Goal: Task Accomplishment & Management: Complete application form

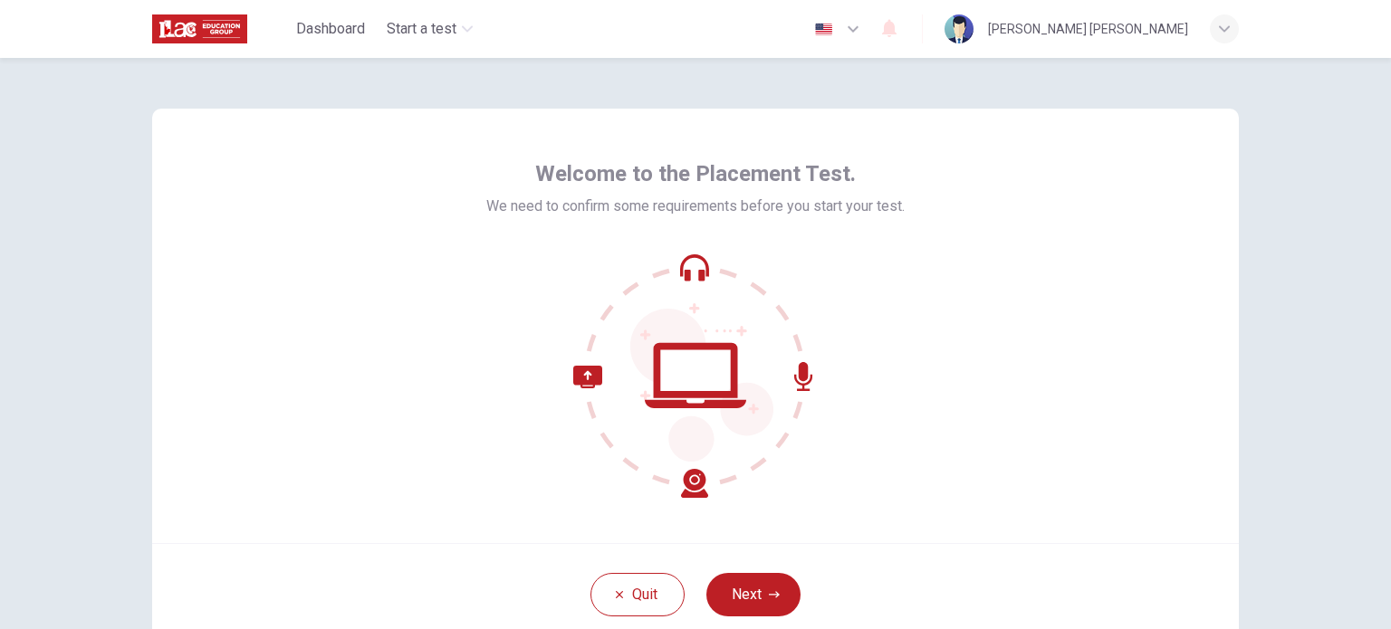
click at [858, 25] on icon "button" at bounding box center [853, 29] width 22 height 22
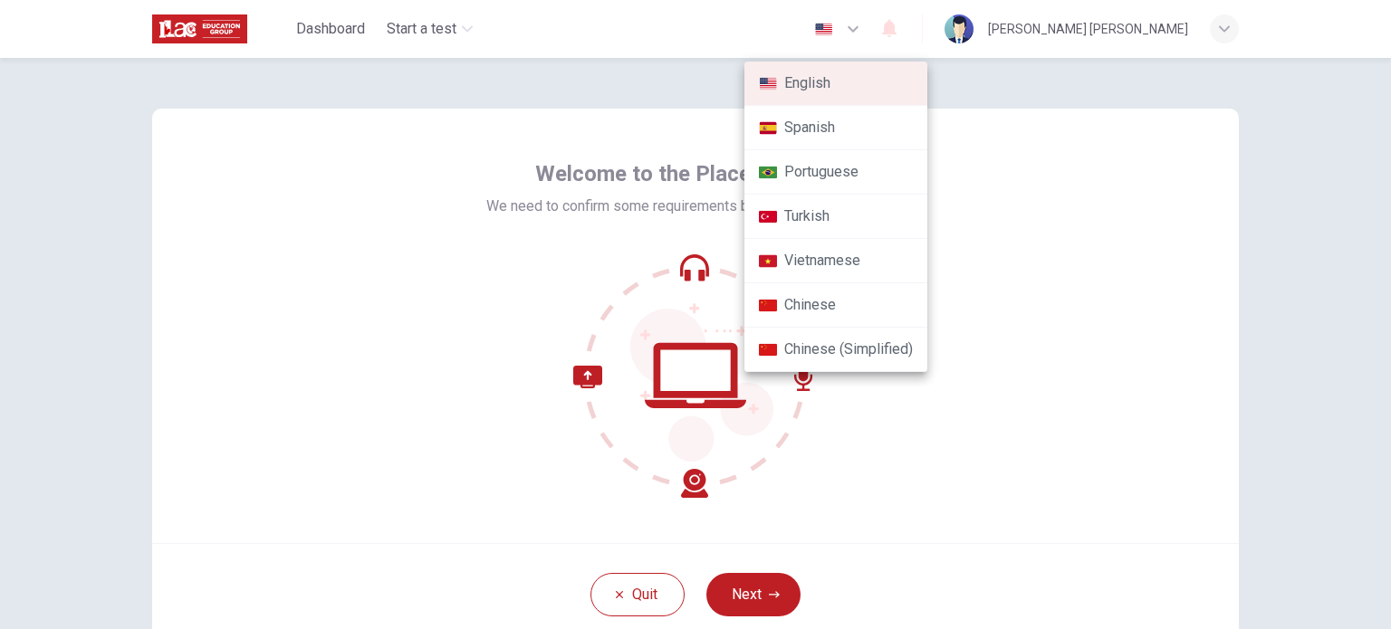
click at [849, 32] on div at bounding box center [695, 314] width 1391 height 629
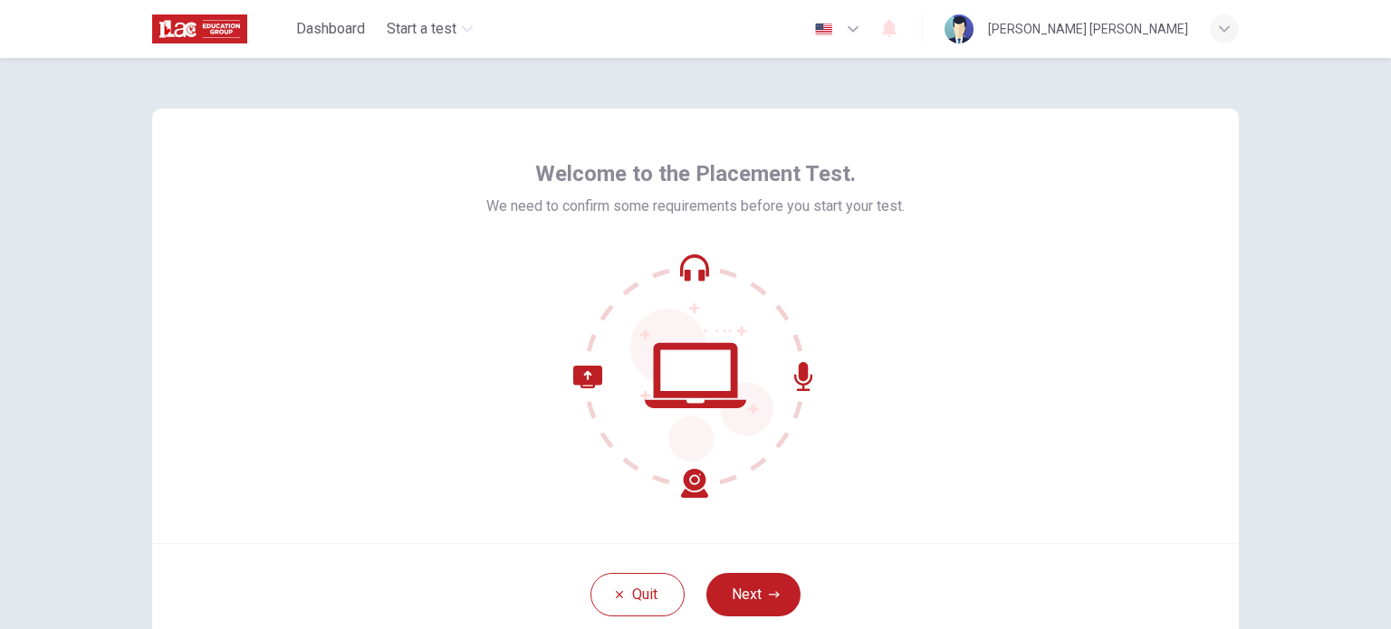
click at [1187, 175] on div "Welcome to the Placement Test. We need to confirm some requirements before you …" at bounding box center [695, 326] width 1086 height 435
click at [779, 584] on button "Next" at bounding box center [753, 594] width 94 height 43
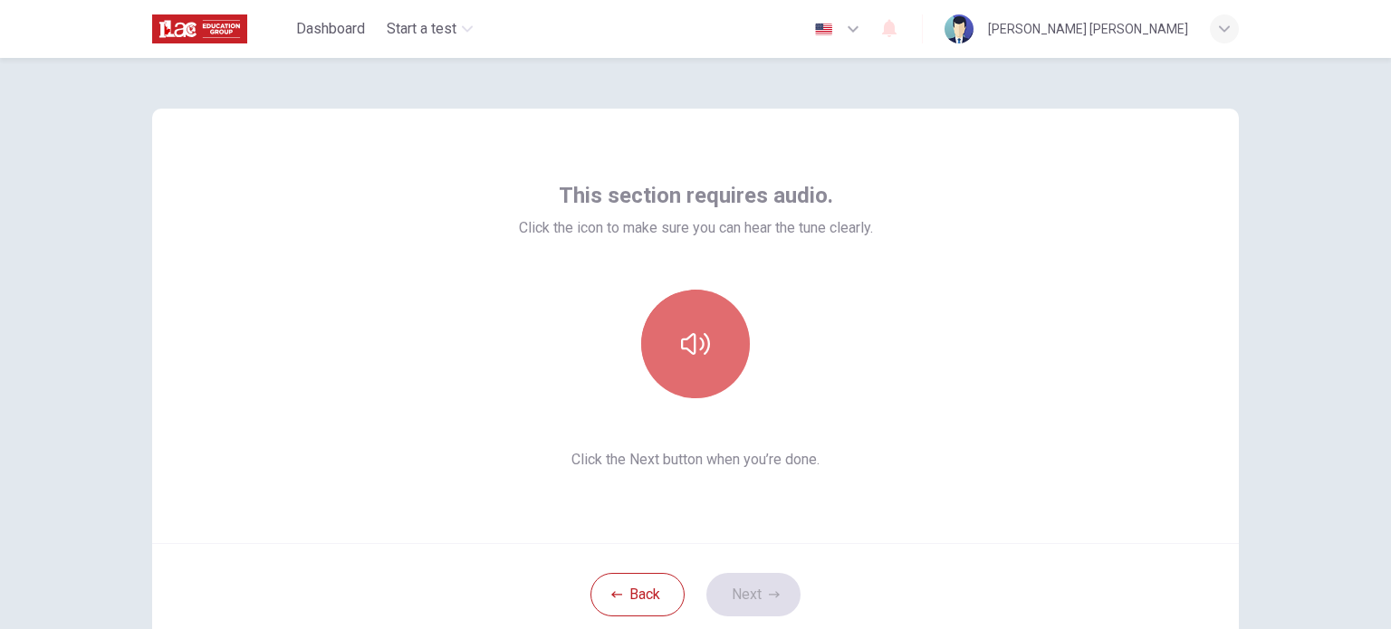
click at [704, 343] on icon "button" at bounding box center [695, 344] width 29 height 22
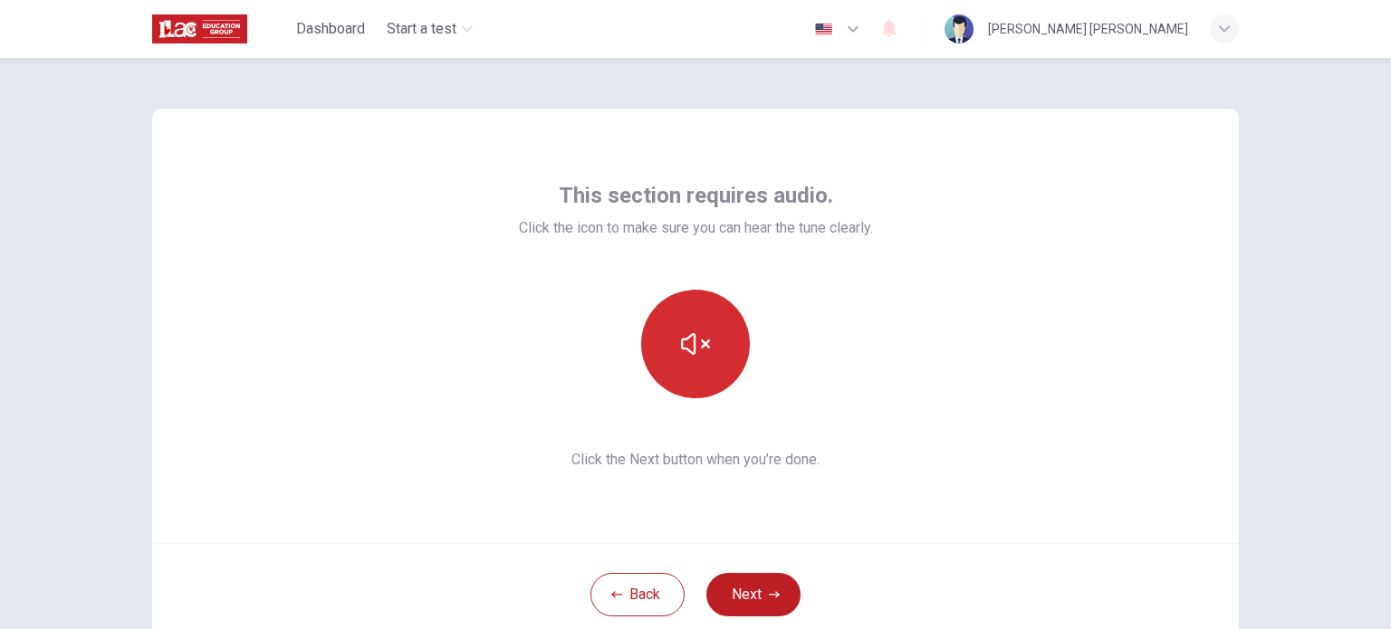
click at [704, 343] on icon "button" at bounding box center [695, 344] width 29 height 29
click at [764, 588] on button "Next" at bounding box center [753, 594] width 94 height 43
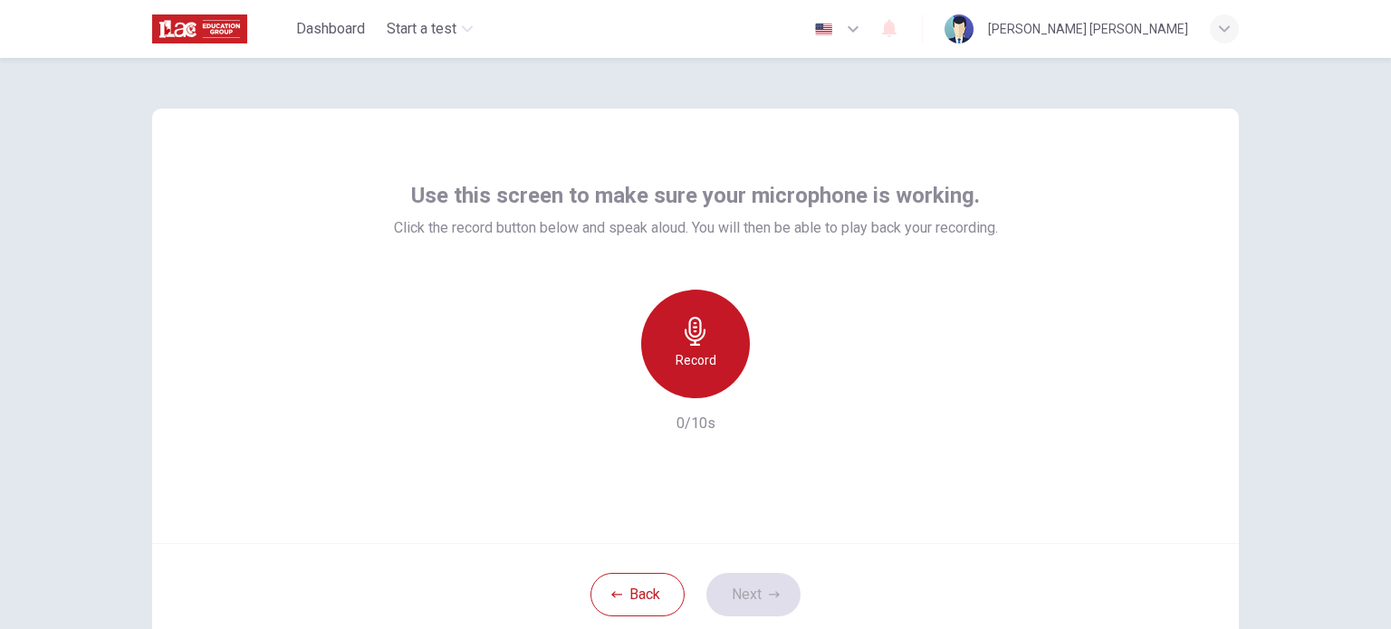
click at [707, 354] on h6 "Record" at bounding box center [695, 360] width 41 height 22
click at [710, 340] on div "Stop" at bounding box center [695, 344] width 109 height 109
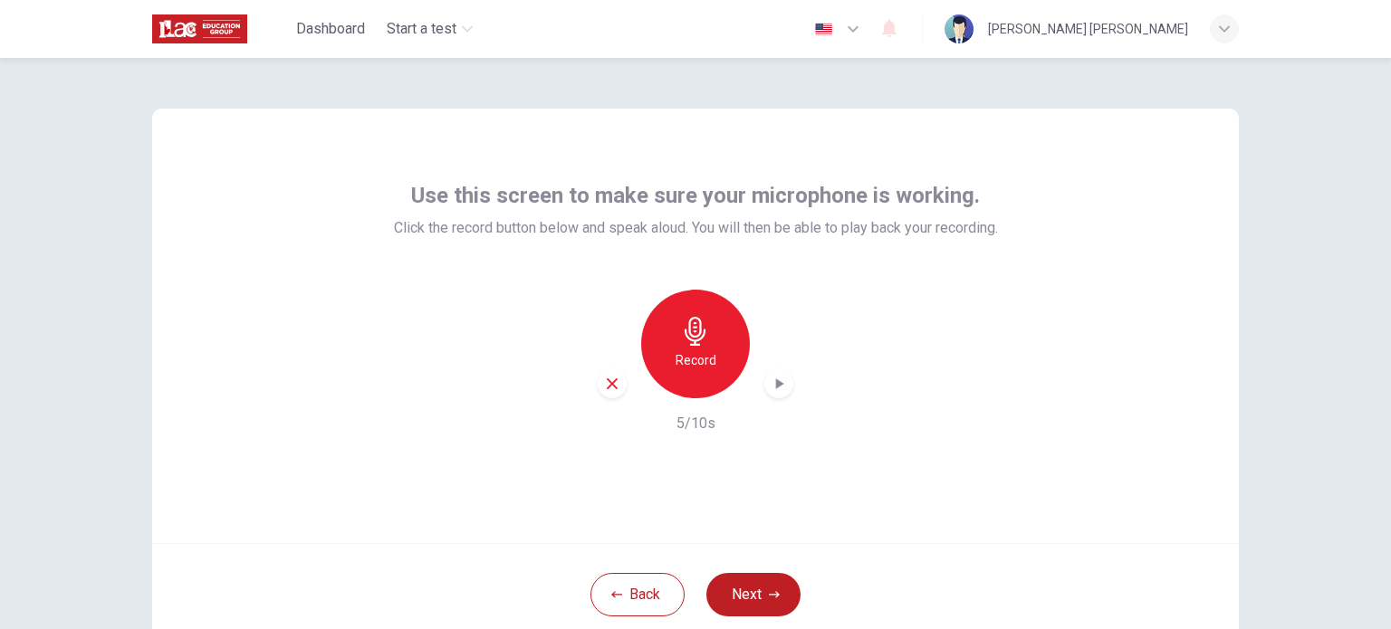
click at [777, 384] on icon "button" at bounding box center [780, 383] width 8 height 11
click at [779, 597] on button "Next" at bounding box center [753, 594] width 94 height 43
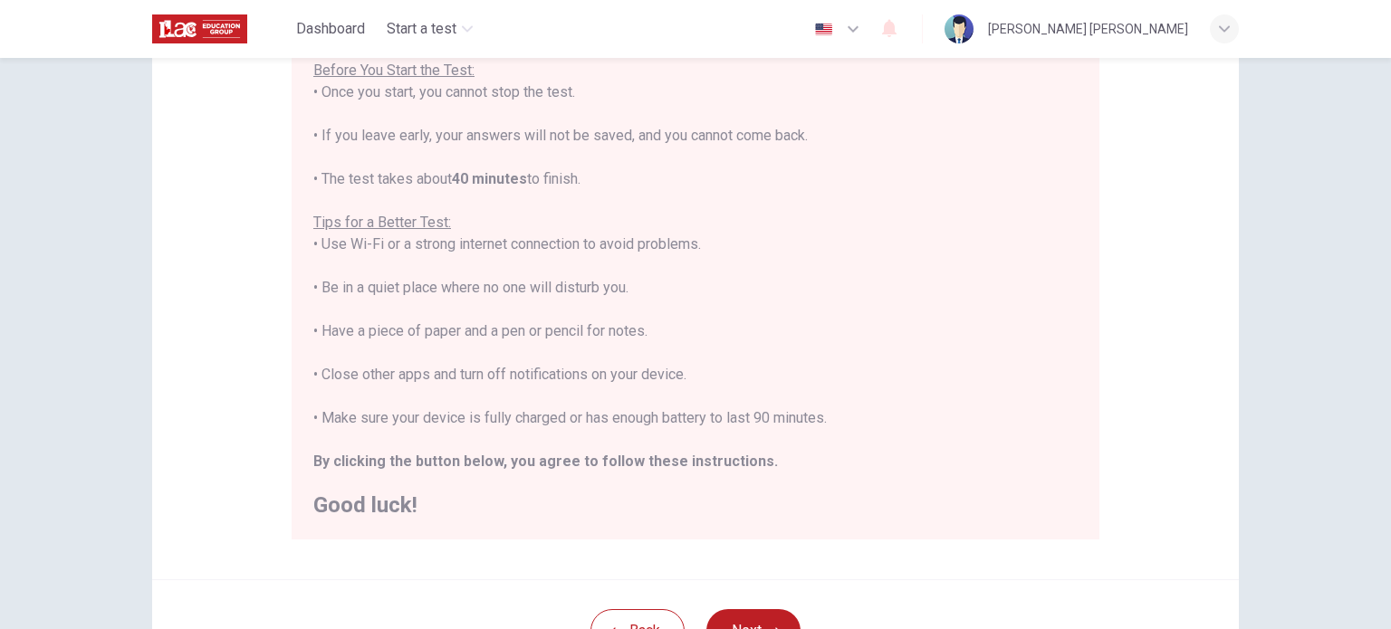
scroll to position [362, 0]
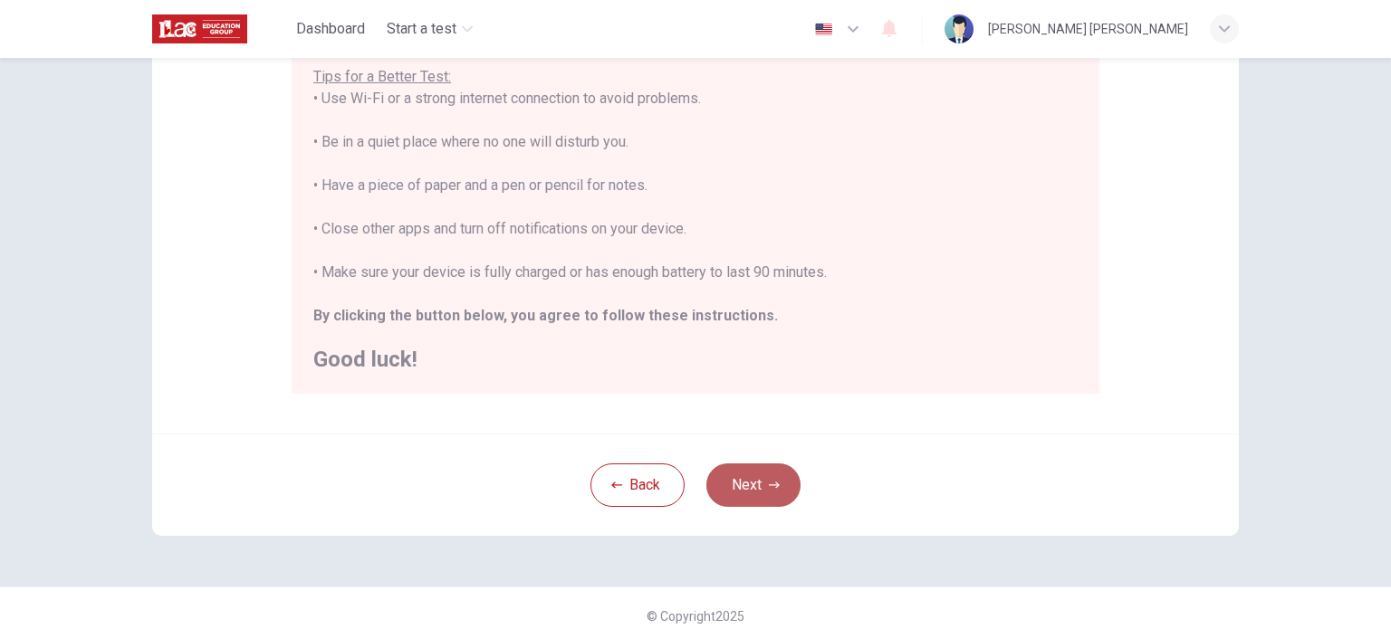
click at [769, 484] on icon "button" at bounding box center [774, 485] width 11 height 11
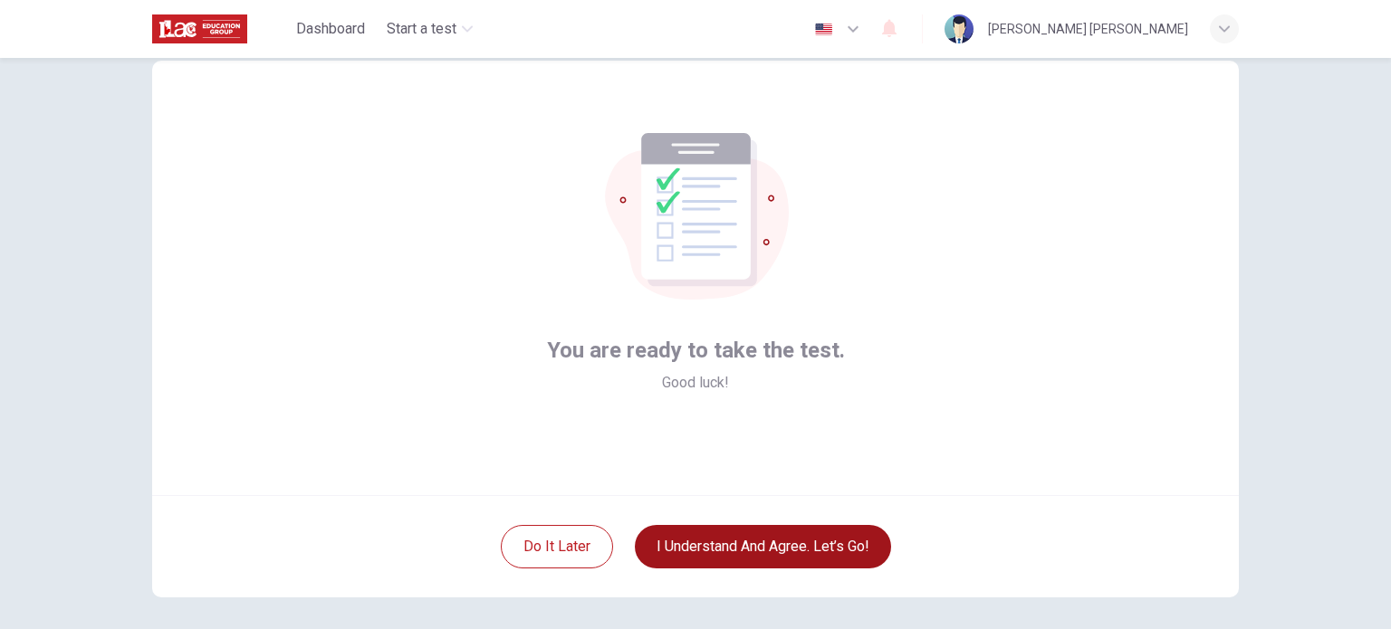
scroll to position [91, 0]
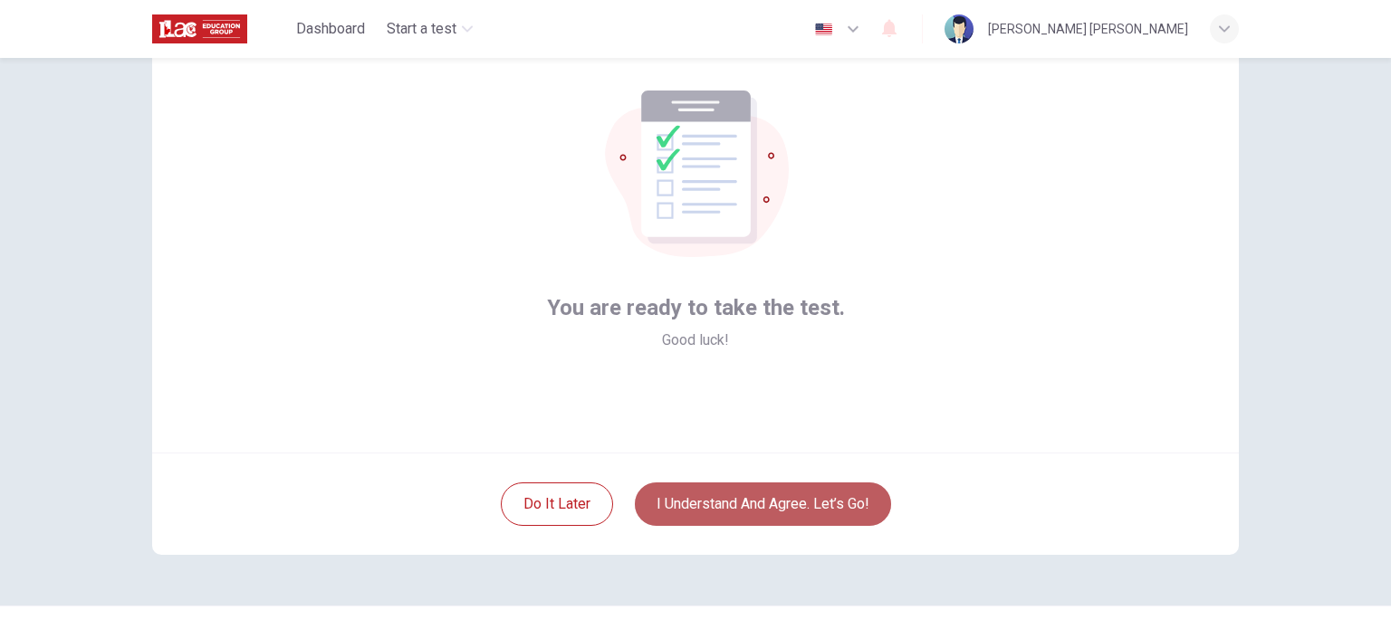
click at [728, 506] on button "I understand and agree. Let’s go!" at bounding box center [763, 504] width 256 height 43
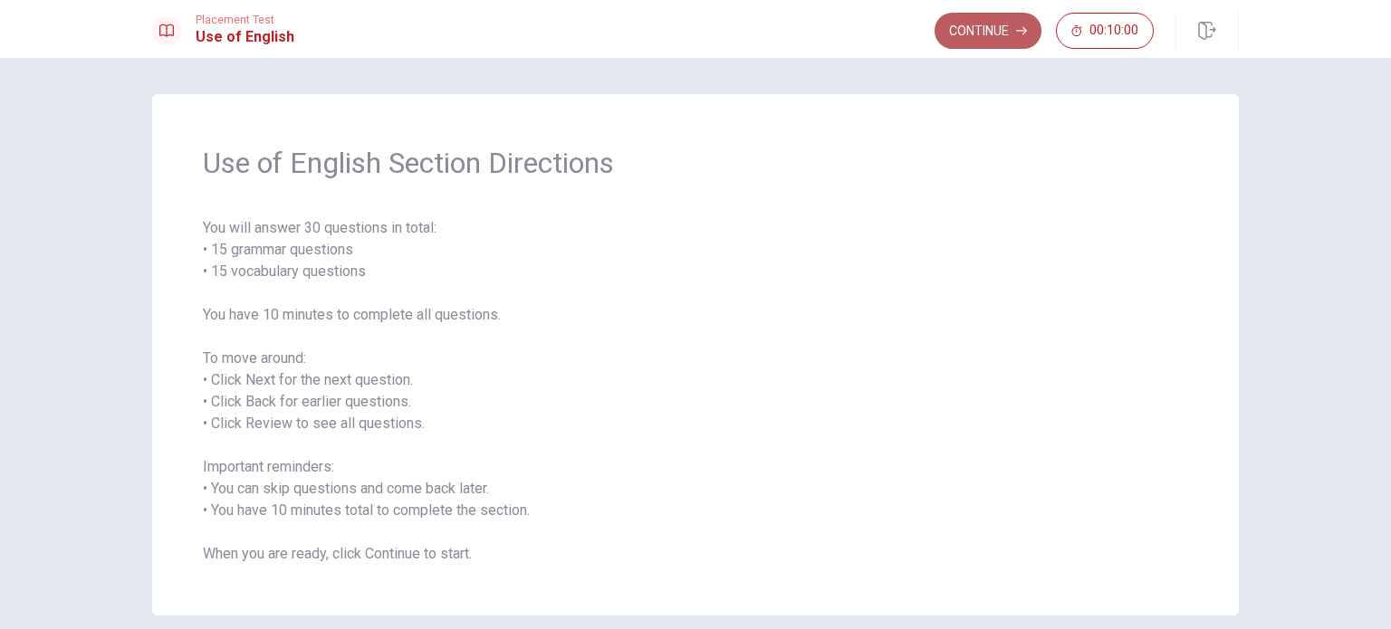
click at [981, 24] on button "Continue" at bounding box center [987, 31] width 107 height 36
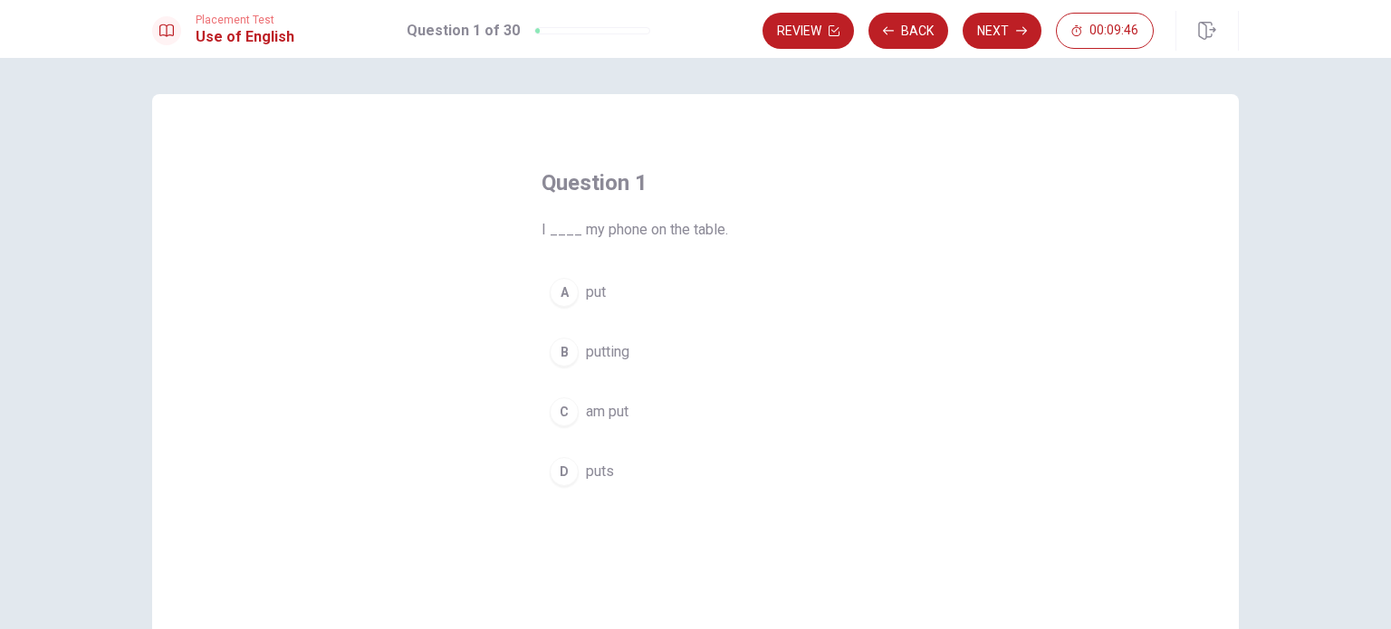
click at [560, 292] on div "A" at bounding box center [564, 292] width 29 height 29
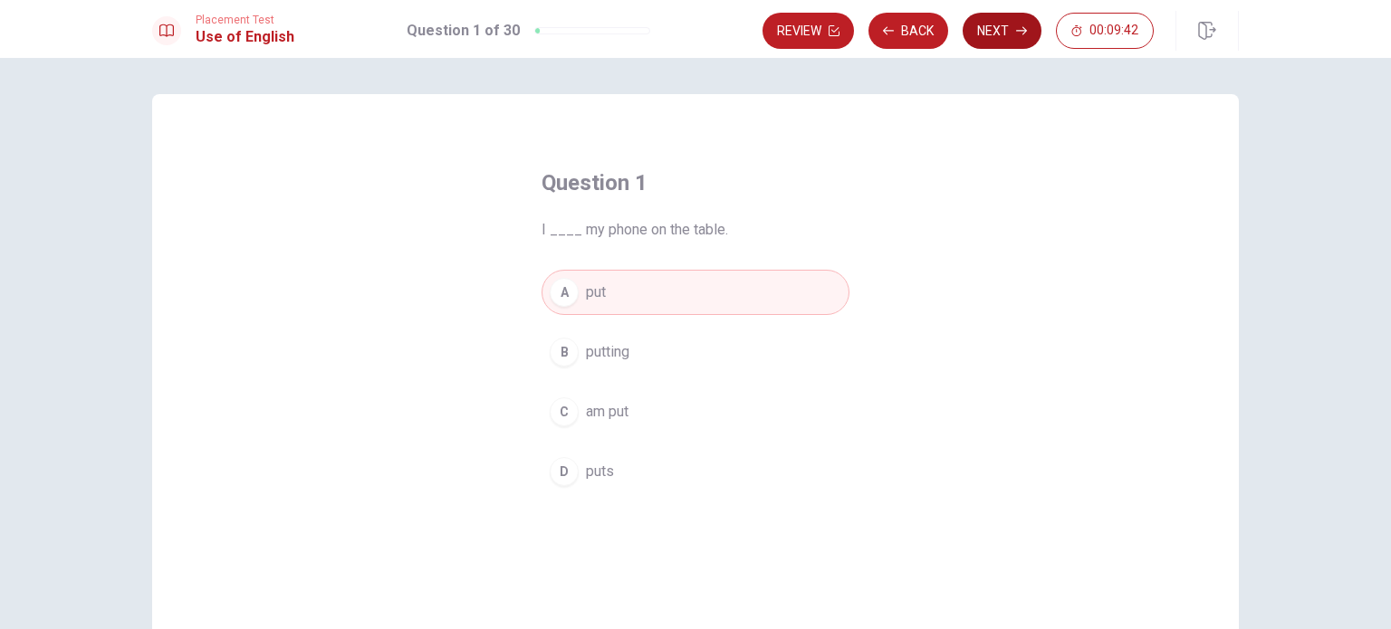
click at [1011, 31] on button "Next" at bounding box center [1001, 31] width 79 height 36
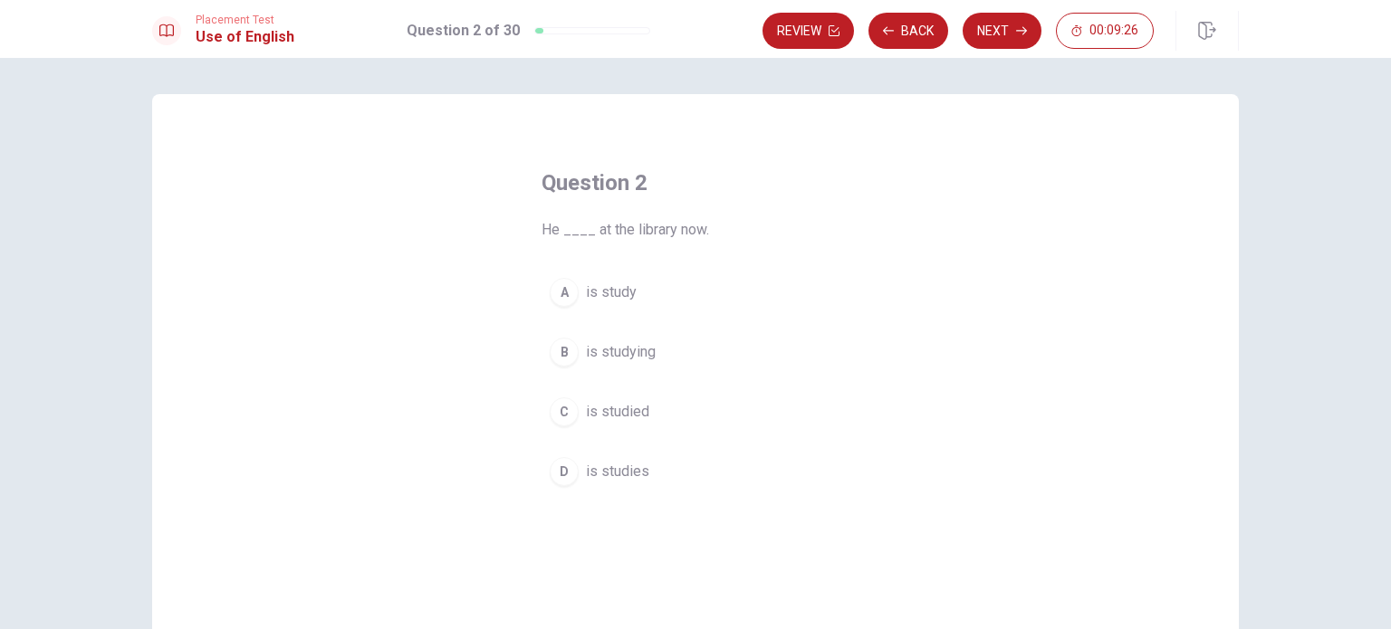
click at [595, 351] on span "is studying" at bounding box center [621, 352] width 70 height 22
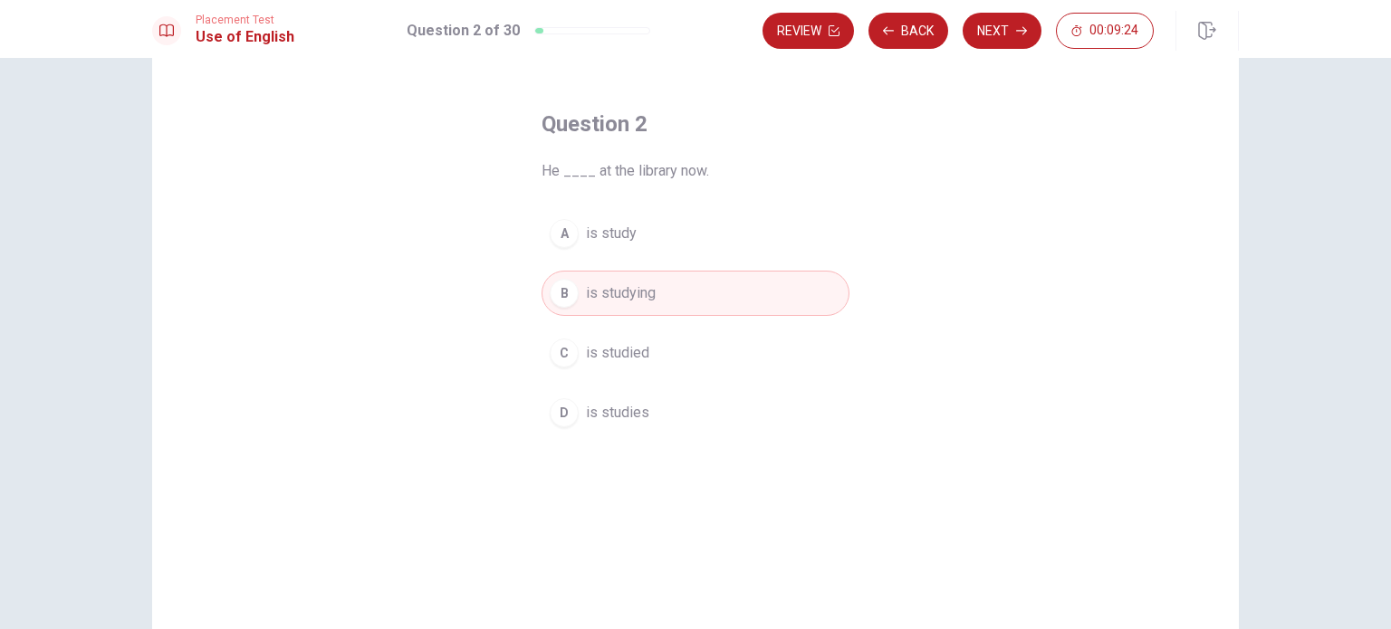
scroll to position [91, 0]
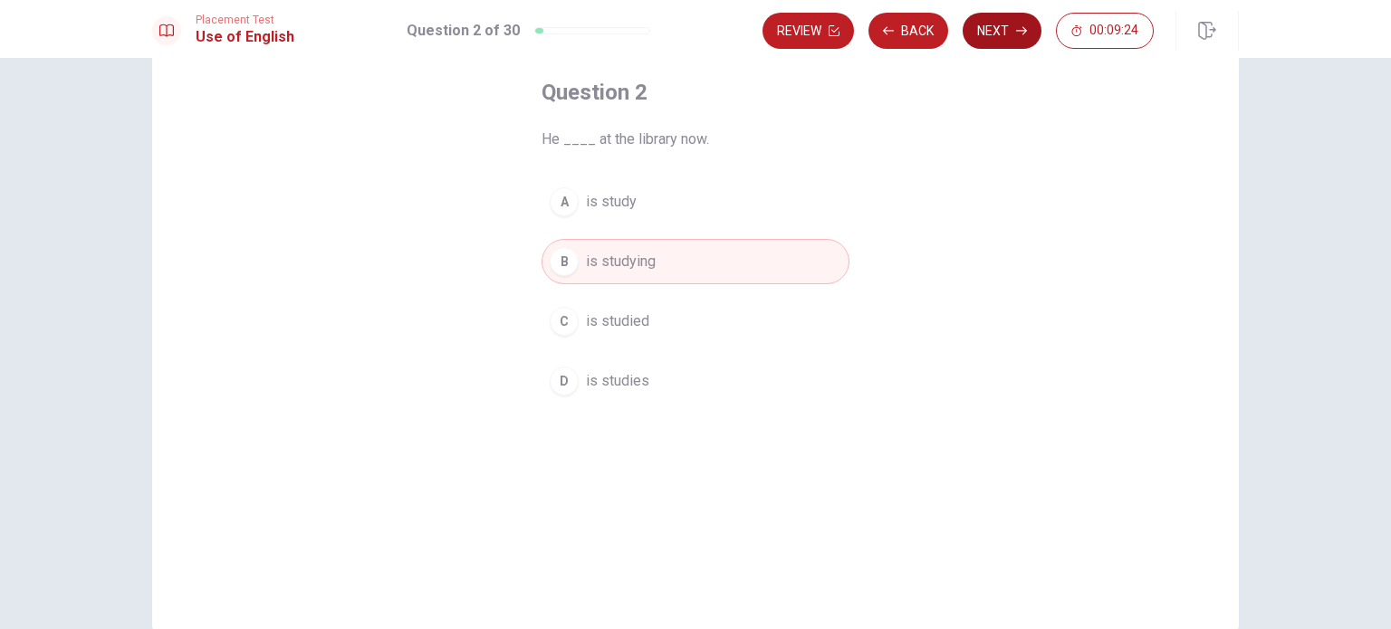
click at [1009, 24] on button "Next" at bounding box center [1001, 31] width 79 height 36
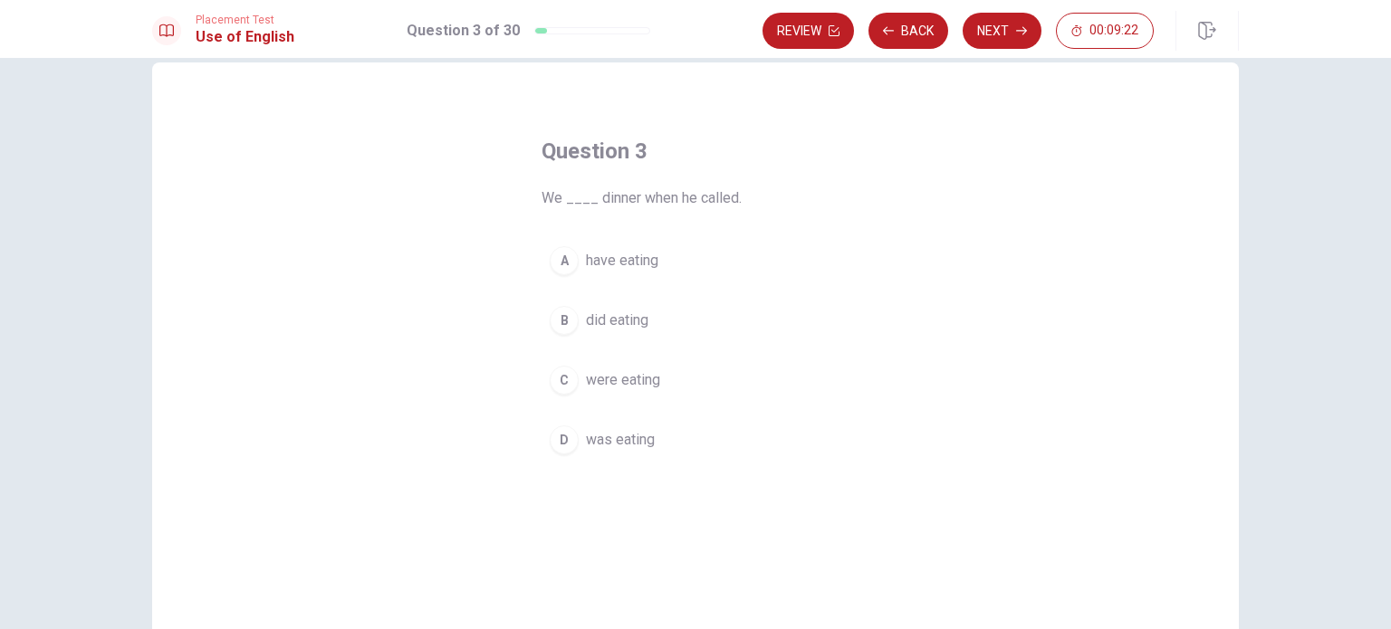
scroll to position [0, 0]
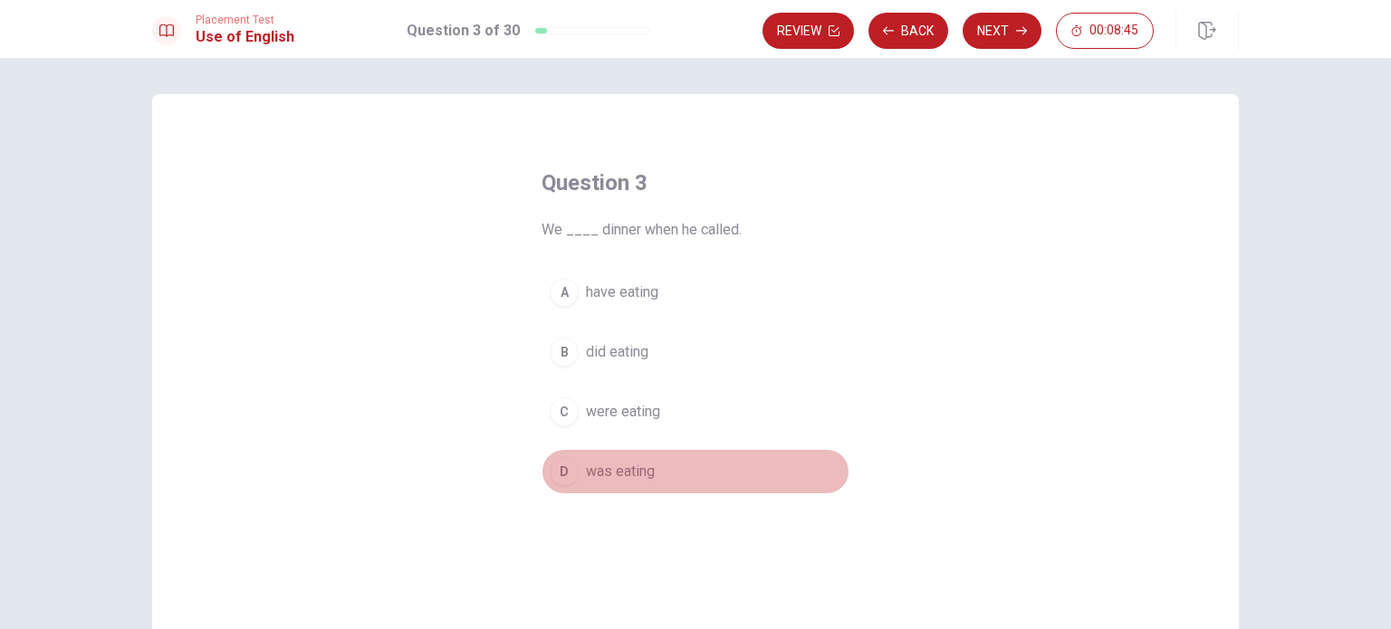
click at [561, 472] on div "D" at bounding box center [564, 471] width 29 height 29
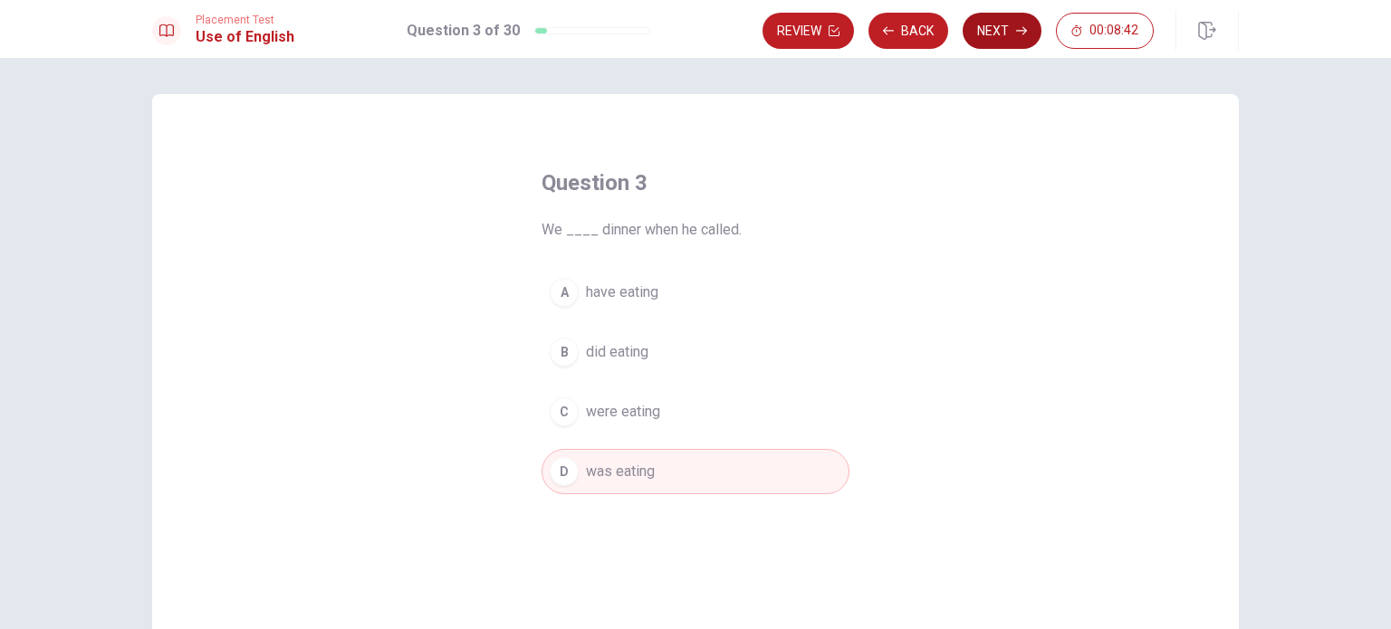
click at [1005, 28] on button "Next" at bounding box center [1001, 31] width 79 height 36
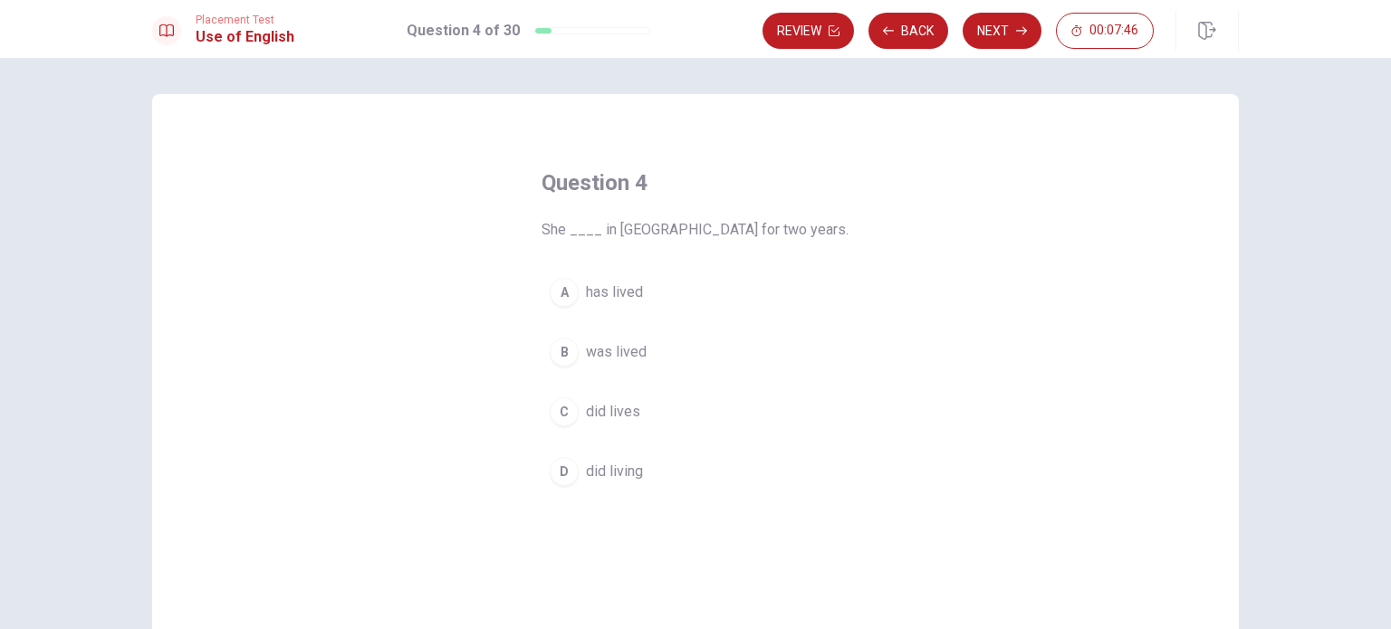
click at [573, 288] on button "A has lived" at bounding box center [695, 292] width 308 height 45
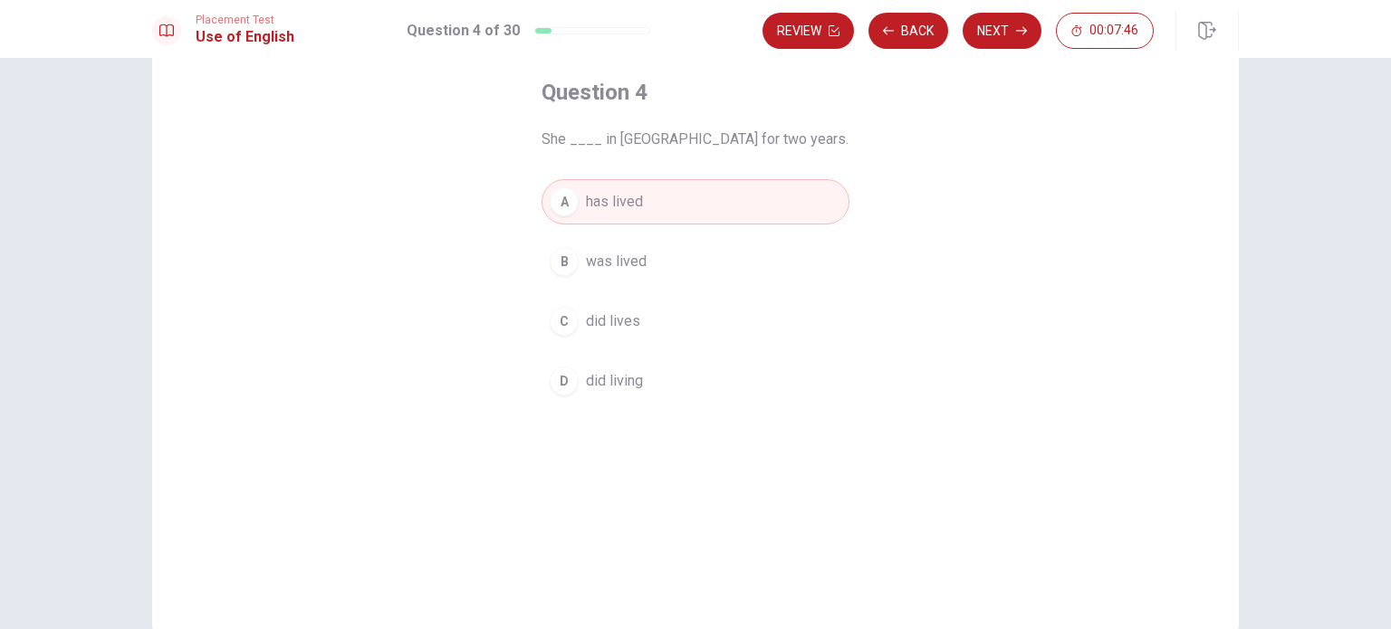
scroll to position [181, 0]
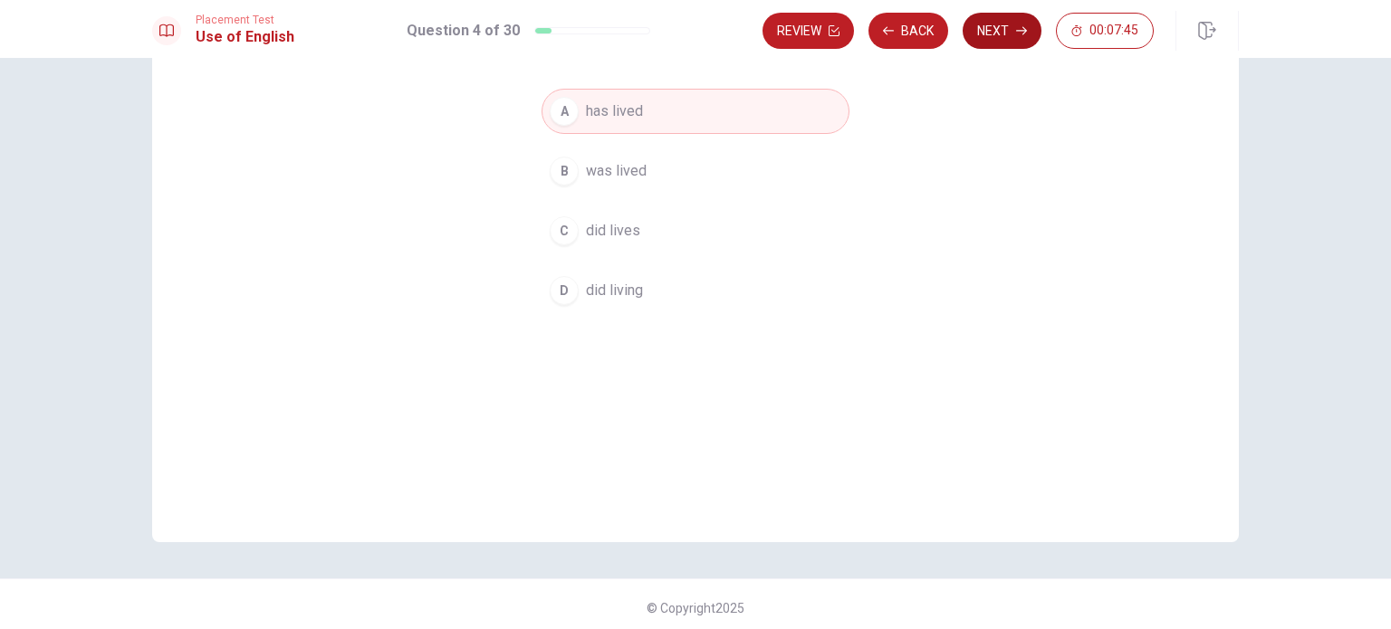
click at [1004, 14] on button "Next" at bounding box center [1001, 31] width 79 height 36
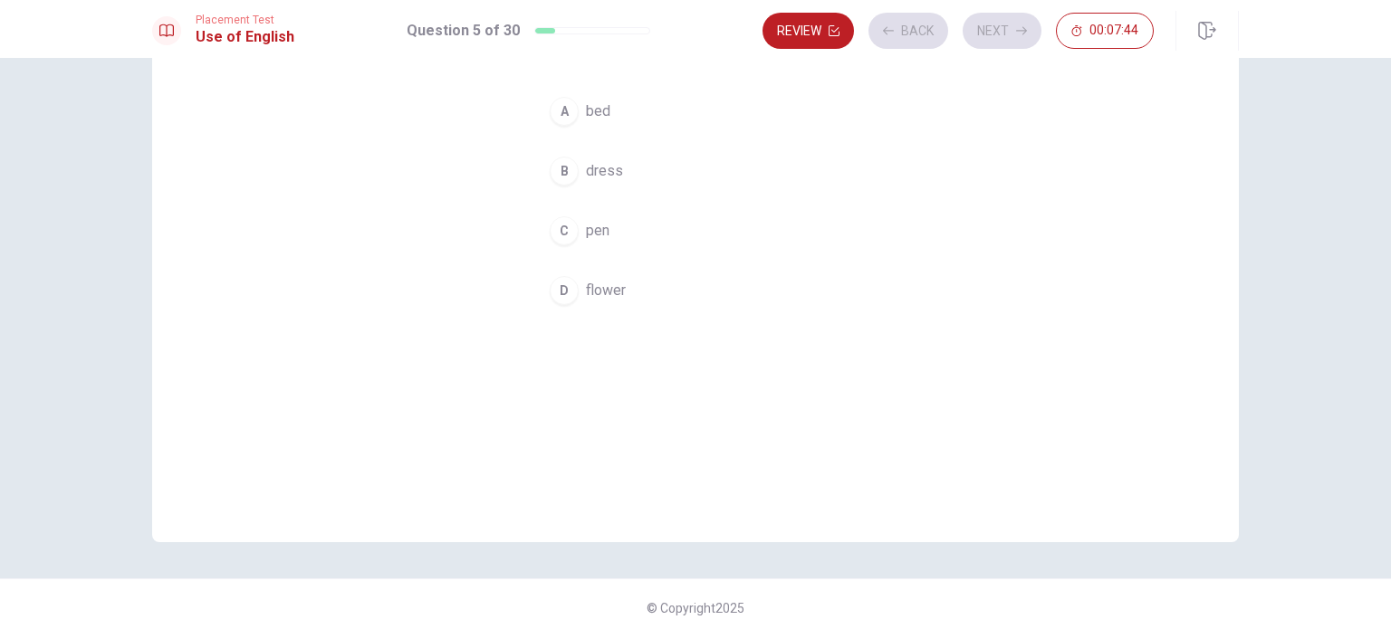
scroll to position [0, 0]
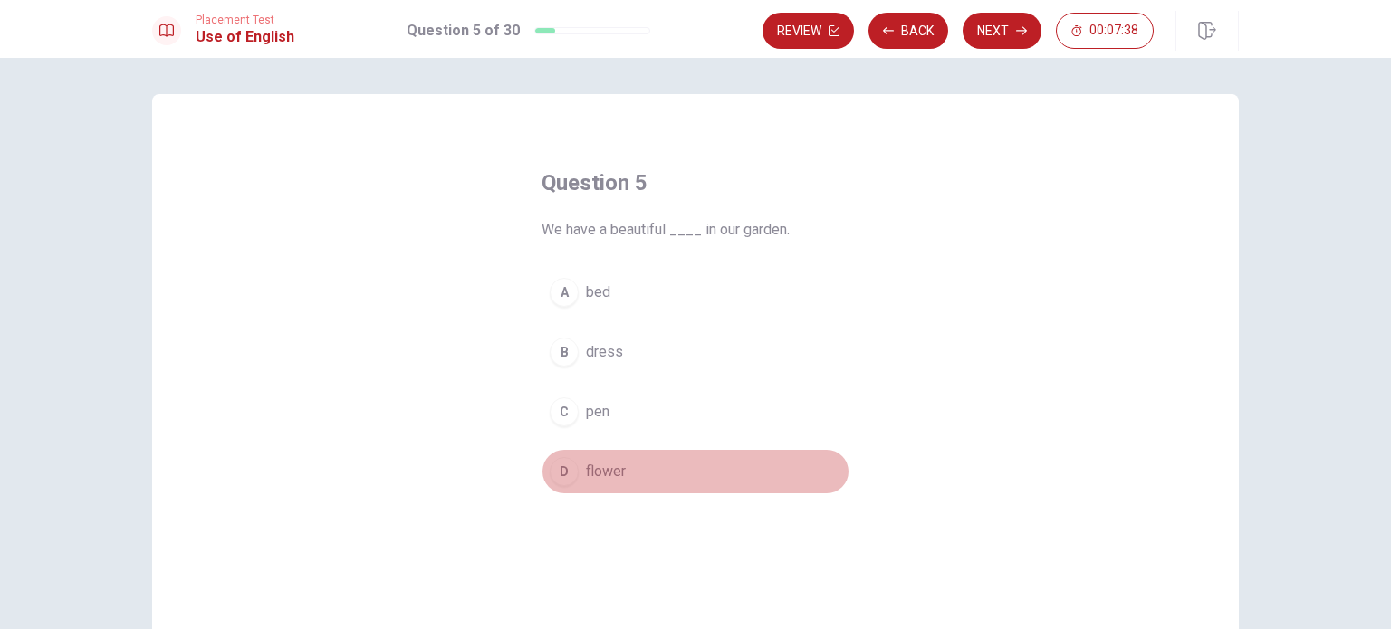
click at [564, 469] on div "D" at bounding box center [564, 471] width 29 height 29
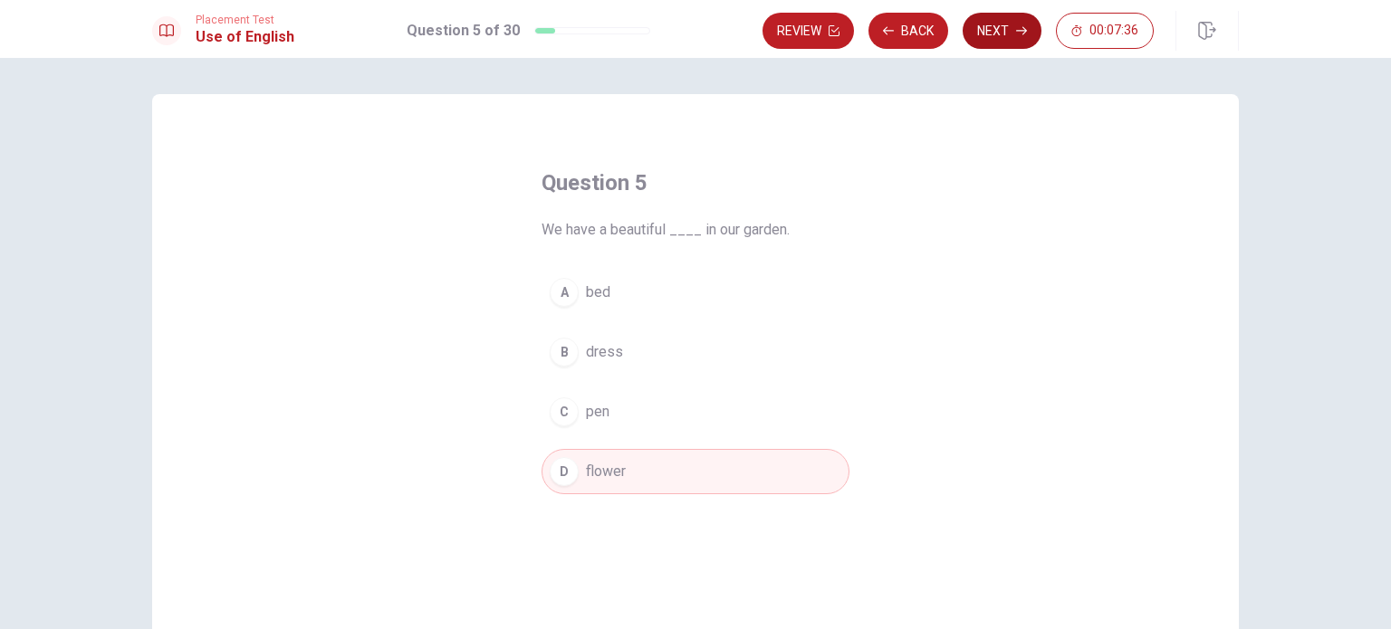
click at [992, 37] on button "Next" at bounding box center [1001, 31] width 79 height 36
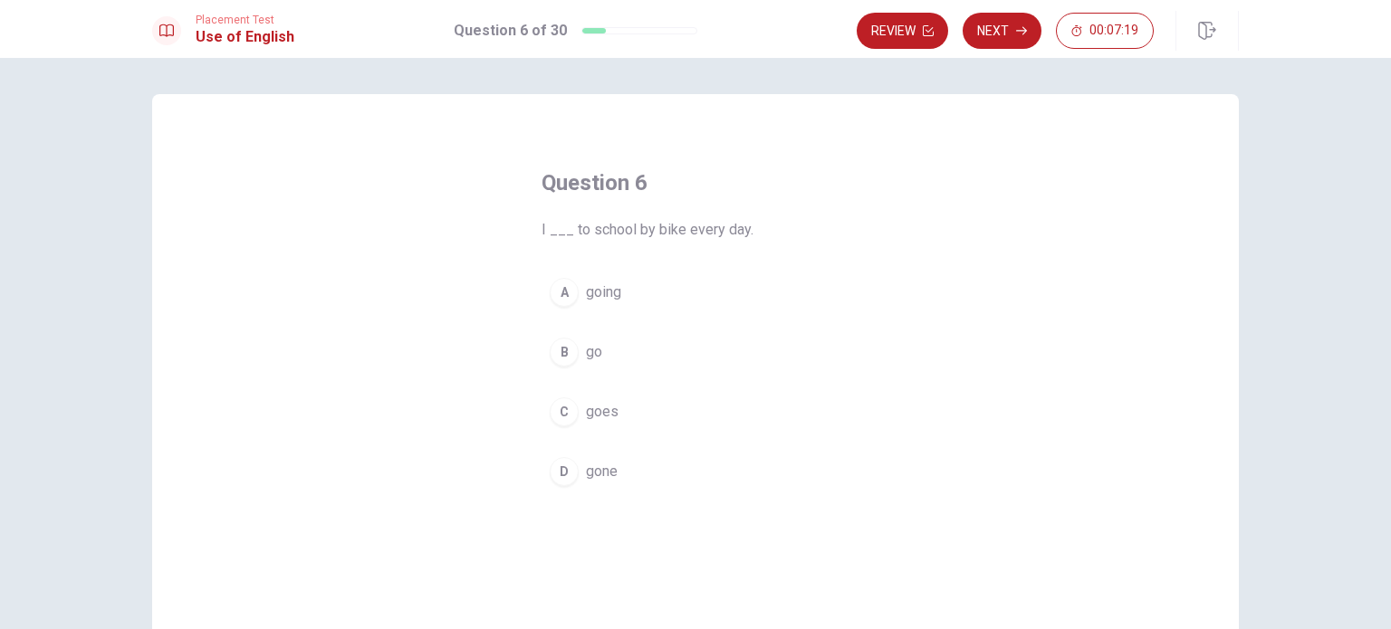
click at [565, 348] on div "B" at bounding box center [564, 352] width 29 height 29
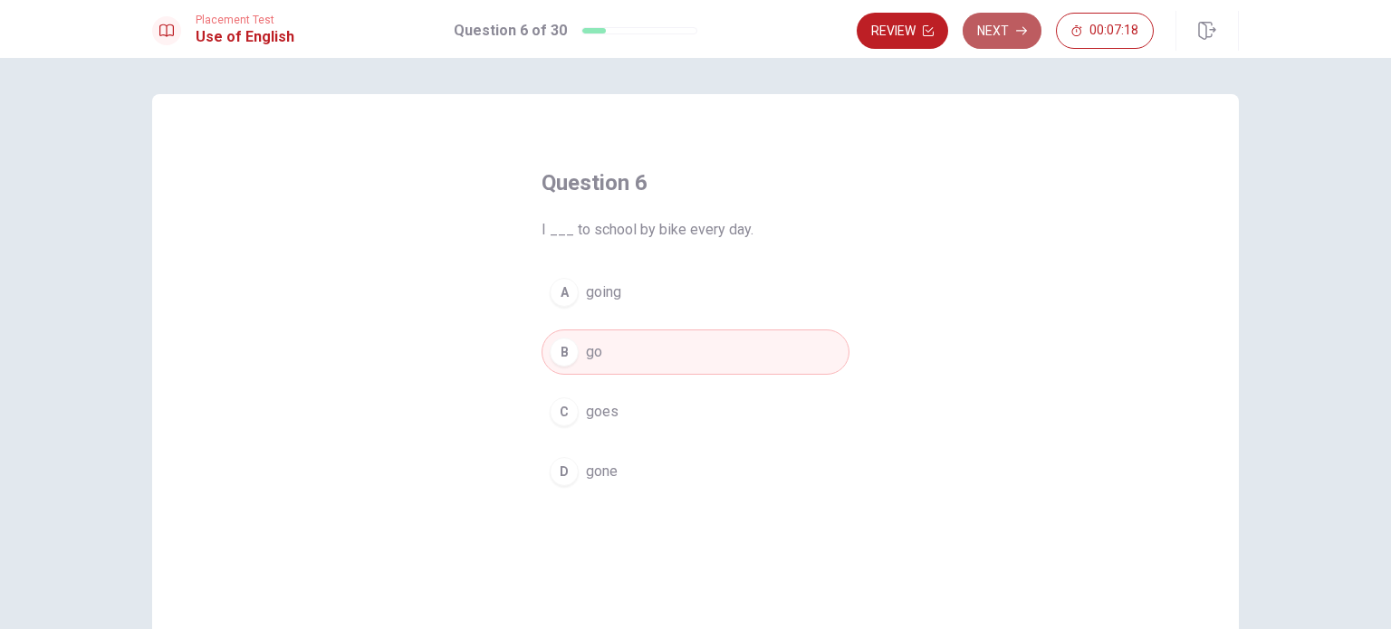
click at [997, 40] on button "Next" at bounding box center [1001, 31] width 79 height 36
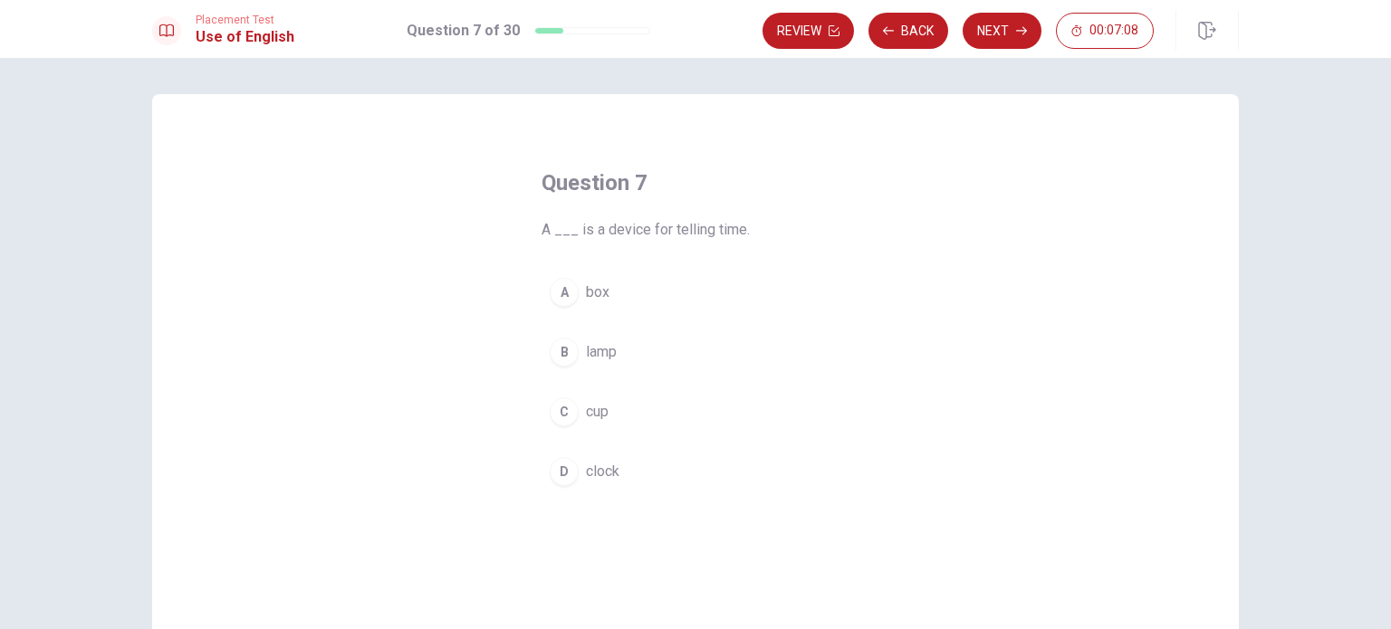
click at [594, 474] on span "clock" at bounding box center [602, 472] width 33 height 22
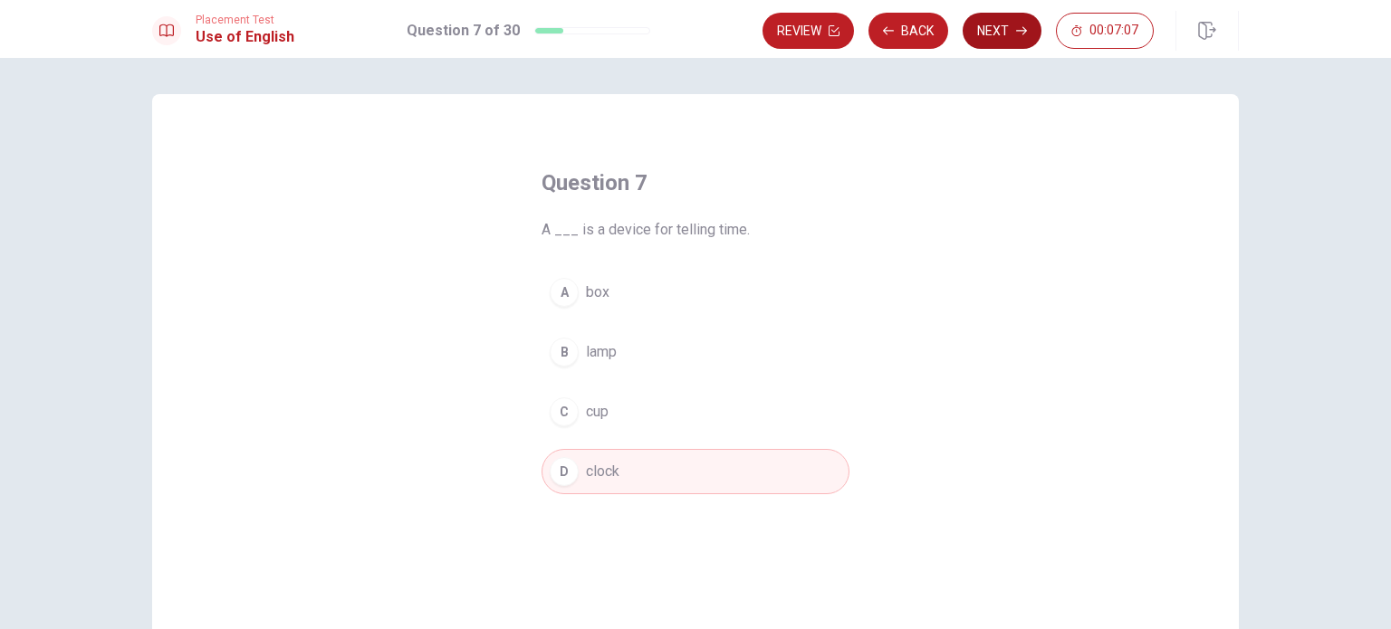
click at [1001, 33] on button "Next" at bounding box center [1001, 31] width 79 height 36
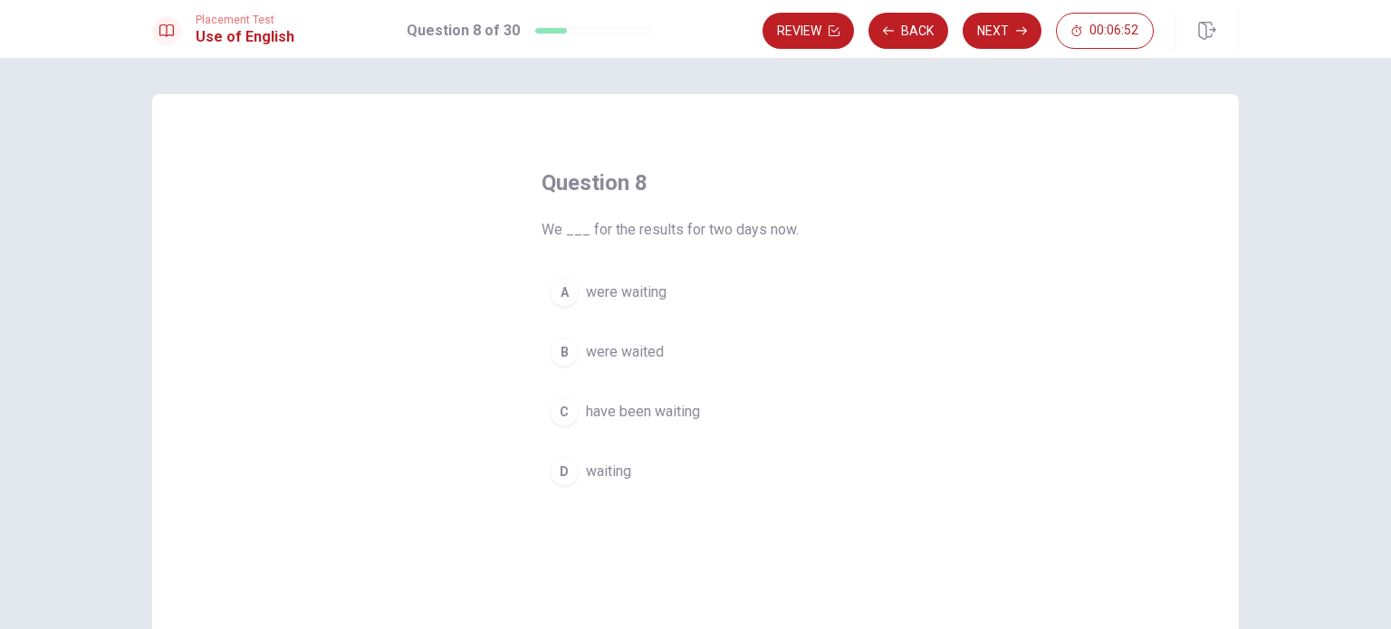
click at [572, 416] on button "C have been waiting" at bounding box center [695, 411] width 308 height 45
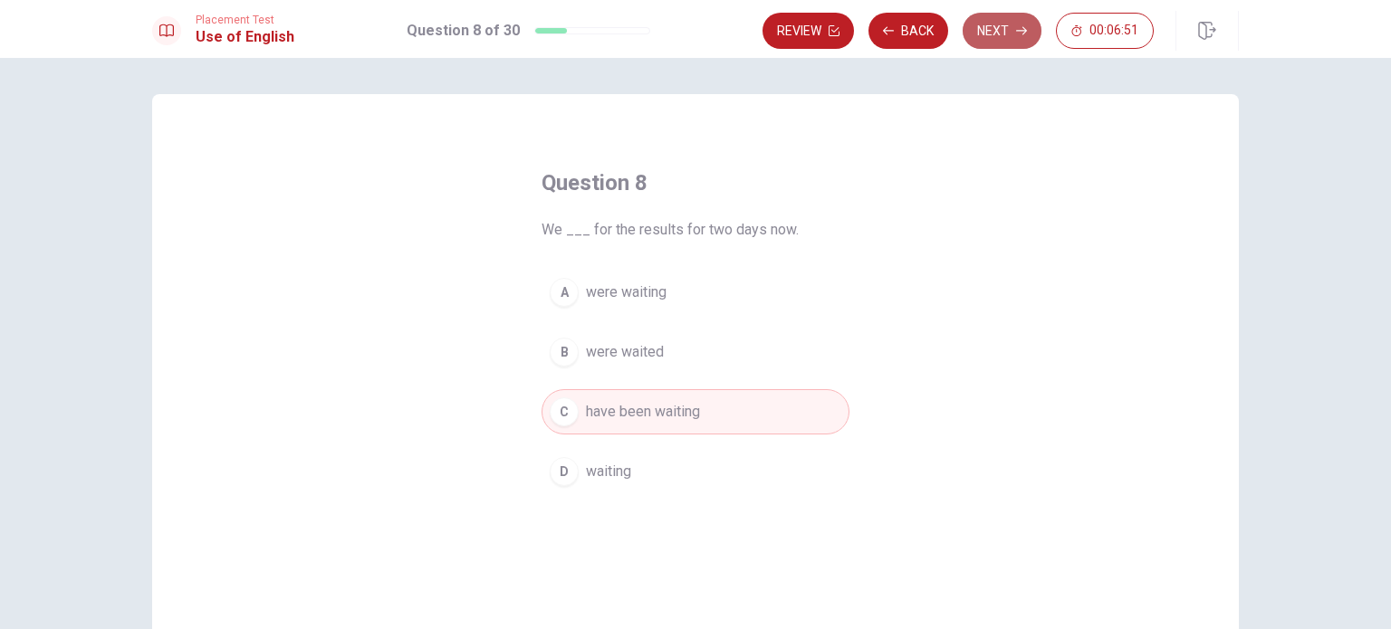
click at [1003, 29] on button "Next" at bounding box center [1001, 31] width 79 height 36
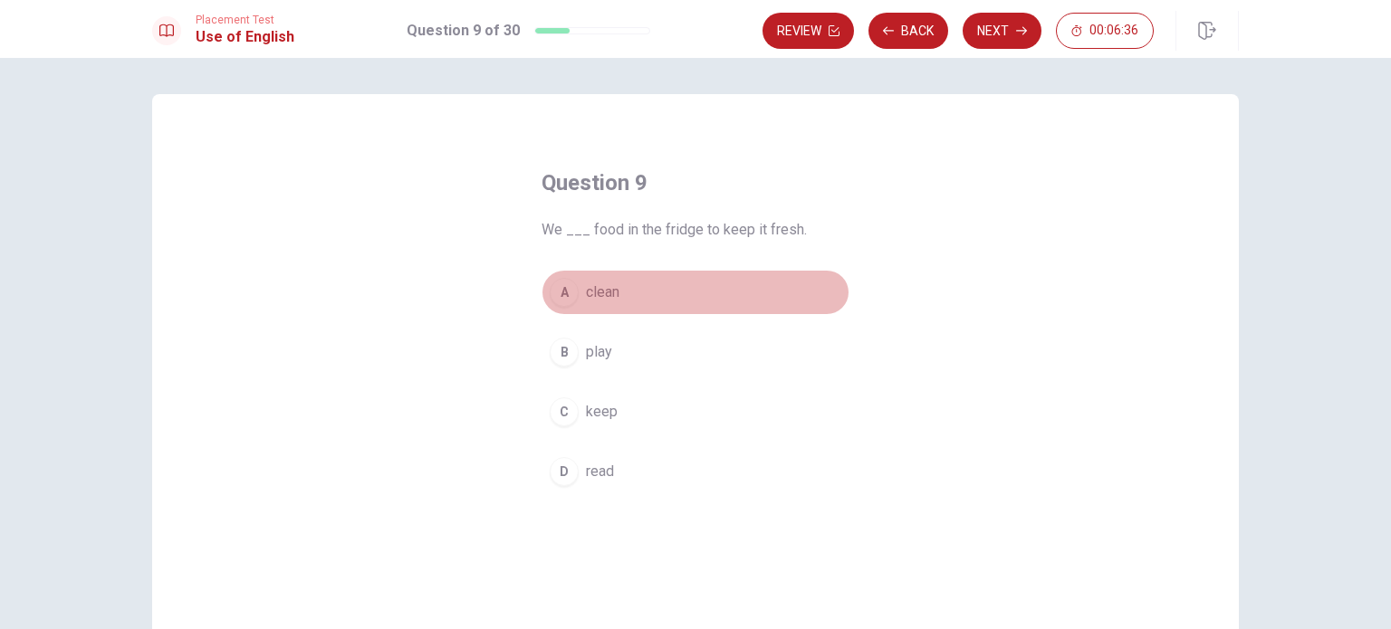
click at [598, 301] on span "clean" at bounding box center [602, 293] width 33 height 22
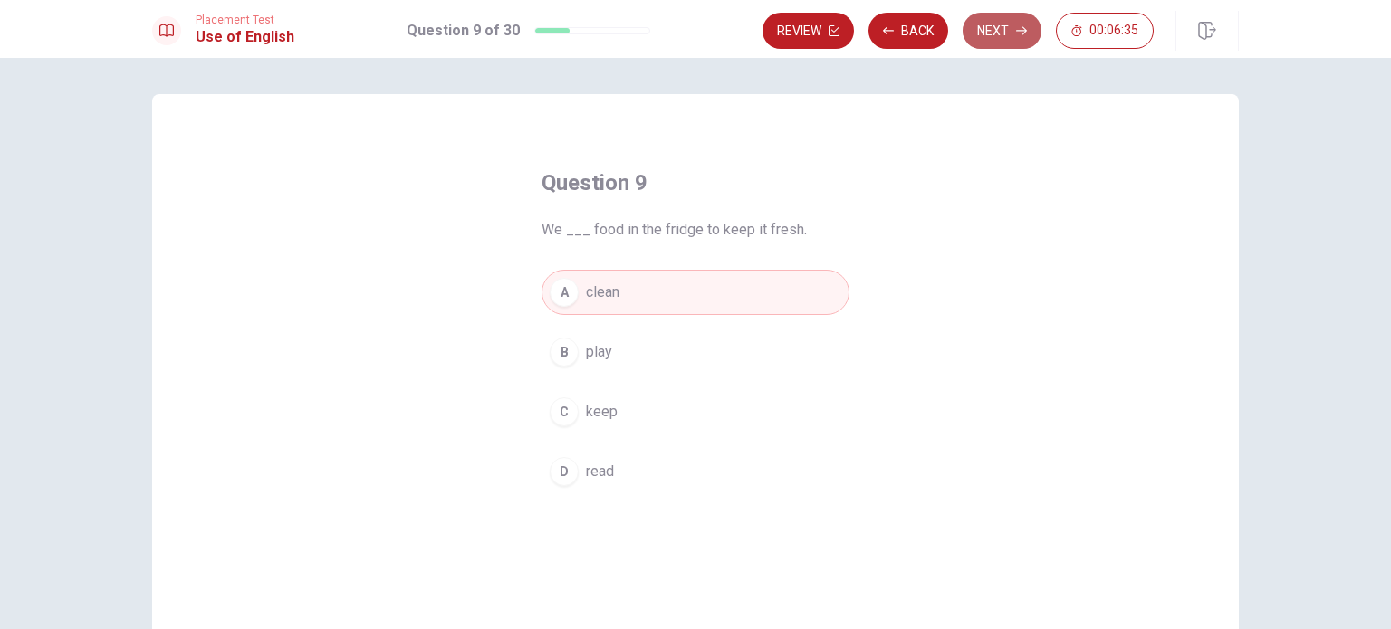
click at [1002, 28] on button "Next" at bounding box center [1001, 31] width 79 height 36
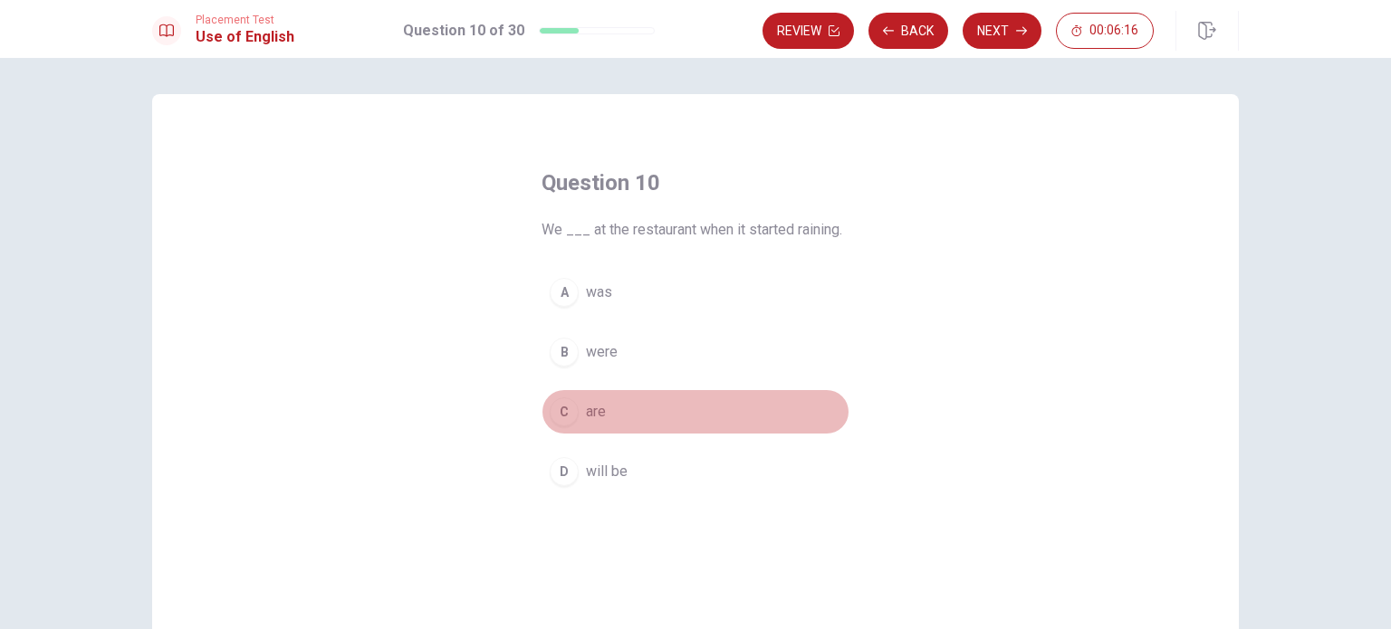
click at [587, 412] on span "are" at bounding box center [596, 412] width 20 height 22
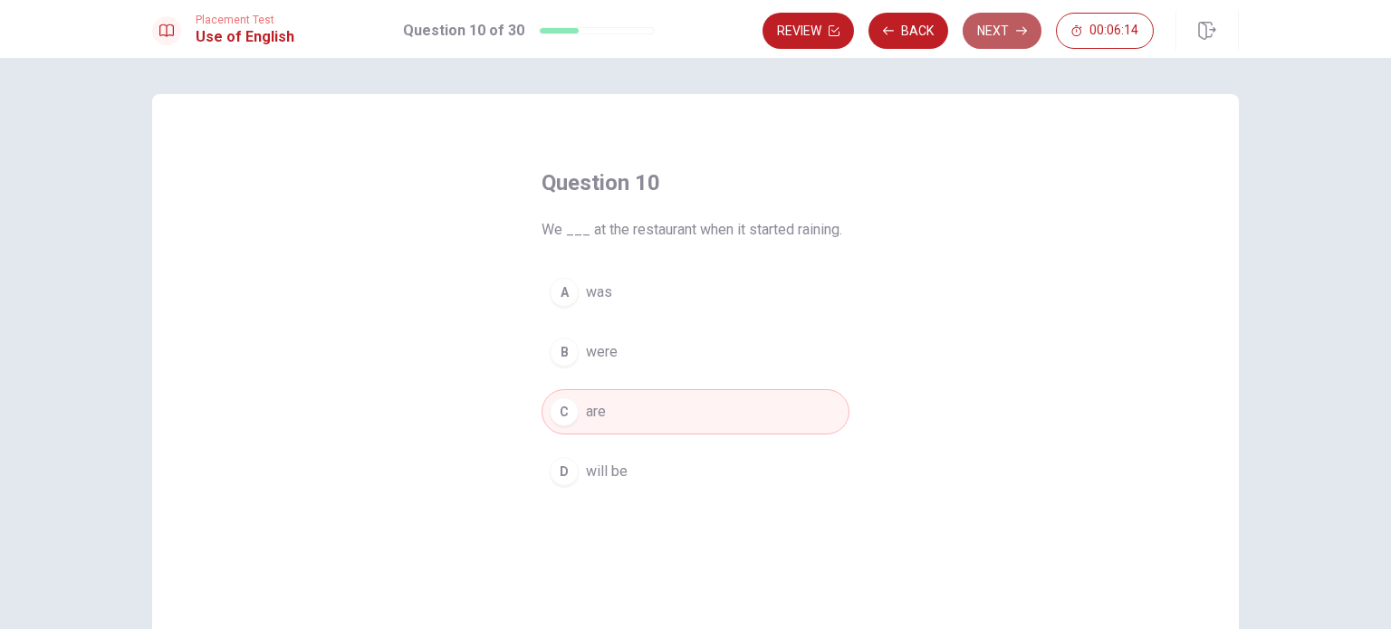
click at [996, 24] on button "Next" at bounding box center [1001, 31] width 79 height 36
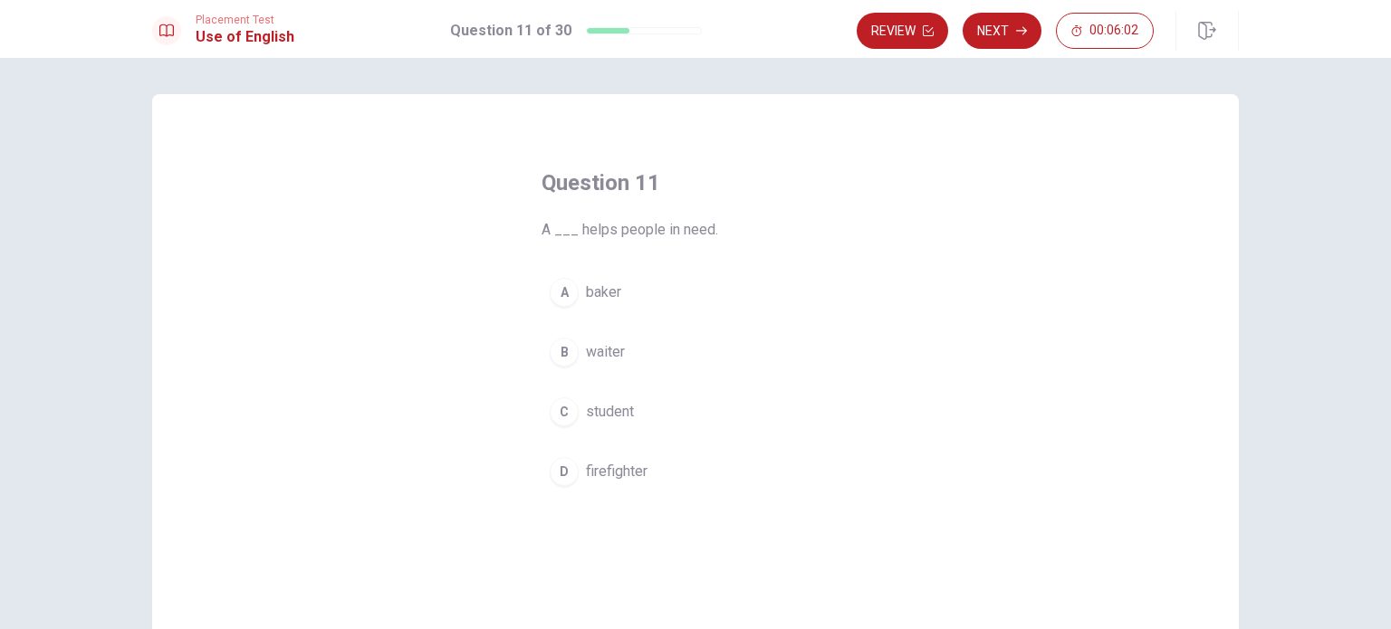
click at [594, 477] on span "firefighter" at bounding box center [617, 472] width 62 height 22
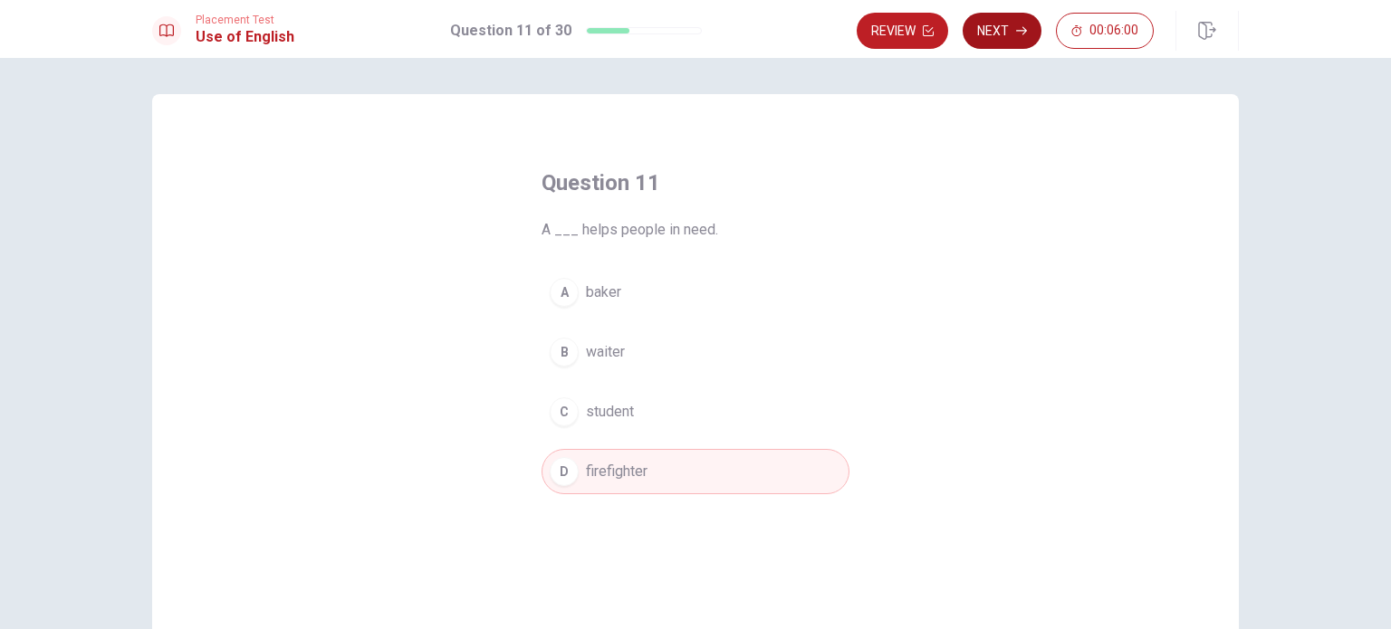
click at [996, 33] on button "Next" at bounding box center [1001, 31] width 79 height 36
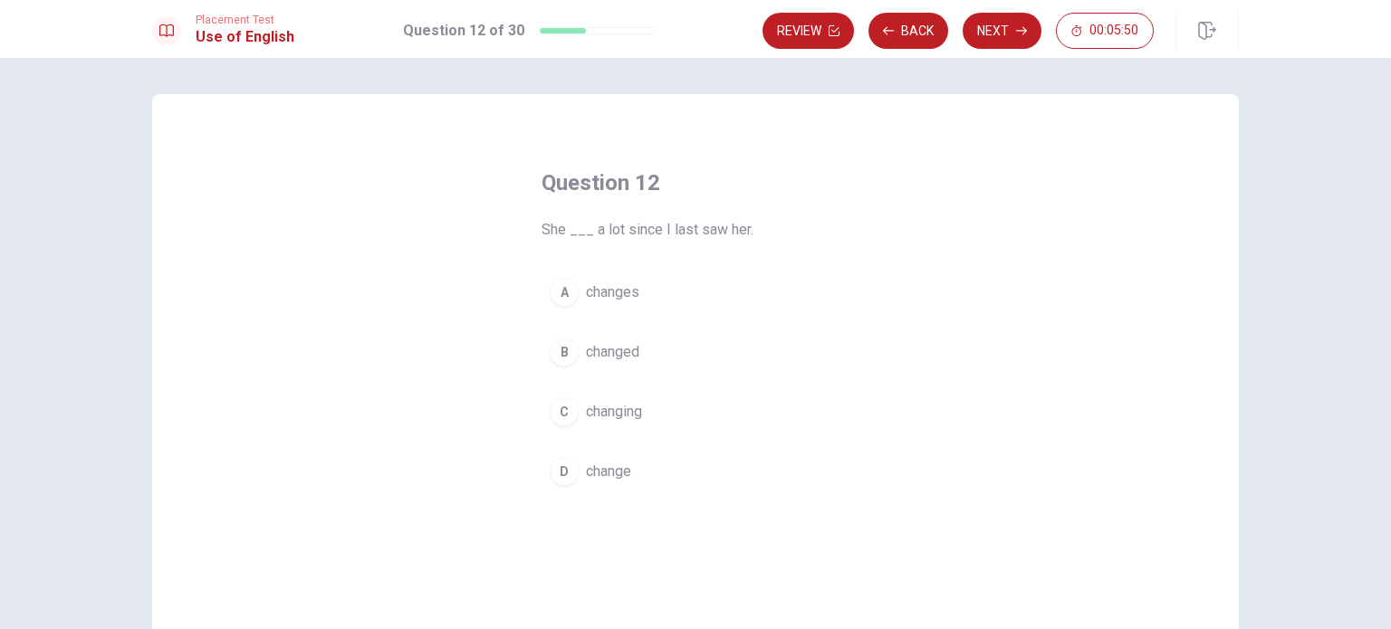
click at [605, 285] on span "changes" at bounding box center [612, 293] width 53 height 22
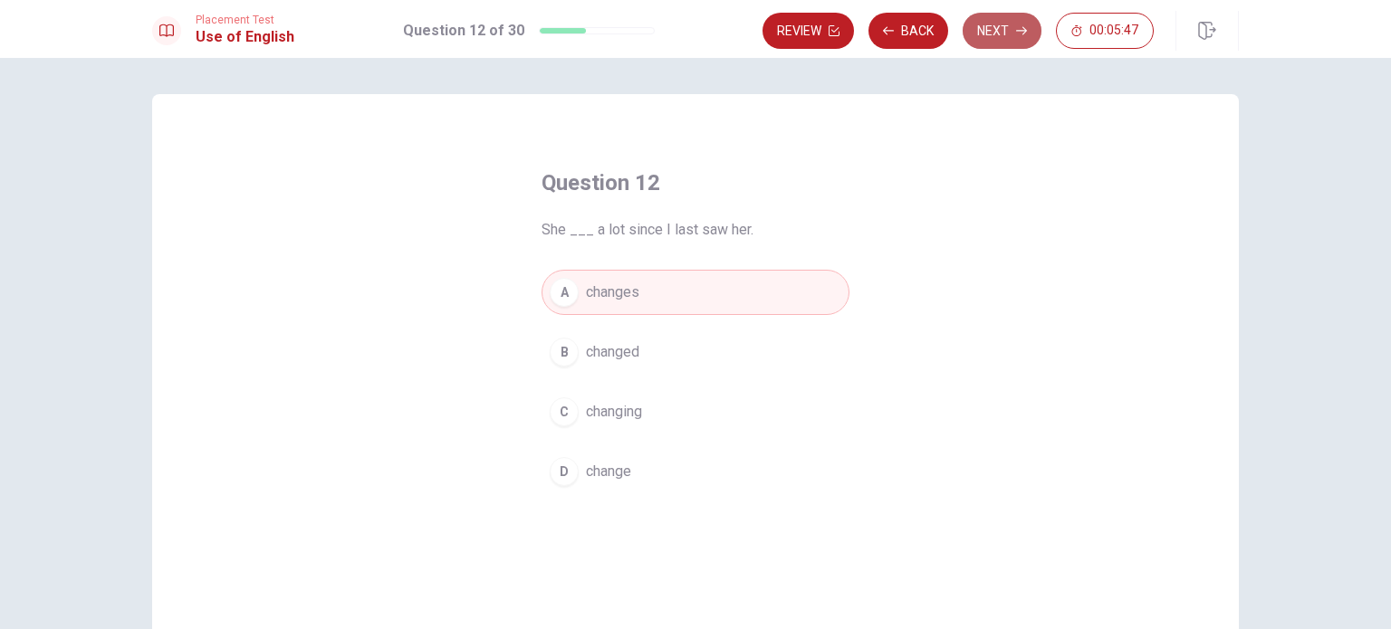
click at [1018, 40] on button "Next" at bounding box center [1001, 31] width 79 height 36
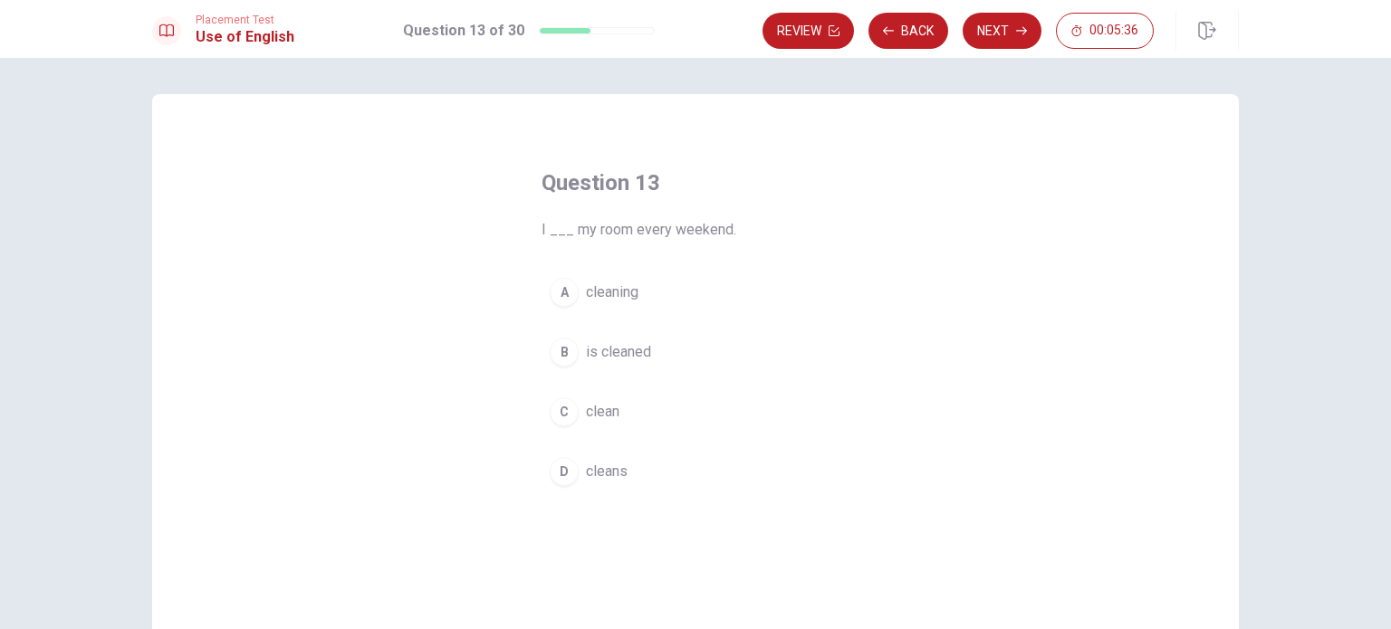
click at [594, 416] on span "clean" at bounding box center [602, 412] width 33 height 22
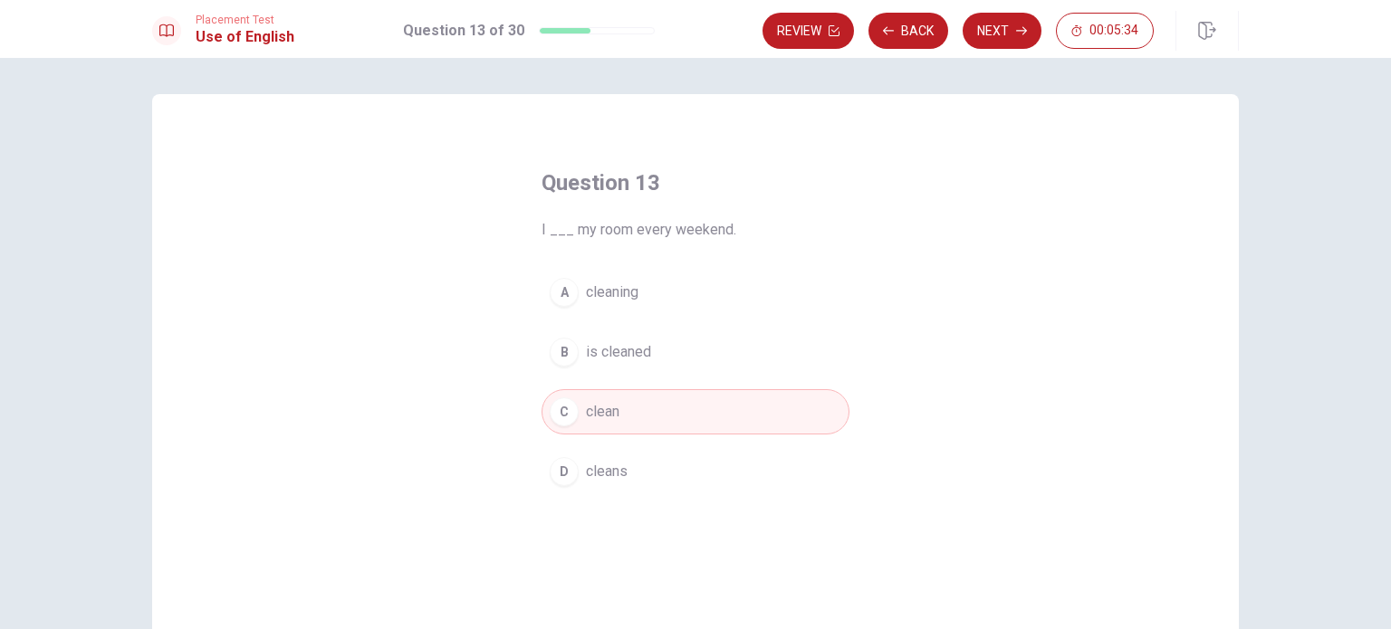
click at [1021, 27] on icon "button" at bounding box center [1021, 30] width 11 height 11
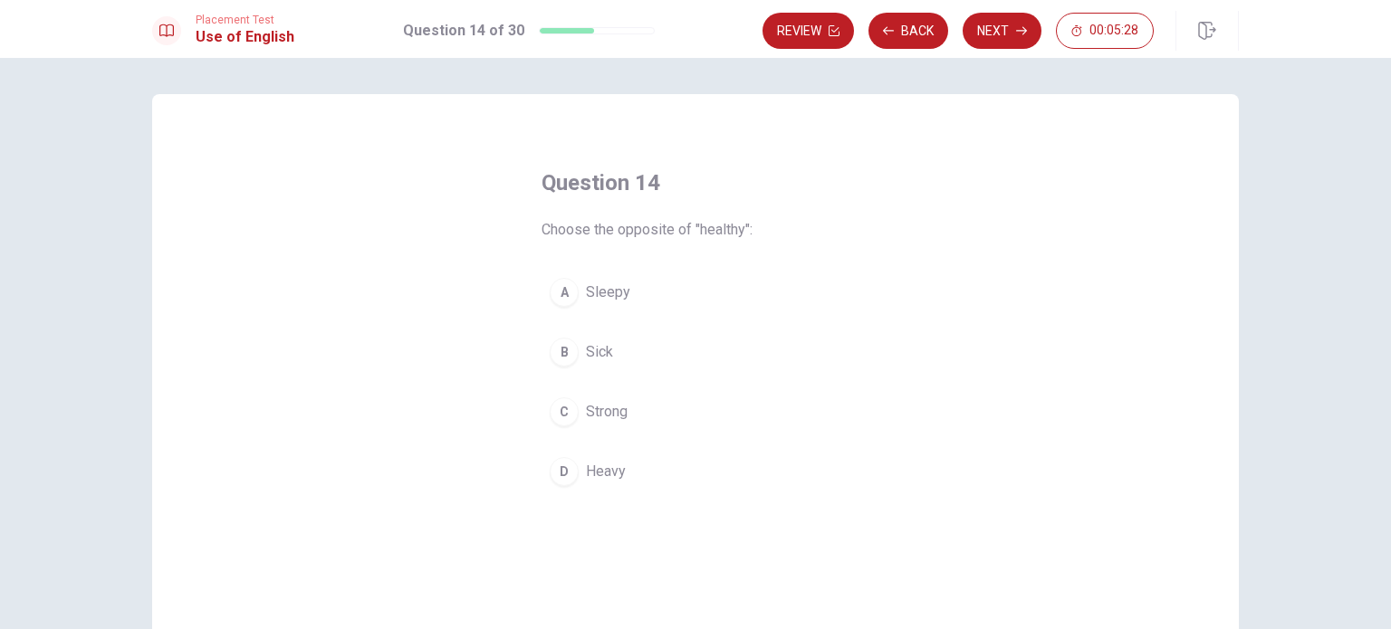
click at [560, 354] on div "B" at bounding box center [564, 352] width 29 height 29
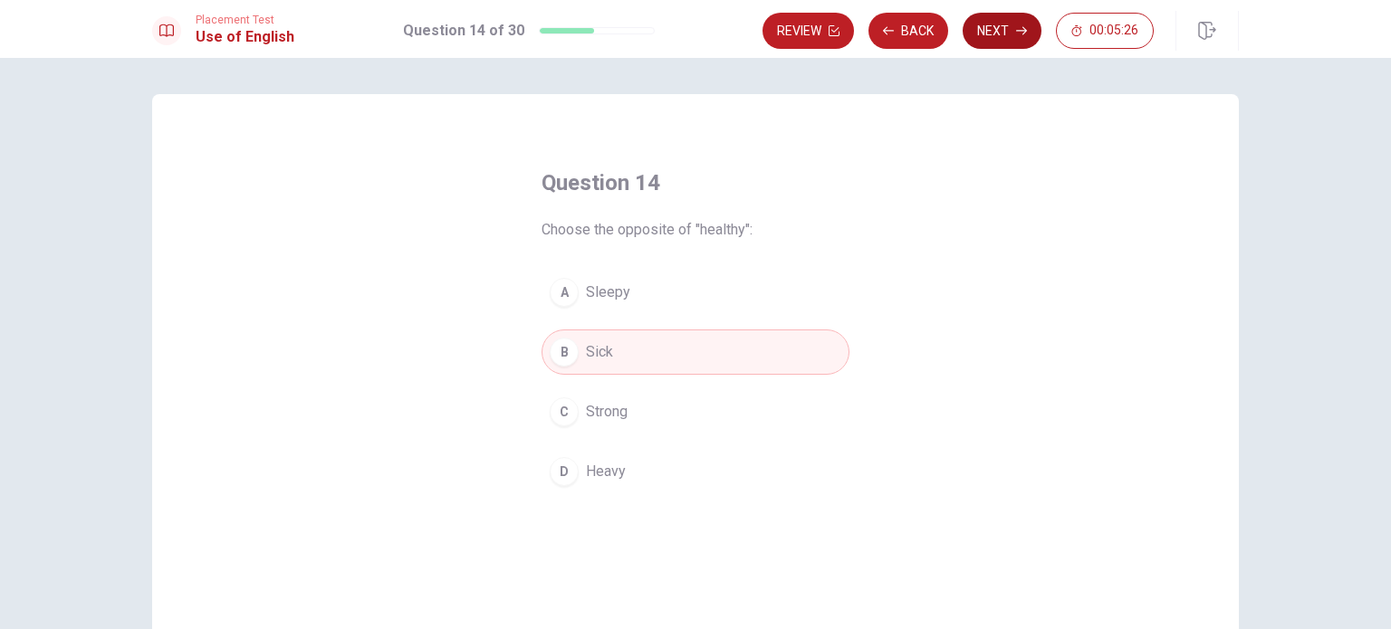
click at [1000, 40] on button "Next" at bounding box center [1001, 31] width 79 height 36
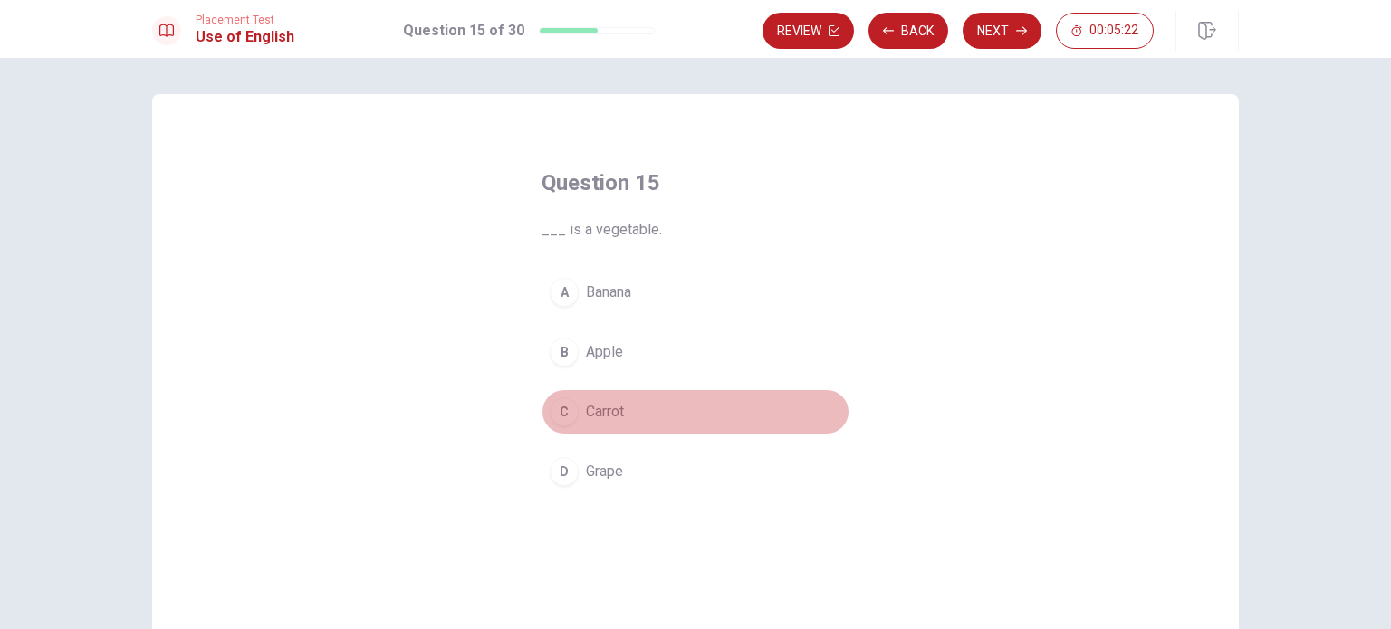
click at [611, 416] on span "Carrot" at bounding box center [605, 412] width 38 height 22
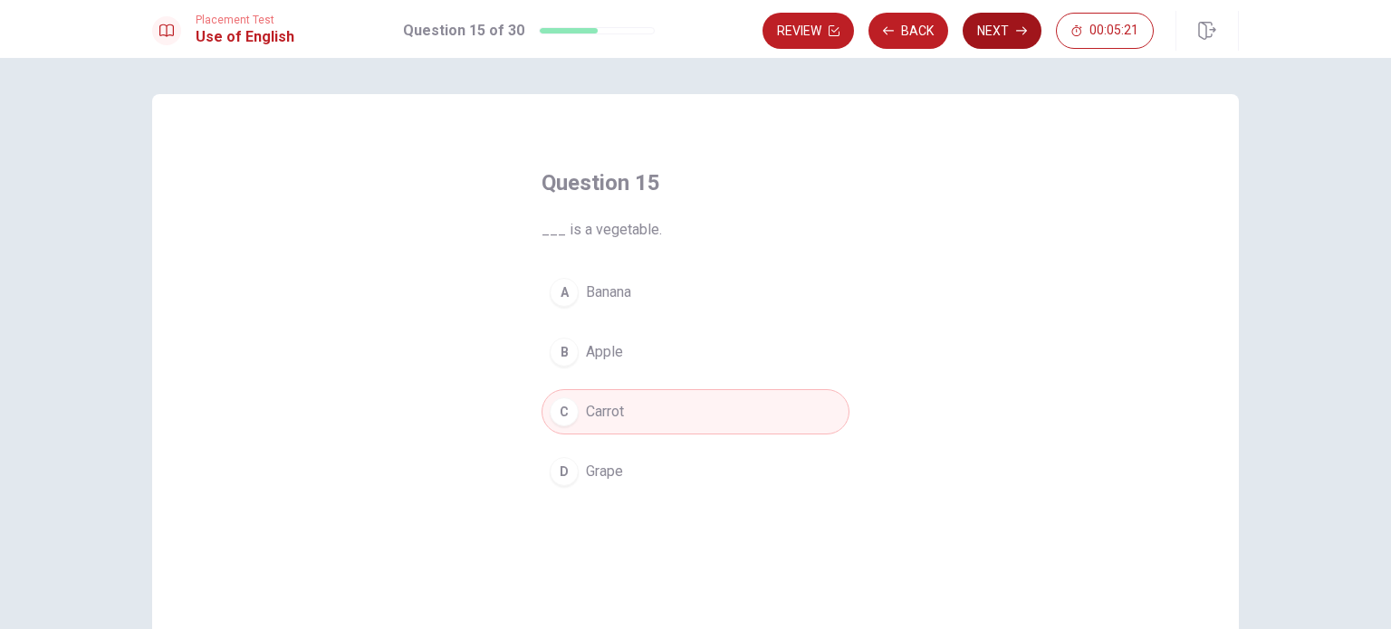
click at [1001, 39] on button "Next" at bounding box center [1001, 31] width 79 height 36
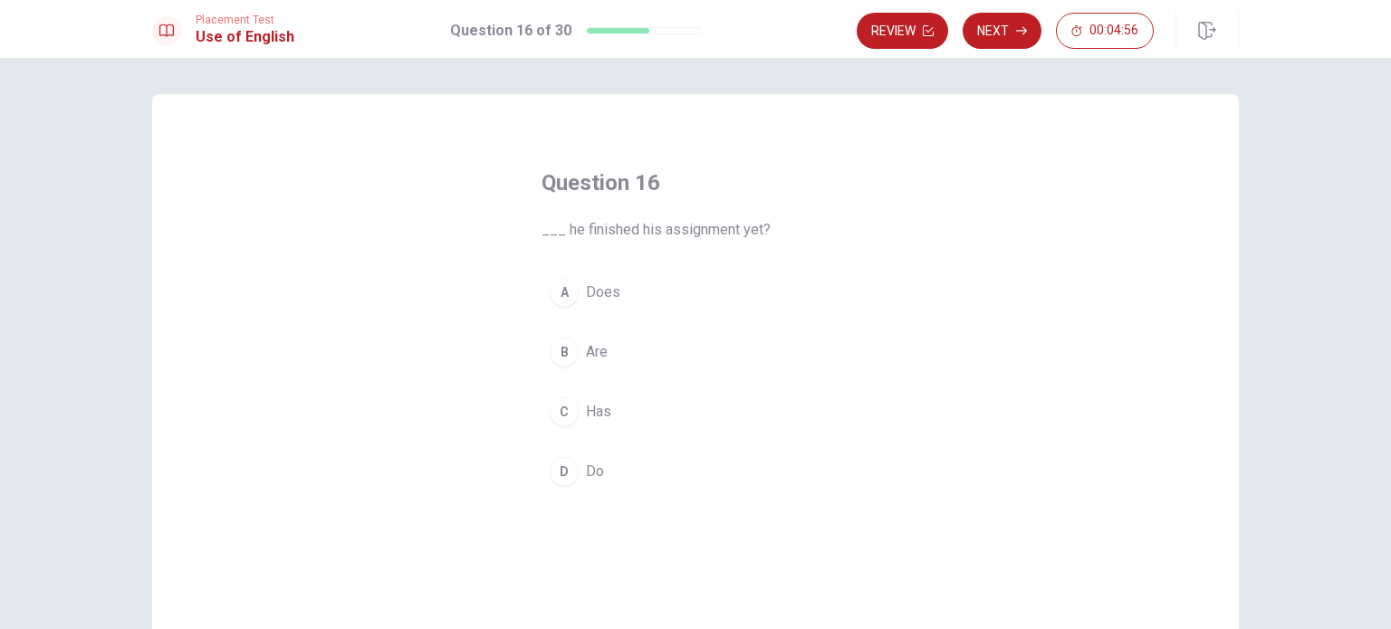
click at [608, 290] on span "Does" at bounding box center [603, 293] width 34 height 22
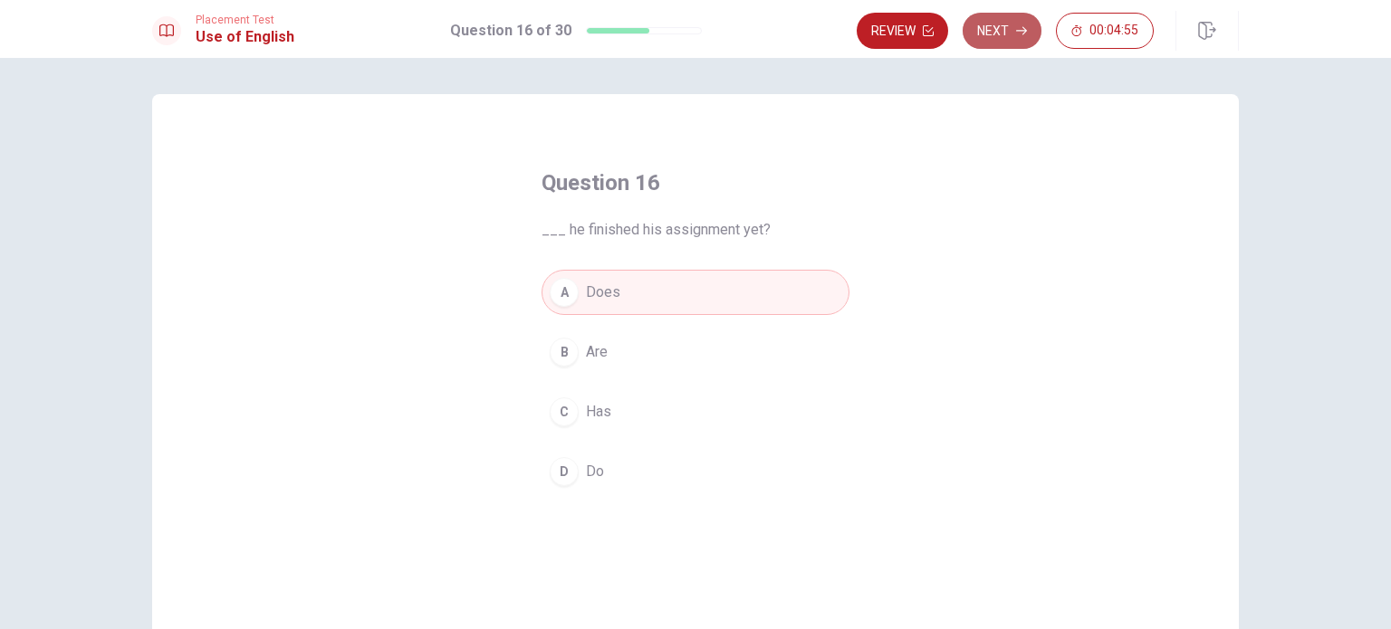
click at [1013, 24] on button "Next" at bounding box center [1001, 31] width 79 height 36
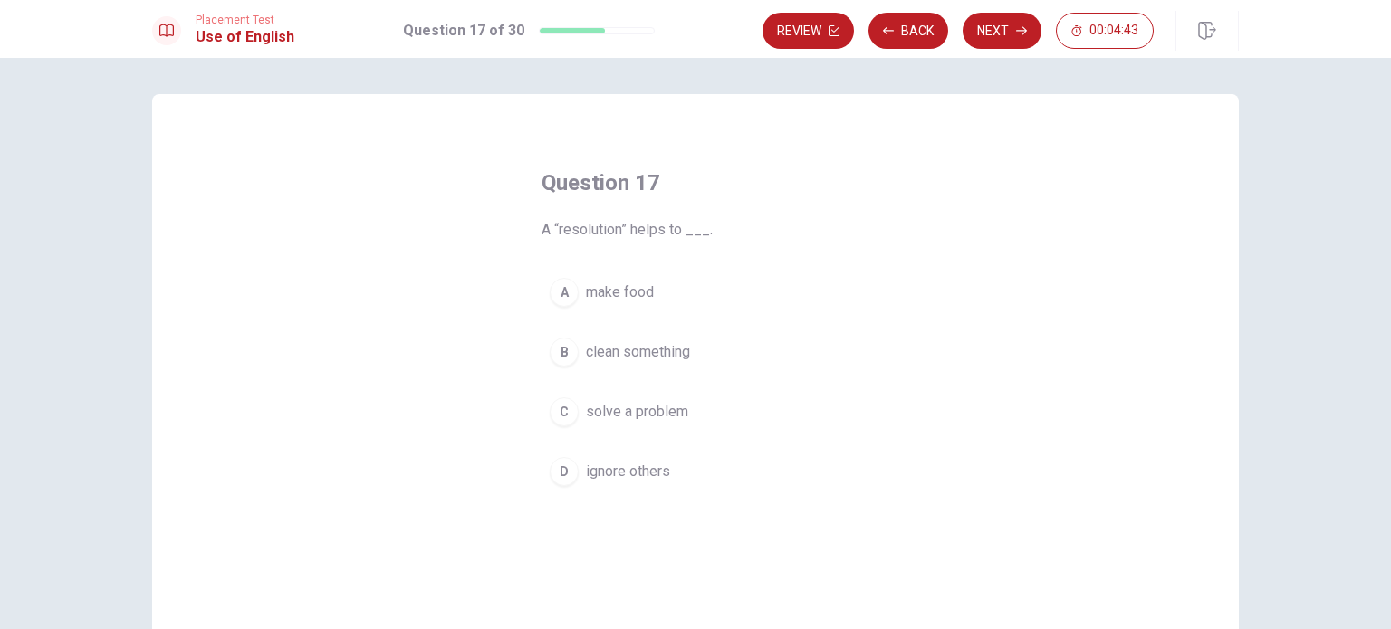
click at [633, 414] on span "solve a problem" at bounding box center [637, 412] width 102 height 22
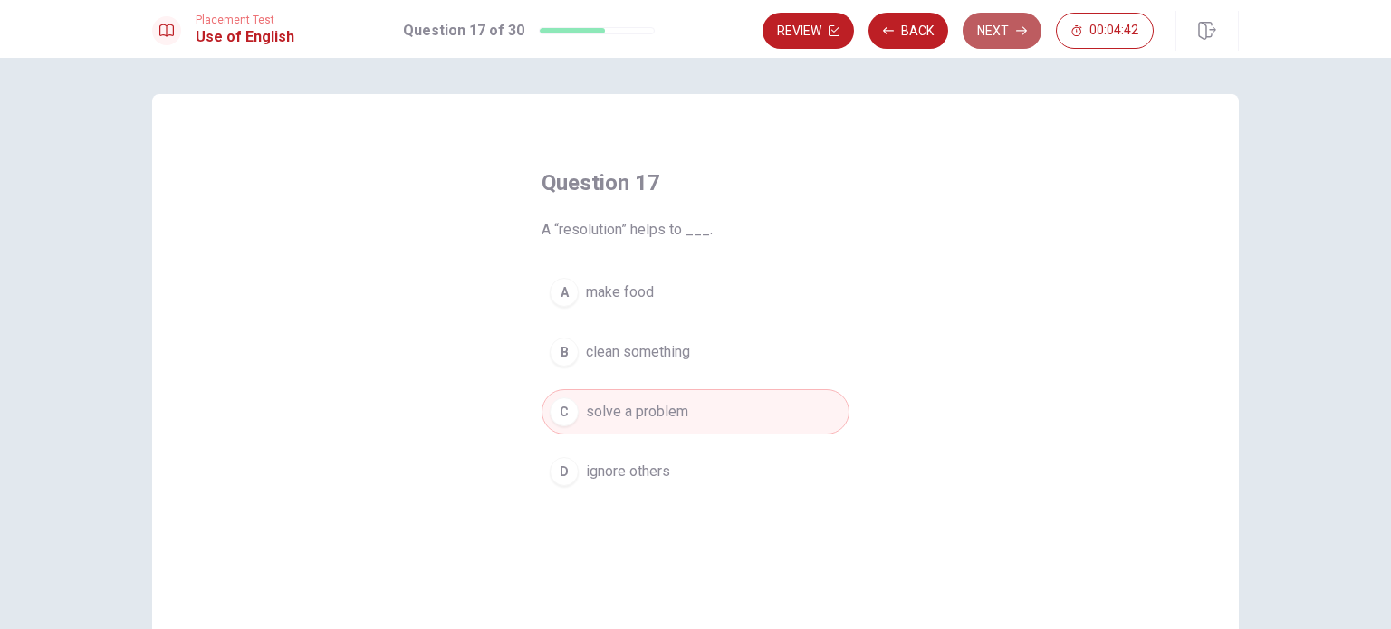
click at [1007, 23] on button "Next" at bounding box center [1001, 31] width 79 height 36
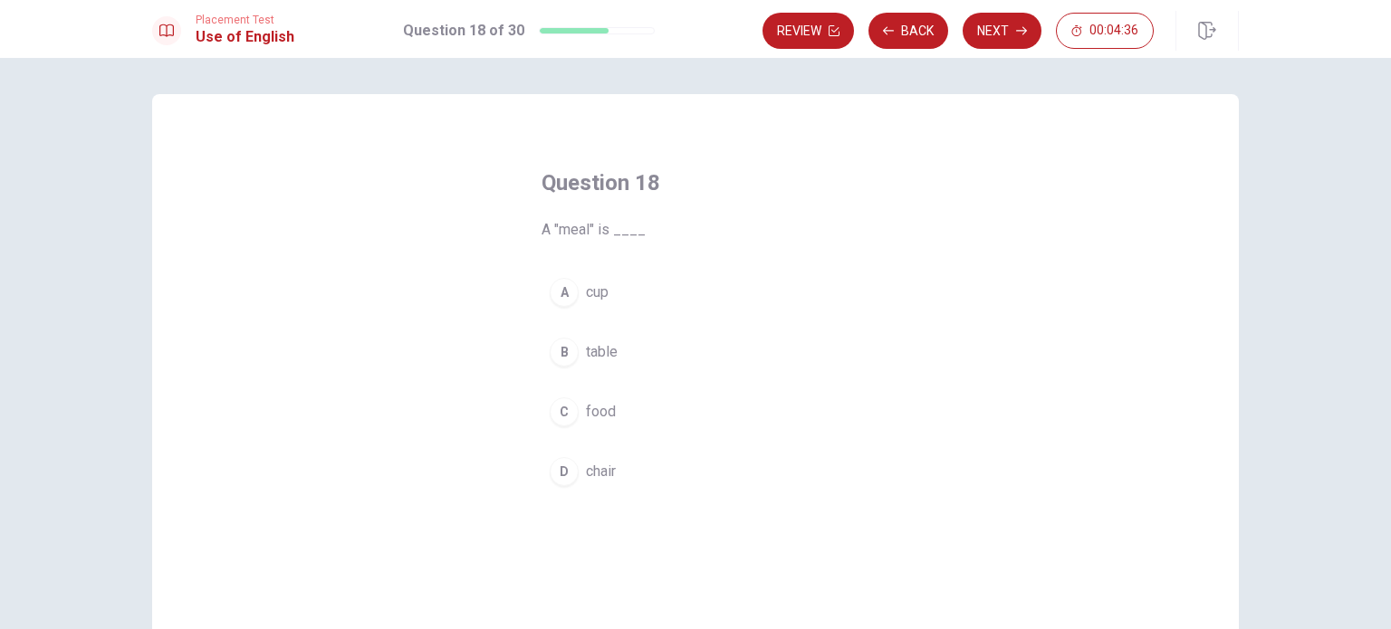
click at [600, 413] on span "food" at bounding box center [601, 412] width 30 height 22
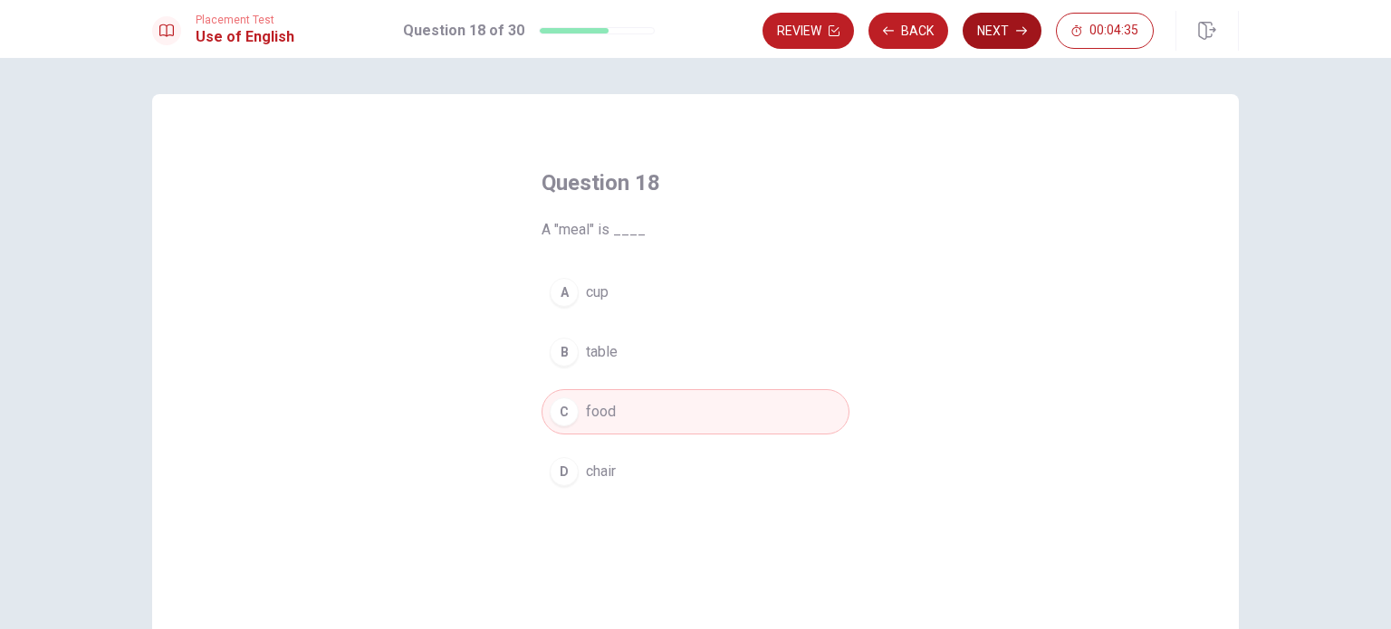
click at [995, 21] on button "Next" at bounding box center [1001, 31] width 79 height 36
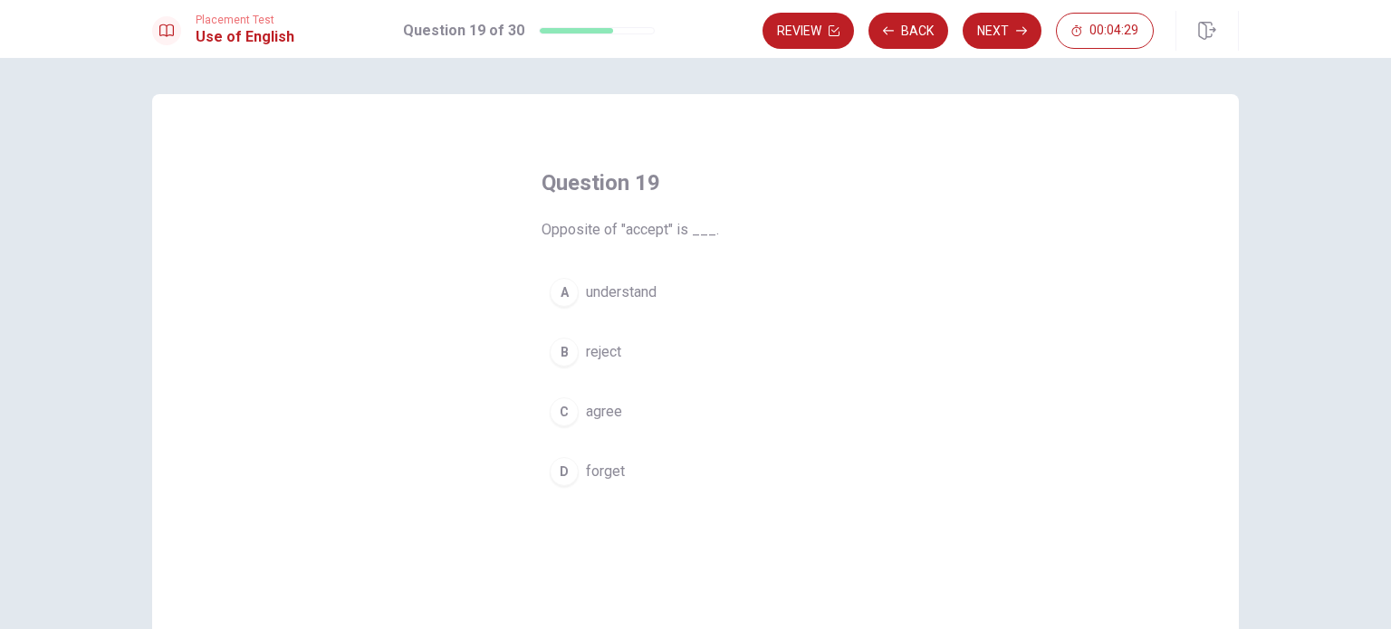
click at [609, 349] on span "reject" at bounding box center [603, 352] width 35 height 22
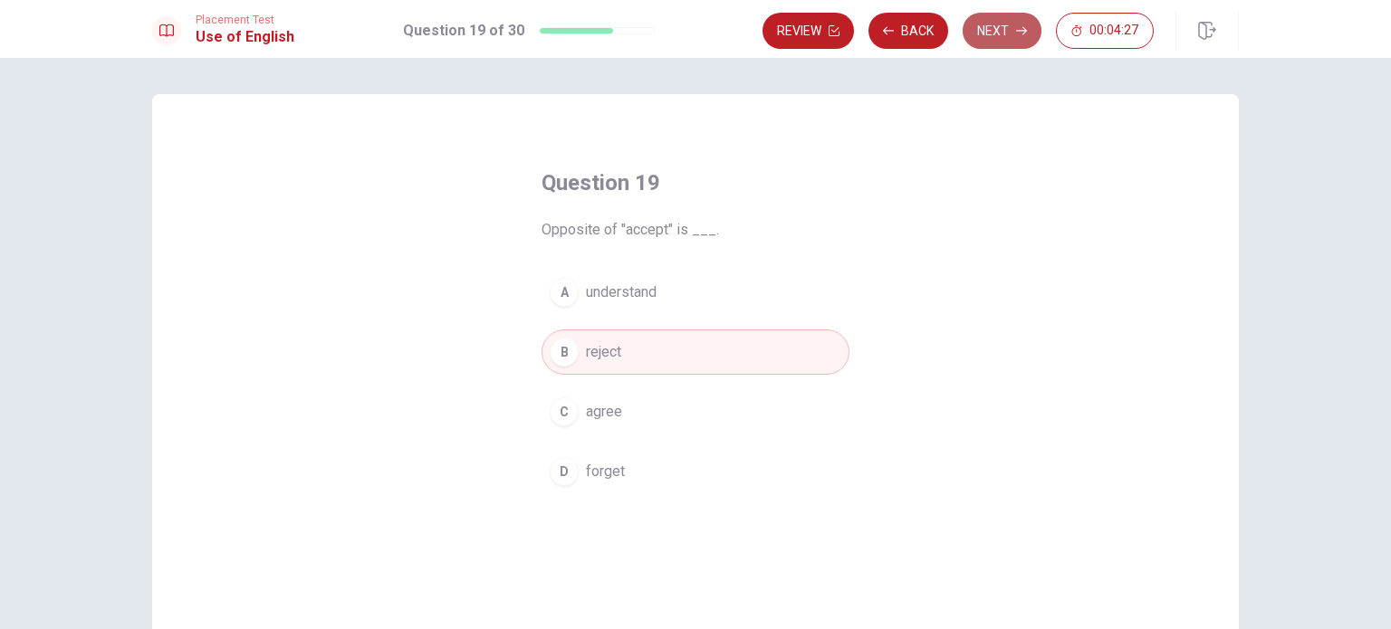
click at [978, 24] on button "Next" at bounding box center [1001, 31] width 79 height 36
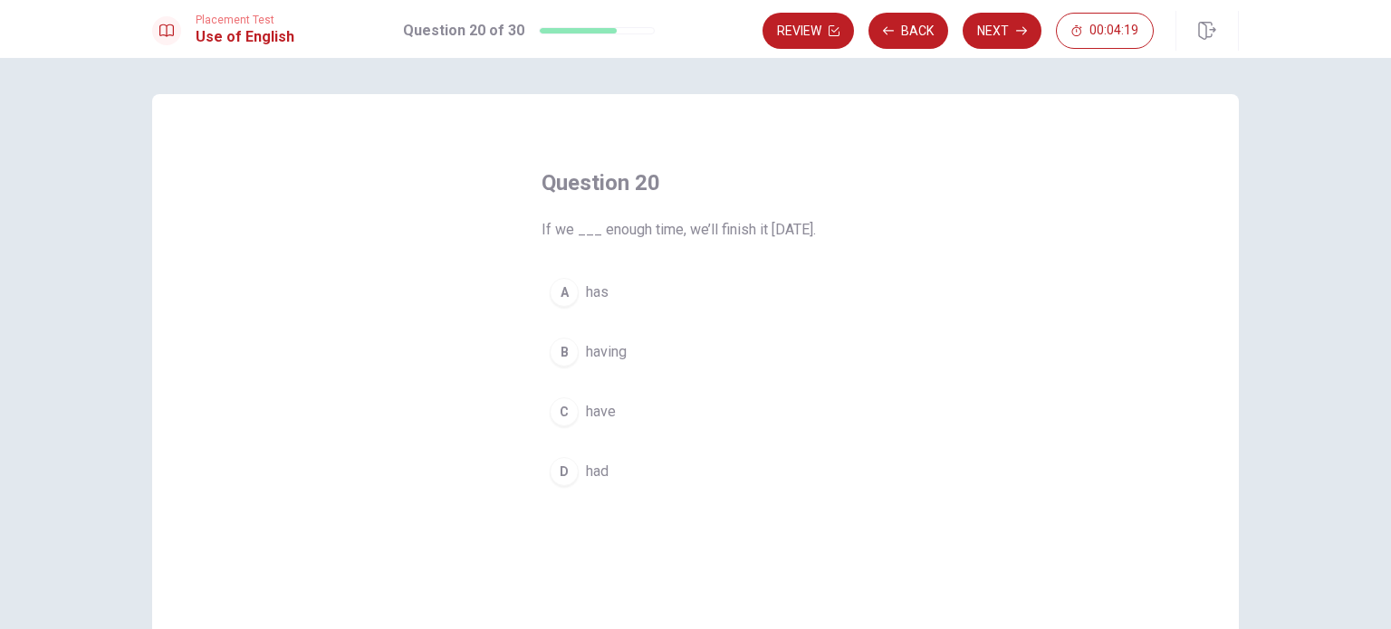
click at [600, 292] on span "has" at bounding box center [597, 293] width 23 height 22
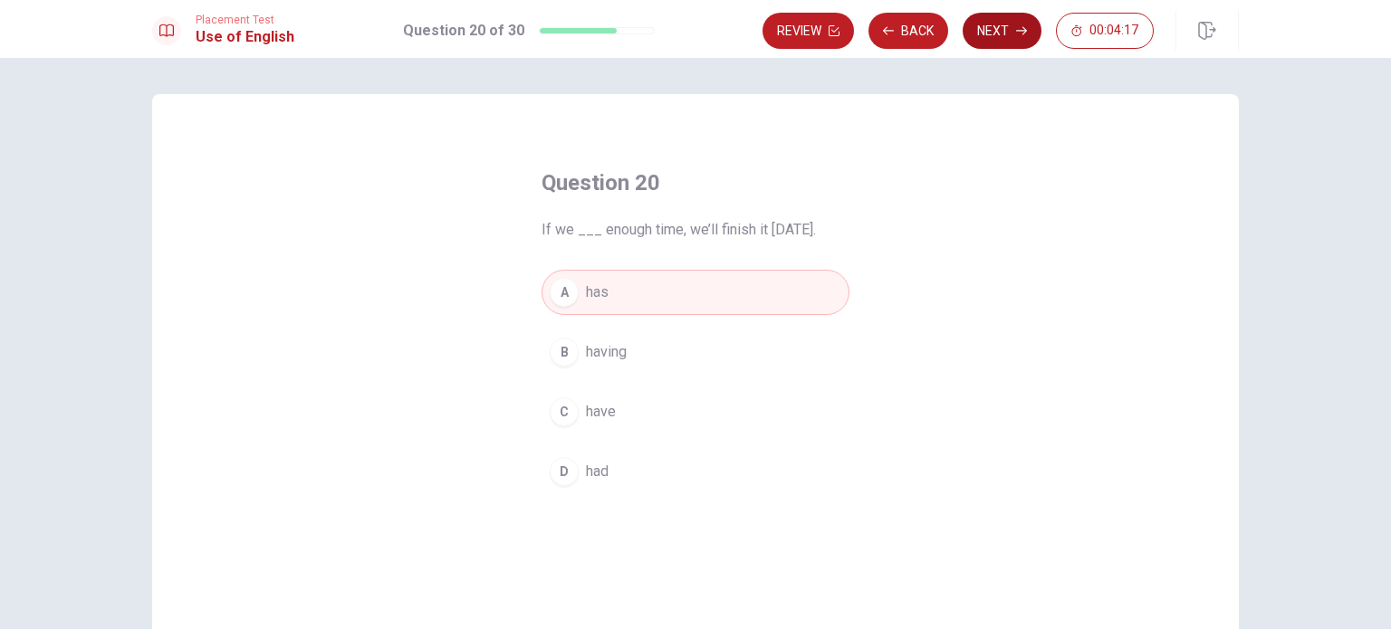
click at [1000, 39] on button "Next" at bounding box center [1001, 31] width 79 height 36
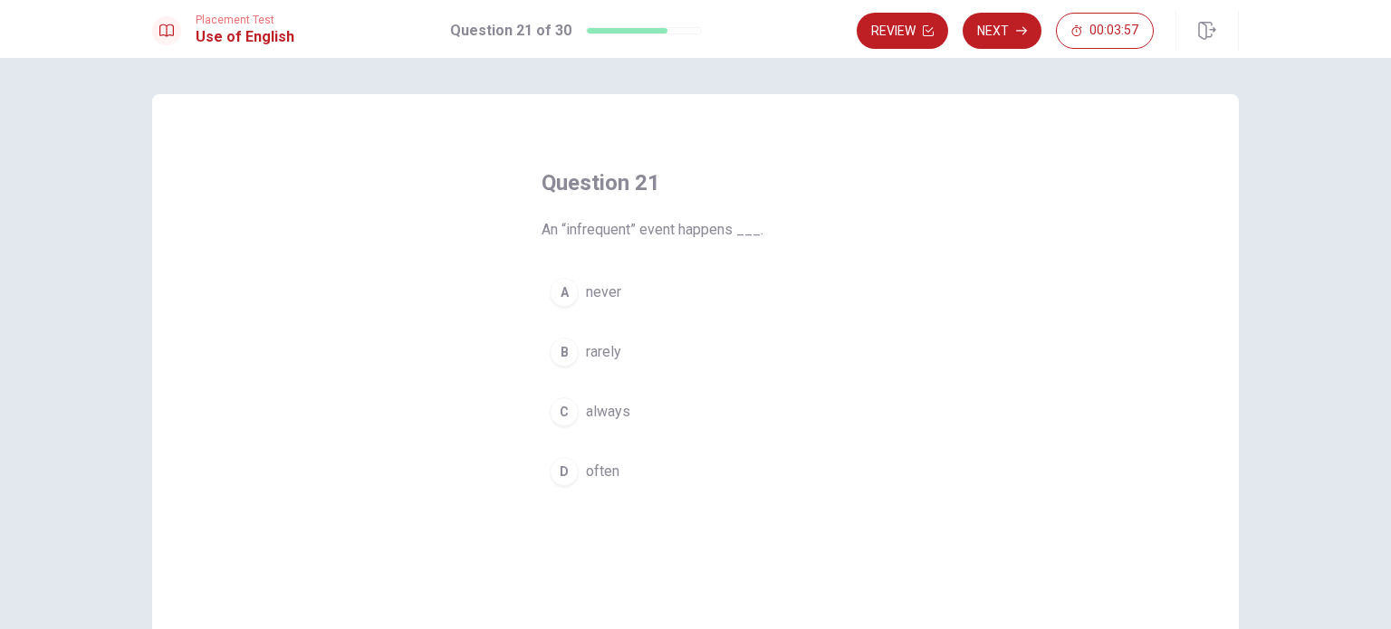
click at [598, 355] on span "rarely" at bounding box center [603, 352] width 35 height 22
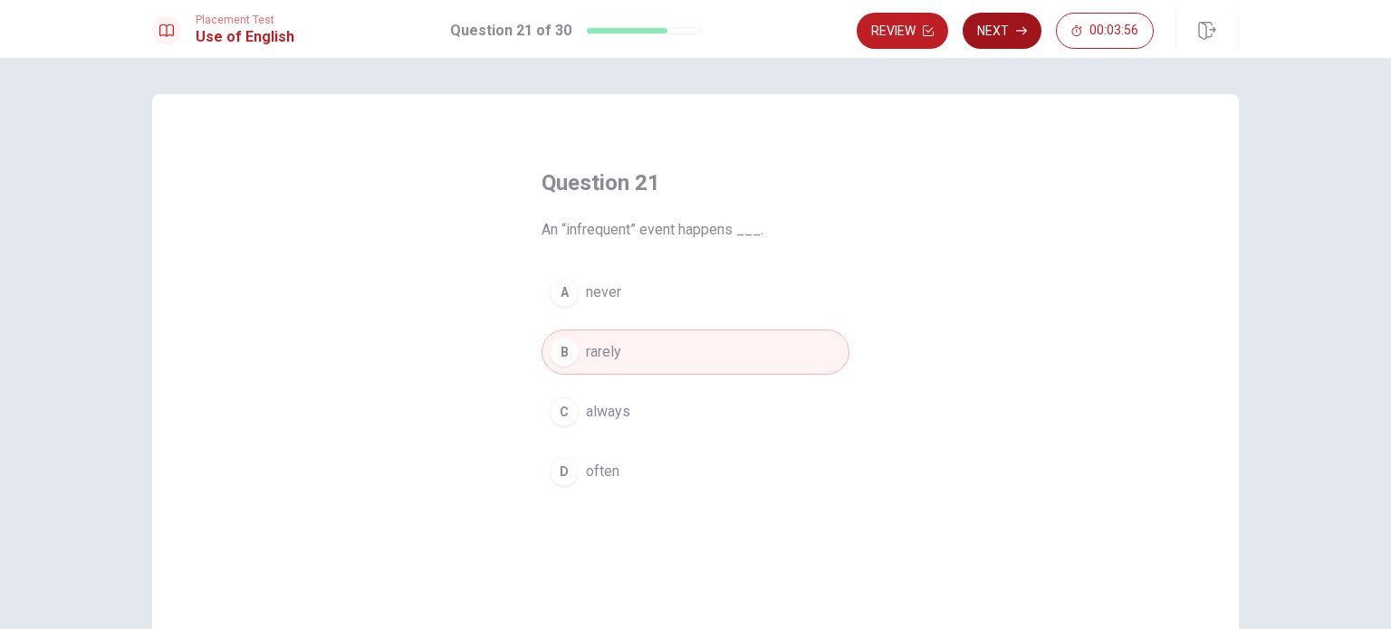
click at [1003, 43] on button "Next" at bounding box center [1001, 31] width 79 height 36
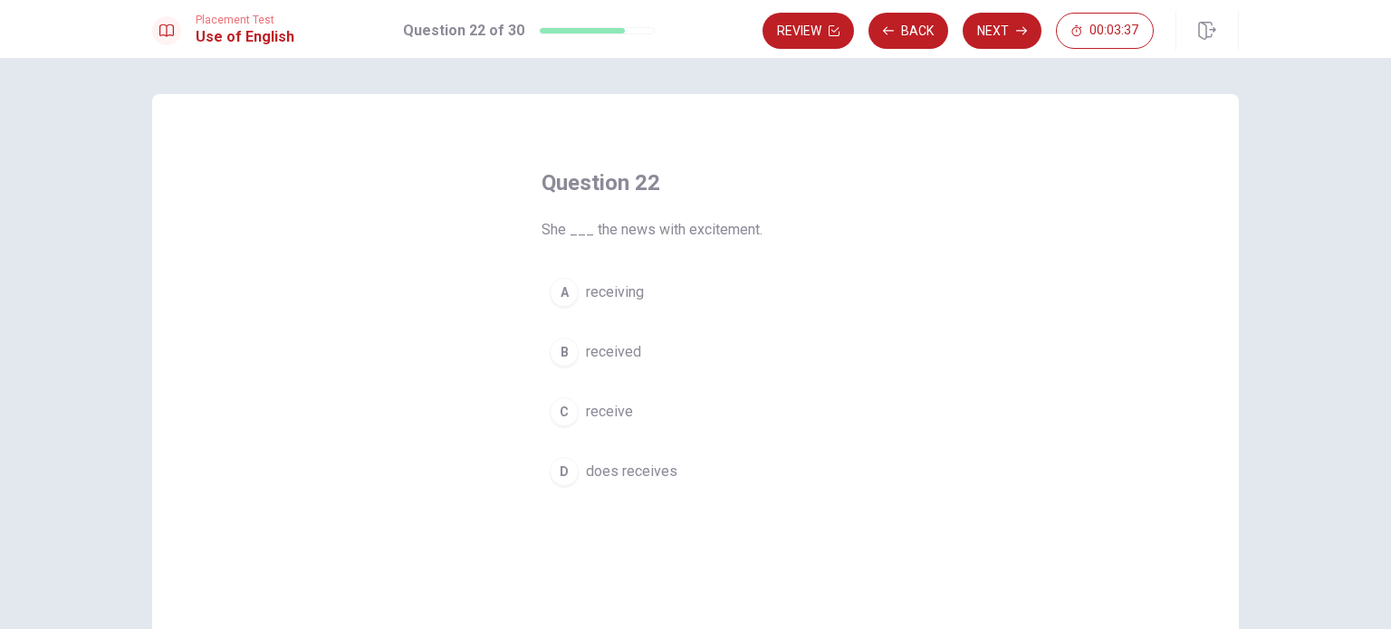
click at [619, 353] on span "received" at bounding box center [613, 352] width 55 height 22
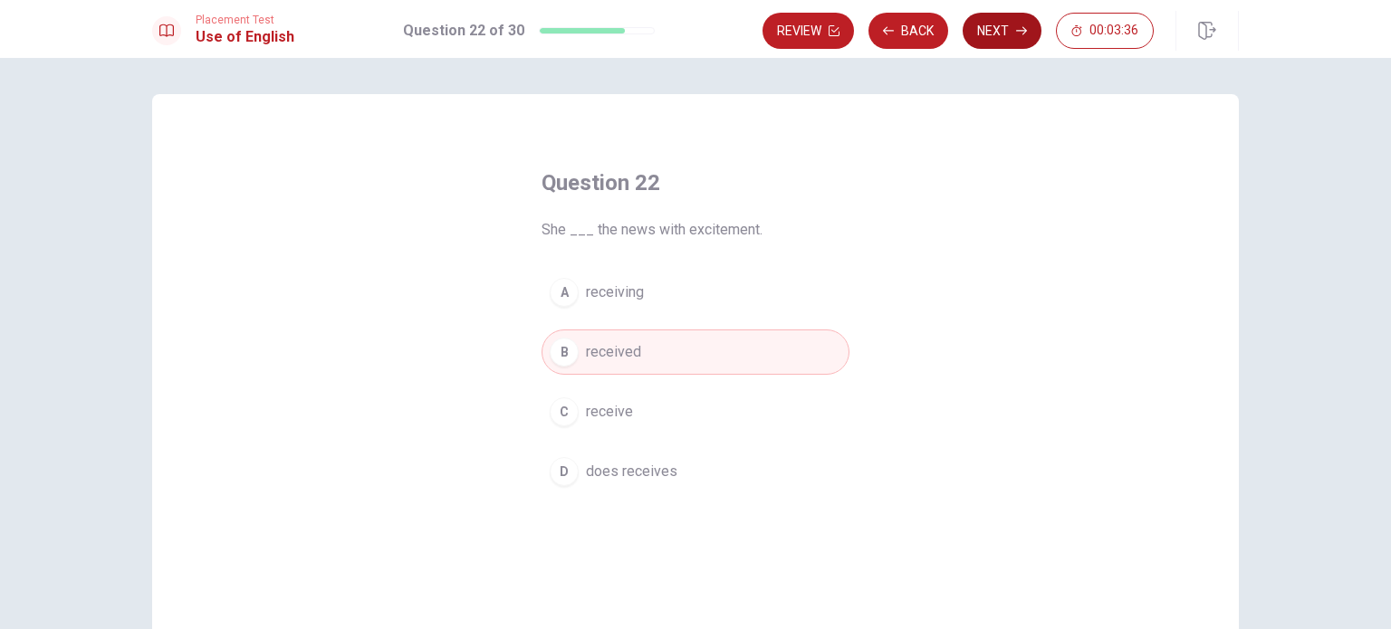
click at [1010, 26] on button "Next" at bounding box center [1001, 31] width 79 height 36
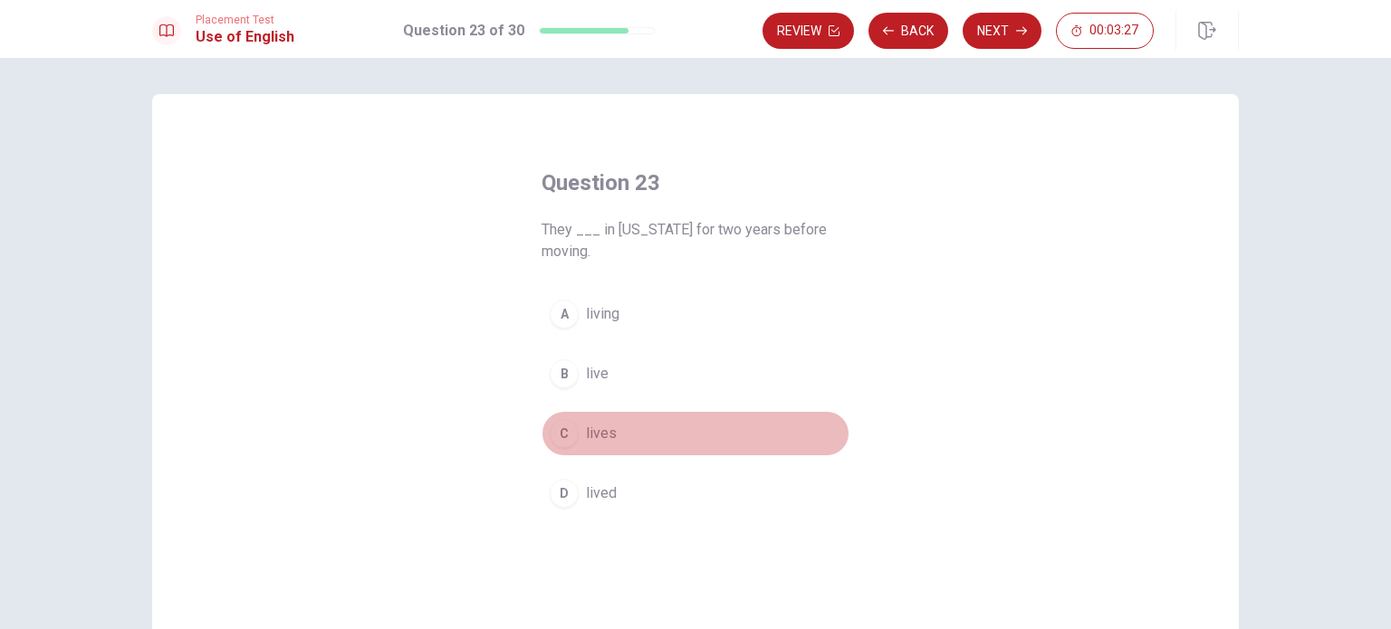
click at [607, 433] on span "lives" at bounding box center [601, 434] width 31 height 22
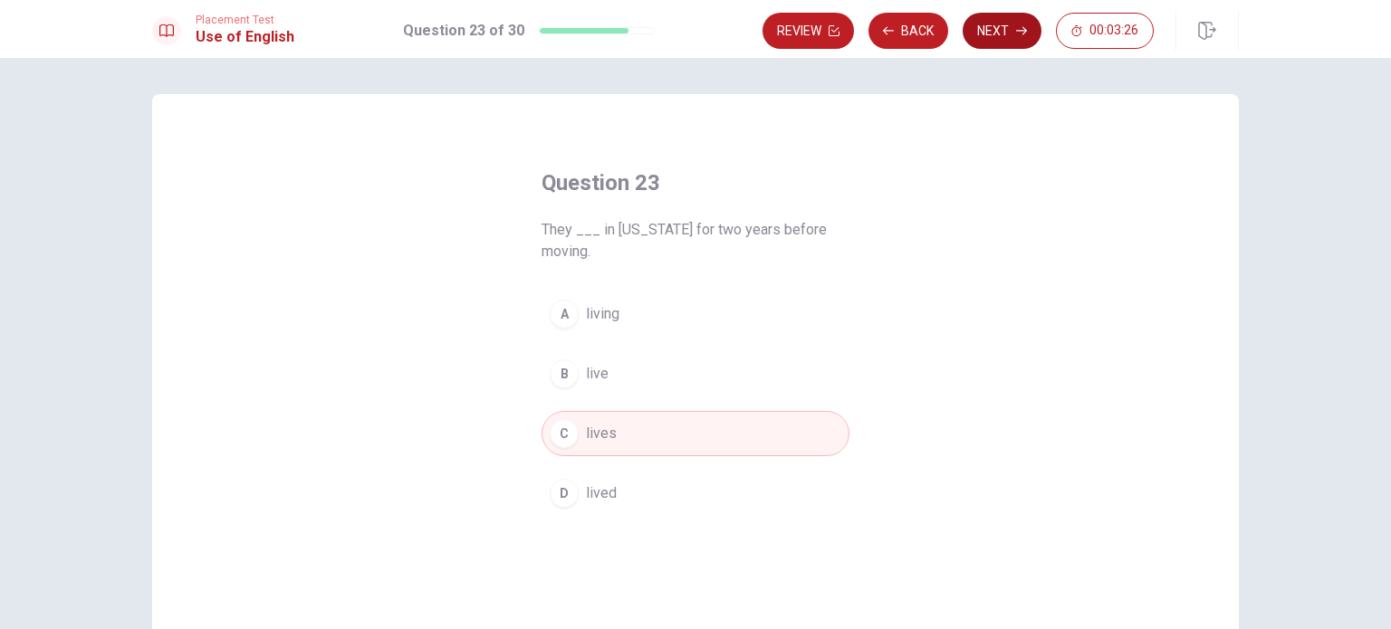
click at [1003, 34] on button "Next" at bounding box center [1001, 31] width 79 height 36
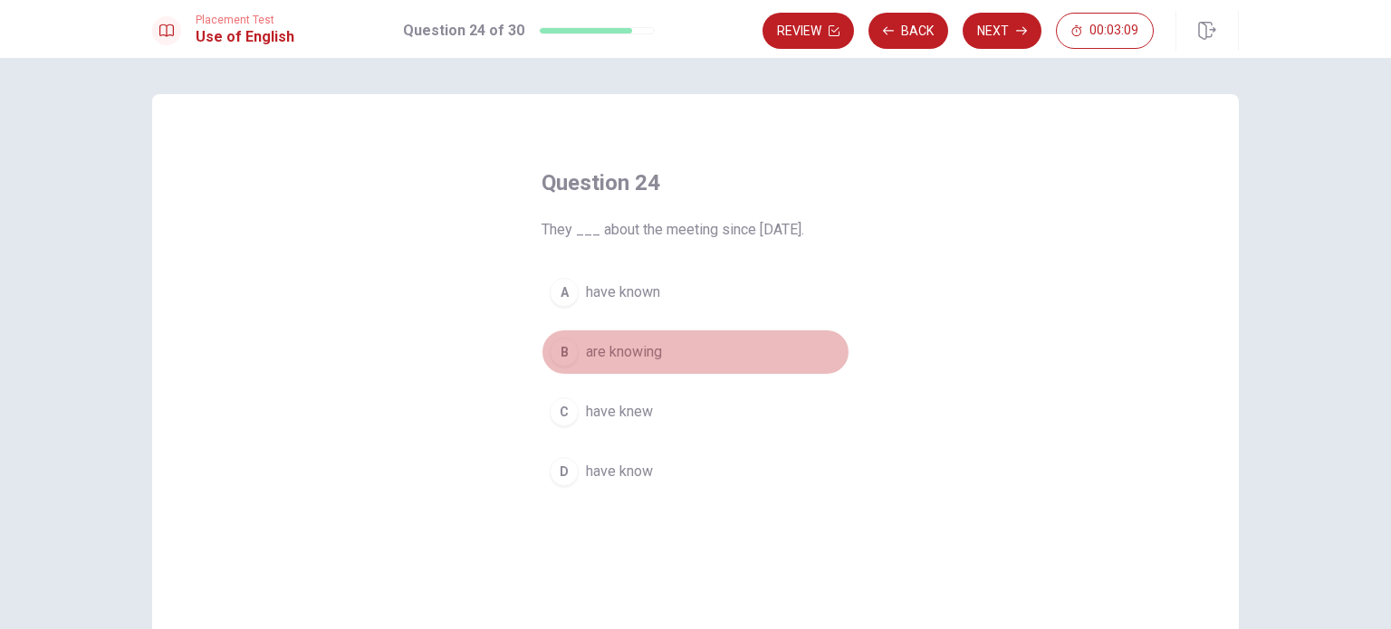
click at [630, 361] on span "are knowing" at bounding box center [624, 352] width 76 height 22
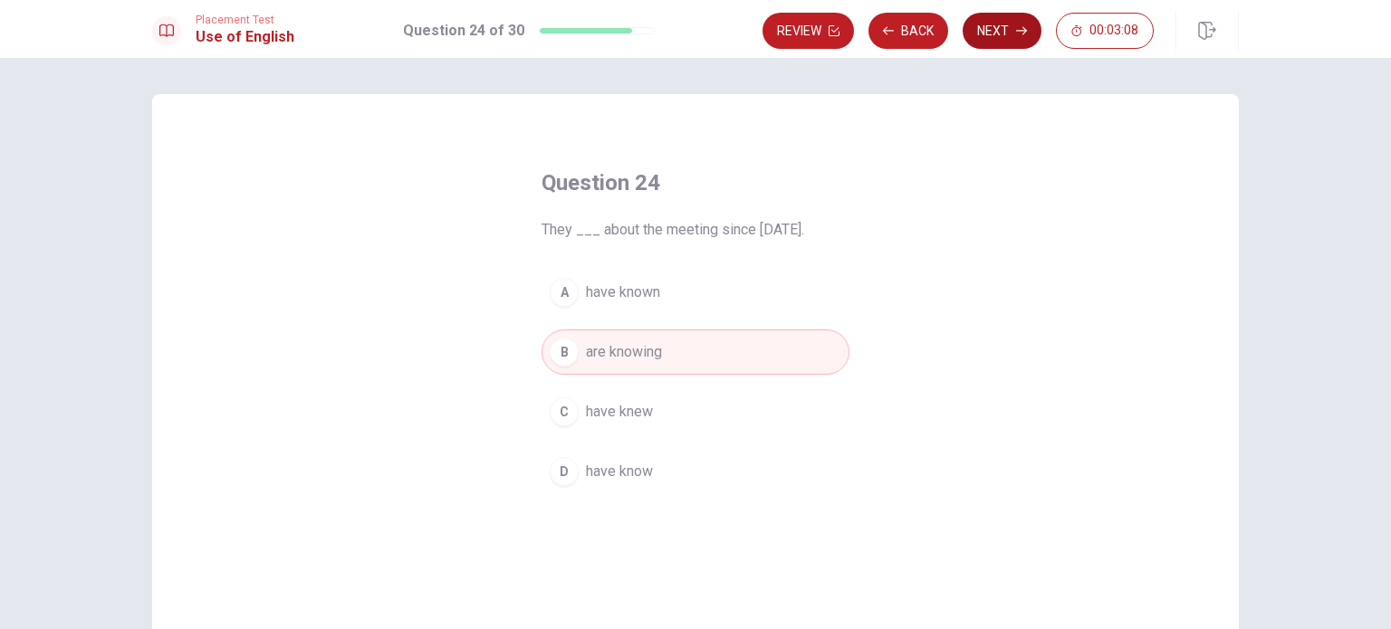
click at [1010, 39] on button "Next" at bounding box center [1001, 31] width 79 height 36
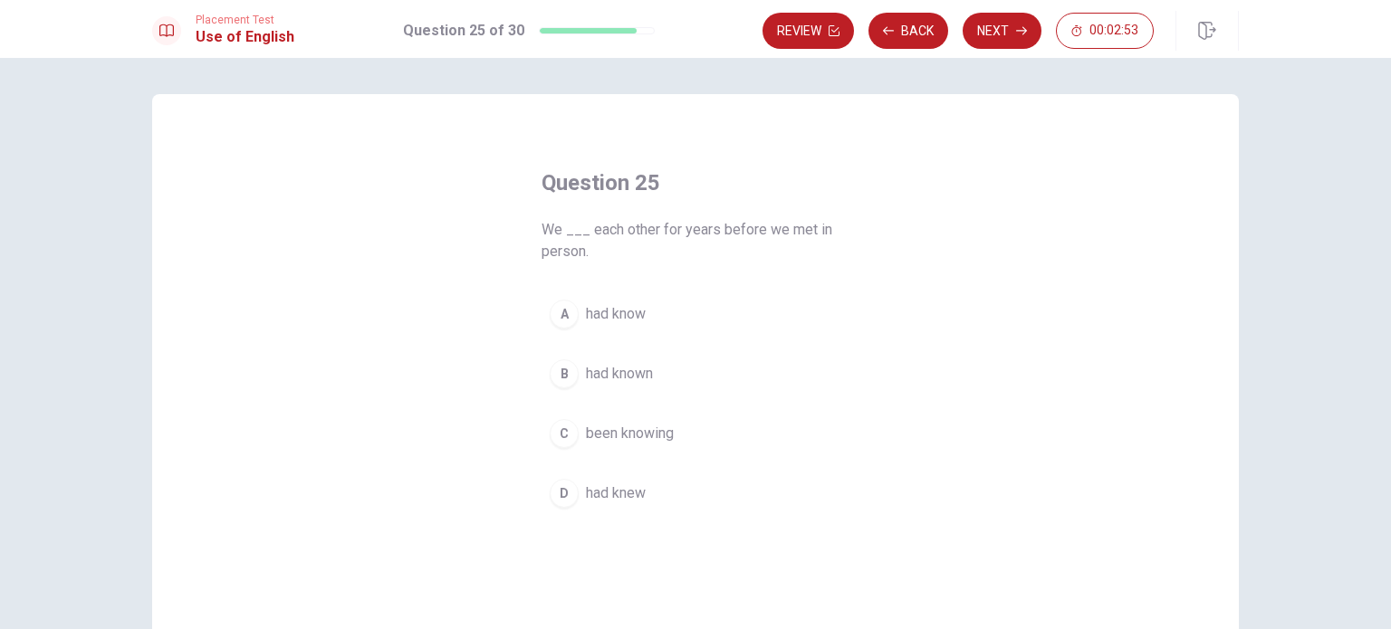
click at [586, 435] on span "been knowing" at bounding box center [630, 434] width 88 height 22
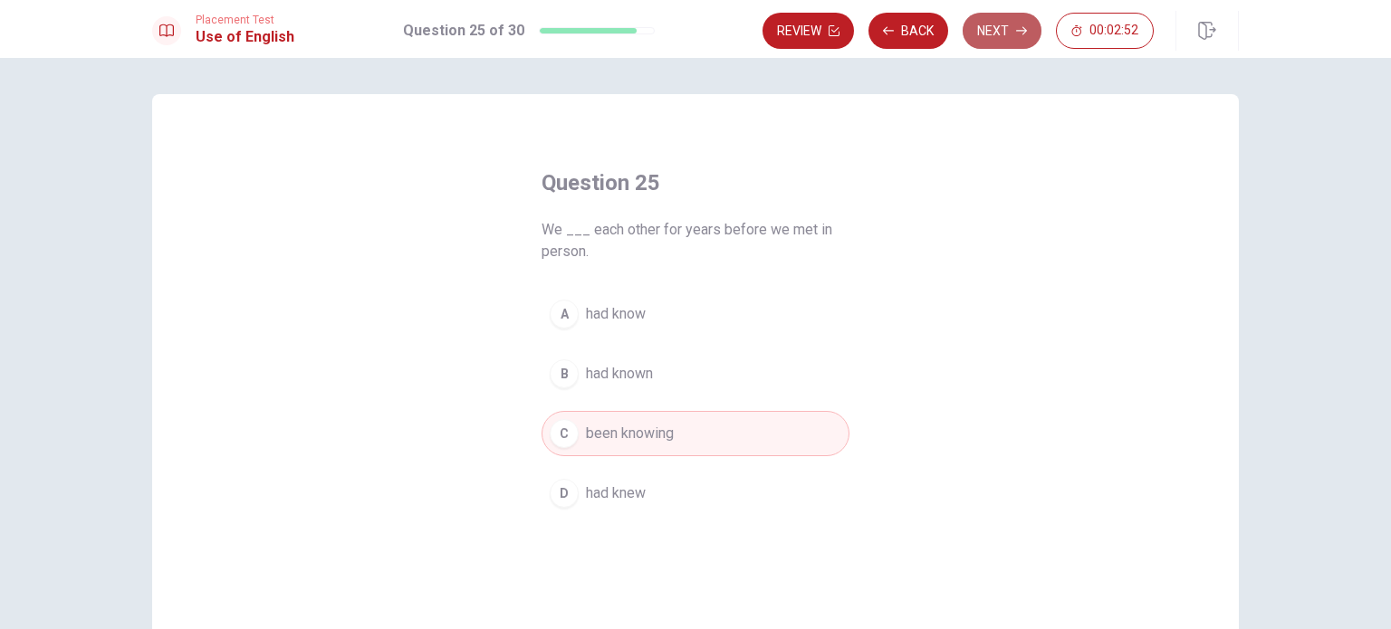
click at [994, 30] on button "Next" at bounding box center [1001, 31] width 79 height 36
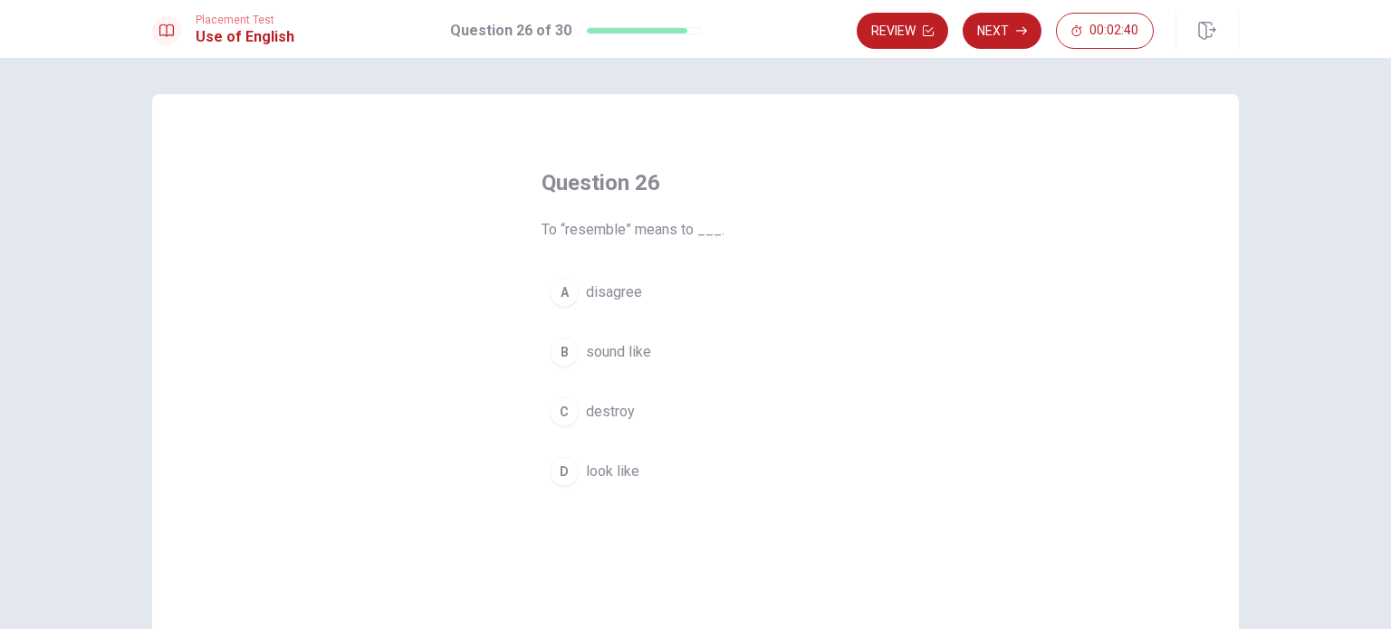
click at [614, 290] on span "disagree" at bounding box center [614, 293] width 56 height 22
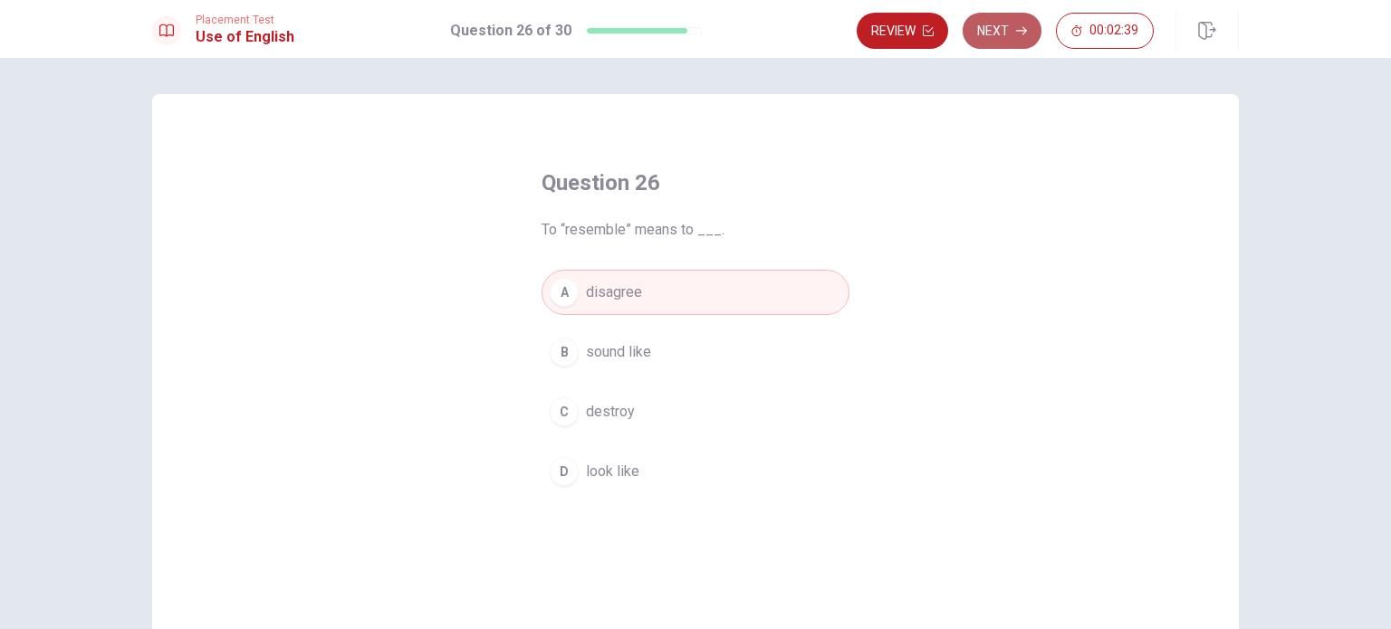
click at [1009, 34] on button "Next" at bounding box center [1001, 31] width 79 height 36
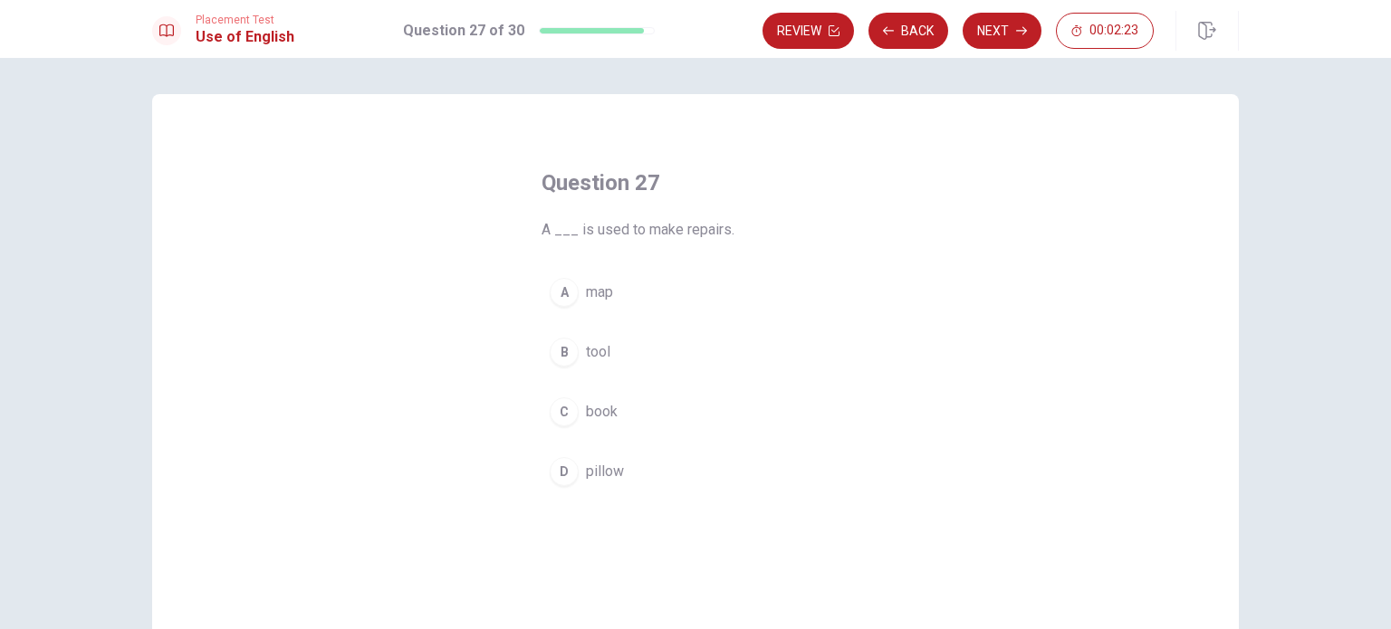
click at [593, 358] on span "tool" at bounding box center [598, 352] width 24 height 22
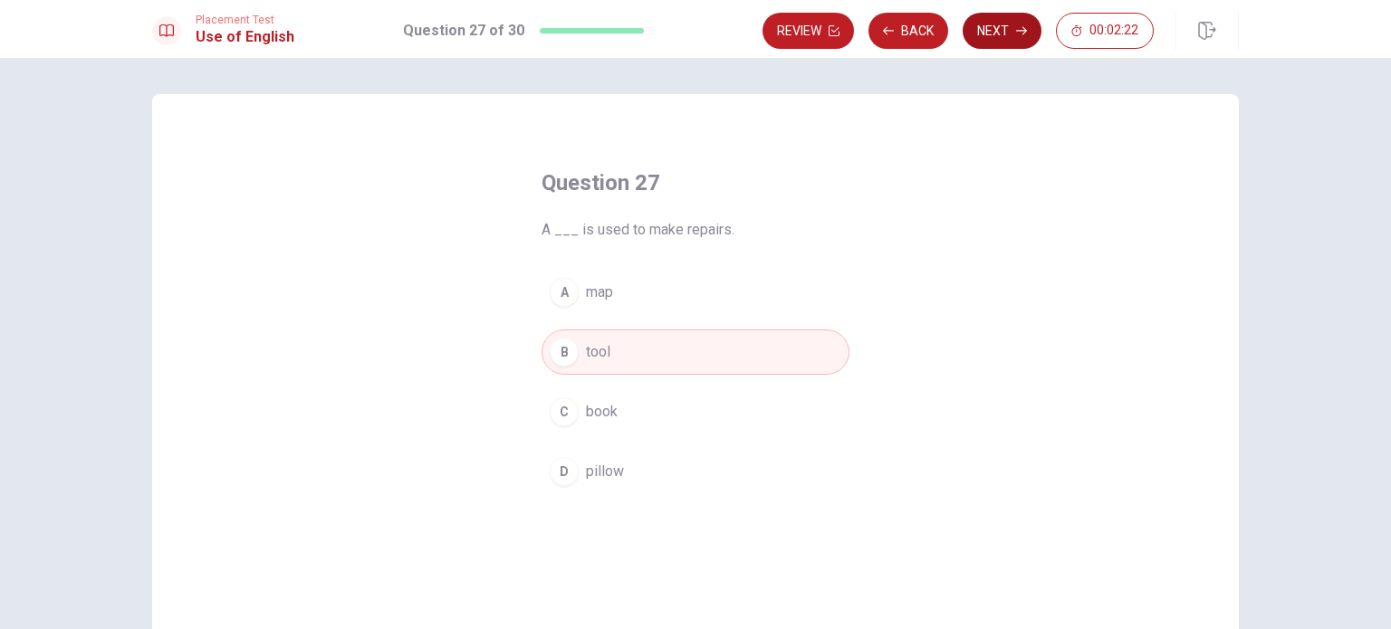
click at [1003, 33] on button "Next" at bounding box center [1001, 31] width 79 height 36
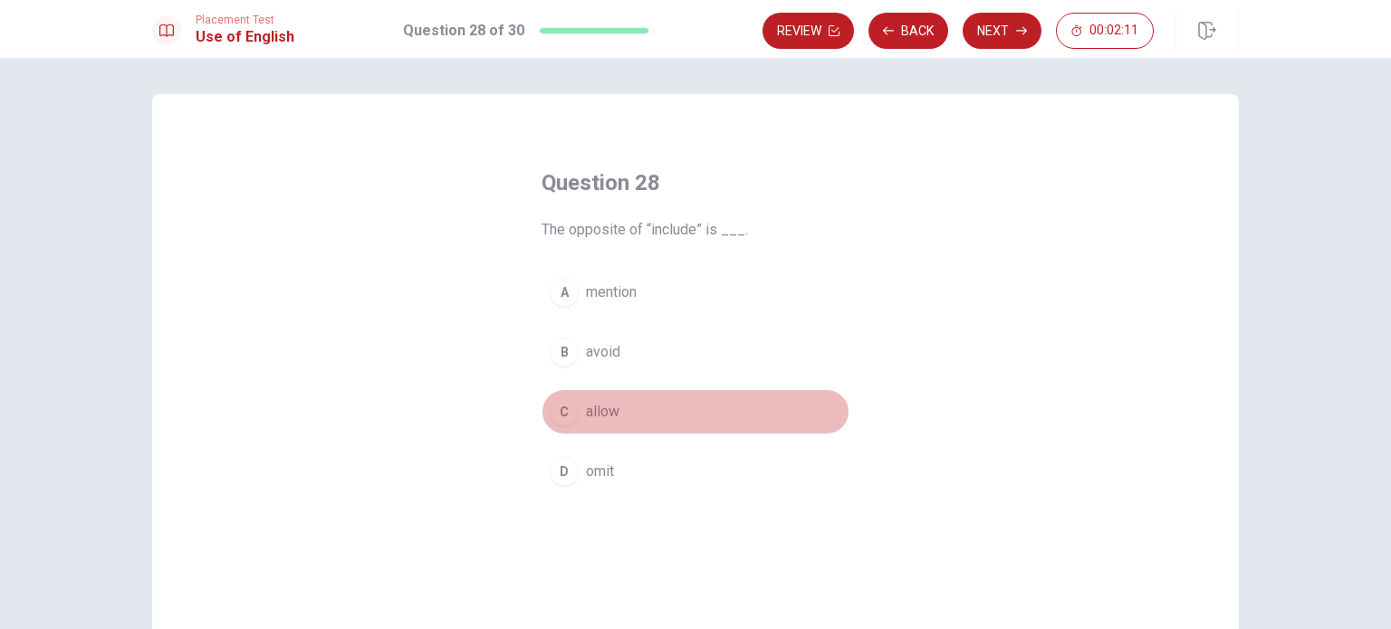
click at [598, 412] on span "allow" at bounding box center [602, 412] width 33 height 22
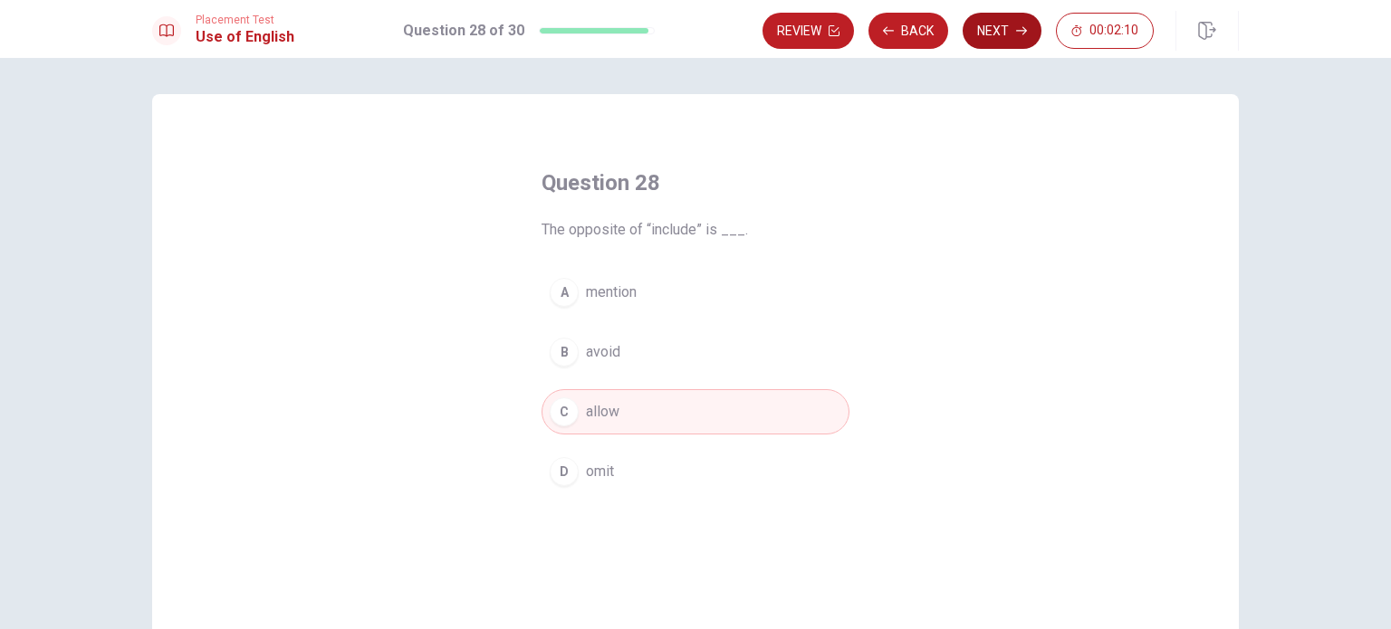
click at [1014, 35] on button "Next" at bounding box center [1001, 31] width 79 height 36
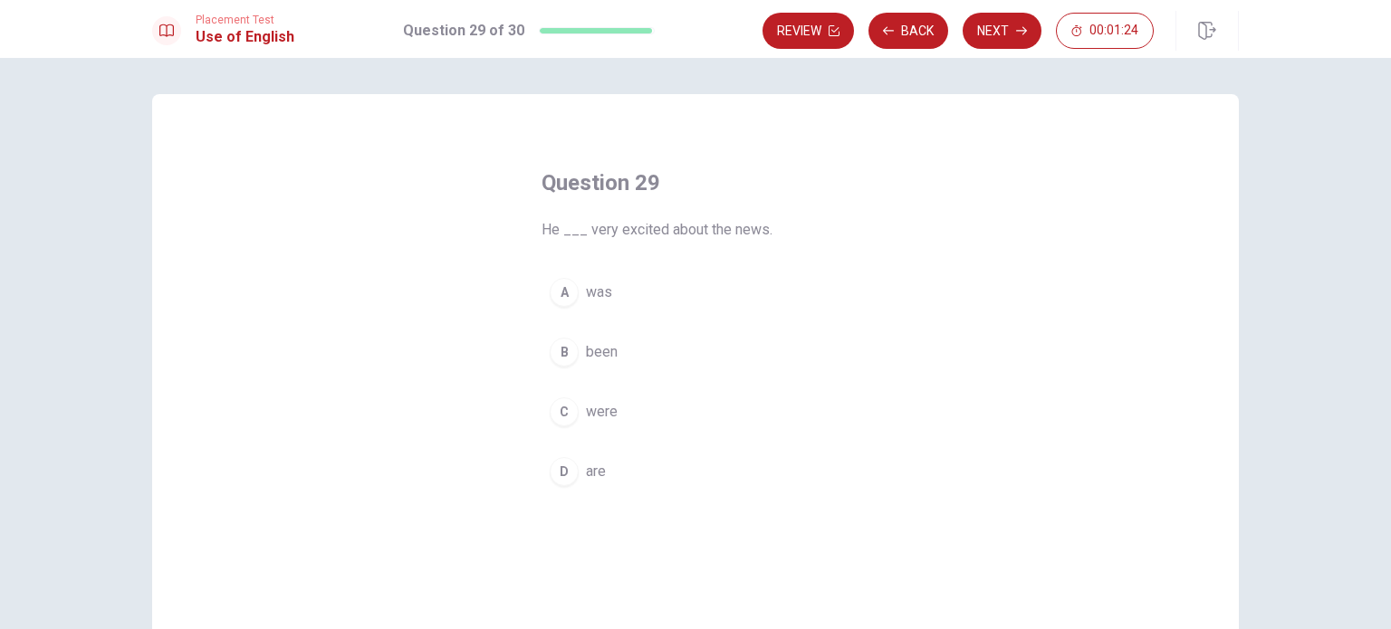
click at [598, 350] on span "been" at bounding box center [602, 352] width 32 height 22
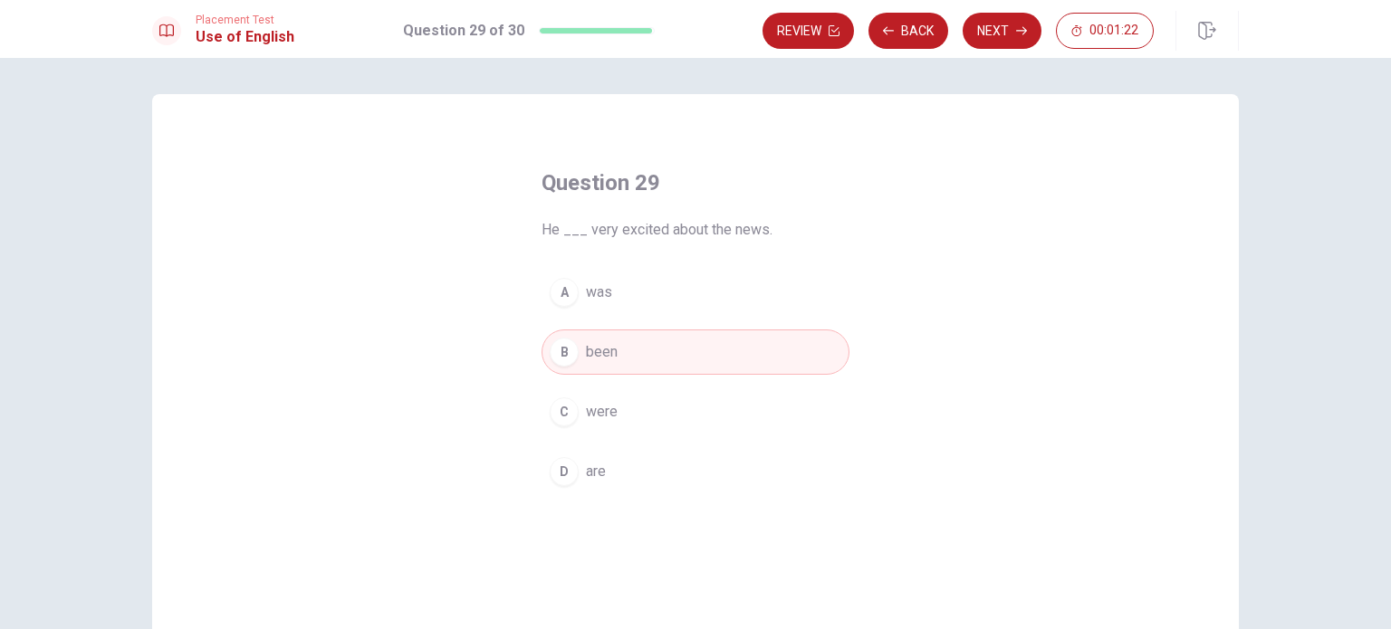
click at [611, 283] on button "A was" at bounding box center [695, 292] width 308 height 45
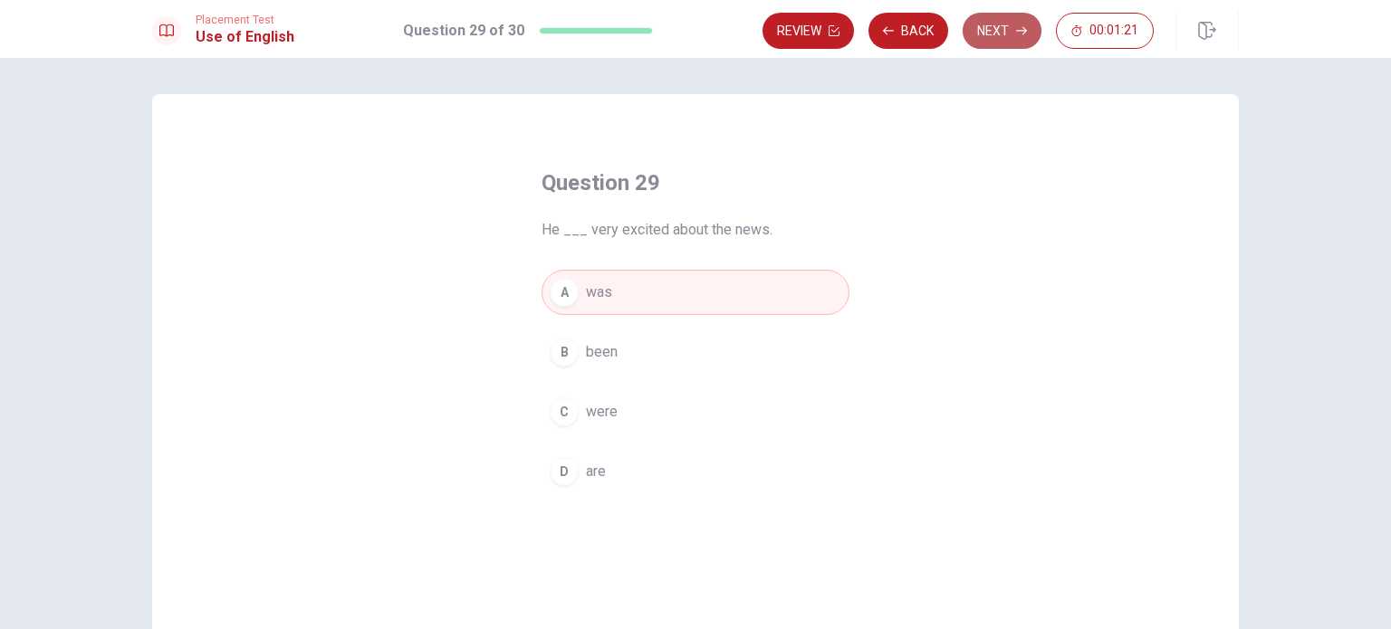
click at [1010, 19] on button "Next" at bounding box center [1001, 31] width 79 height 36
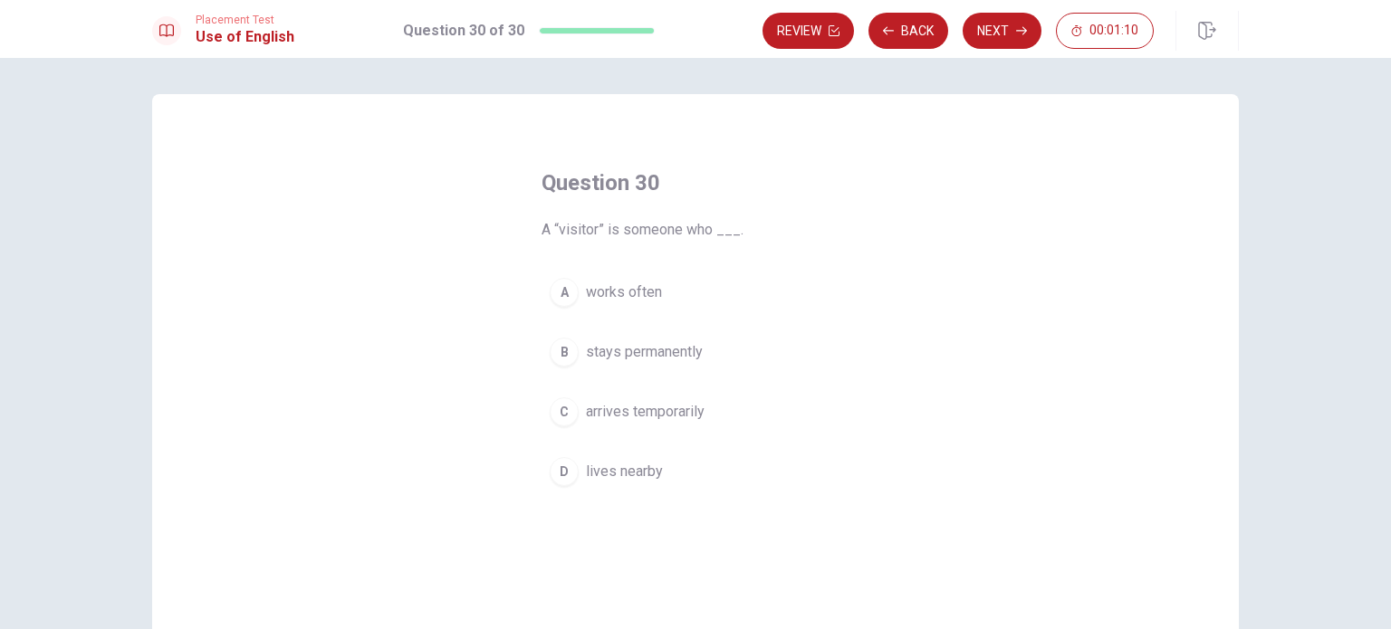
click at [625, 412] on span "arrives temporarily" at bounding box center [645, 412] width 119 height 22
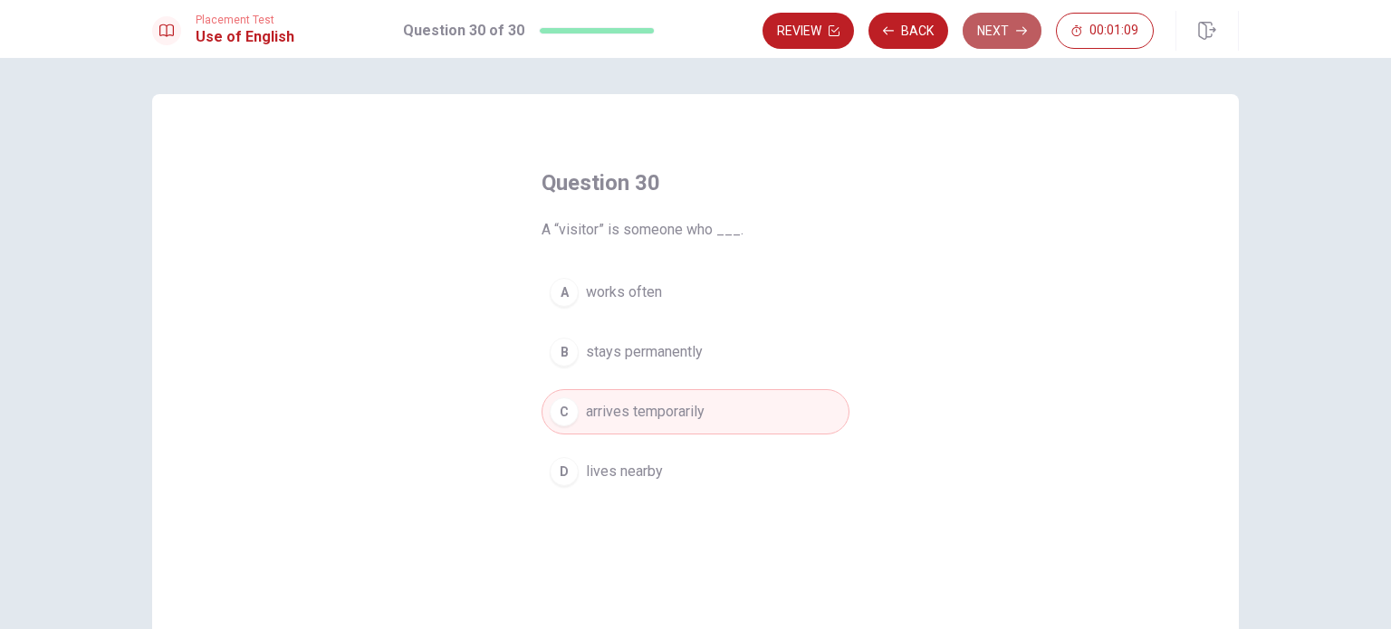
click at [994, 28] on button "Next" at bounding box center [1001, 31] width 79 height 36
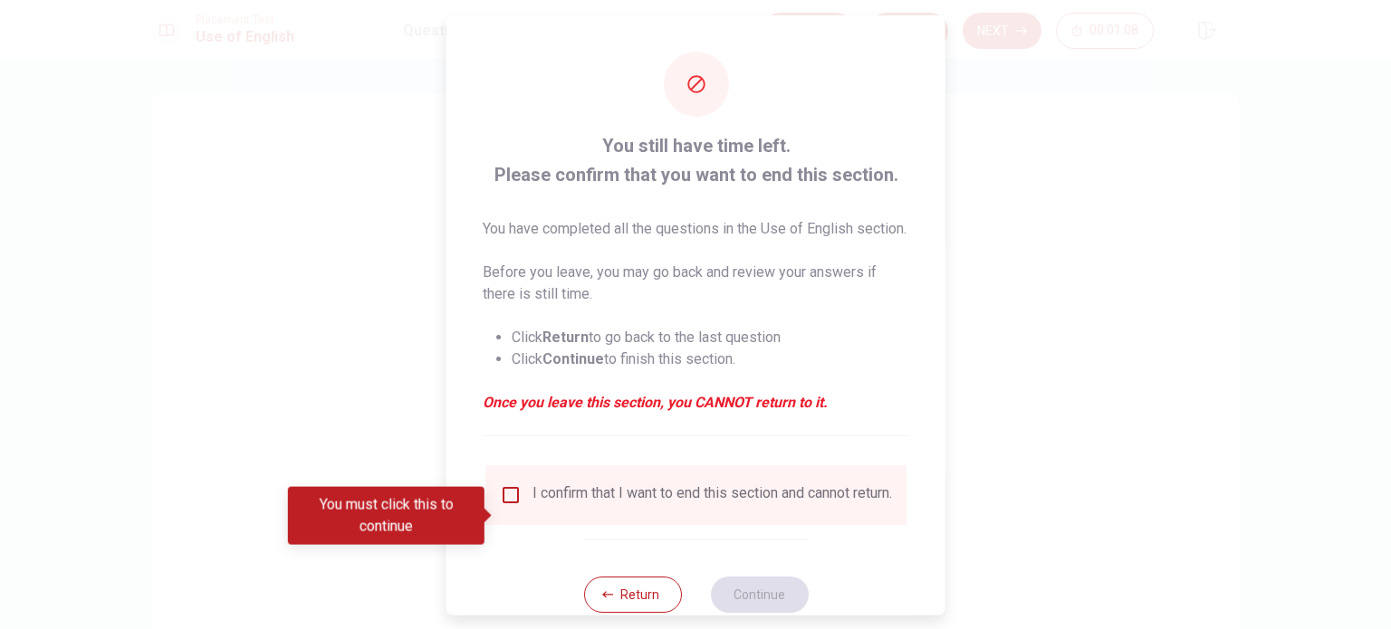
scroll to position [67, 0]
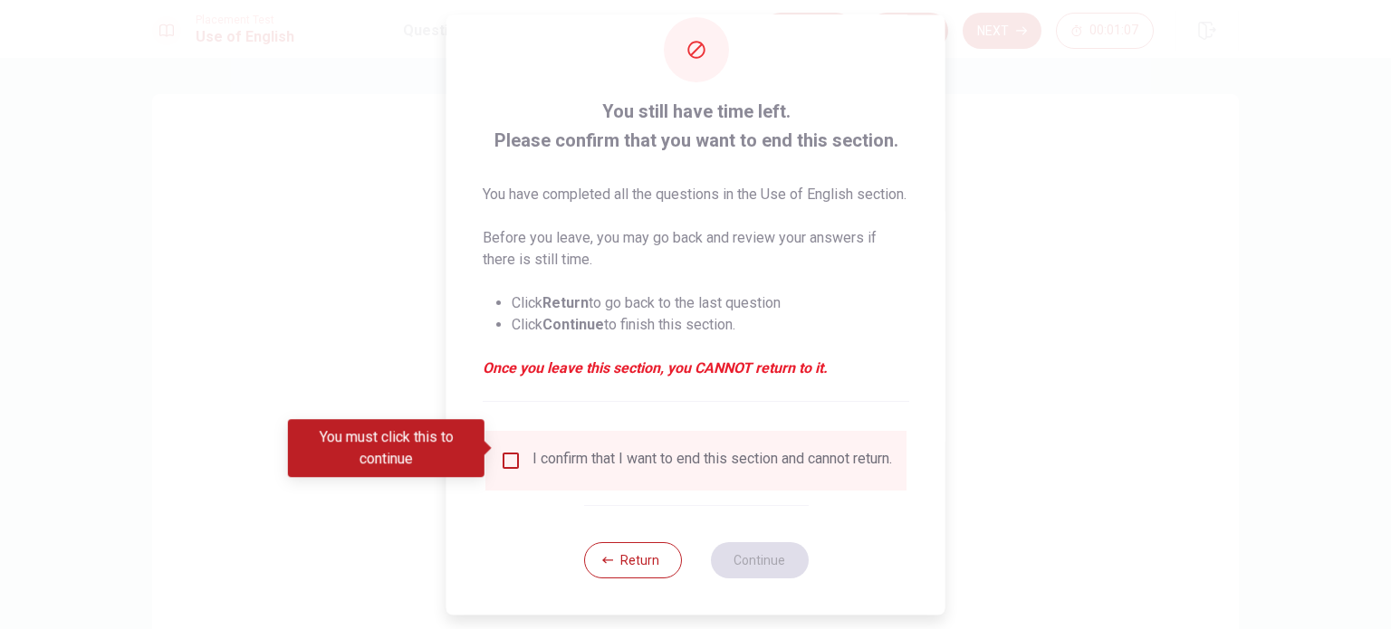
click at [502, 454] on input "You must click this to continue" at bounding box center [511, 461] width 22 height 22
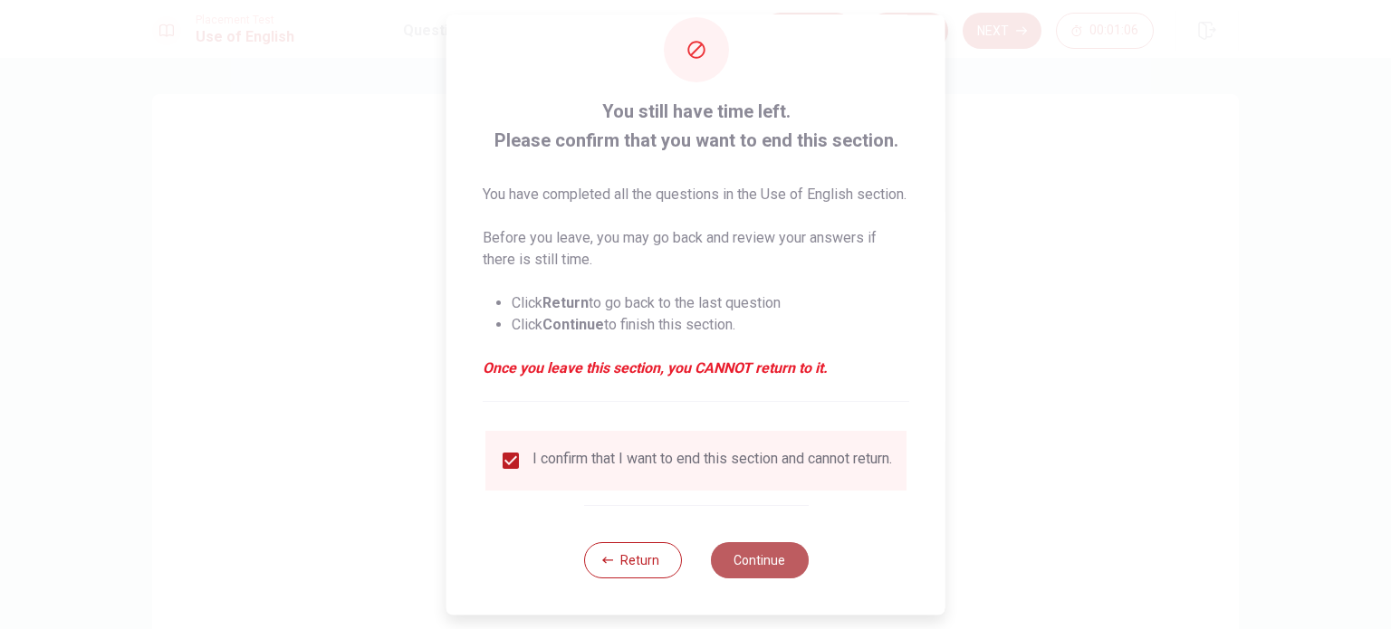
click at [756, 564] on button "Continue" at bounding box center [759, 560] width 98 height 36
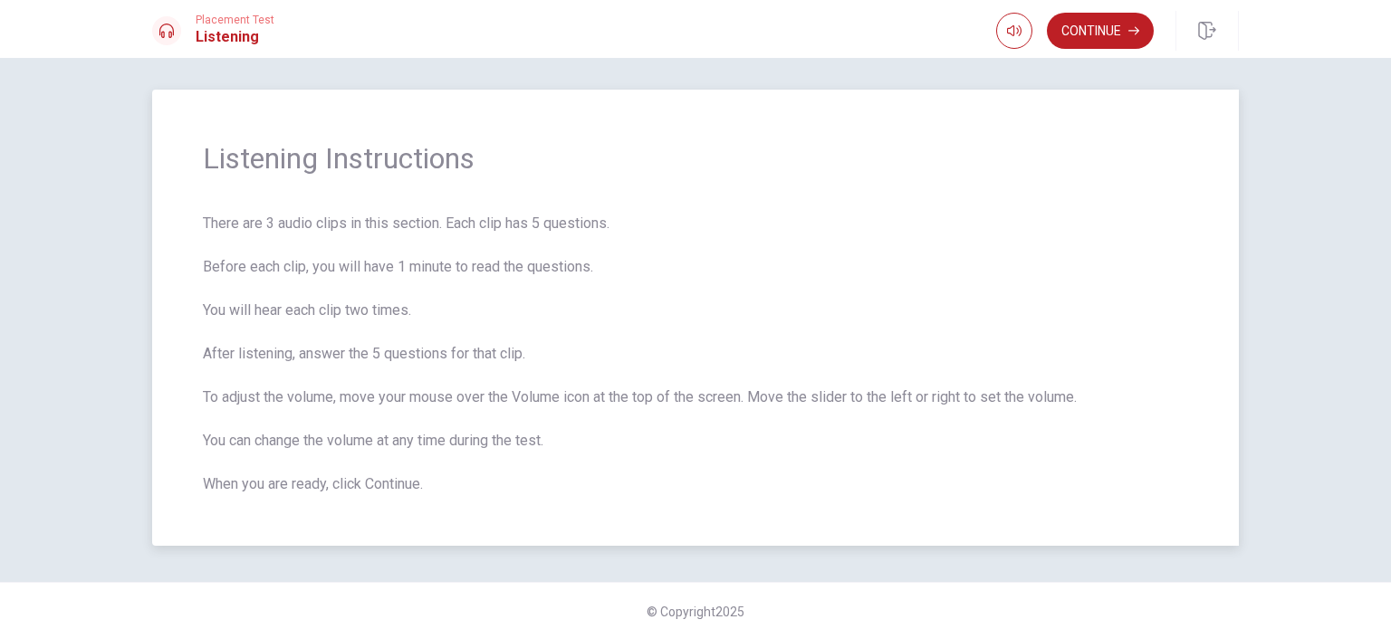
scroll to position [0, 0]
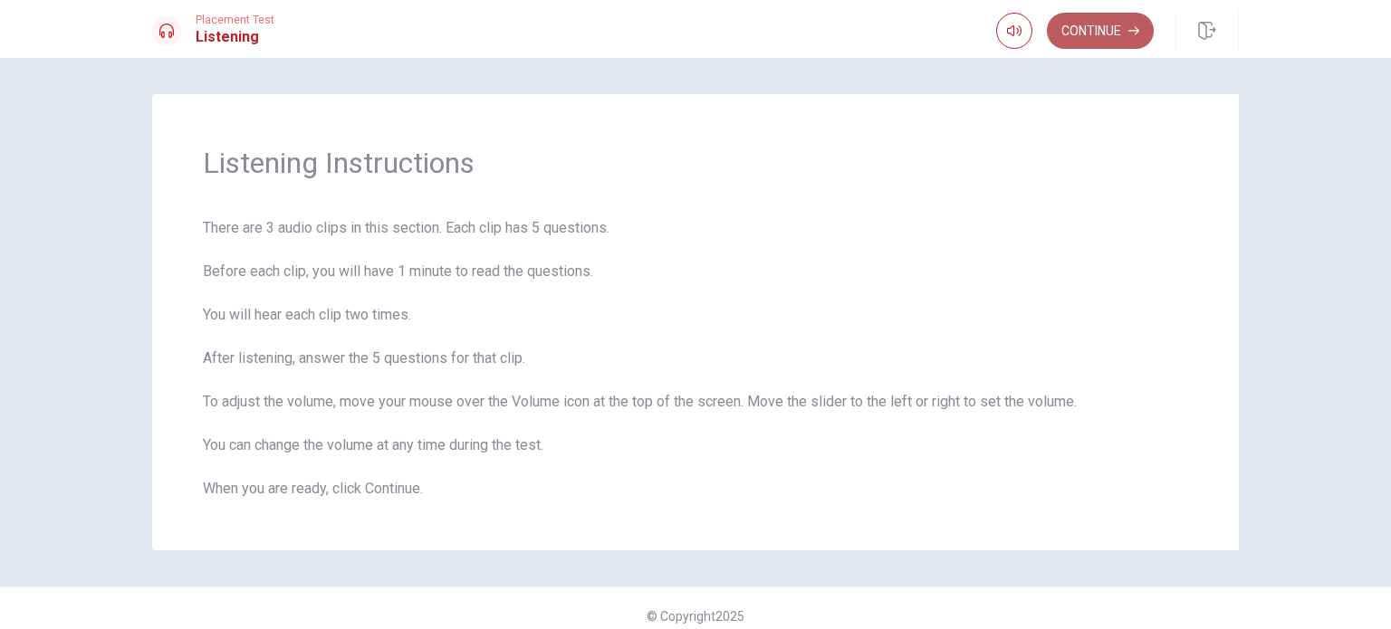
click at [1067, 39] on button "Continue" at bounding box center [1100, 31] width 107 height 36
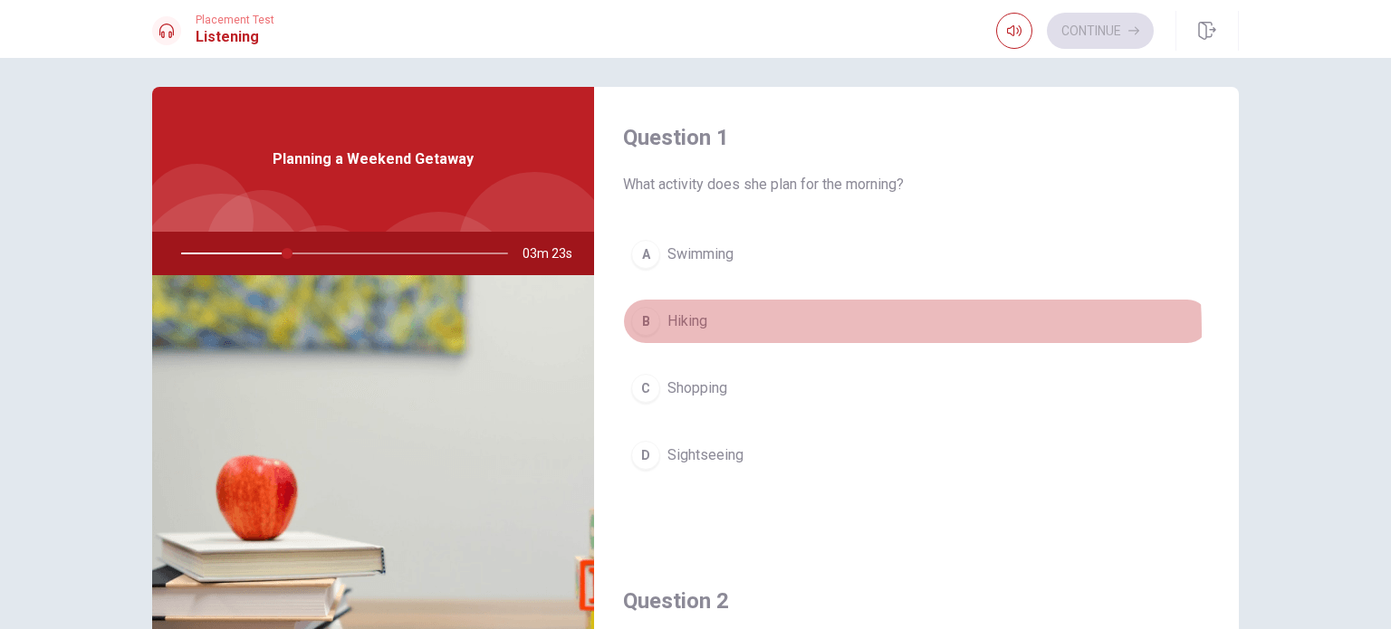
click at [693, 330] on span "Hiking" at bounding box center [687, 322] width 40 height 22
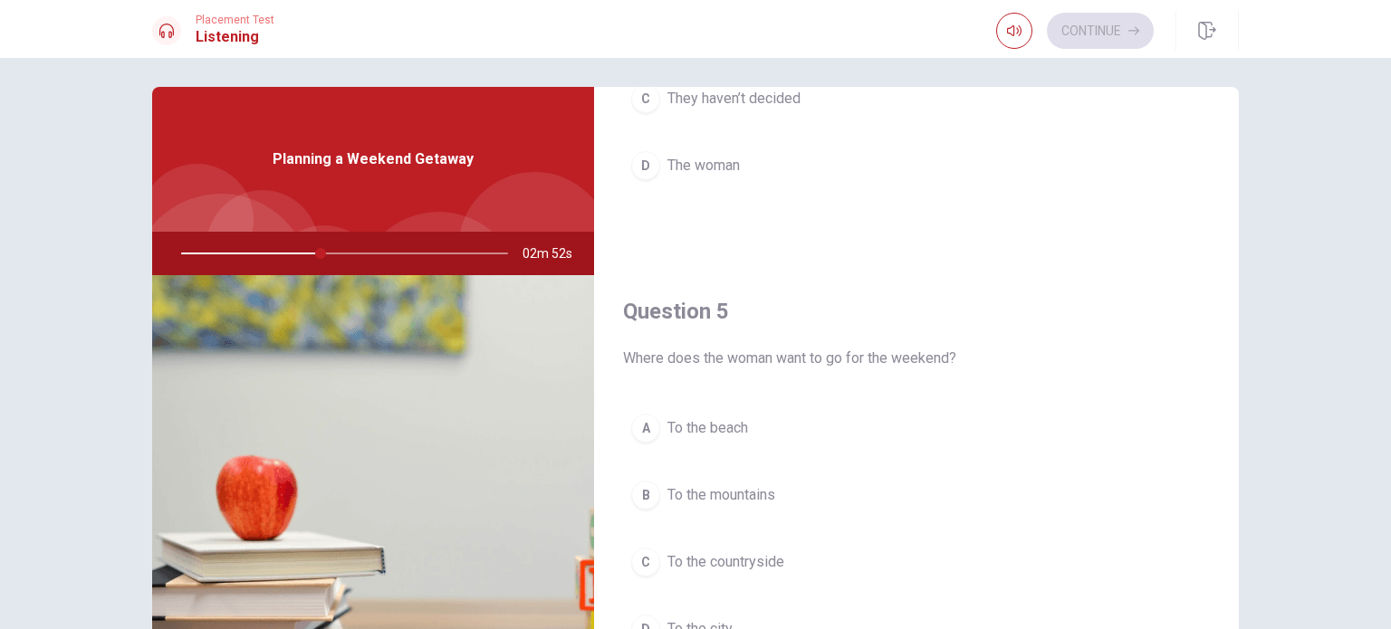
scroll to position [188, 0]
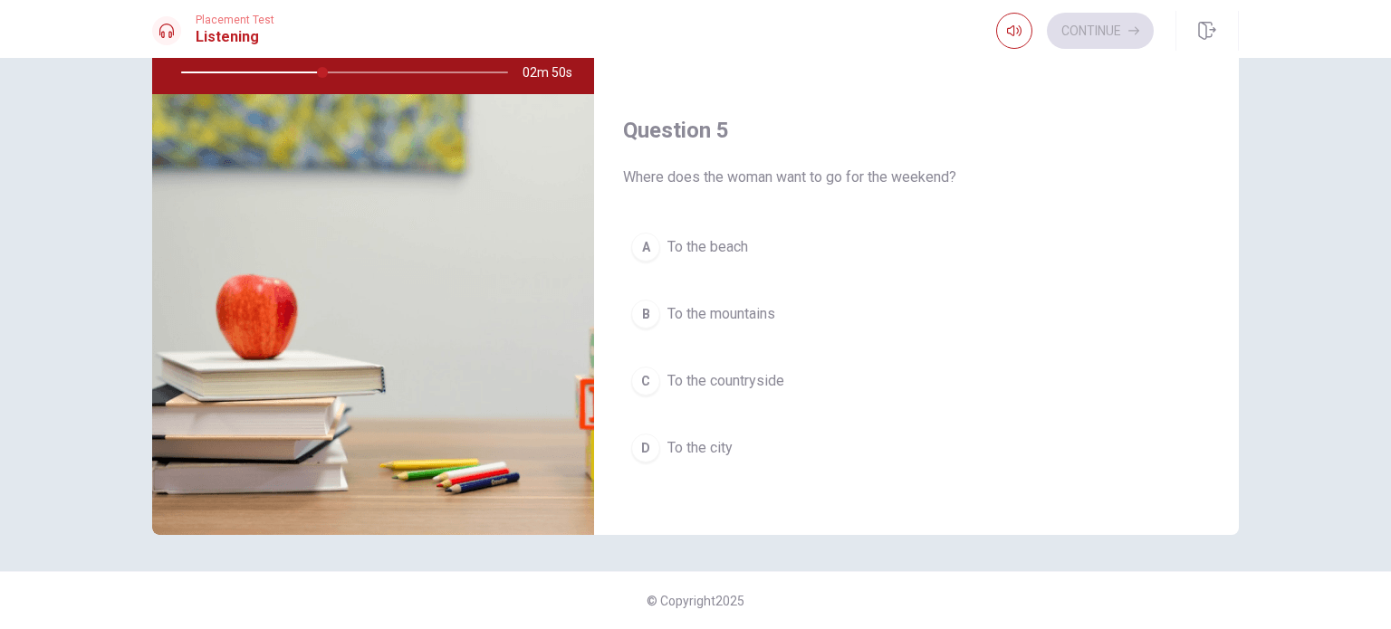
click at [746, 378] on span "To the countryside" at bounding box center [725, 381] width 117 height 22
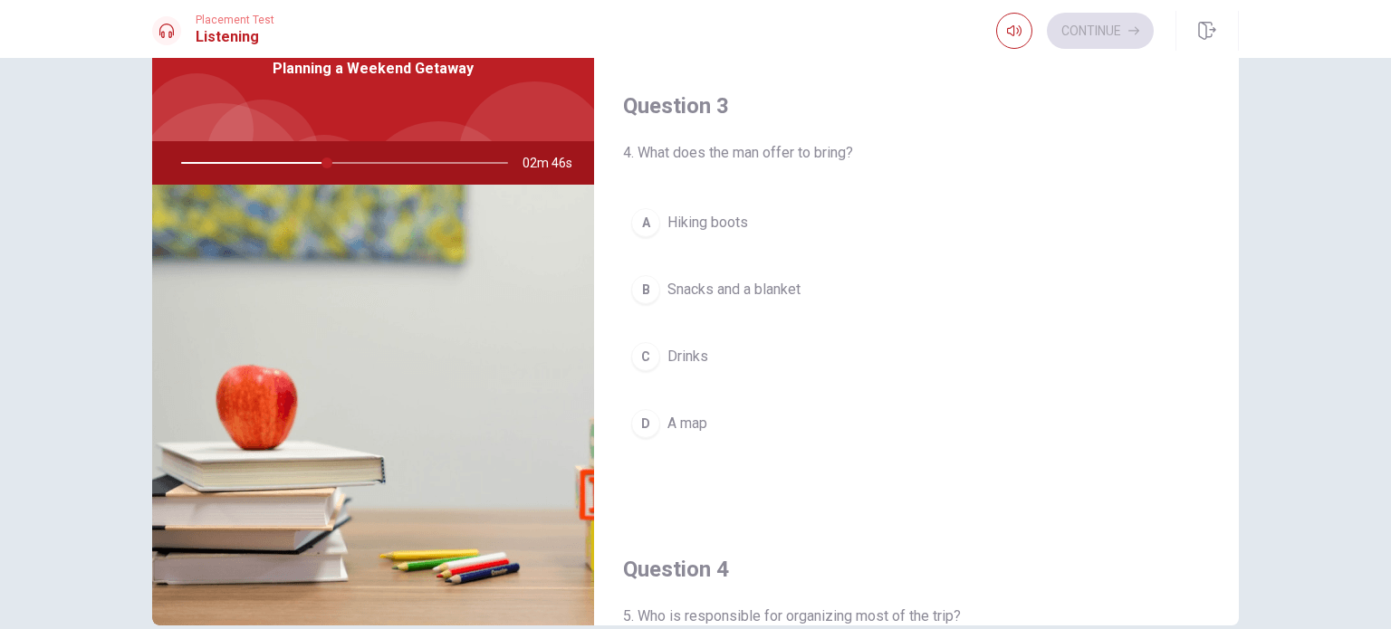
scroll to position [866, 0]
click at [732, 282] on span "Snacks and a blanket" at bounding box center [733, 293] width 133 height 22
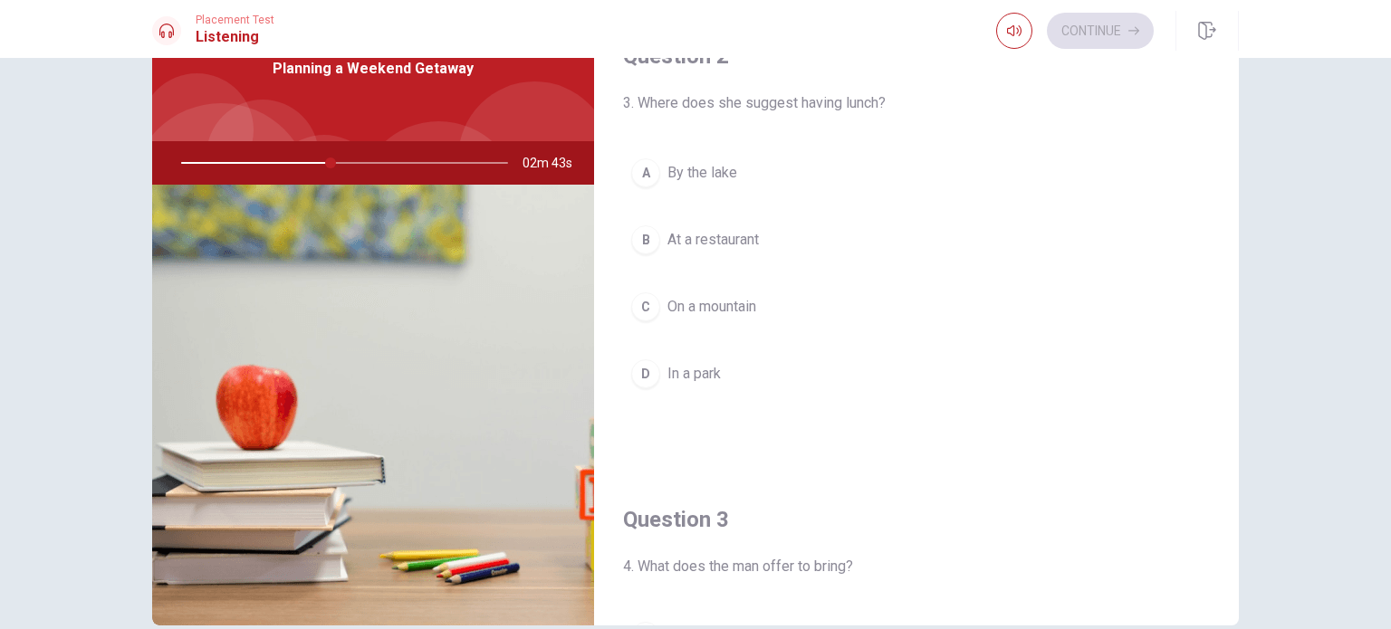
scroll to position [413, 0]
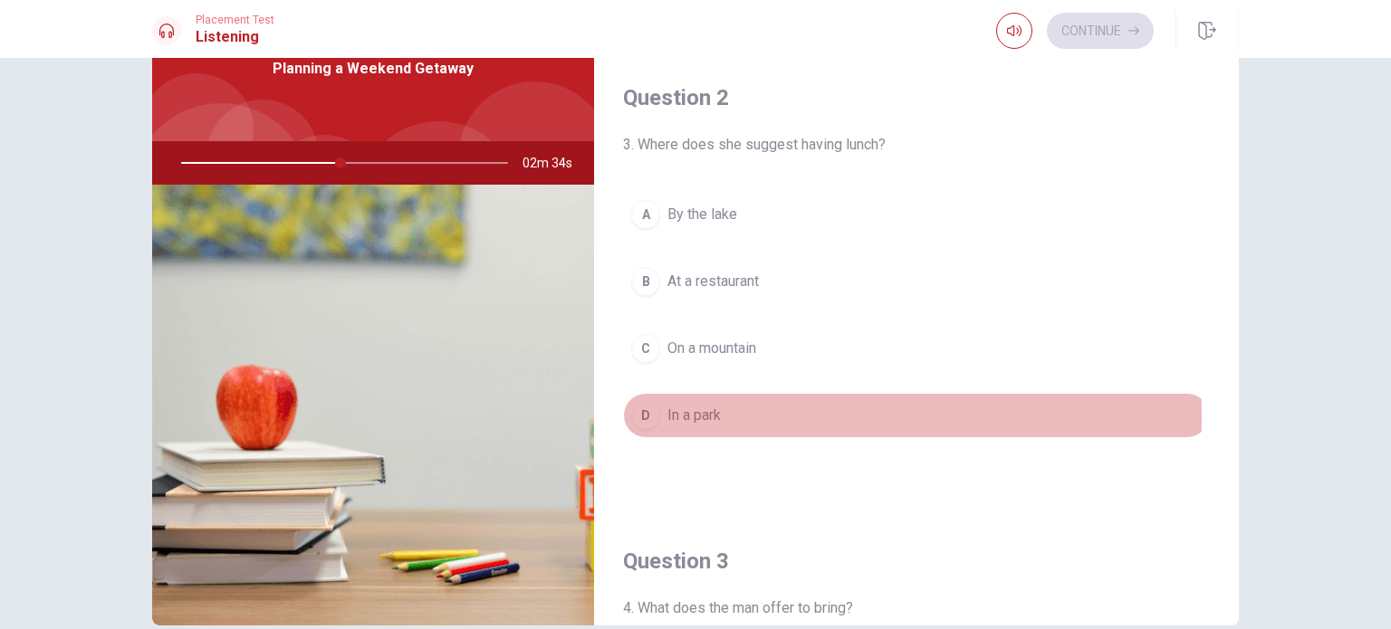
click at [724, 414] on button "D In a park" at bounding box center [916, 415] width 587 height 45
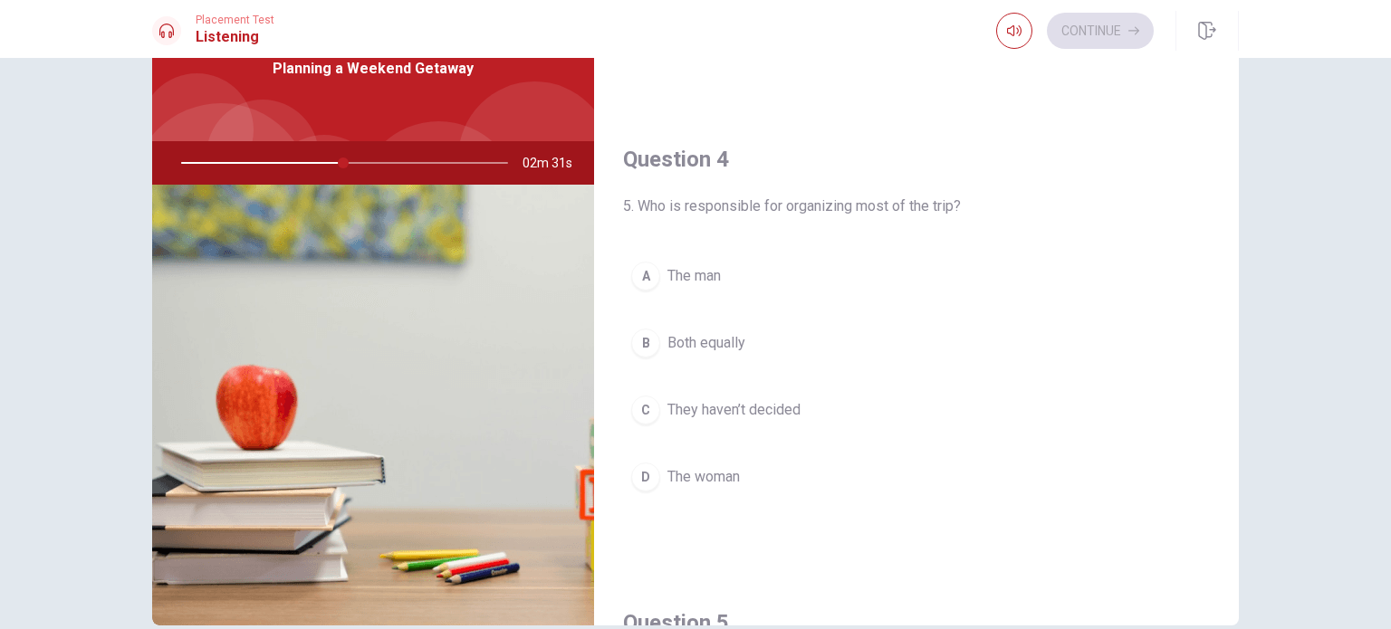
scroll to position [1318, 0]
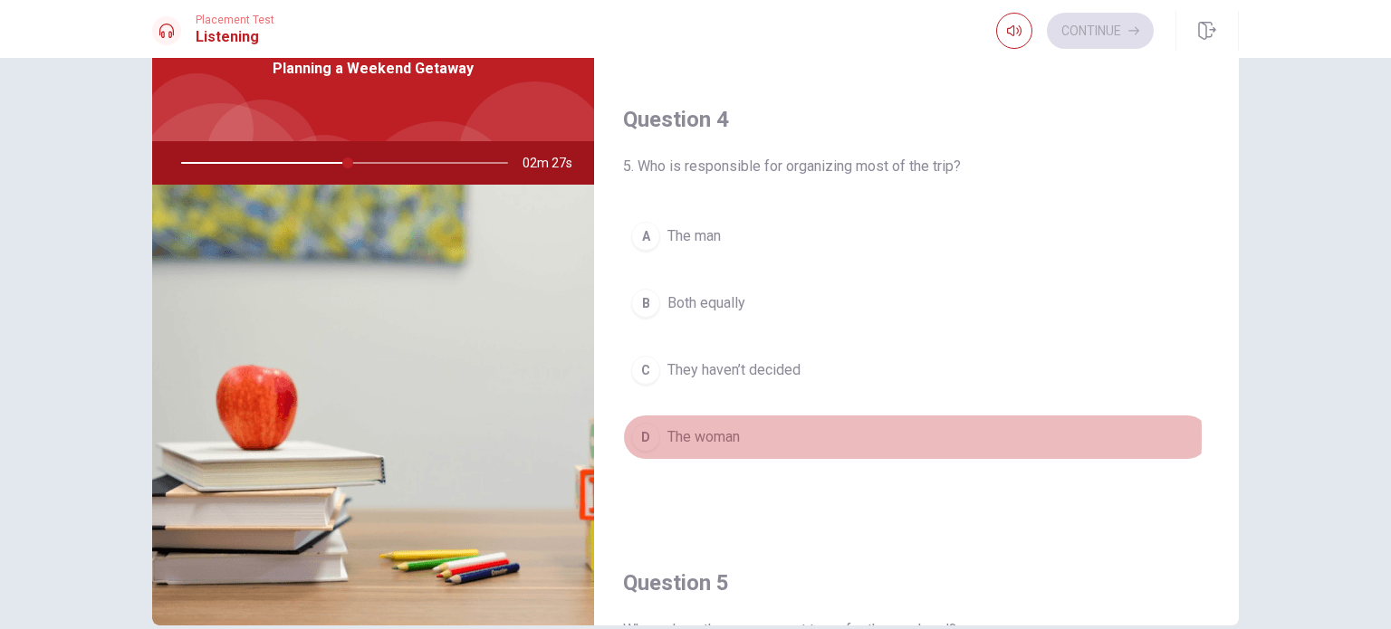
click at [721, 430] on span "The woman" at bounding box center [703, 437] width 72 height 22
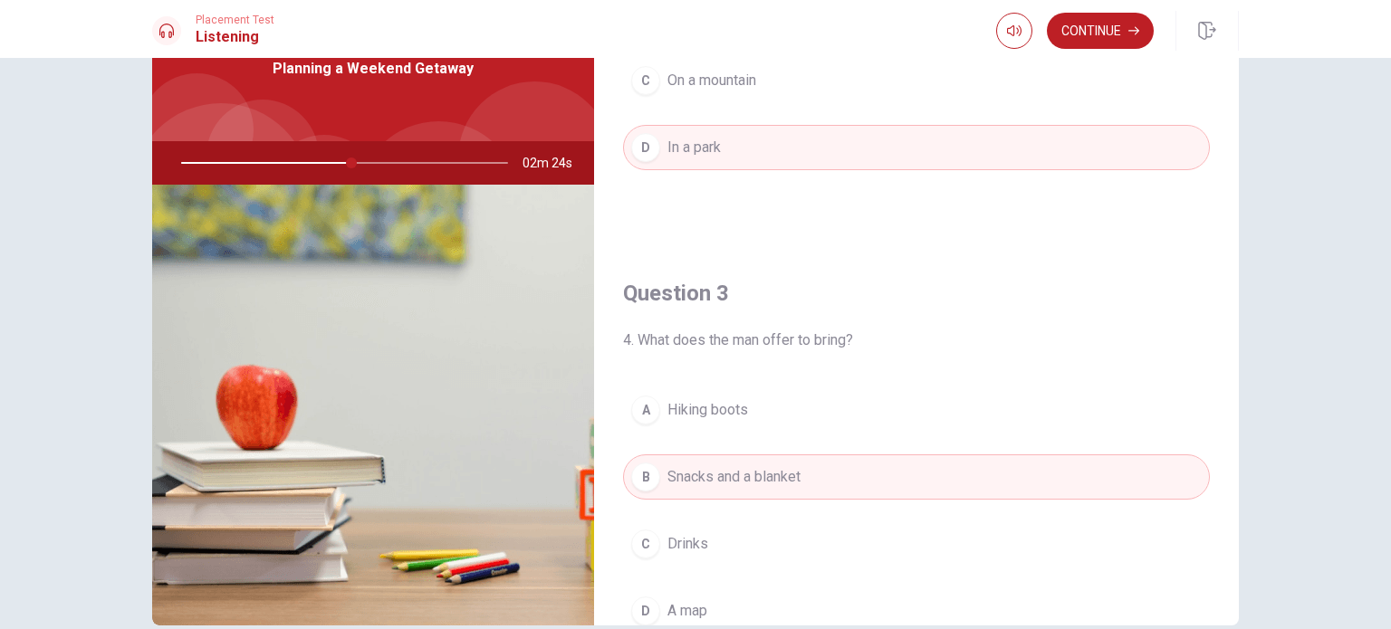
scroll to position [413, 0]
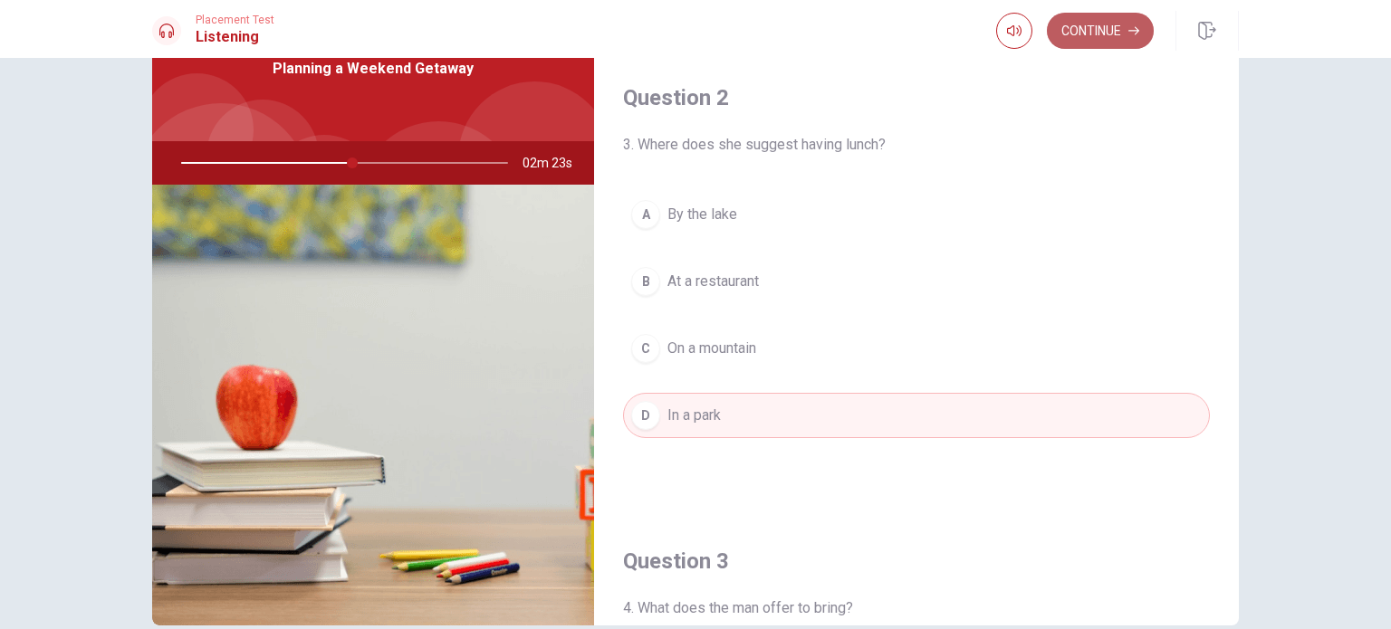
click at [1084, 30] on button "Continue" at bounding box center [1100, 31] width 107 height 36
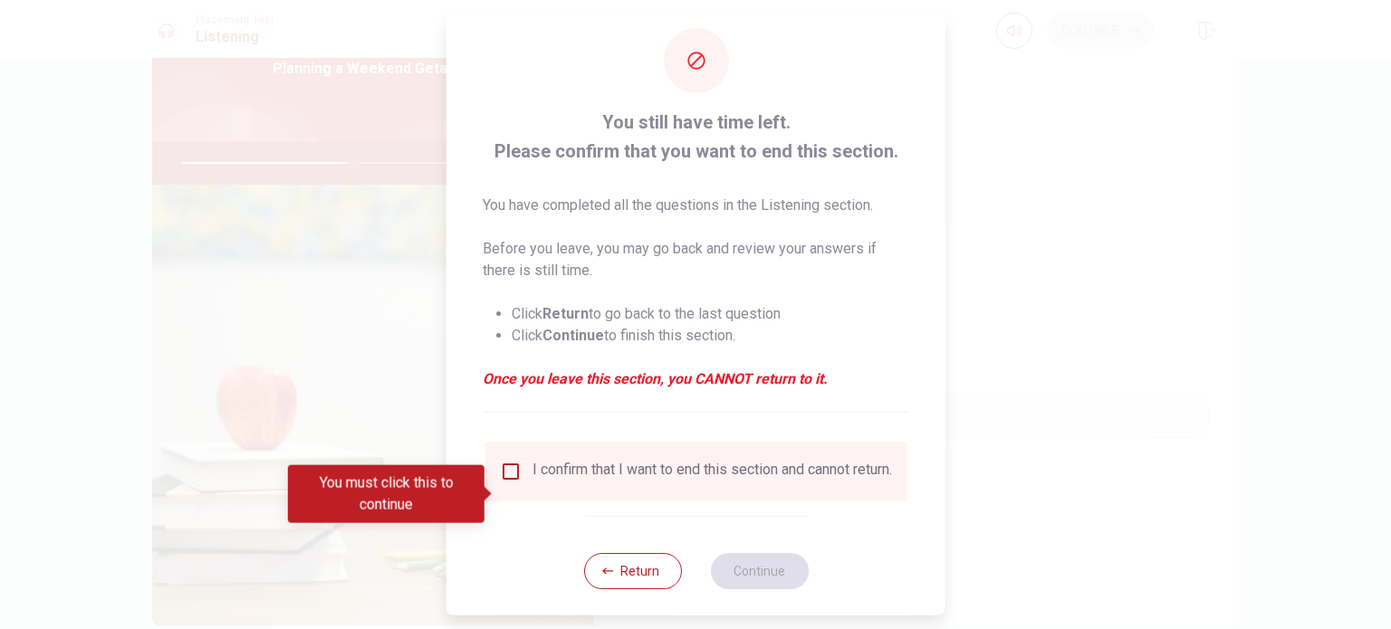
scroll to position [45, 0]
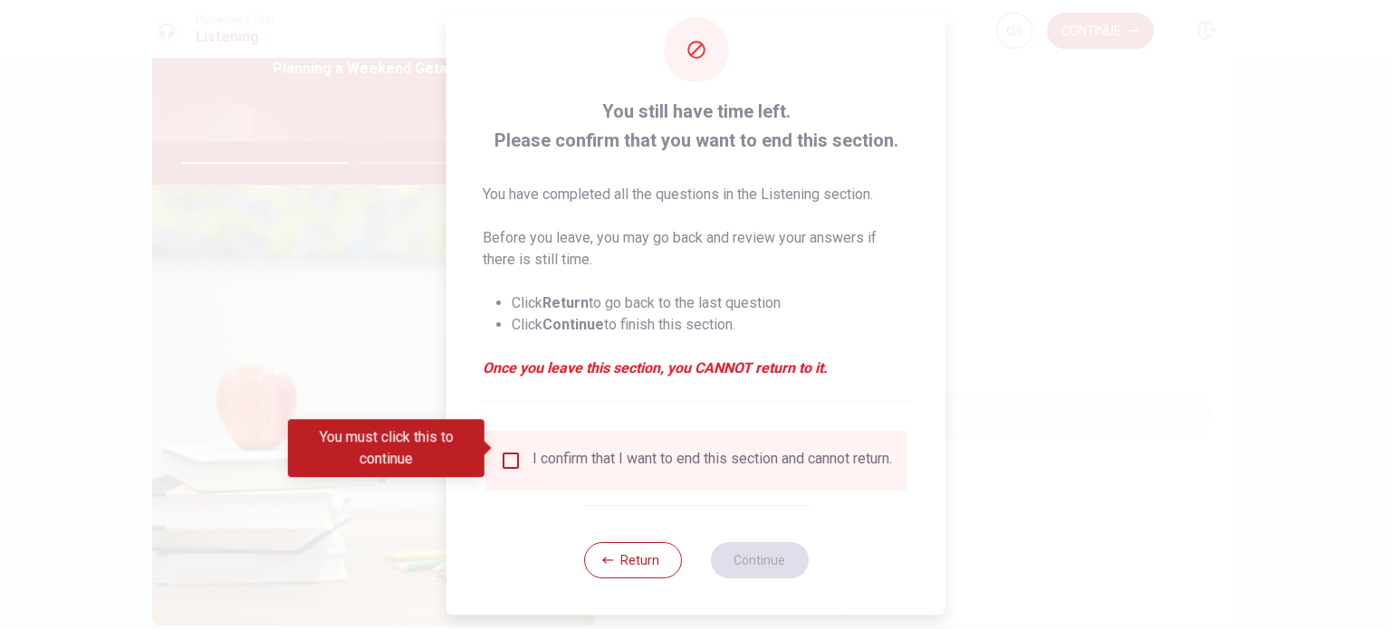
click at [517, 450] on input "You must click this to continue" at bounding box center [511, 461] width 22 height 22
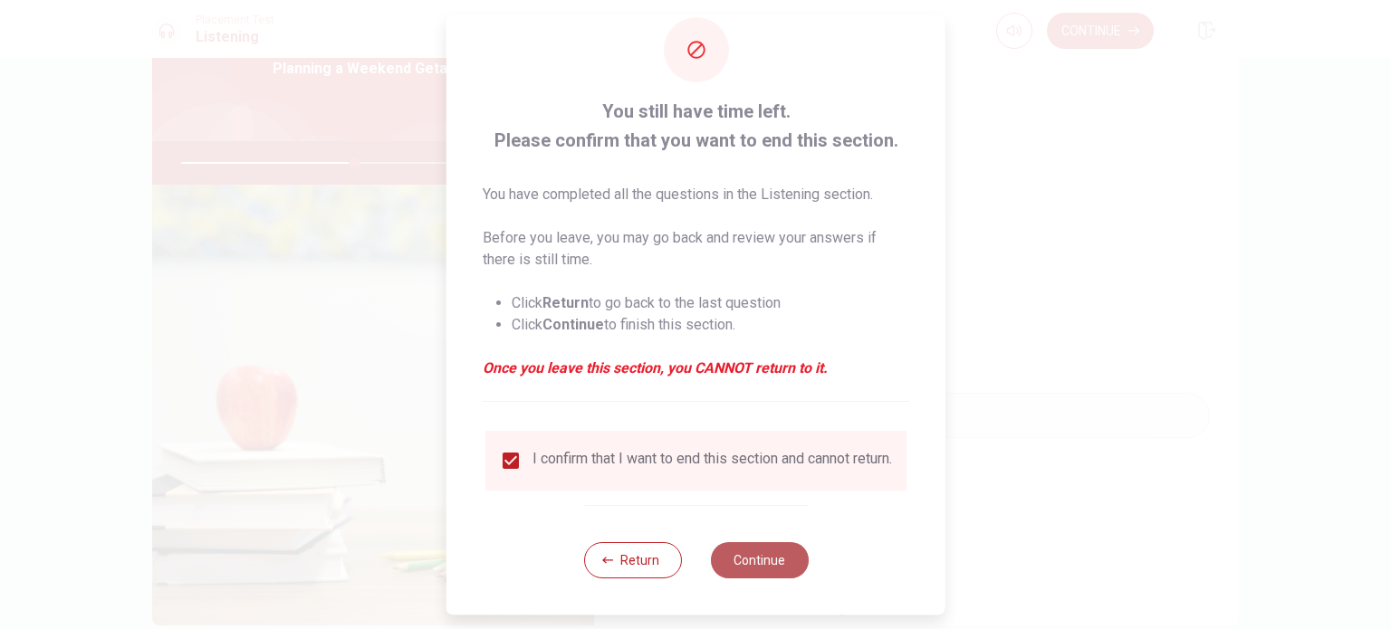
click at [762, 566] on button "Continue" at bounding box center [759, 560] width 98 height 36
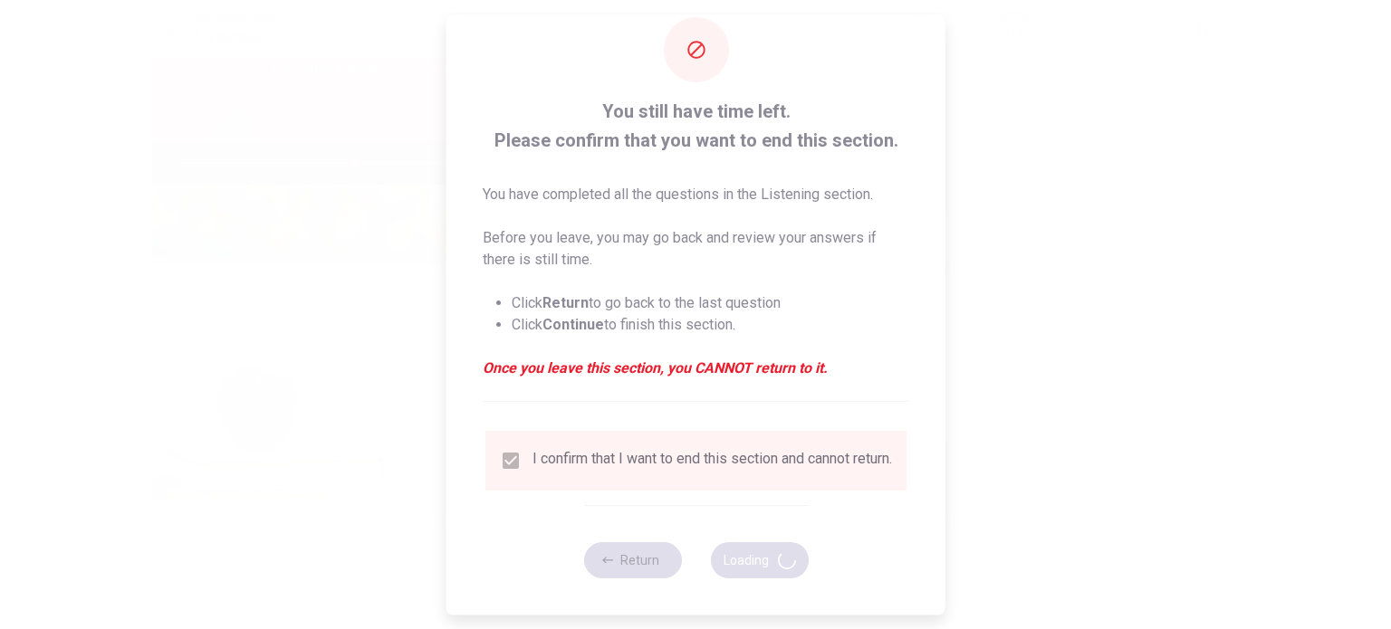
type input "54"
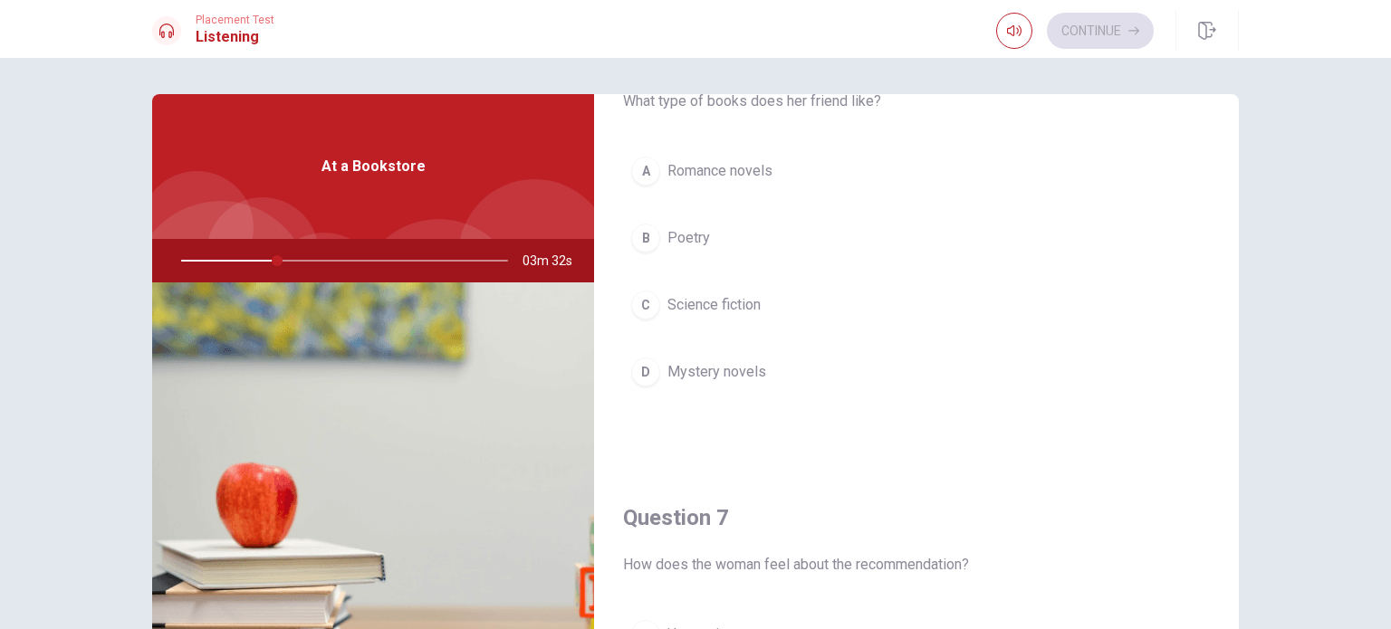
scroll to position [0, 0]
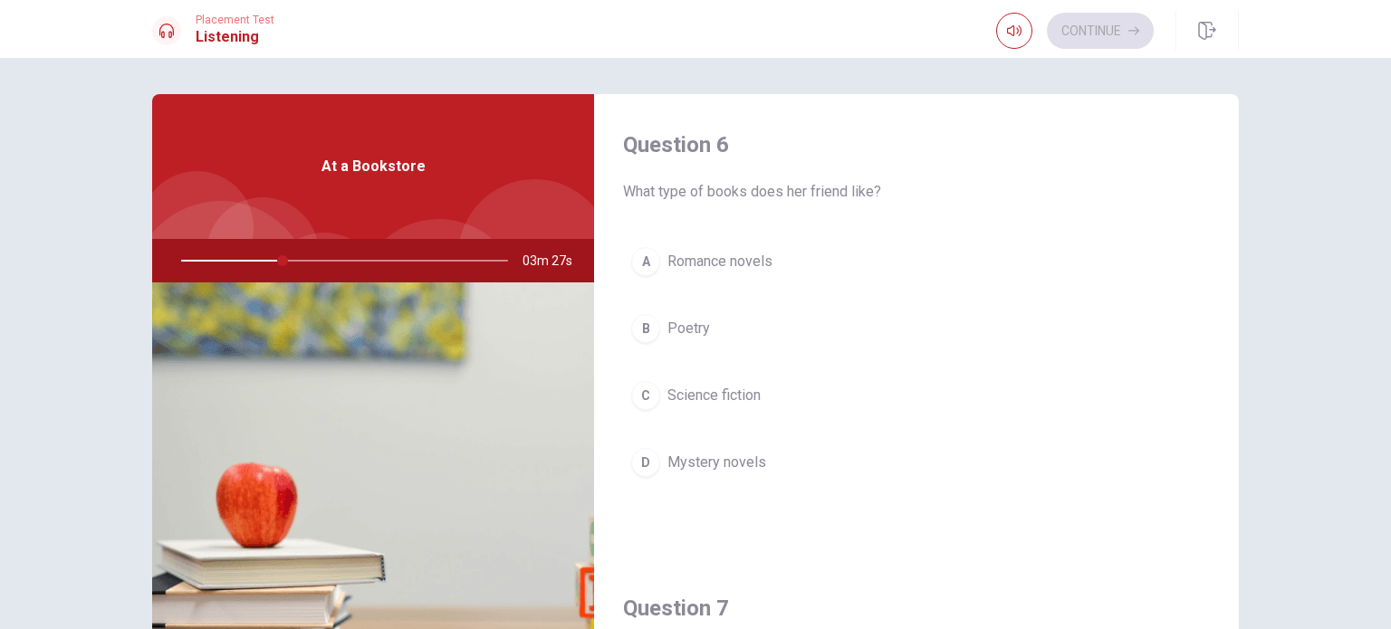
click at [717, 462] on span "Mystery novels" at bounding box center [716, 463] width 99 height 22
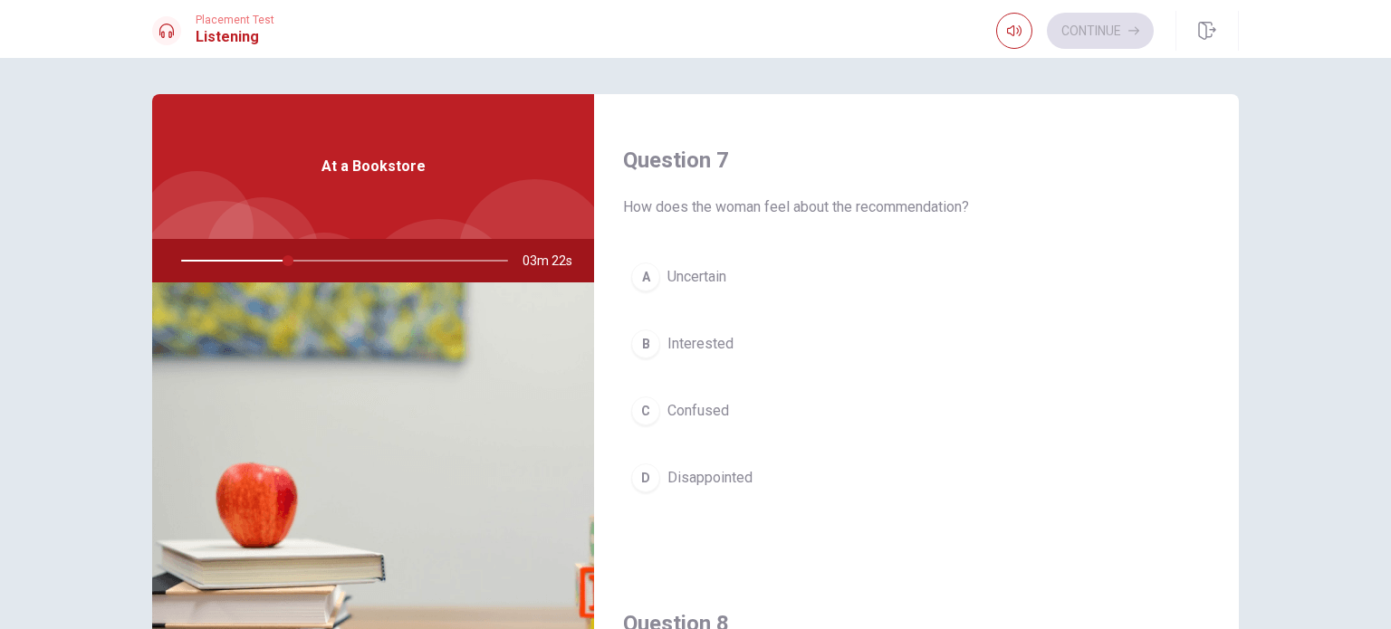
scroll to position [453, 0]
click at [735, 334] on button "B Interested" at bounding box center [916, 339] width 587 height 45
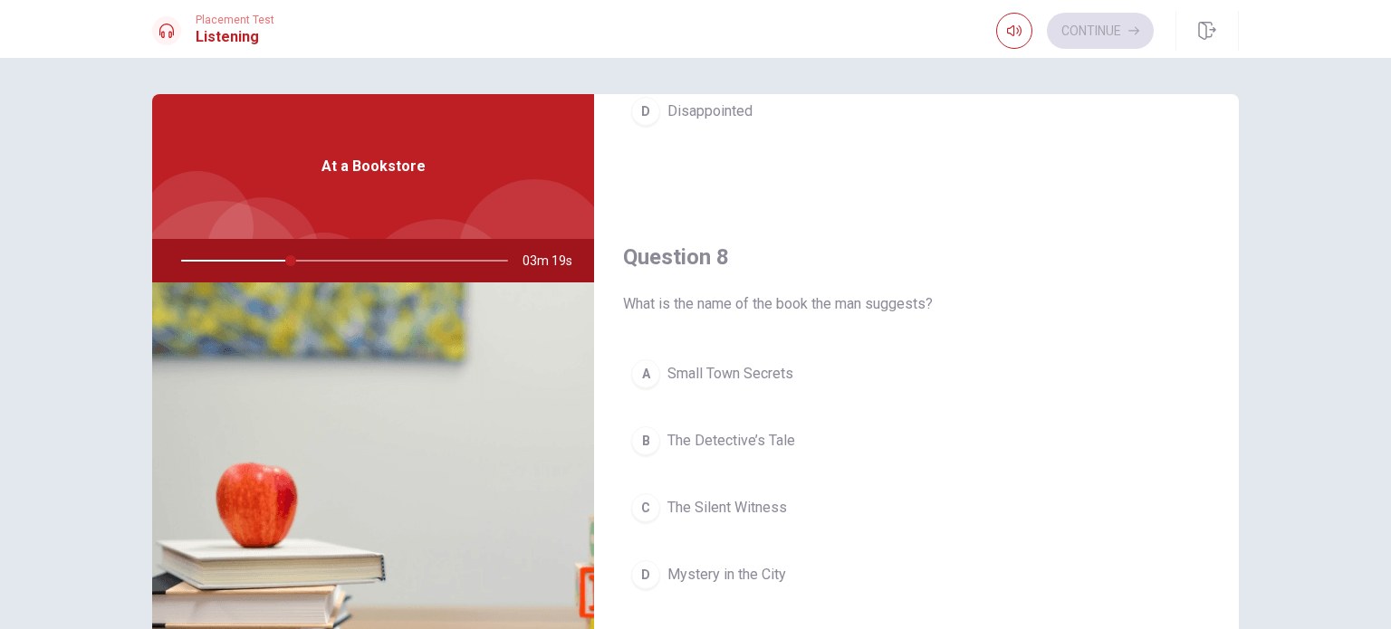
scroll to position [905, 0]
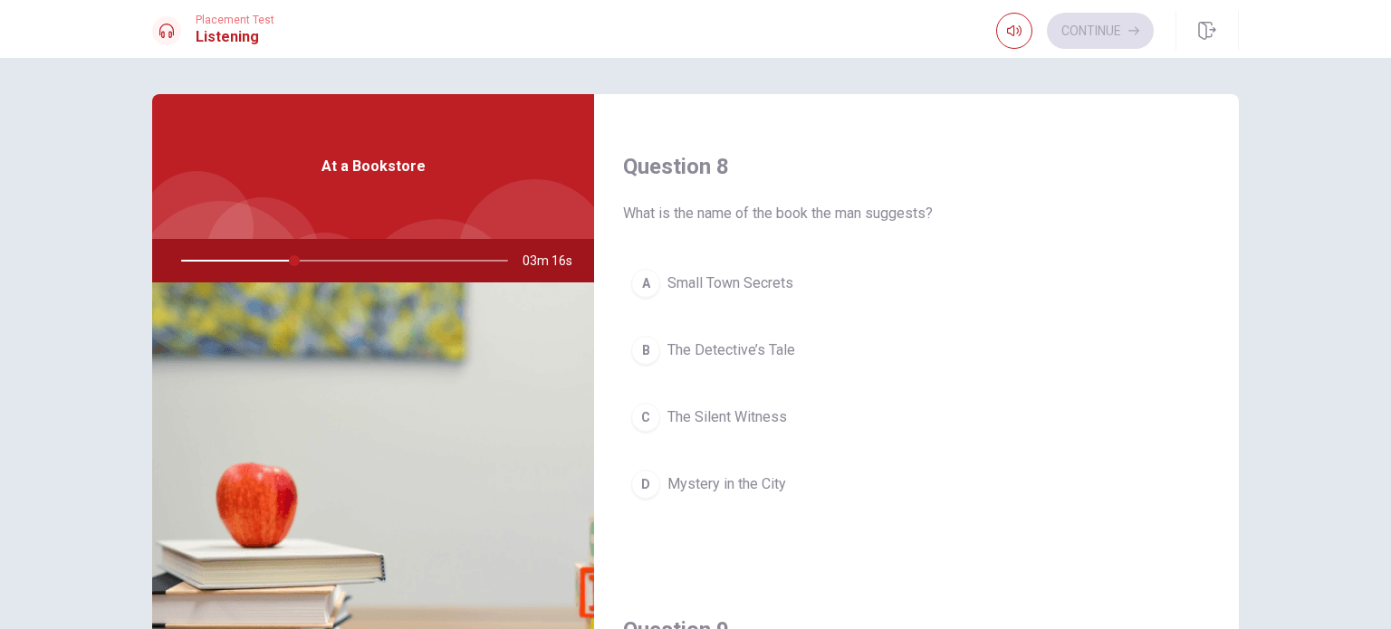
click at [786, 350] on span "The Detective’s Tale" at bounding box center [731, 351] width 128 height 22
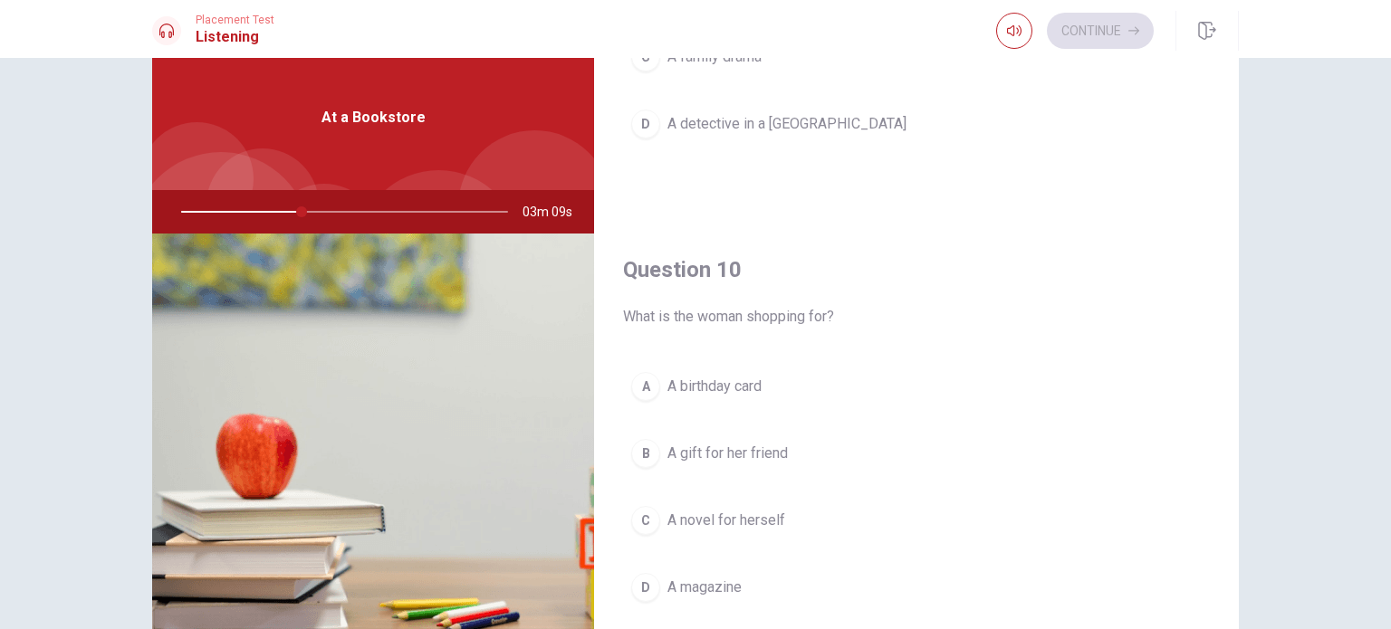
scroll to position [91, 0]
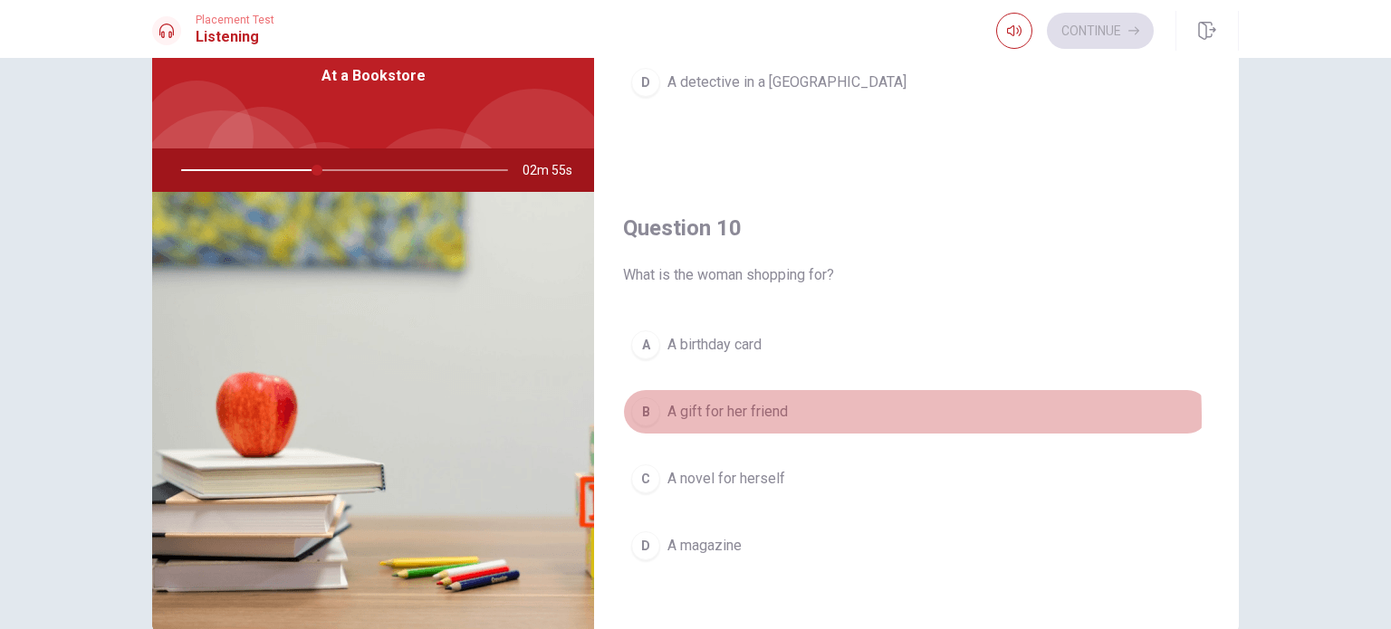
click at [758, 408] on span "A gift for her friend" at bounding box center [727, 412] width 120 height 22
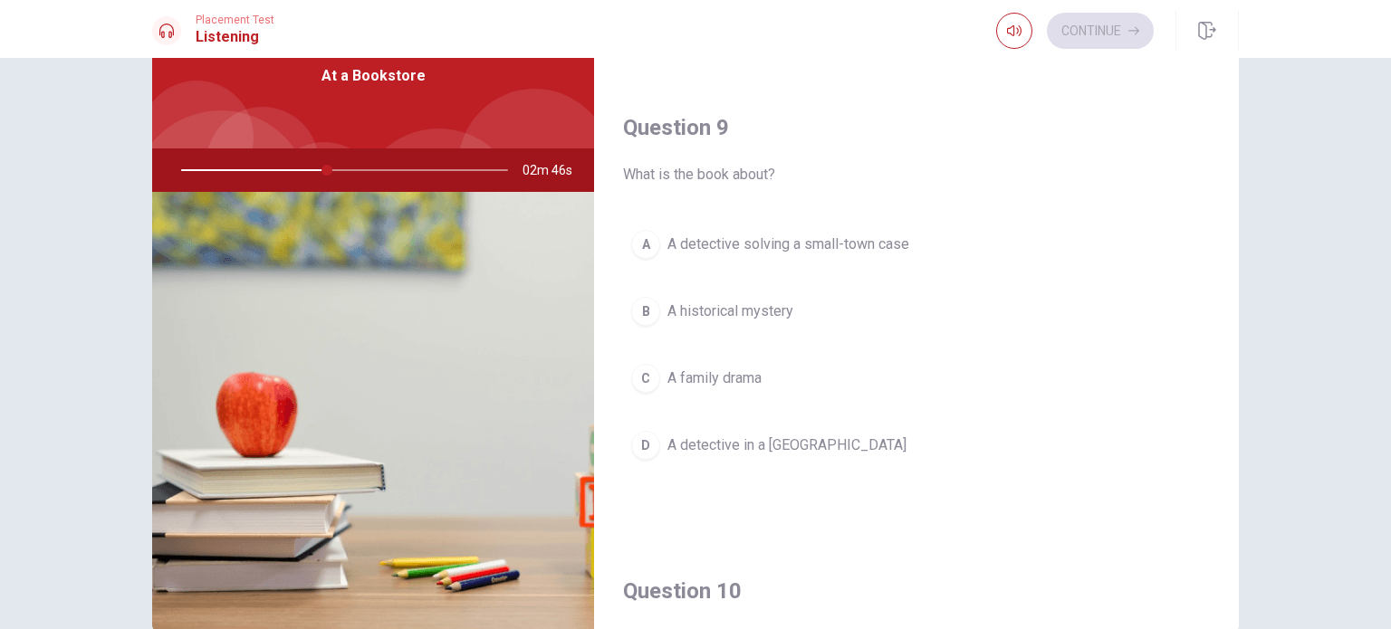
scroll to position [1358, 0]
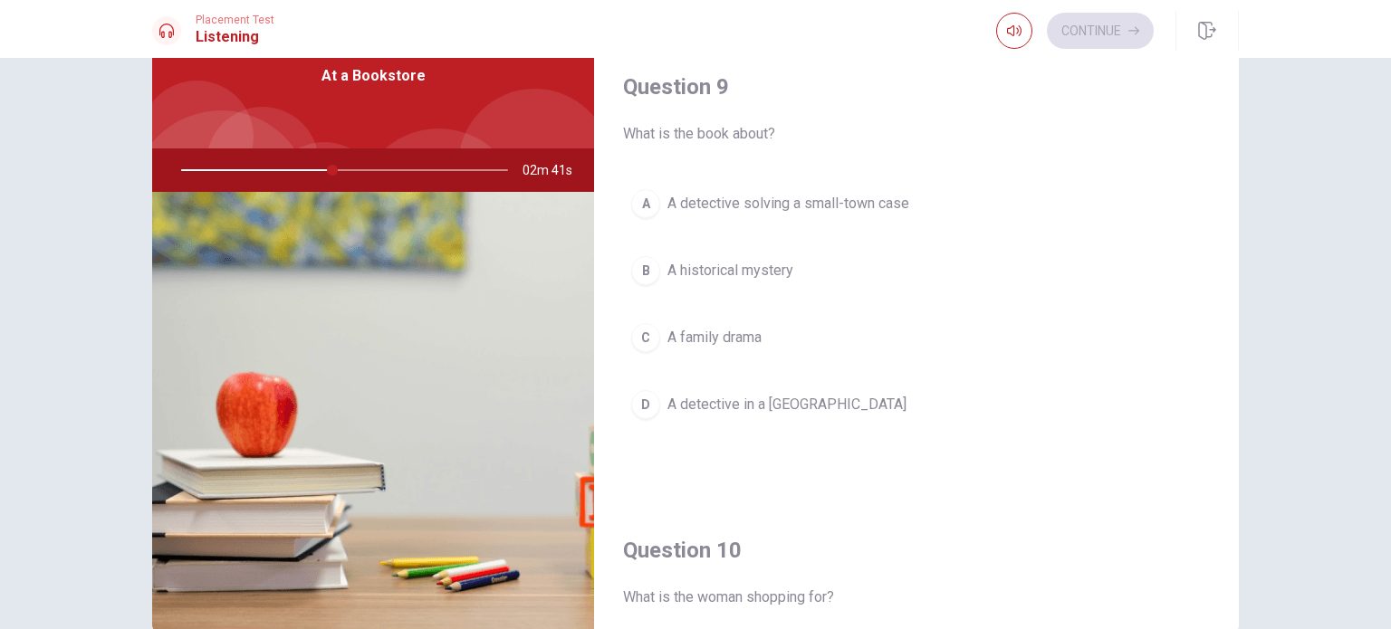
click at [811, 208] on span "A detective solving a small-town case" at bounding box center [788, 204] width 242 height 22
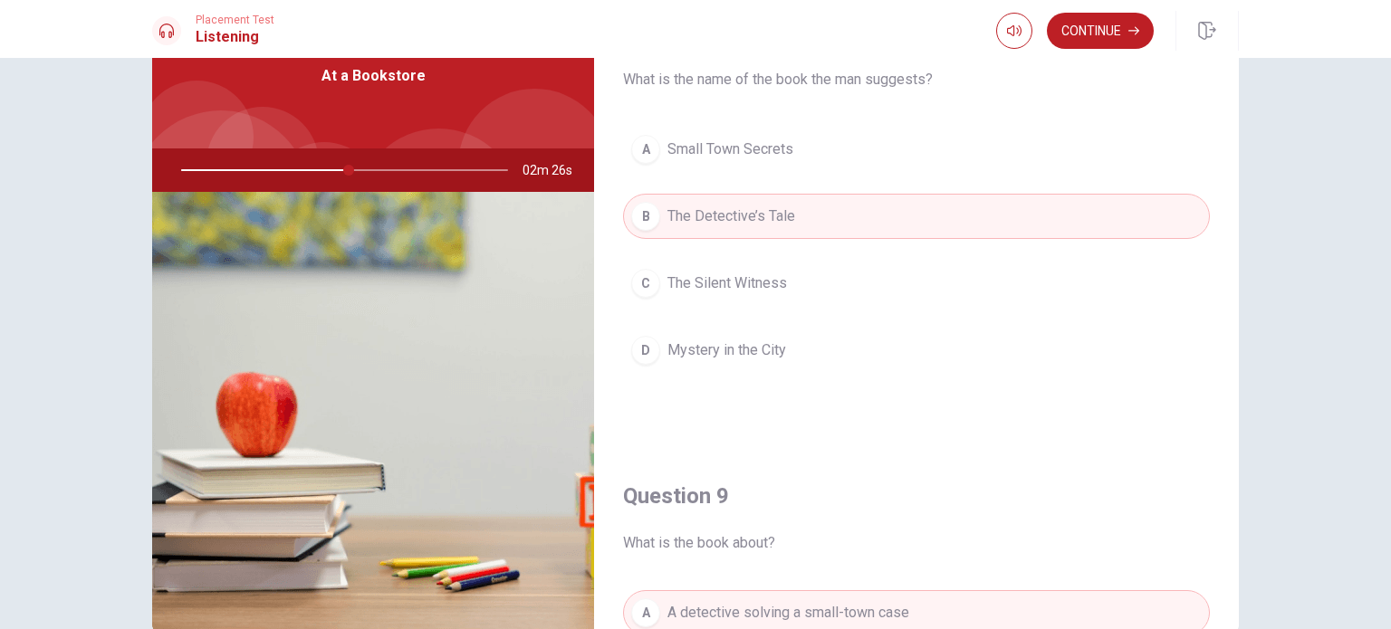
scroll to position [905, 0]
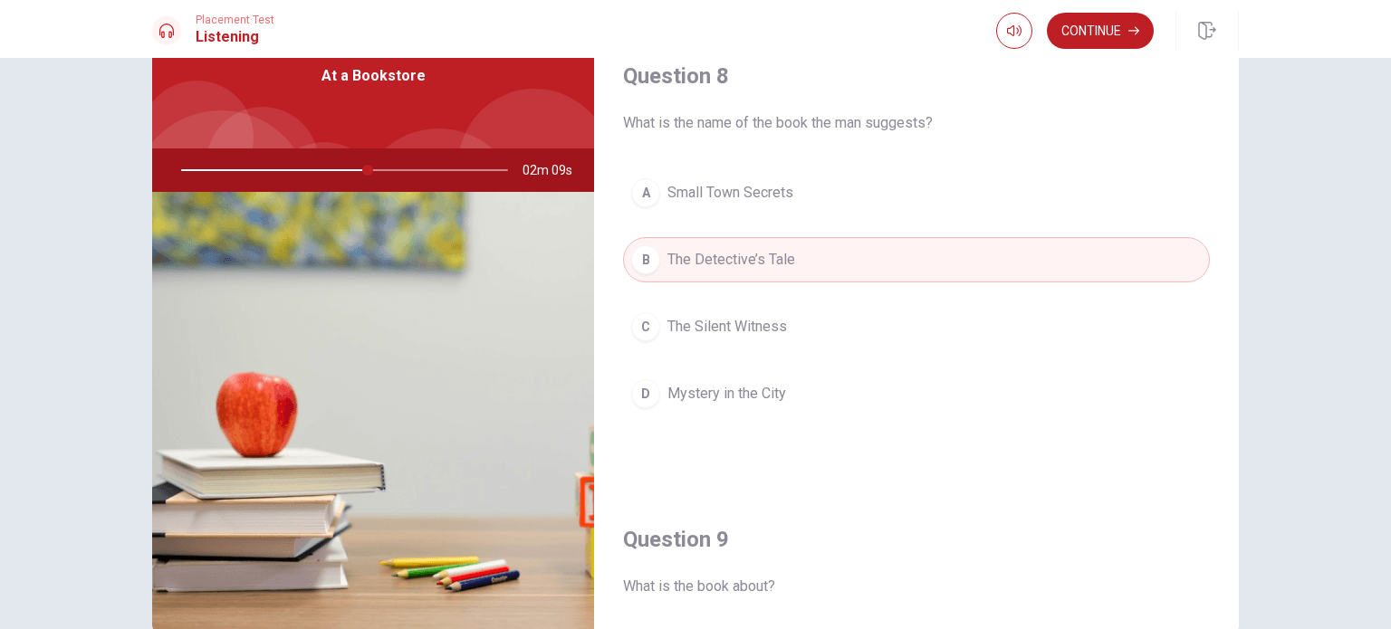
click at [751, 198] on span "Small Town Secrets" at bounding box center [730, 193] width 126 height 22
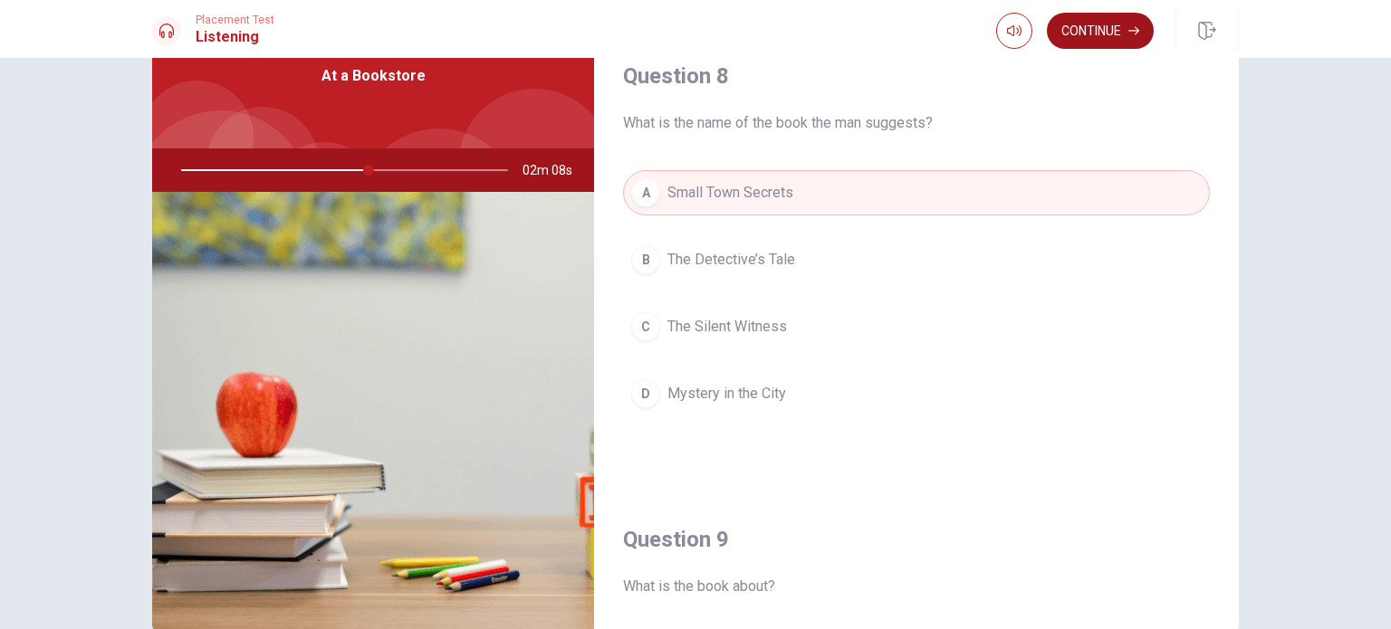
click at [1122, 34] on button "Continue" at bounding box center [1100, 31] width 107 height 36
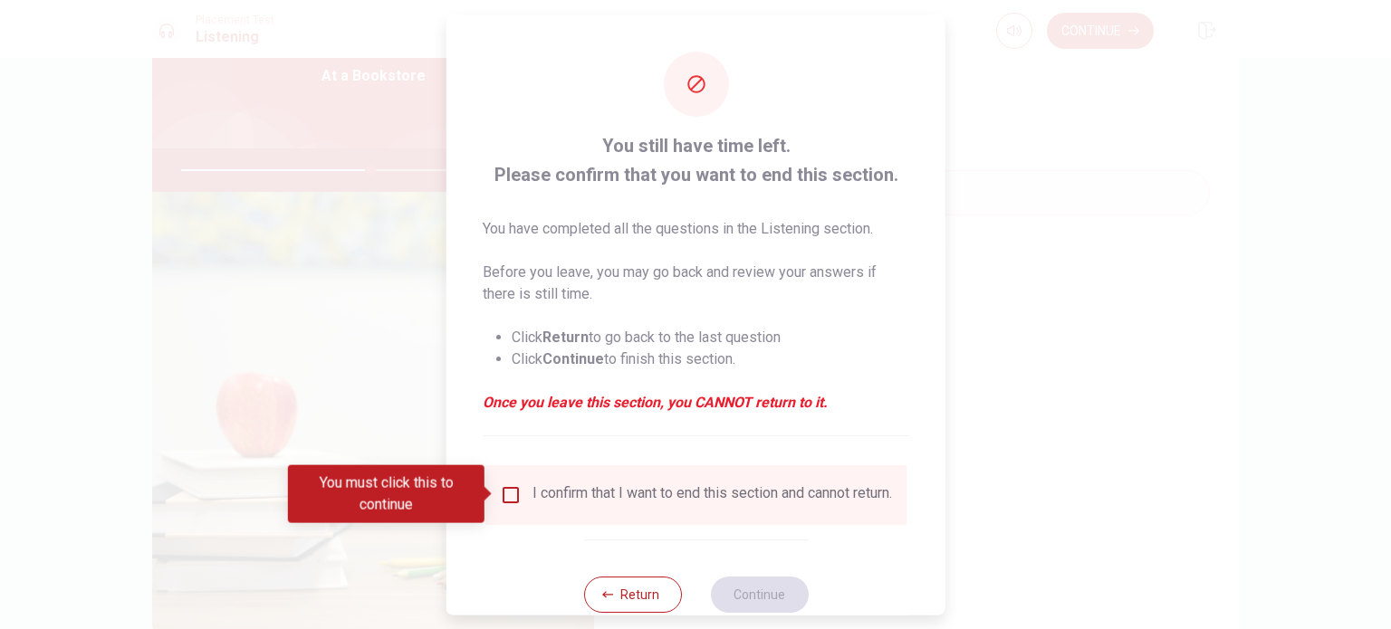
click at [520, 489] on div "I confirm that I want to end this section and cannot return." at bounding box center [696, 494] width 392 height 22
click at [511, 502] on input "You must click this to continue" at bounding box center [511, 494] width 22 height 22
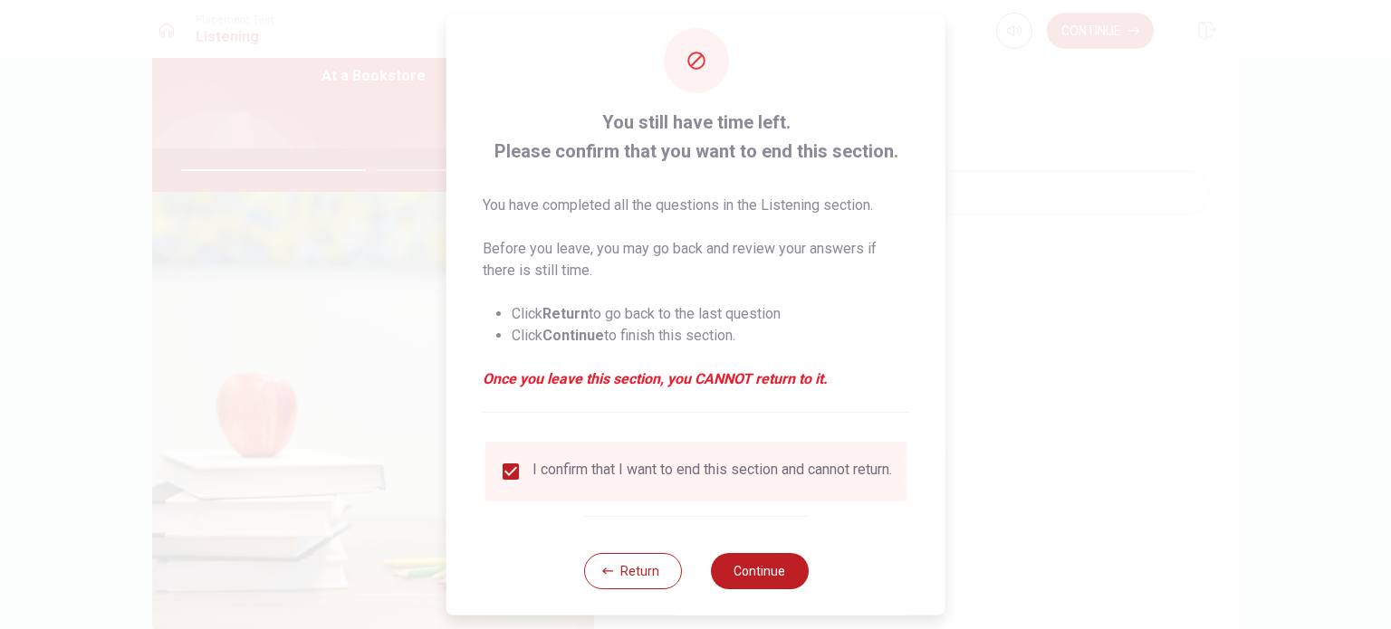
scroll to position [45, 0]
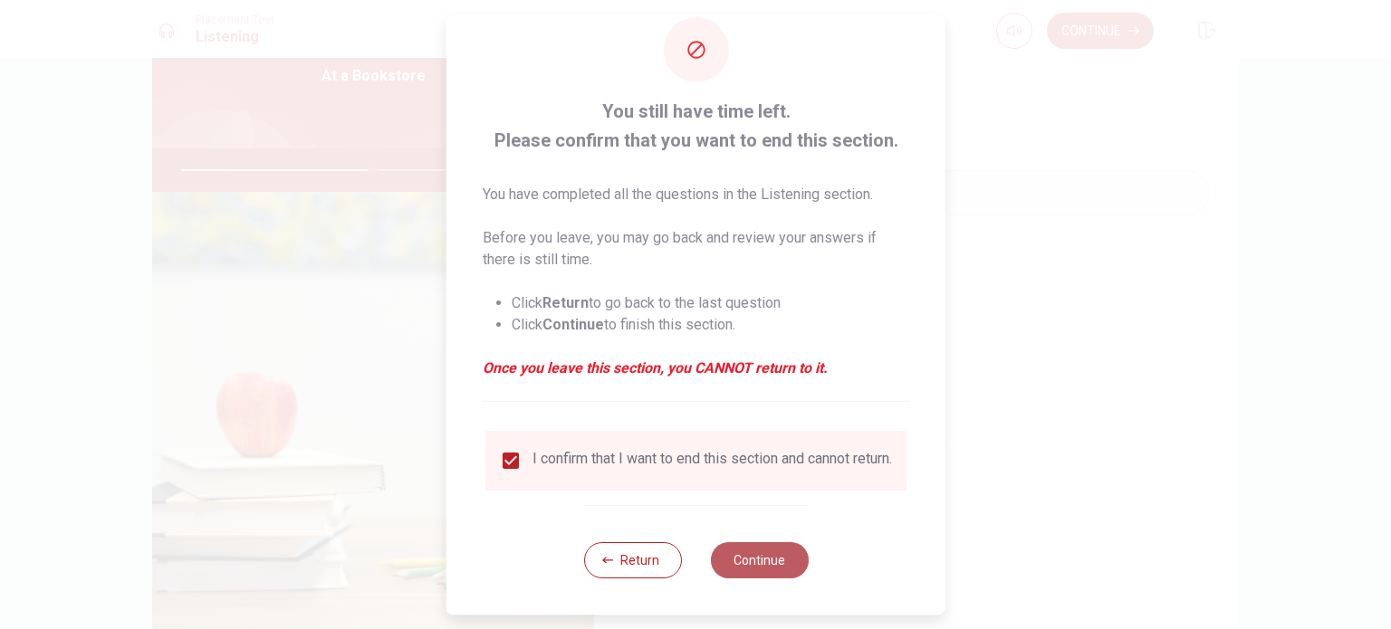
click at [750, 568] on button "Continue" at bounding box center [759, 560] width 98 height 36
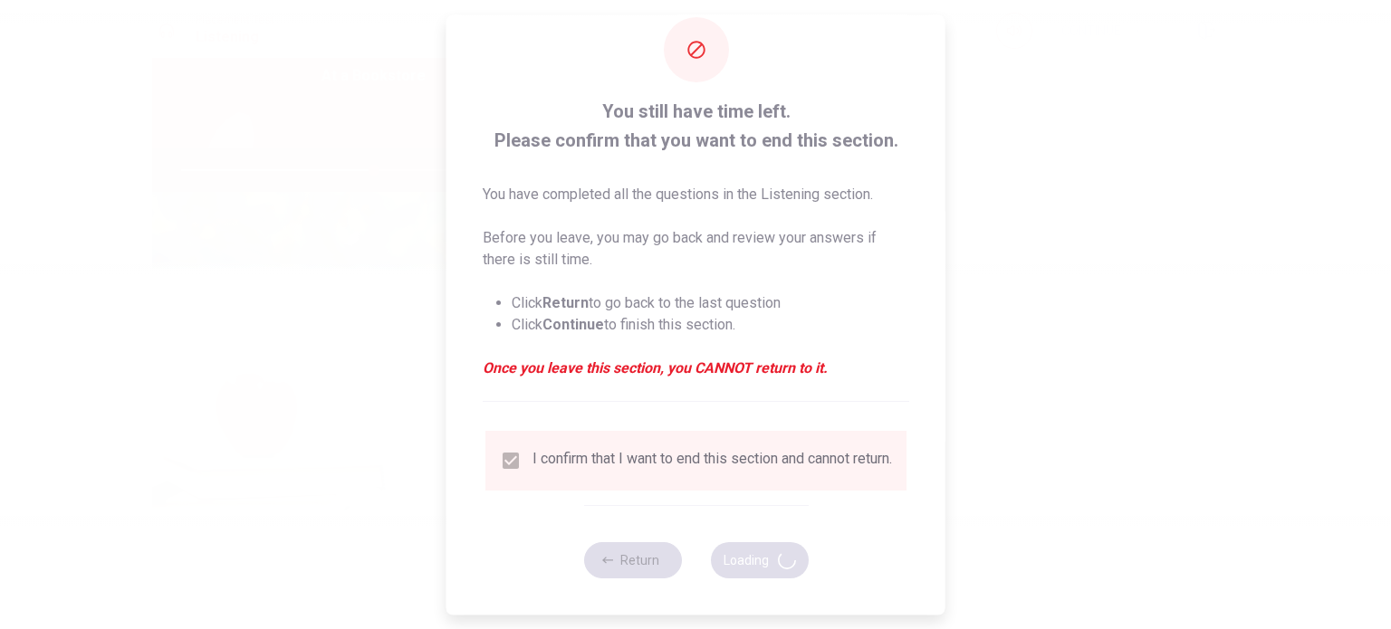
type input "59"
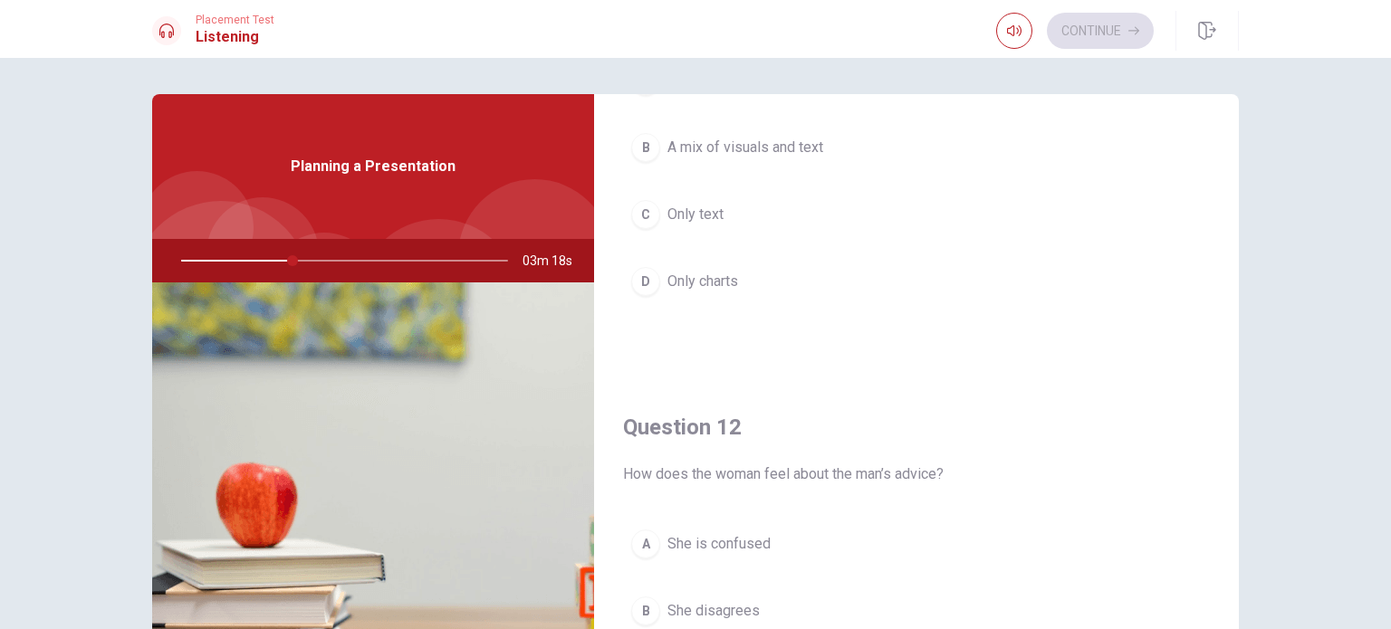
scroll to position [0, 0]
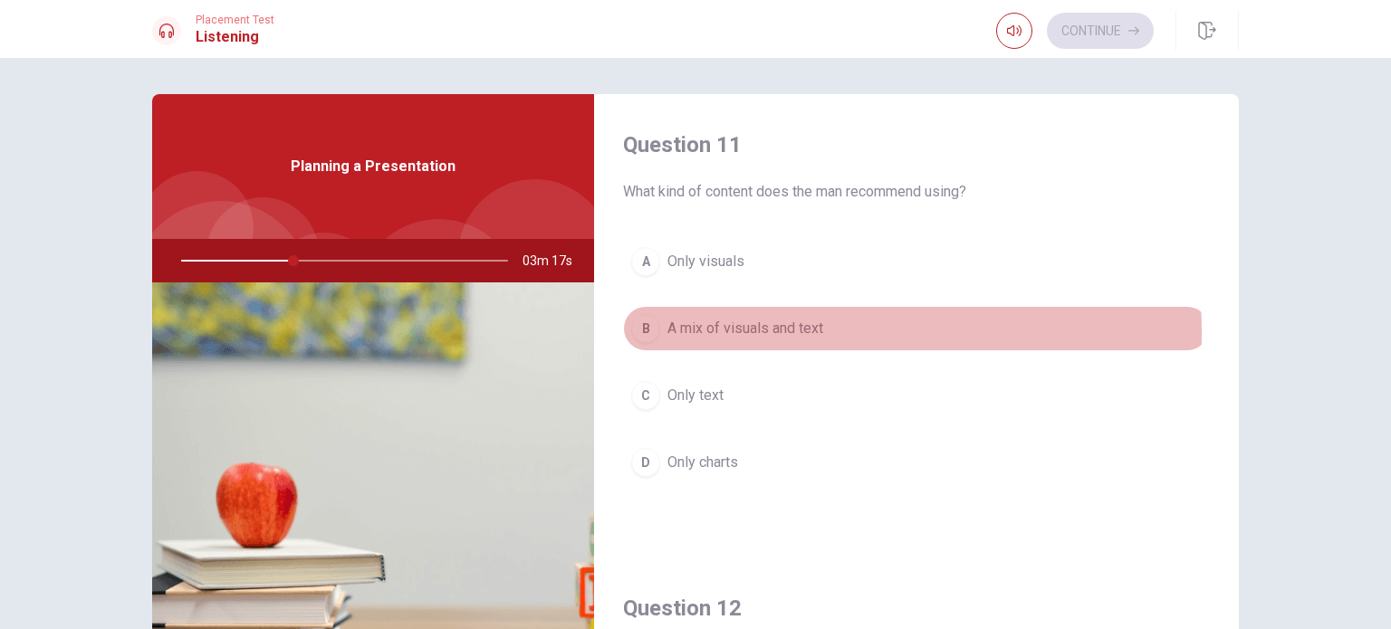
click at [737, 332] on span "A mix of visuals and text" at bounding box center [745, 329] width 156 height 22
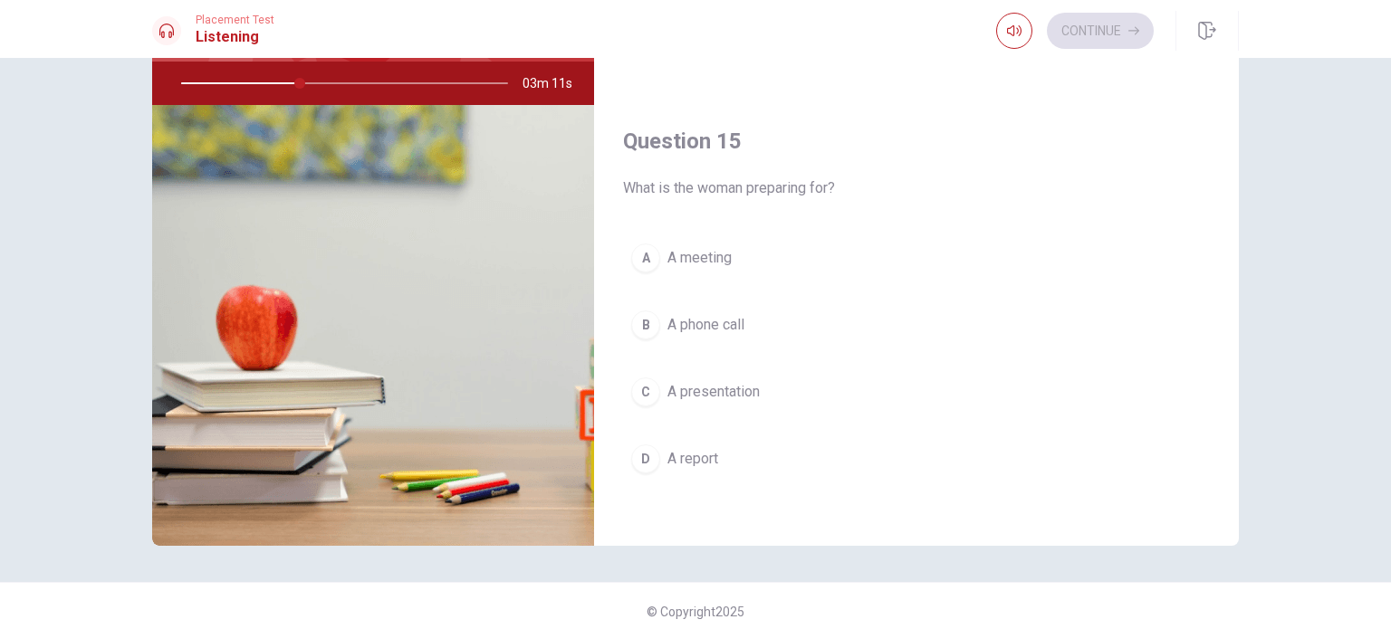
scroll to position [181, 0]
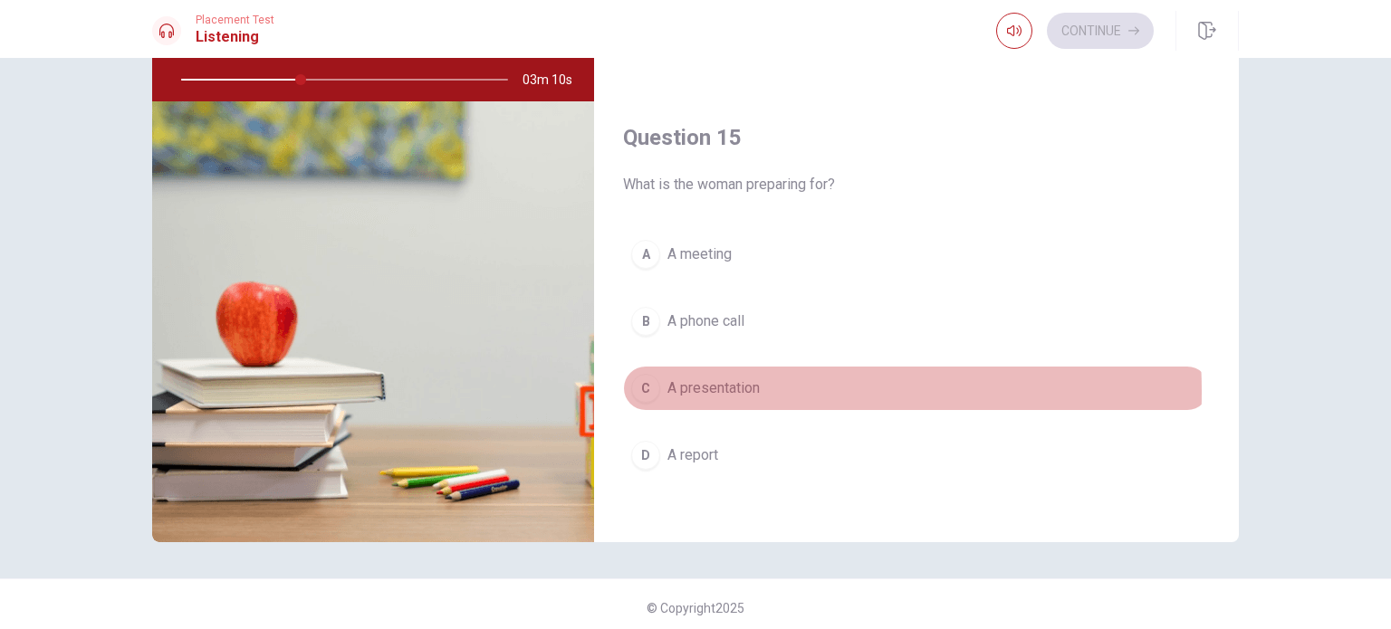
click at [703, 385] on span "A presentation" at bounding box center [713, 389] width 92 height 22
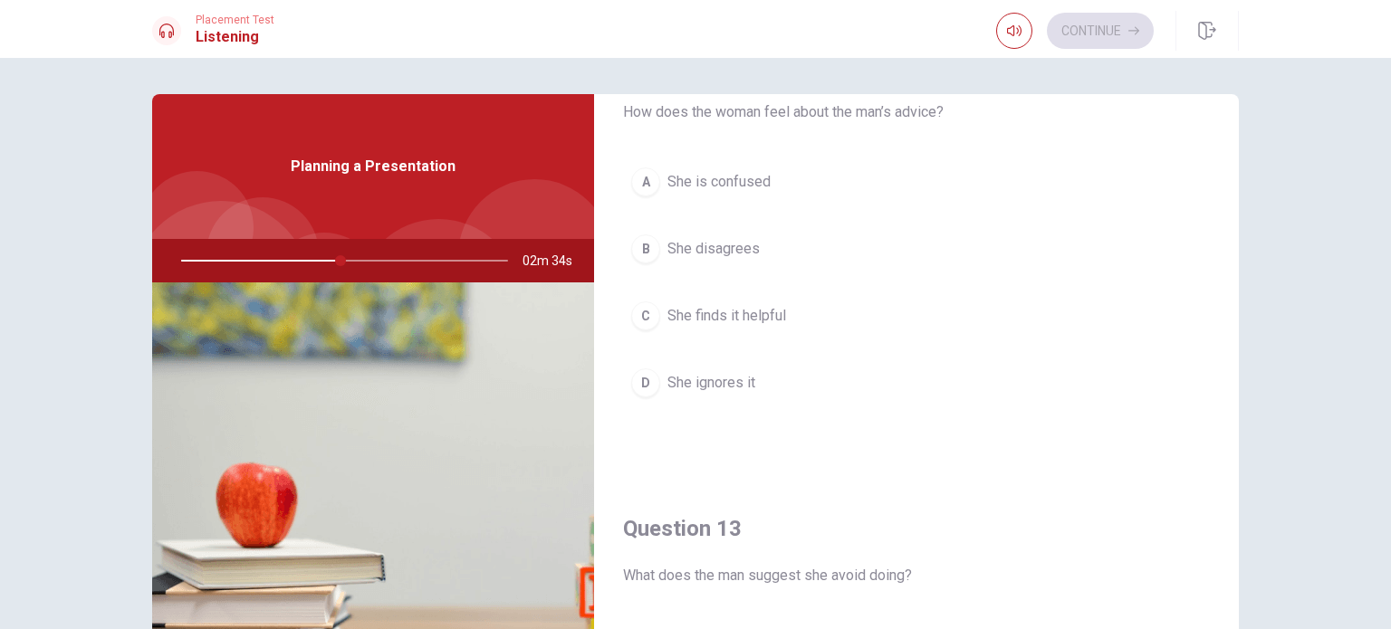
scroll to position [453, 0]
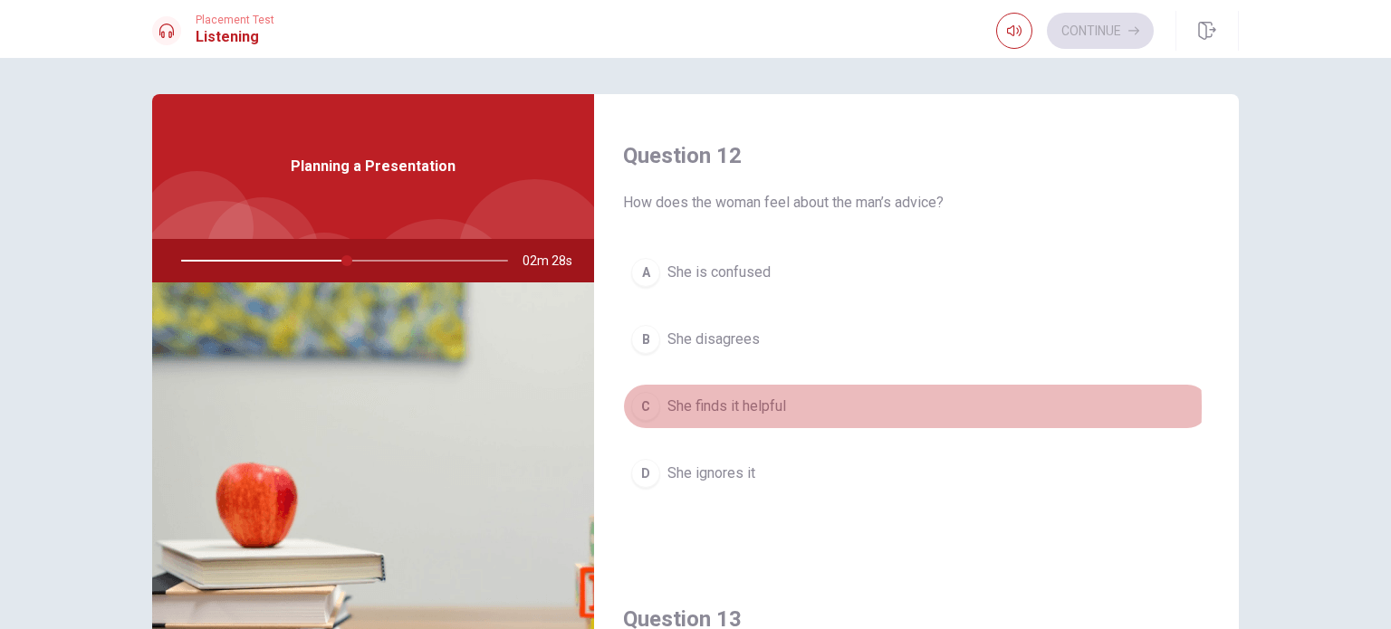
click at [736, 405] on span "She finds it helpful" at bounding box center [726, 407] width 119 height 22
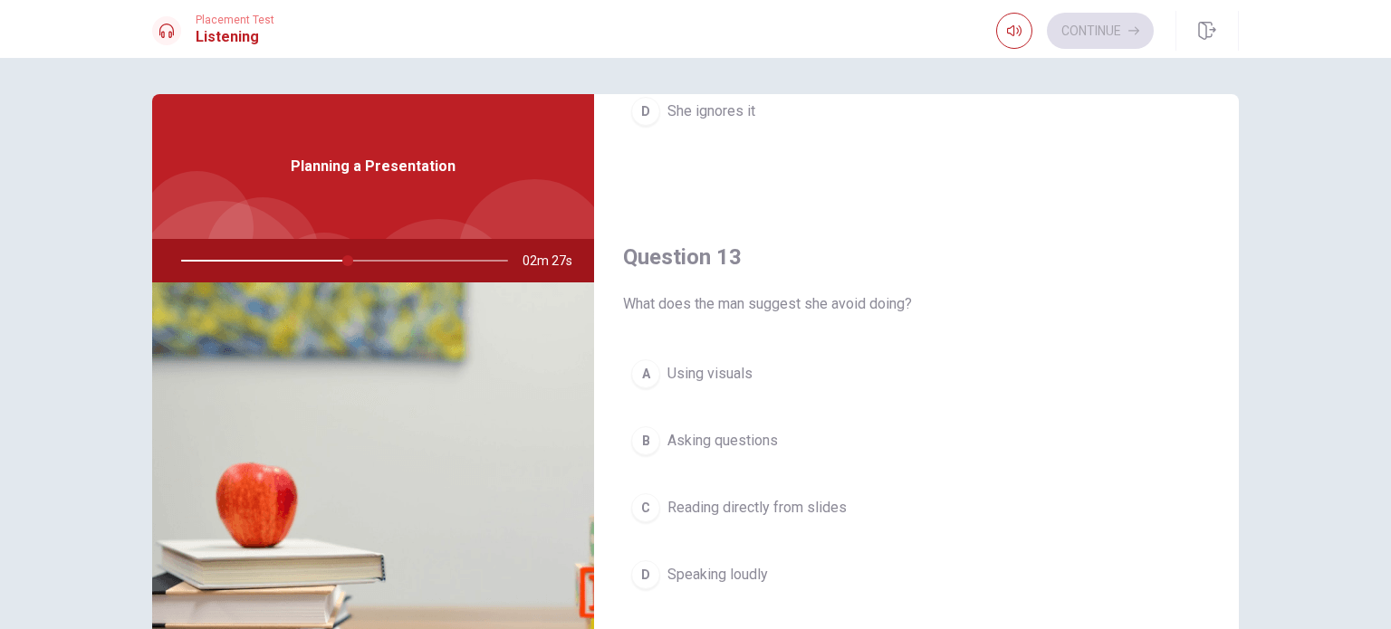
scroll to position [905, 0]
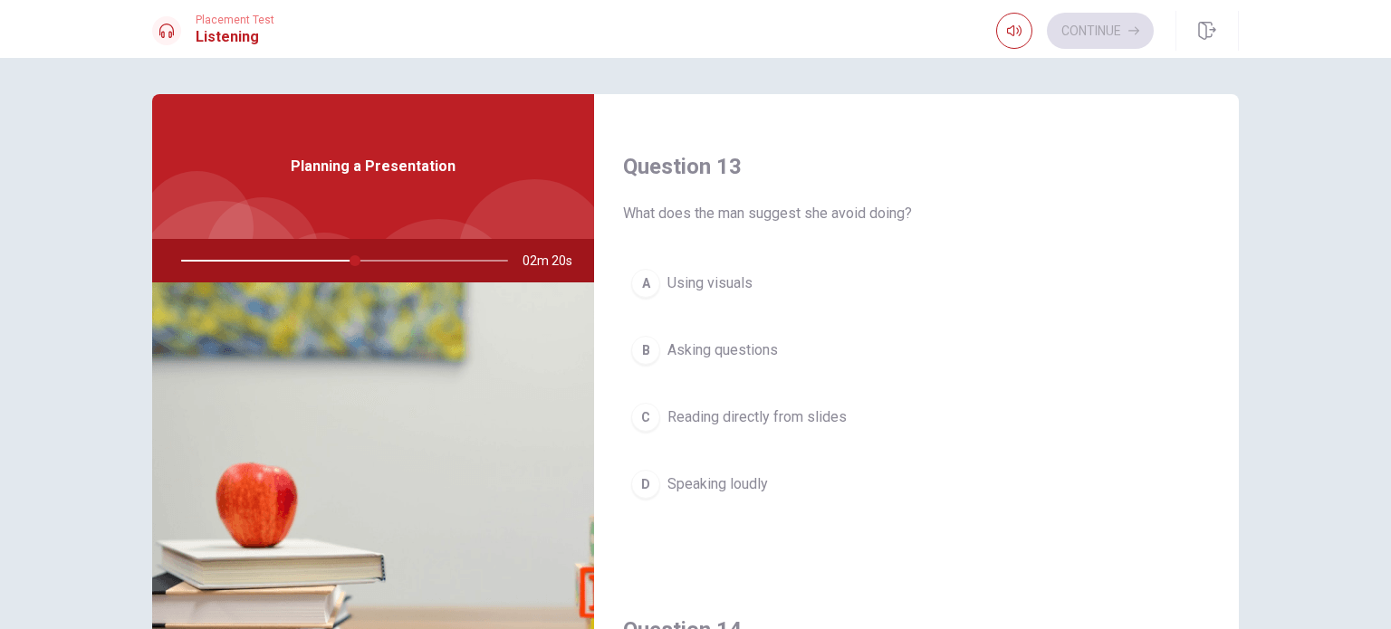
click at [725, 280] on span "Using visuals" at bounding box center [709, 284] width 85 height 22
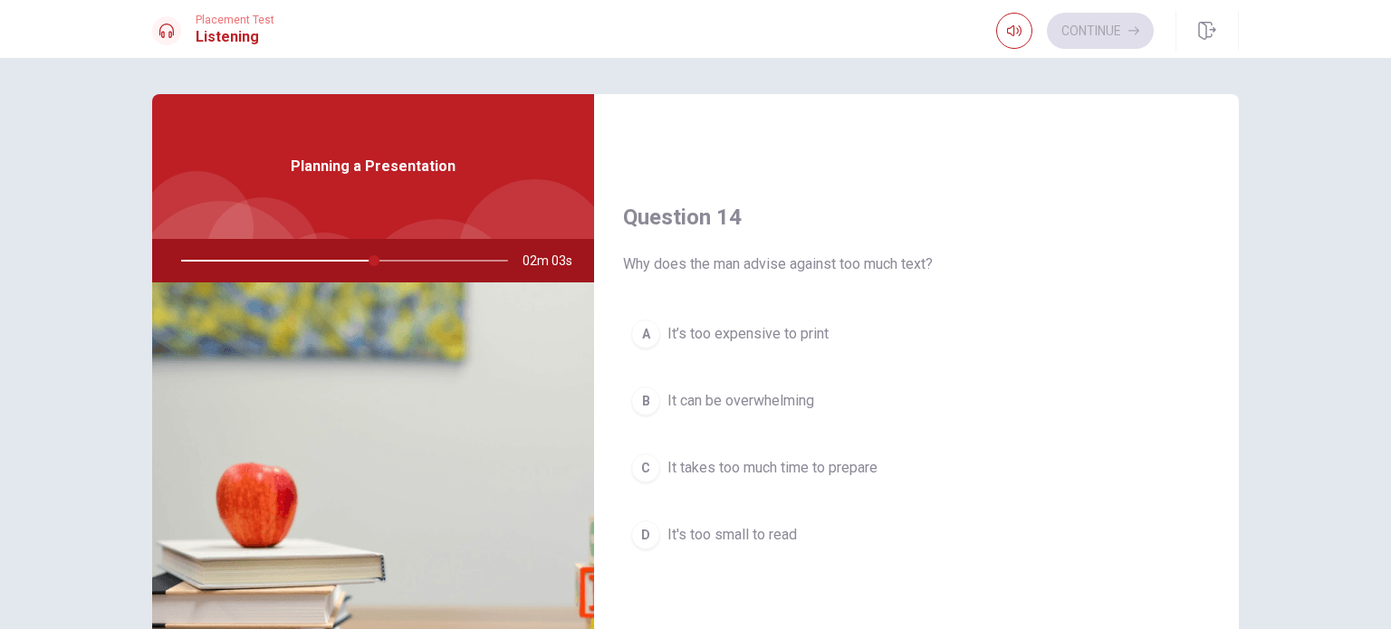
scroll to position [1409, 0]
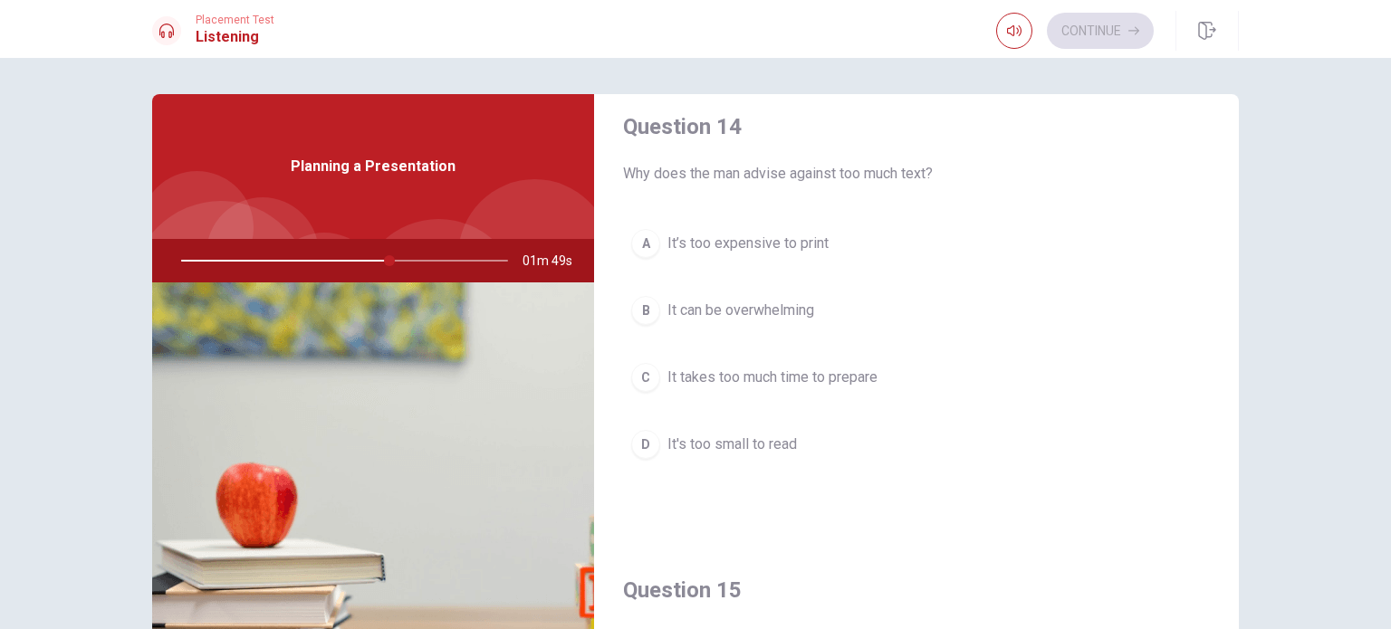
click at [742, 311] on span "It can be overwhelming" at bounding box center [740, 311] width 147 height 22
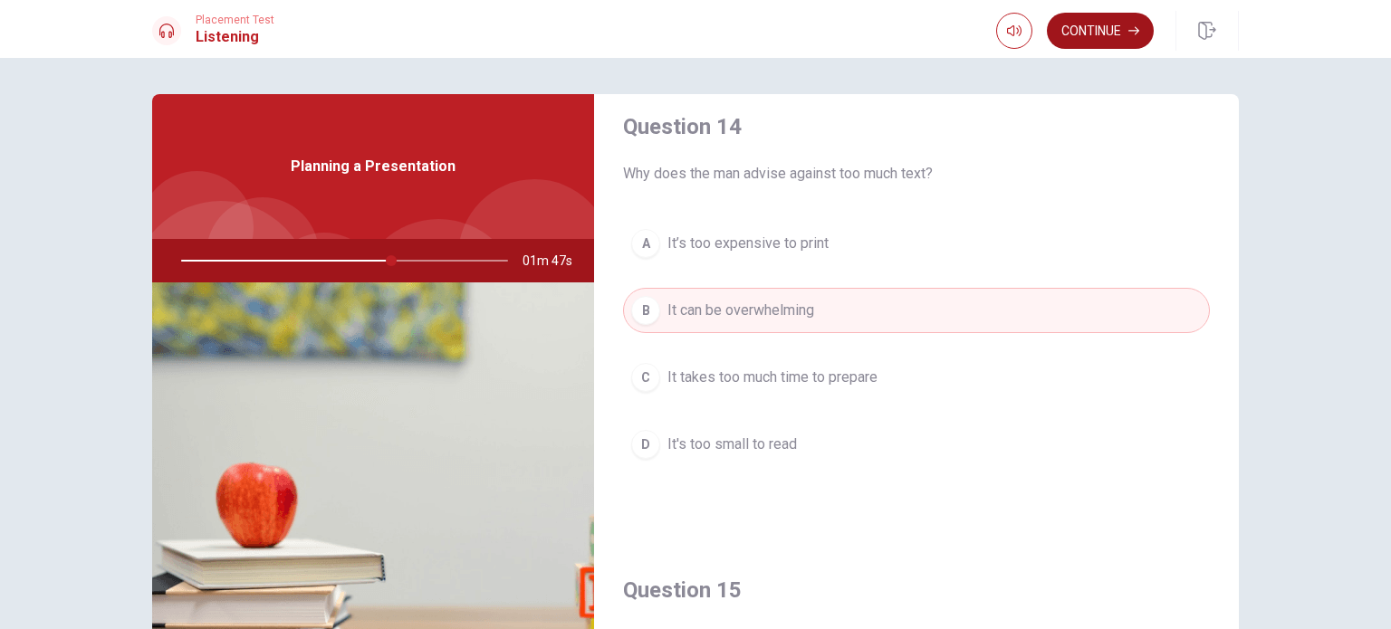
click at [1125, 23] on button "Continue" at bounding box center [1100, 31] width 107 height 36
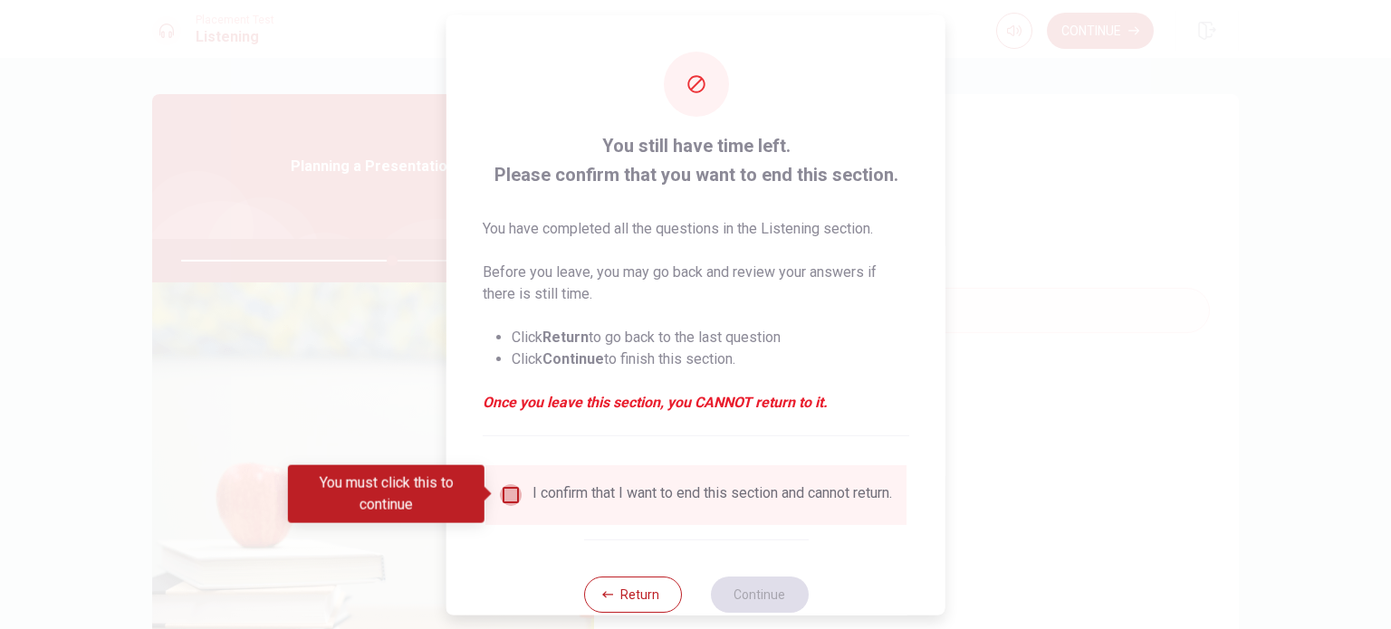
click at [506, 493] on input "You must click this to continue" at bounding box center [511, 494] width 22 height 22
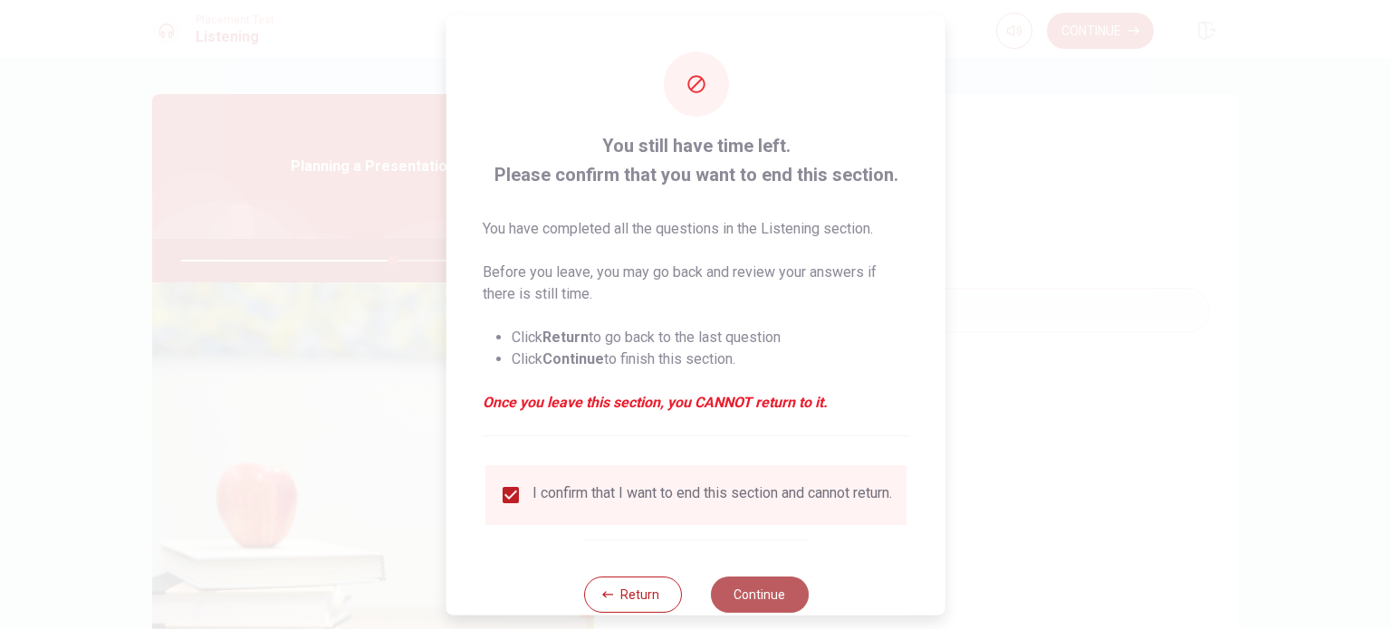
click at [731, 606] on button "Continue" at bounding box center [759, 594] width 98 height 36
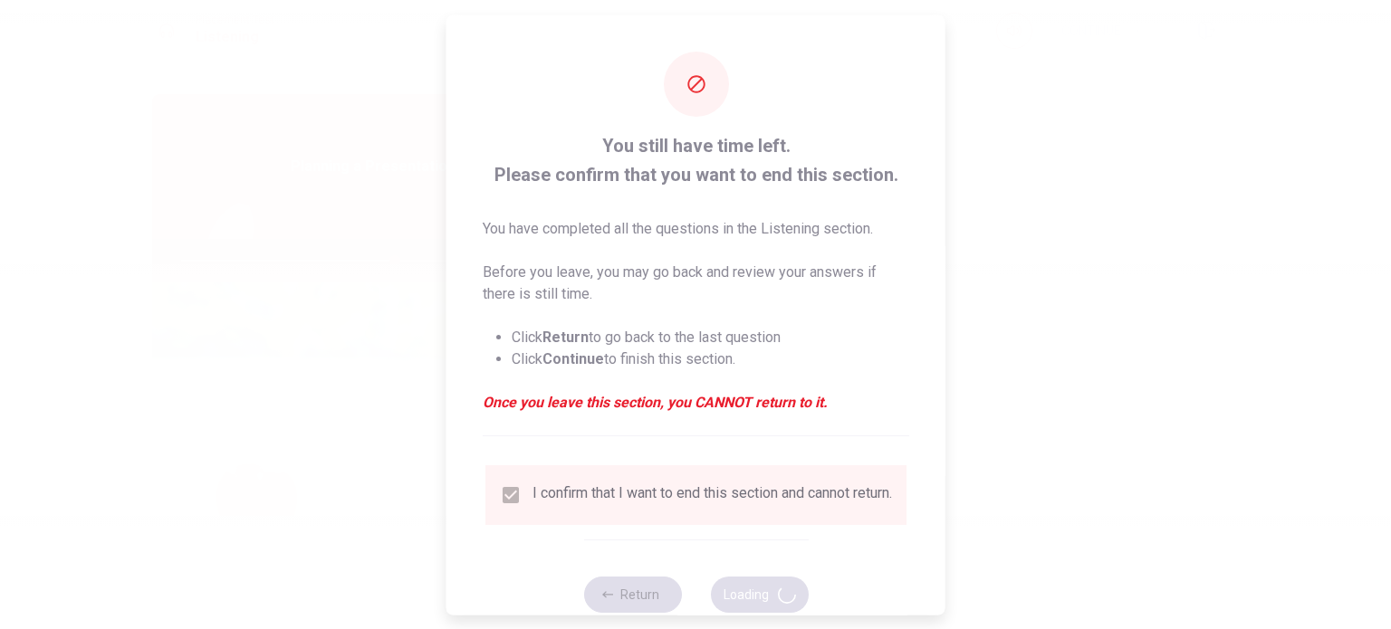
type input "66"
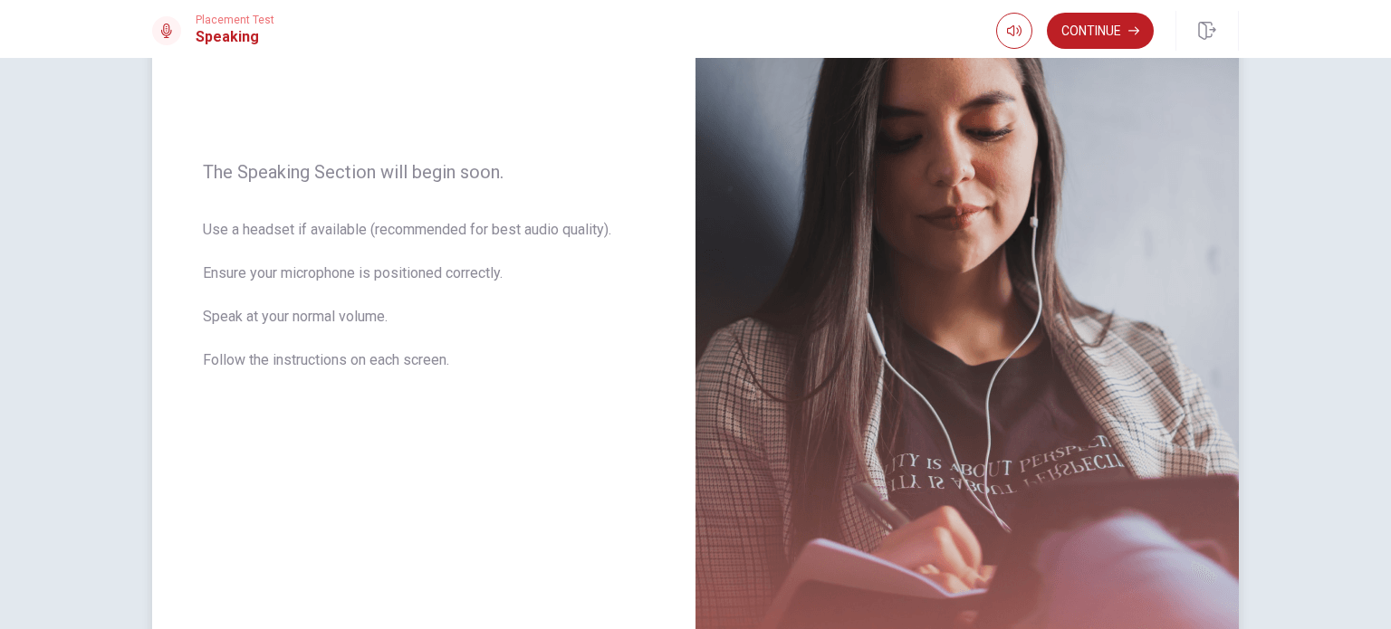
scroll to position [181, 0]
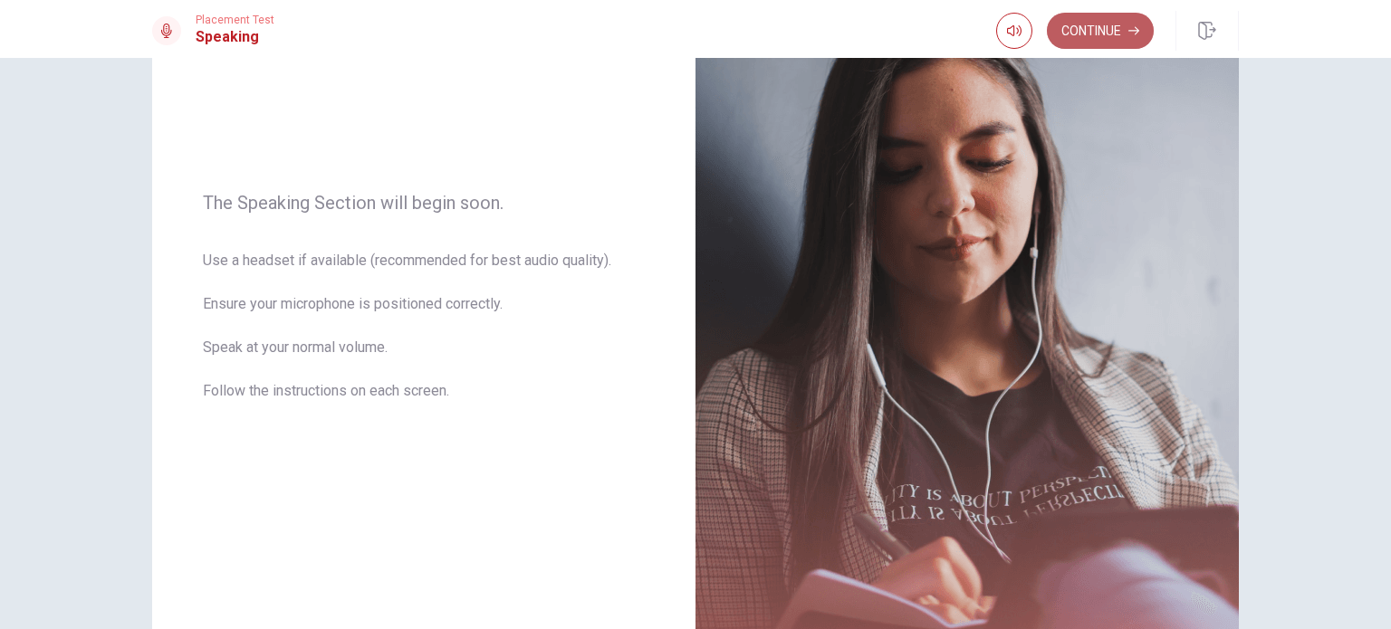
click at [1105, 26] on button "Continue" at bounding box center [1100, 31] width 107 height 36
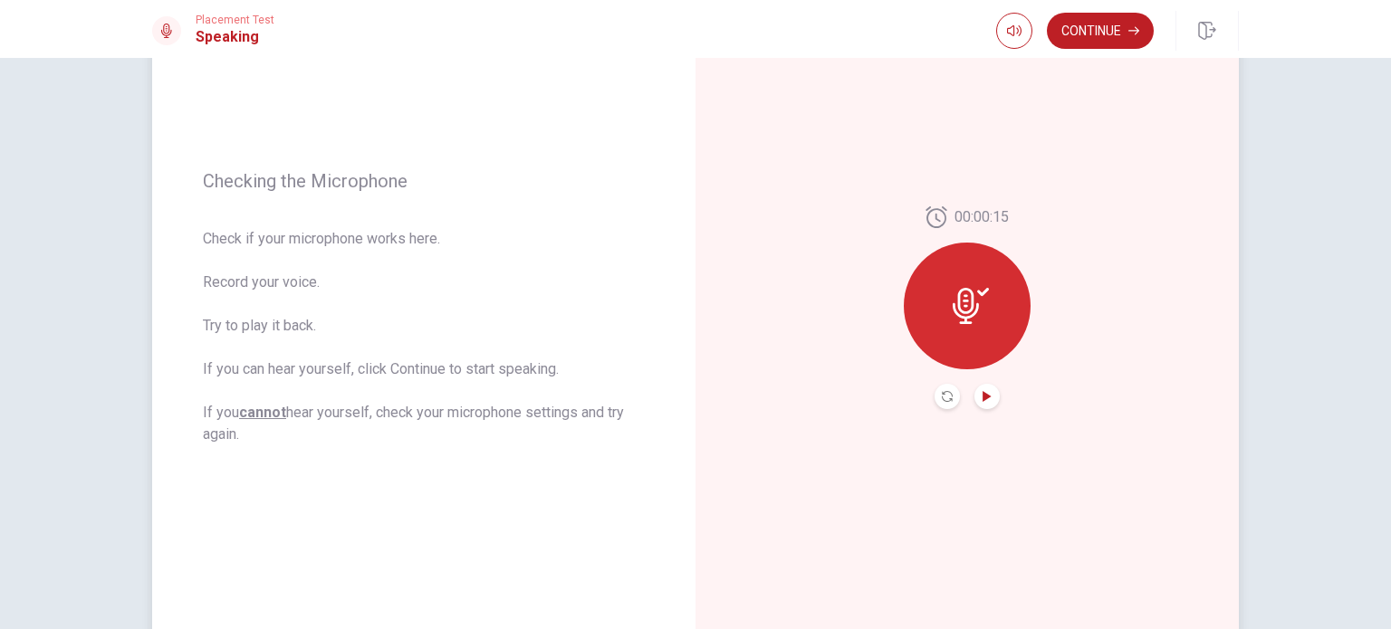
click at [981, 391] on icon "Play Audio" at bounding box center [986, 396] width 11 height 11
click at [1094, 24] on button "Continue" at bounding box center [1100, 31] width 107 height 36
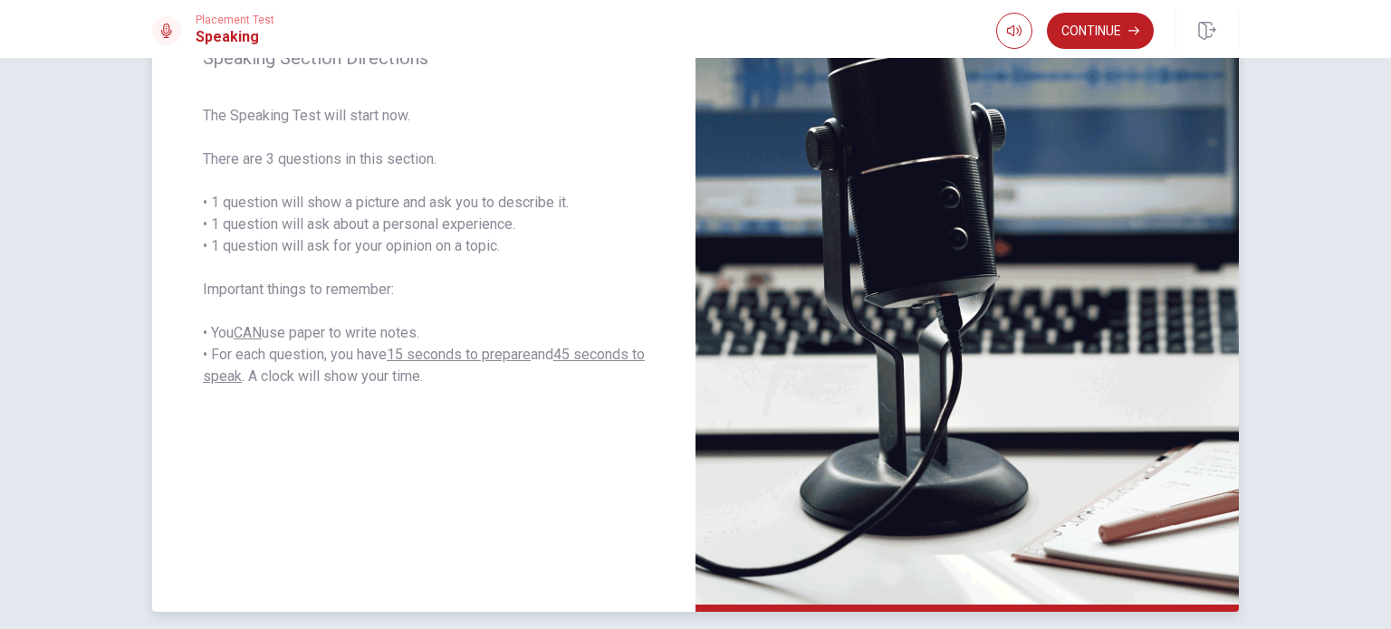
scroll to position [91, 0]
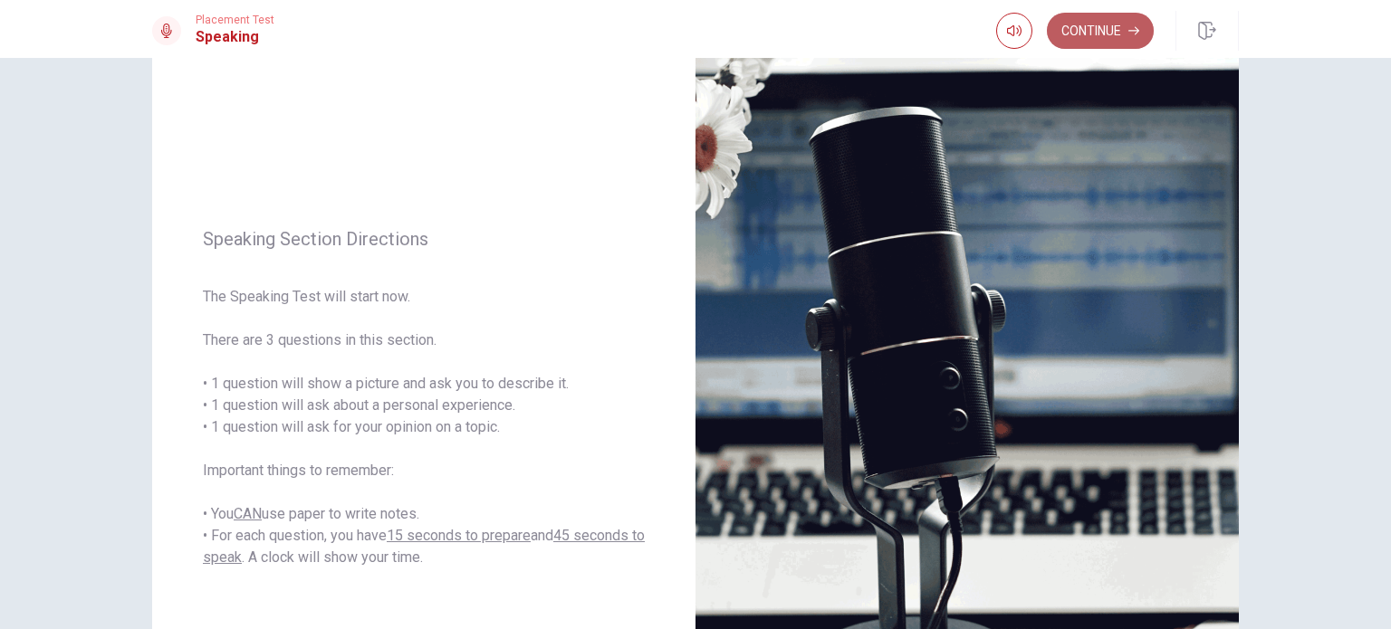
click at [1128, 39] on button "Continue" at bounding box center [1100, 31] width 107 height 36
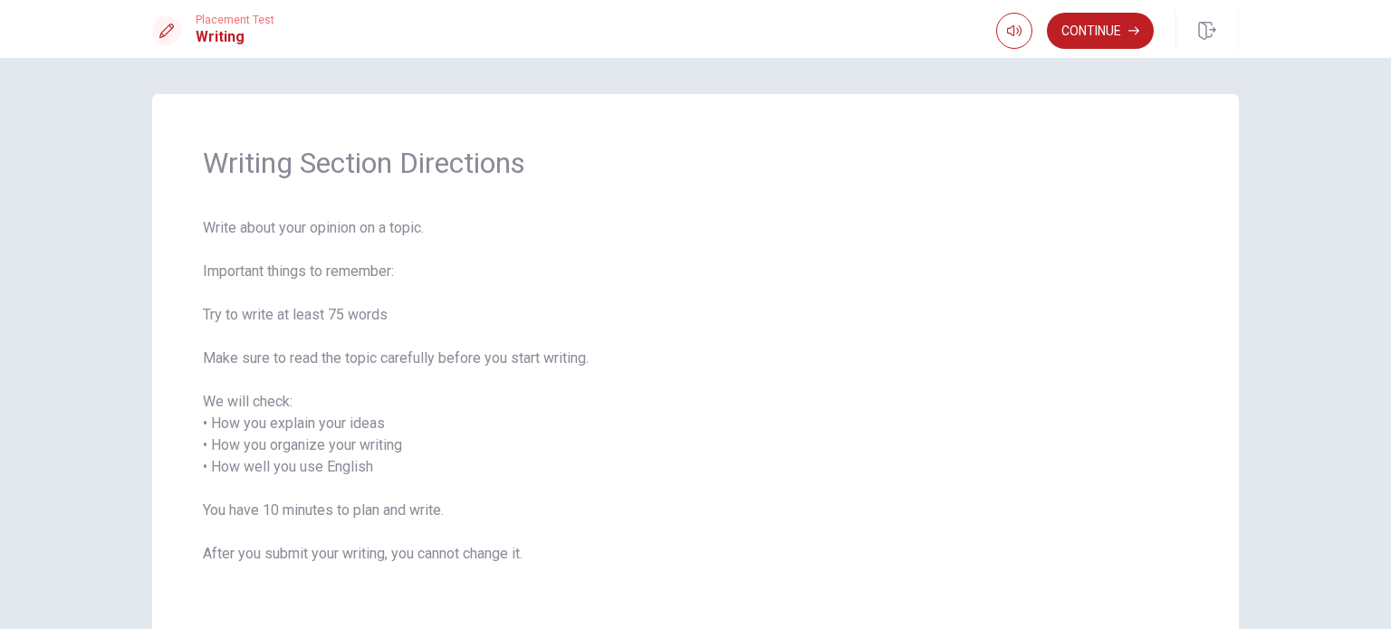
scroll to position [0, 0]
click at [1094, 32] on button "Continue" at bounding box center [1100, 31] width 107 height 36
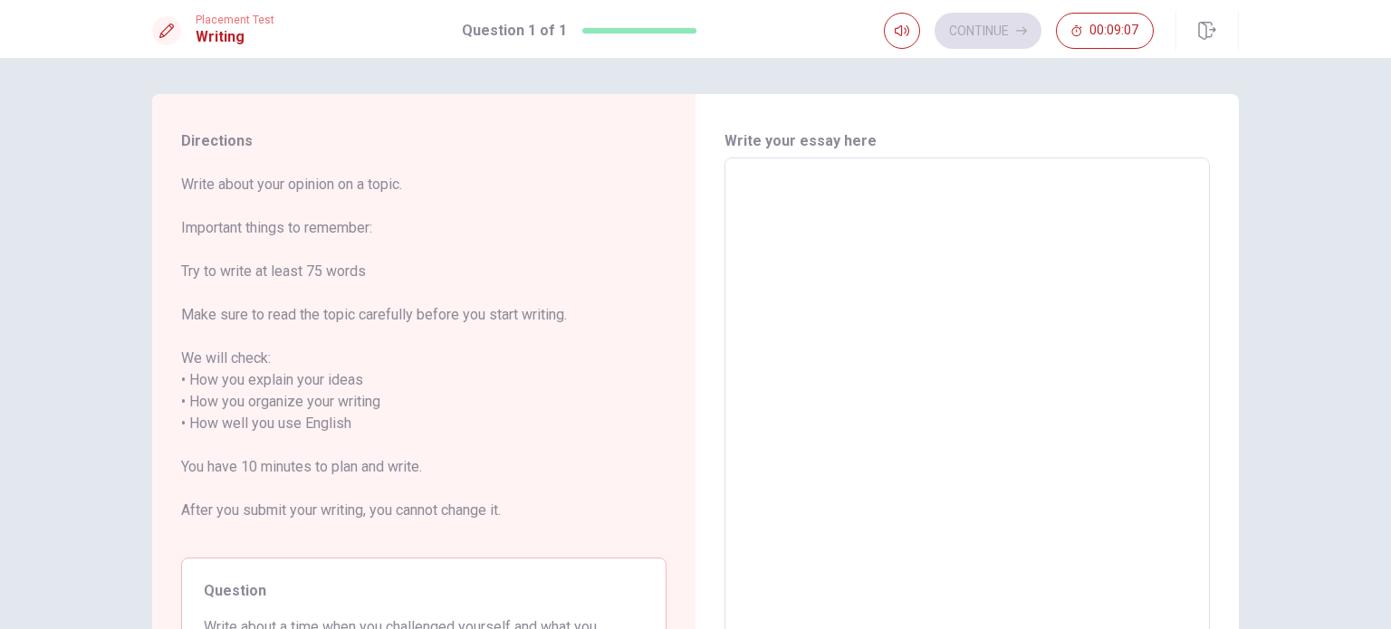
click at [782, 196] on textarea at bounding box center [967, 424] width 460 height 502
type textarea "I"
type textarea "x"
type textarea "I"
type textarea "x"
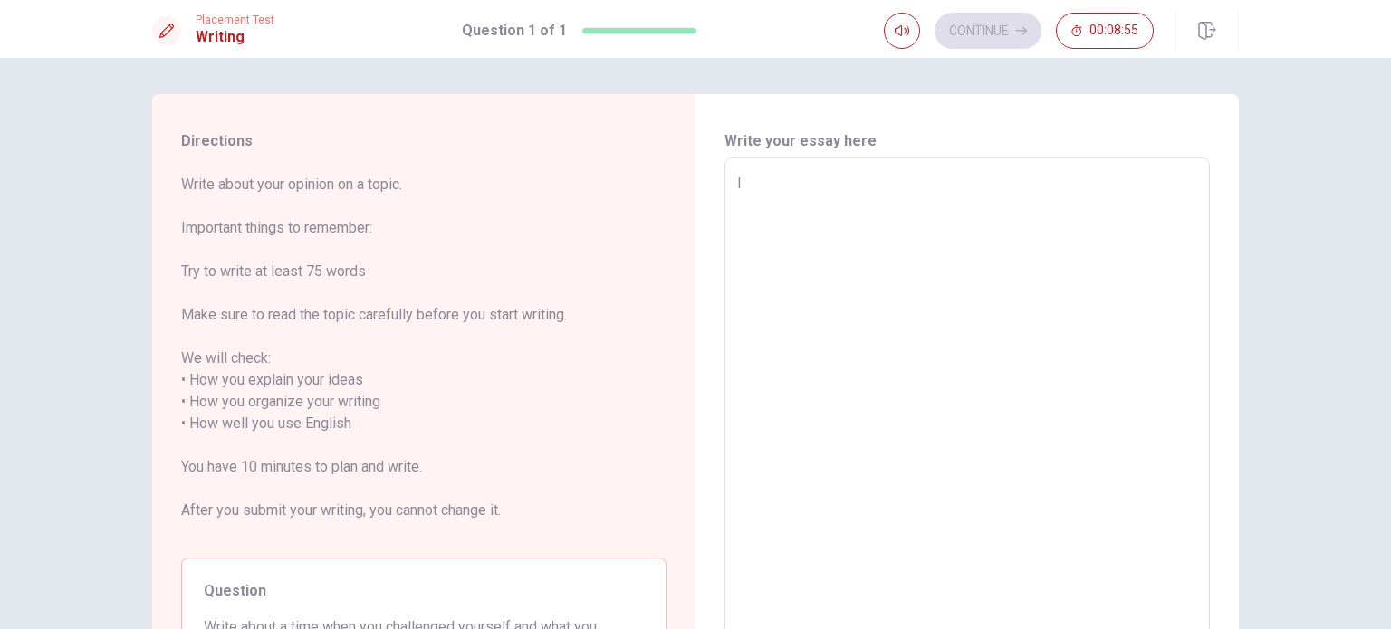
type textarea "I l"
type textarea "x"
type textarea "I"
type textarea "x"
type textarea "I a"
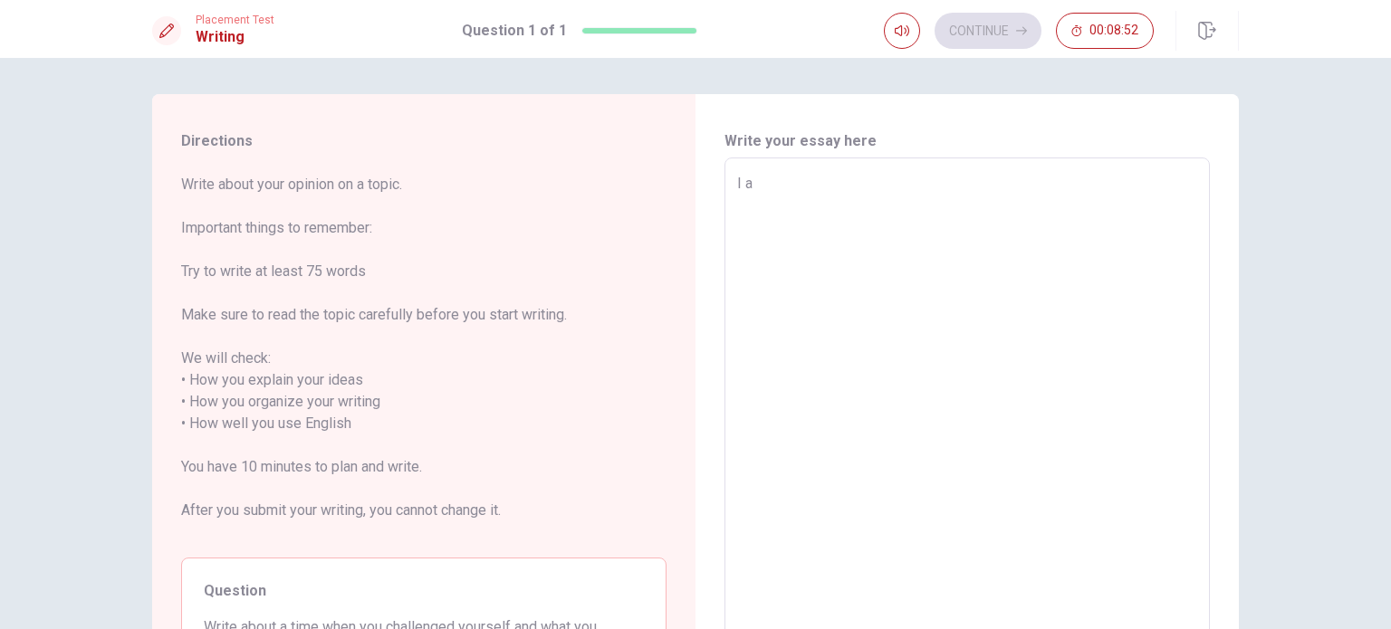
type textarea "x"
type textarea "I am"
type textarea "x"
type textarea "I am"
type textarea "x"
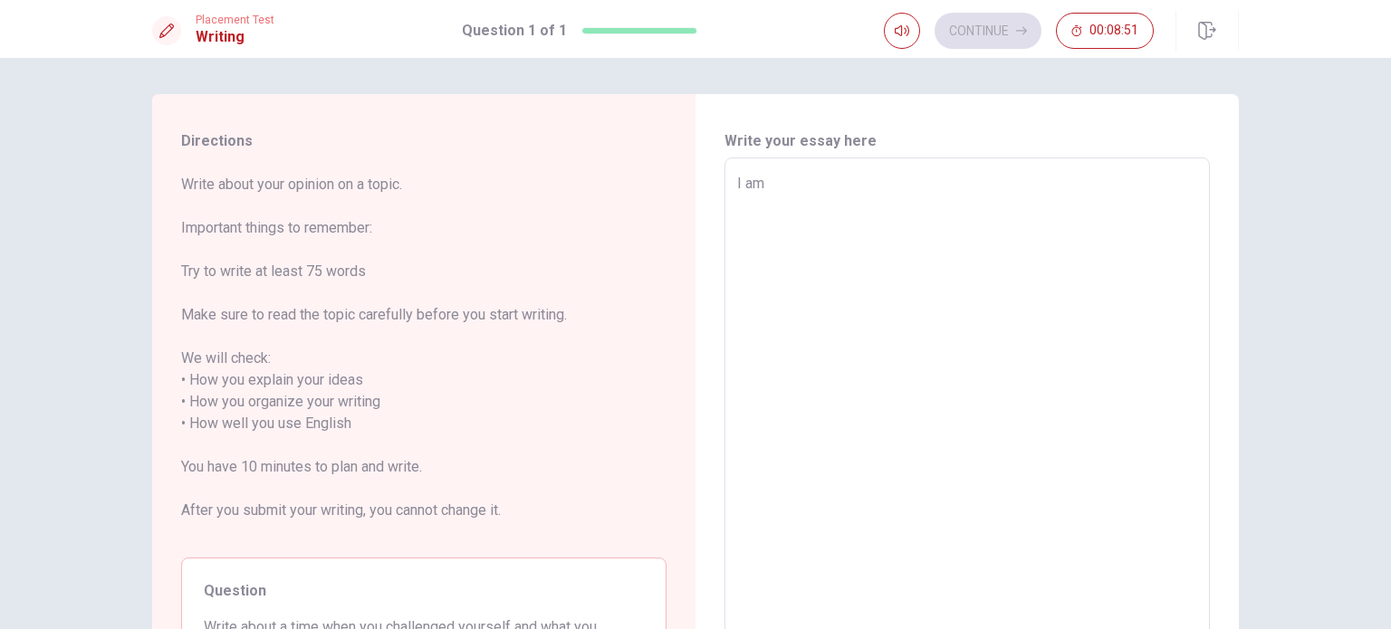
type textarea "I am f"
type textarea "x"
type textarea "I am fr"
type textarea "x"
type textarea "I am fro"
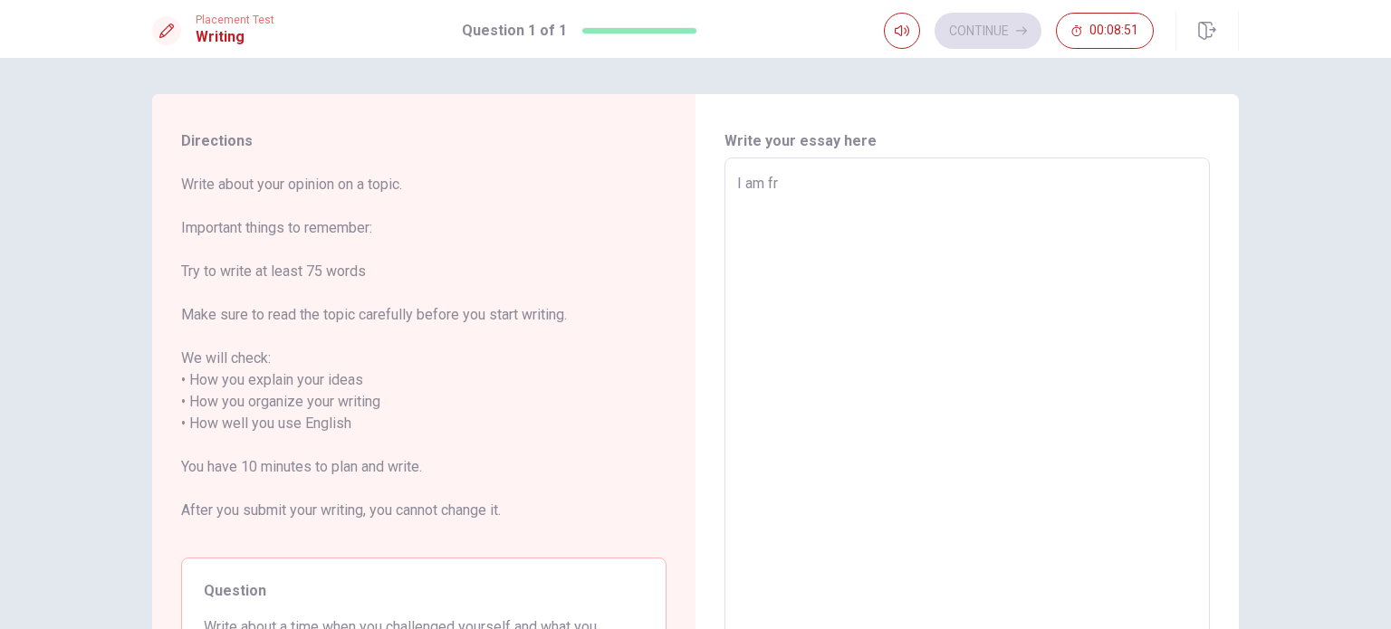
type textarea "x"
type textarea "I am from"
type textarea "x"
type textarea "I am from"
type textarea "x"
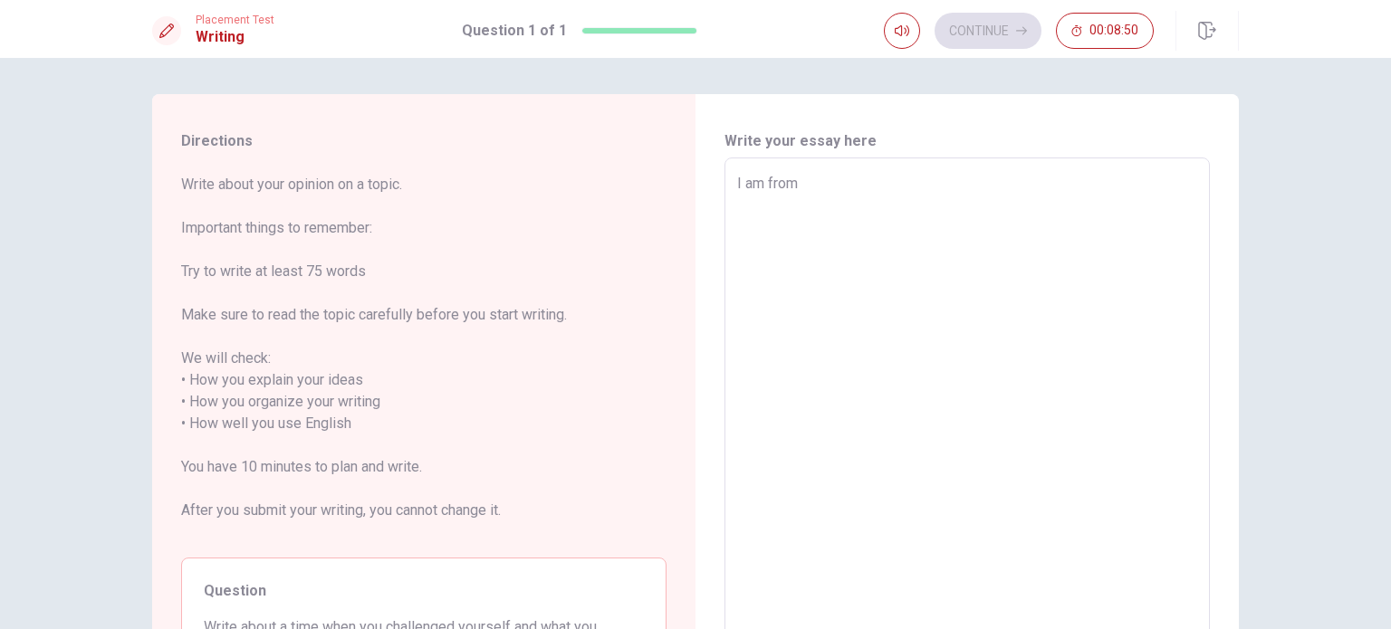
type textarea "I am from b"
type textarea "x"
type textarea "I am from [DEMOGRAPHIC_DATA]"
type textarea "x"
type textarea "I am from [DEMOGRAPHIC_DATA]"
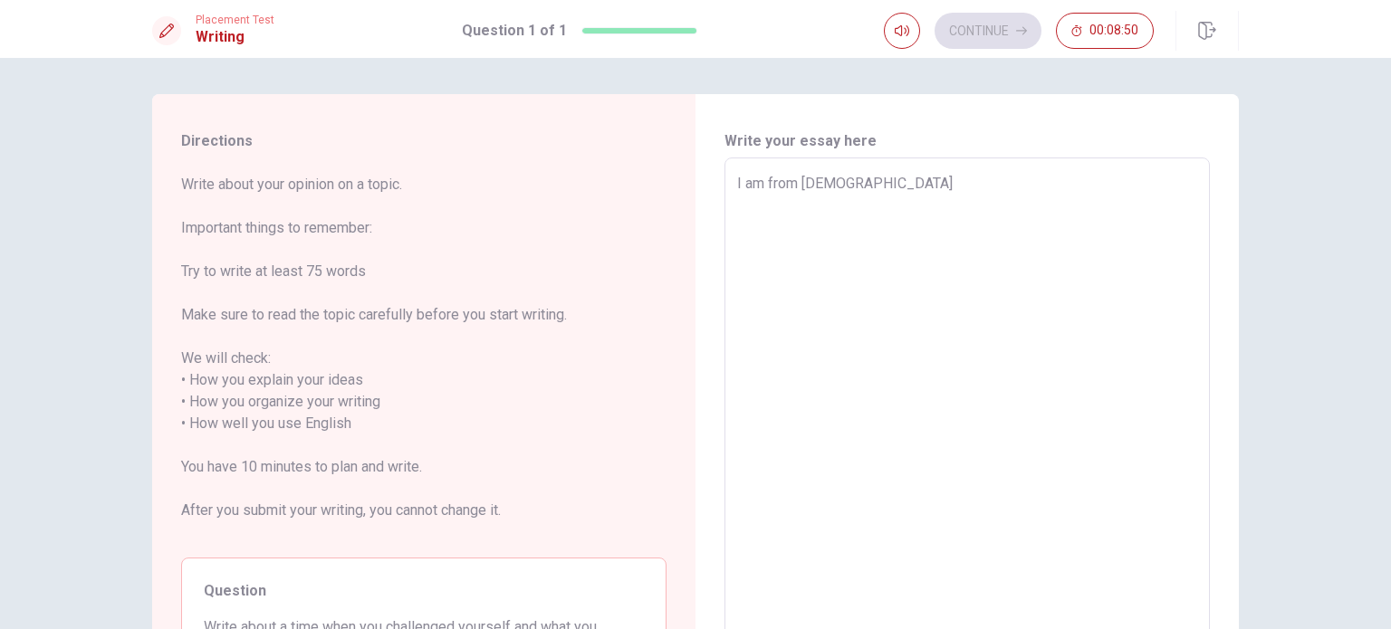
type textarea "x"
type textarea "I am from braz"
type textarea "x"
type textarea "I am from brazi"
type textarea "x"
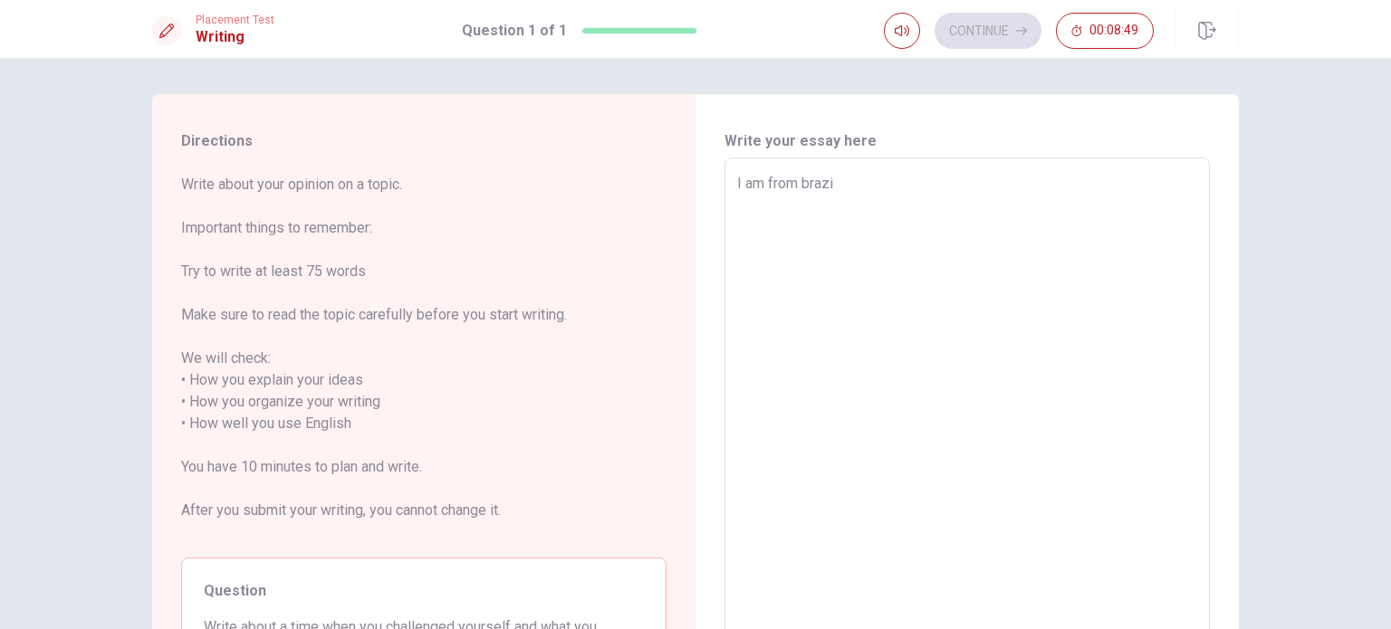
type textarea "I am from [DEMOGRAPHIC_DATA]"
type textarea "x"
type textarea "I am from [DEMOGRAPHIC_DATA],"
type textarea "x"
type textarea "I am from [DEMOGRAPHIC_DATA],"
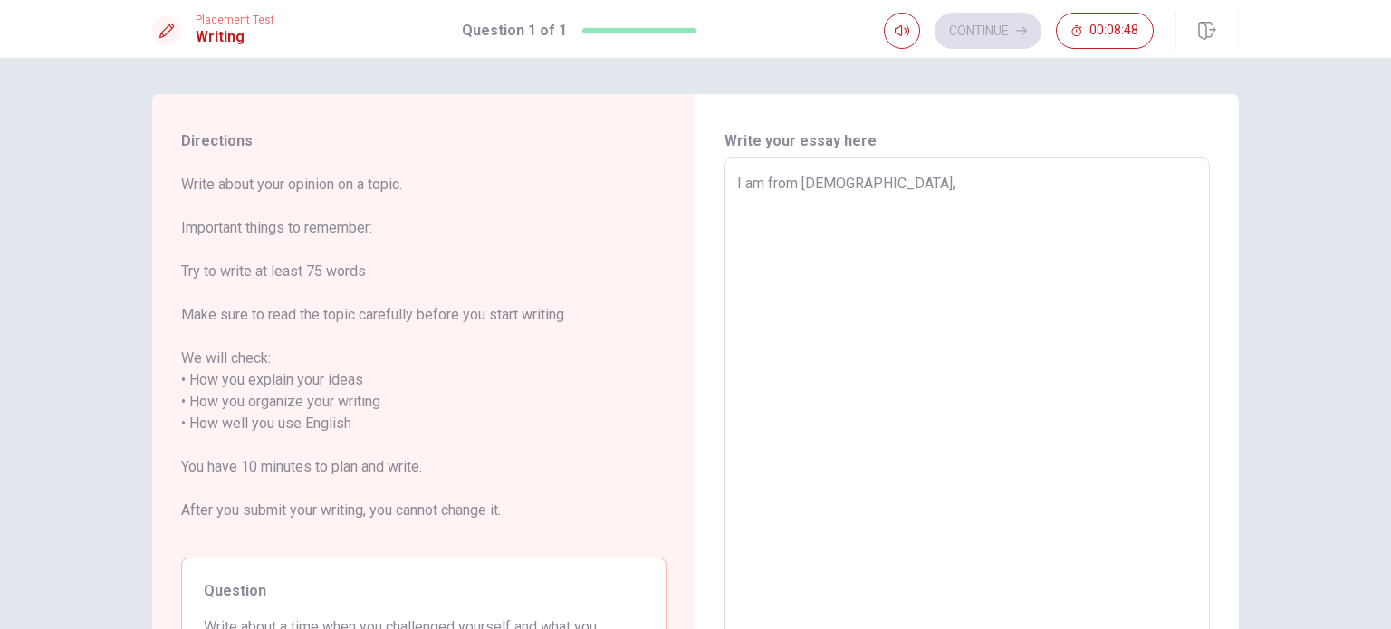
type textarea "x"
type textarea "I am from [DEMOGRAPHIC_DATA],"
type textarea "x"
type textarea "I am from [DEMOGRAPHIC_DATA]"
type textarea "x"
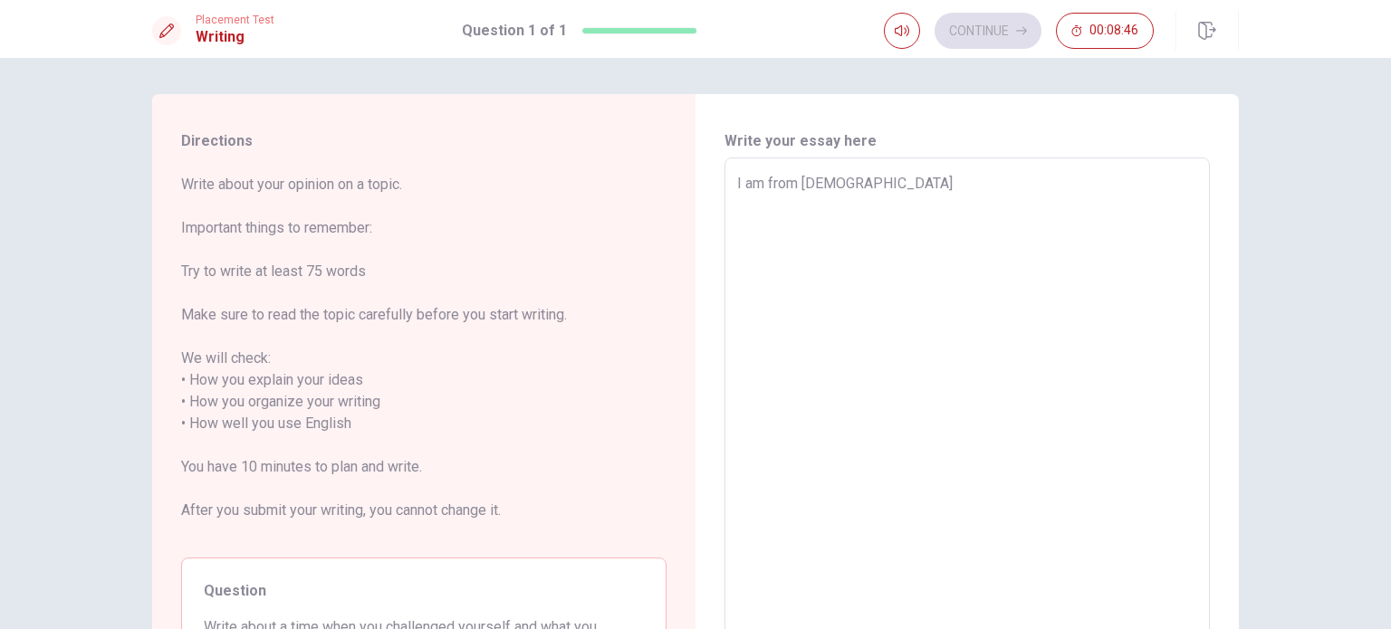
type textarea "I am from [DEMOGRAPHIC_DATA]"
type textarea "x"
type textarea "I am from [DEMOGRAPHIC_DATA] a"
type textarea "x"
type textarea "I am from [DEMOGRAPHIC_DATA] an"
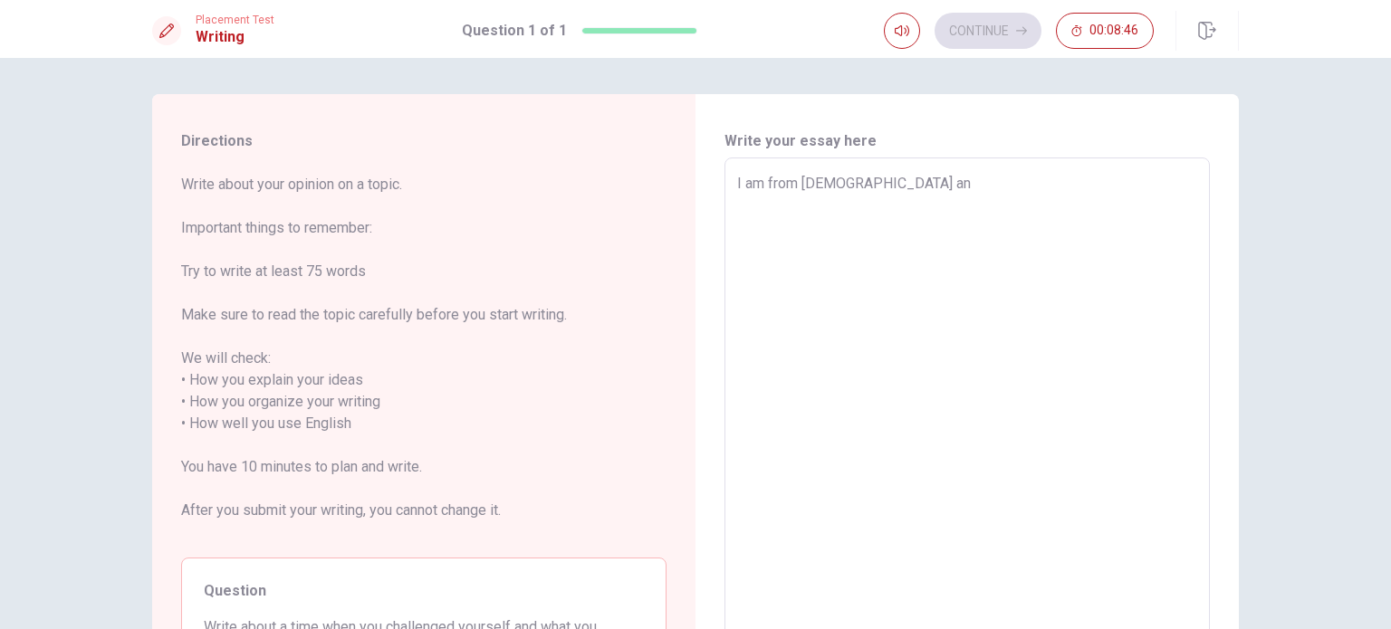
type textarea "x"
type textarea "I am from [DEMOGRAPHIC_DATA] and"
type textarea "x"
type textarea "I am from [DEMOGRAPHIC_DATA] and"
type textarea "x"
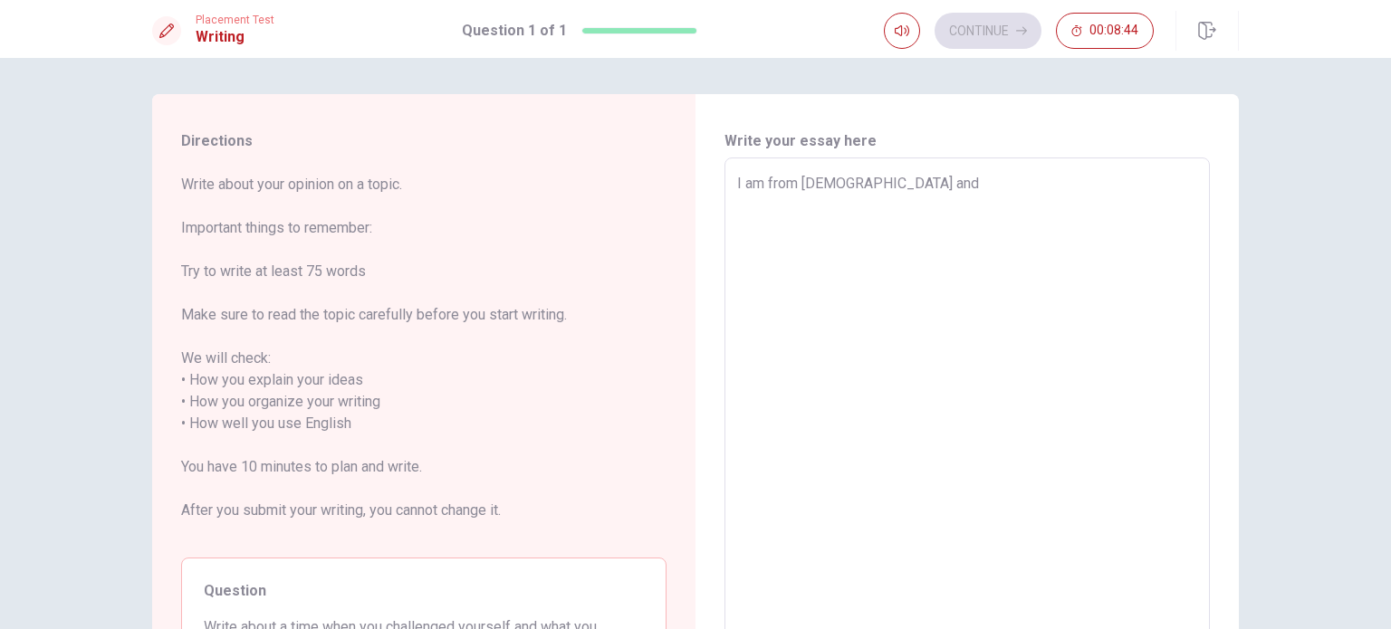
type textarea "I am from [DEMOGRAPHIC_DATA] and I"
type textarea "x"
type textarea "I am from [DEMOGRAPHIC_DATA] and I"
type textarea "x"
type textarea "I am from [DEMOGRAPHIC_DATA] and I l"
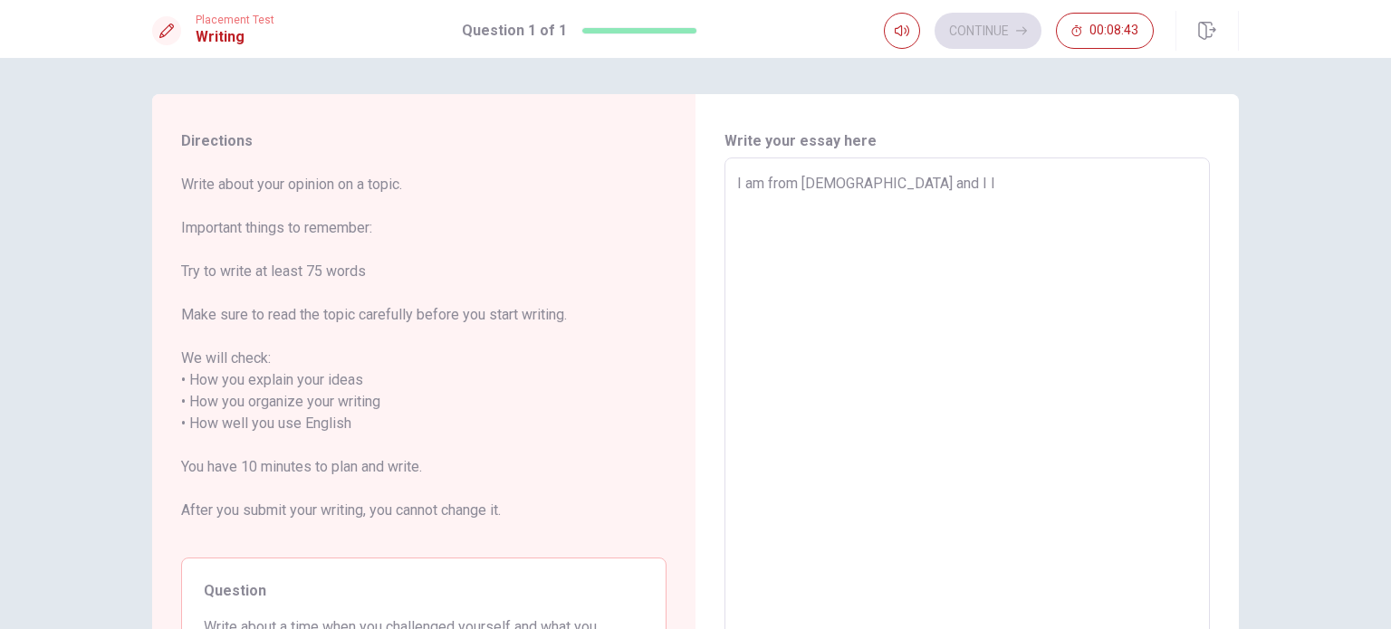
type textarea "x"
type textarea "I am from [DEMOGRAPHIC_DATA] and I le"
type textarea "x"
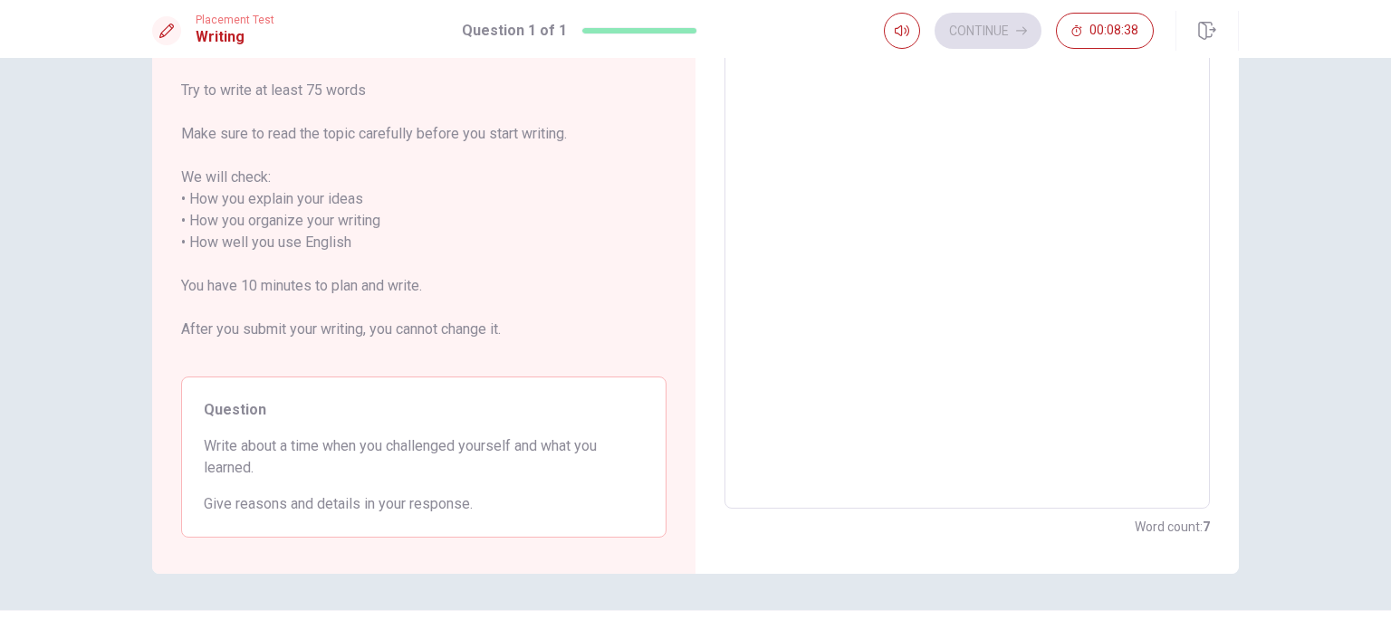
type textarea "I am from [DEMOGRAPHIC_DATA] and I lea"
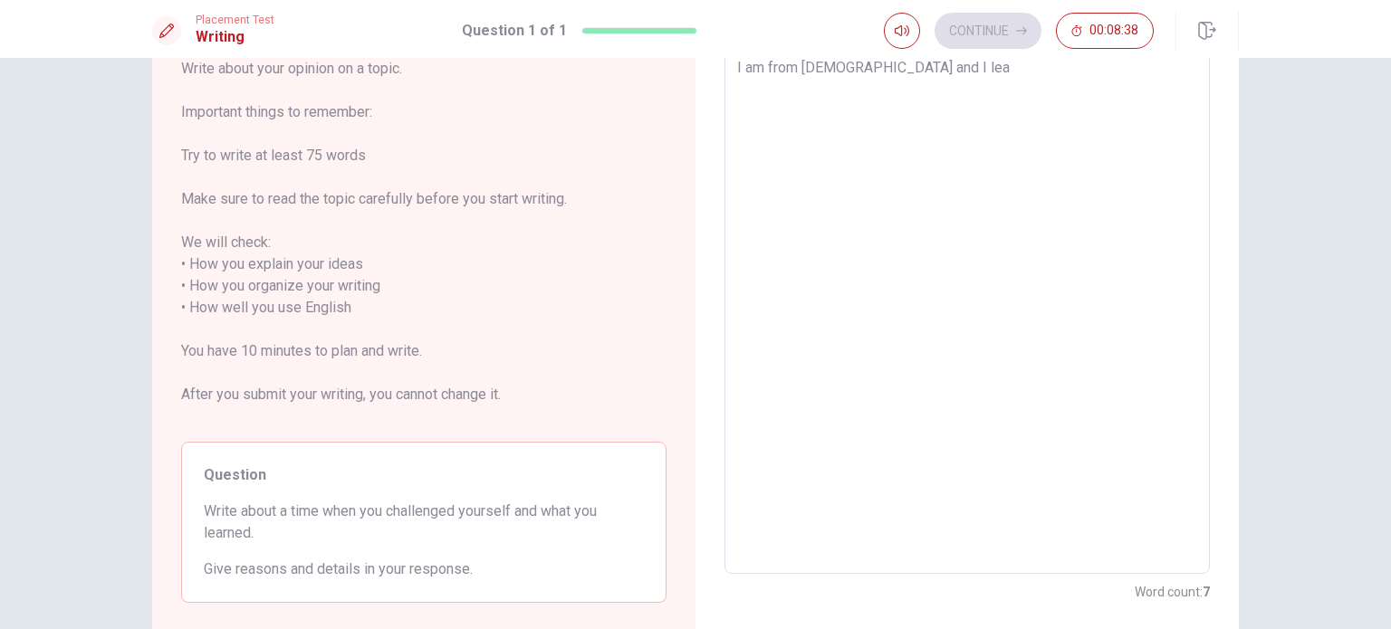
type textarea "x"
type textarea "I am from [DEMOGRAPHIC_DATA] and I [PERSON_NAME]"
type textarea "x"
type textarea "I am from [DEMOGRAPHIC_DATA] and I learn"
type textarea "x"
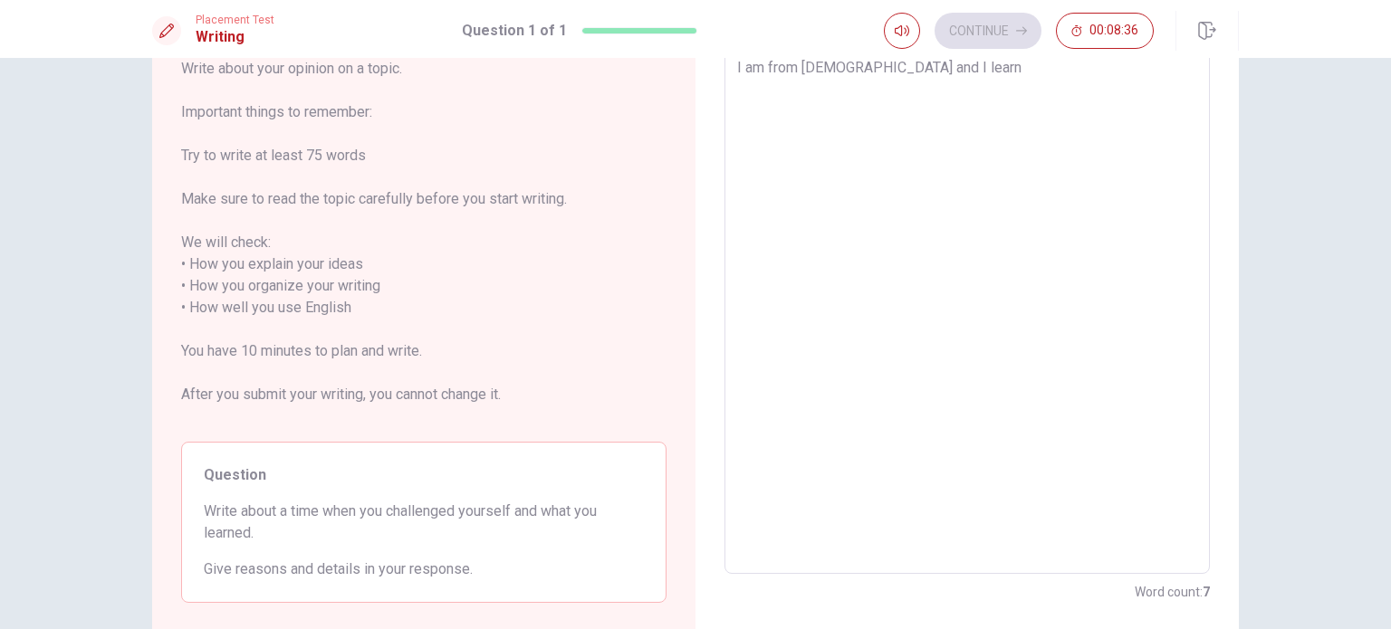
type textarea "I am from [DEMOGRAPHIC_DATA] and I learni"
type textarea "x"
type textarea "I am from [DEMOGRAPHIC_DATA] and I learnin"
type textarea "x"
type textarea "I am from [DEMOGRAPHIC_DATA] and I learning"
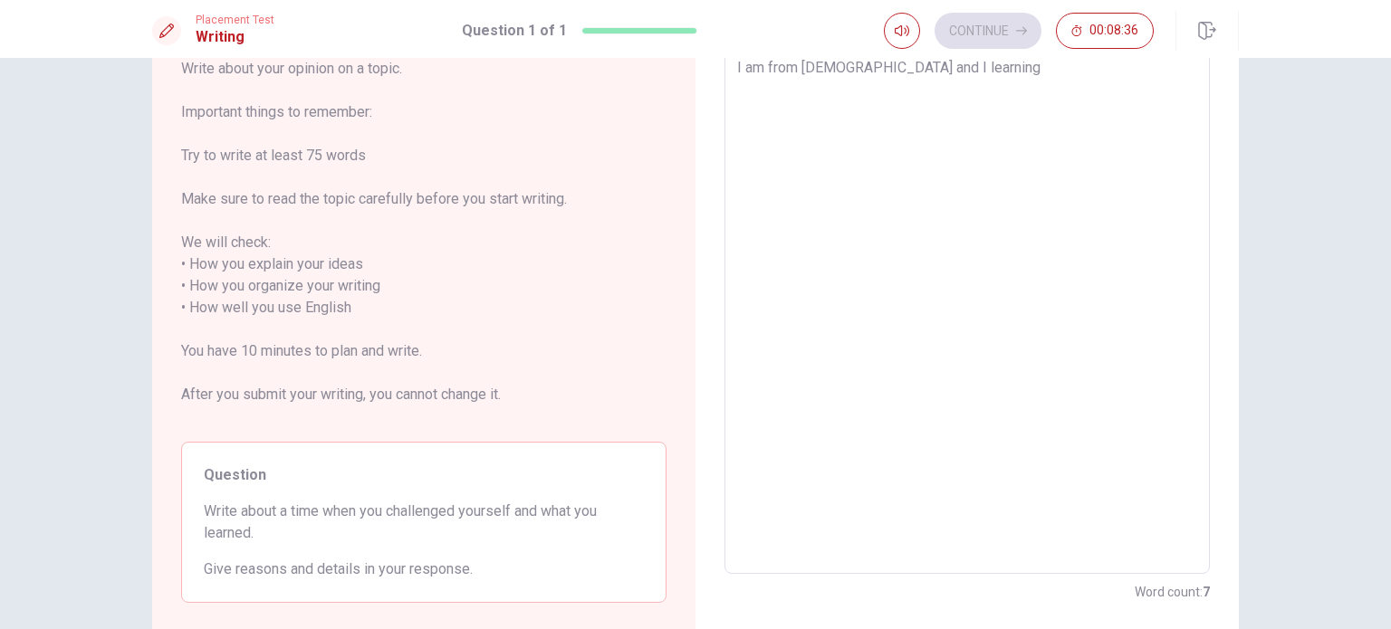
type textarea "x"
type textarea "I am from [DEMOGRAPHIC_DATA] and I learning"
type textarea "x"
type textarea "I am from [DEMOGRAPHIC_DATA] and I learning e"
type textarea "x"
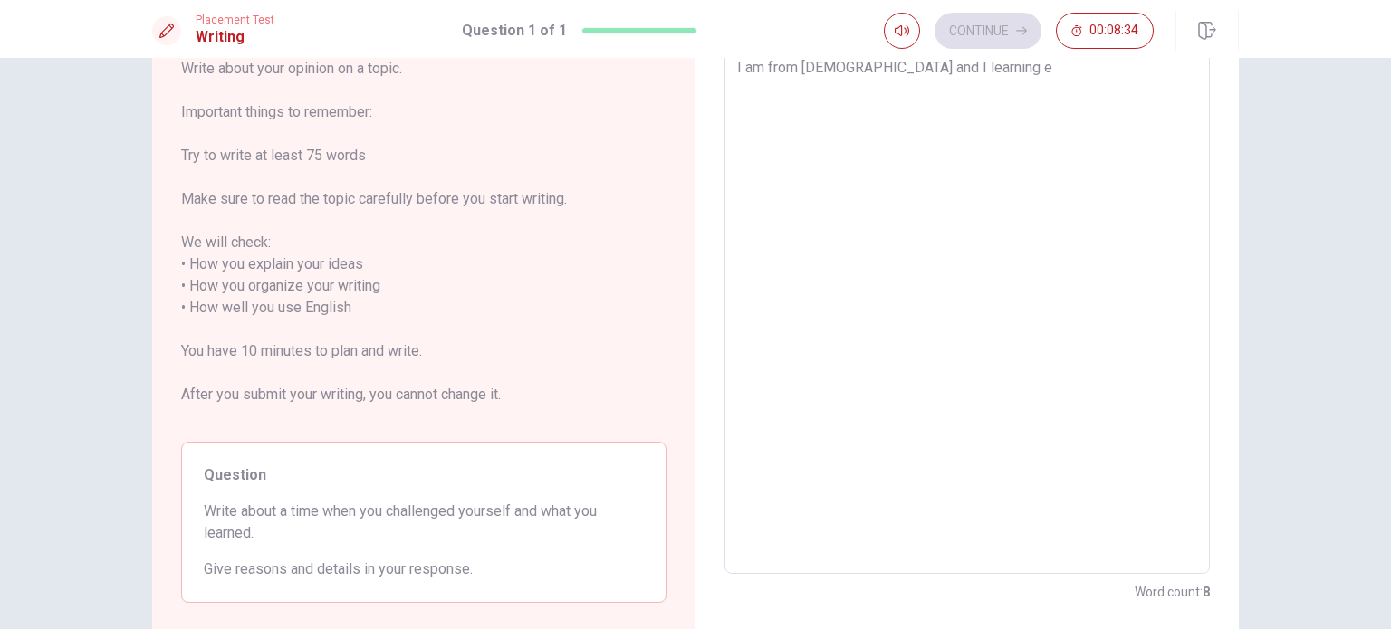
type textarea "I am from [DEMOGRAPHIC_DATA] and I learning en"
type textarea "x"
type textarea "I am from [DEMOGRAPHIC_DATA] and I learning eng"
type textarea "x"
type textarea "I am from [DEMOGRAPHIC_DATA] and I learning engl"
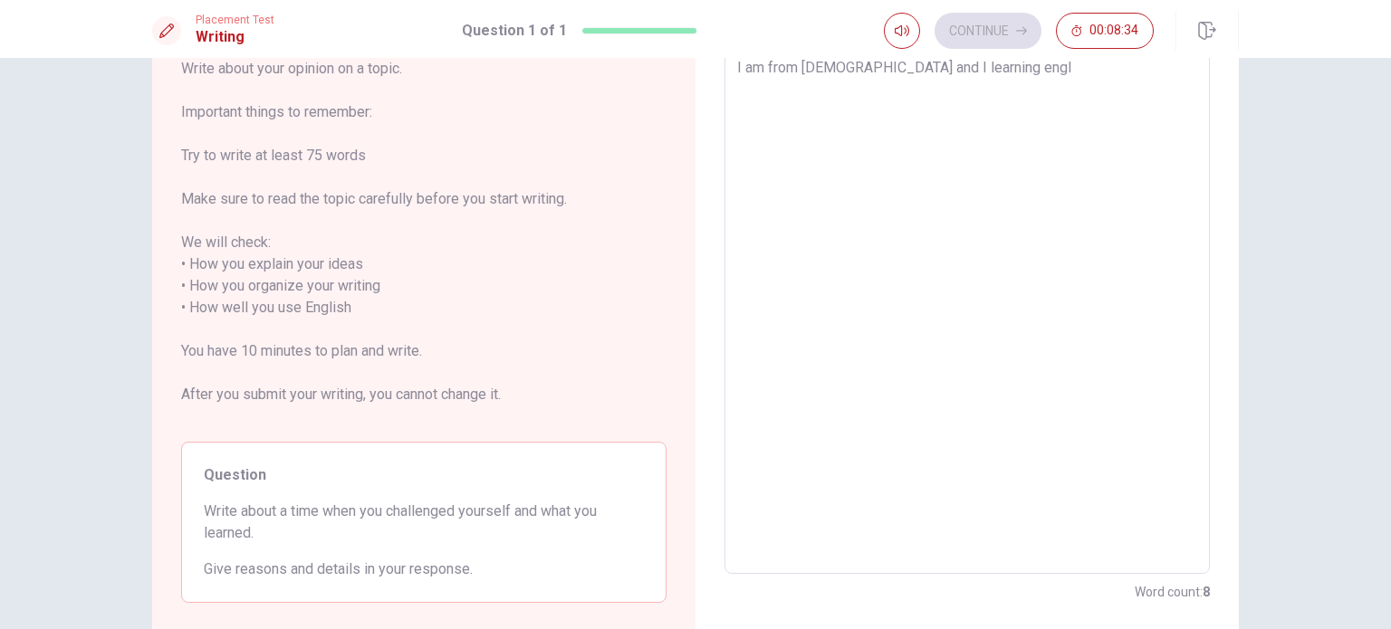
type textarea "x"
type textarea "I am from [DEMOGRAPHIC_DATA] and I learning engli"
type textarea "x"
type textarea "I am from [DEMOGRAPHIC_DATA] and I learning englis"
type textarea "x"
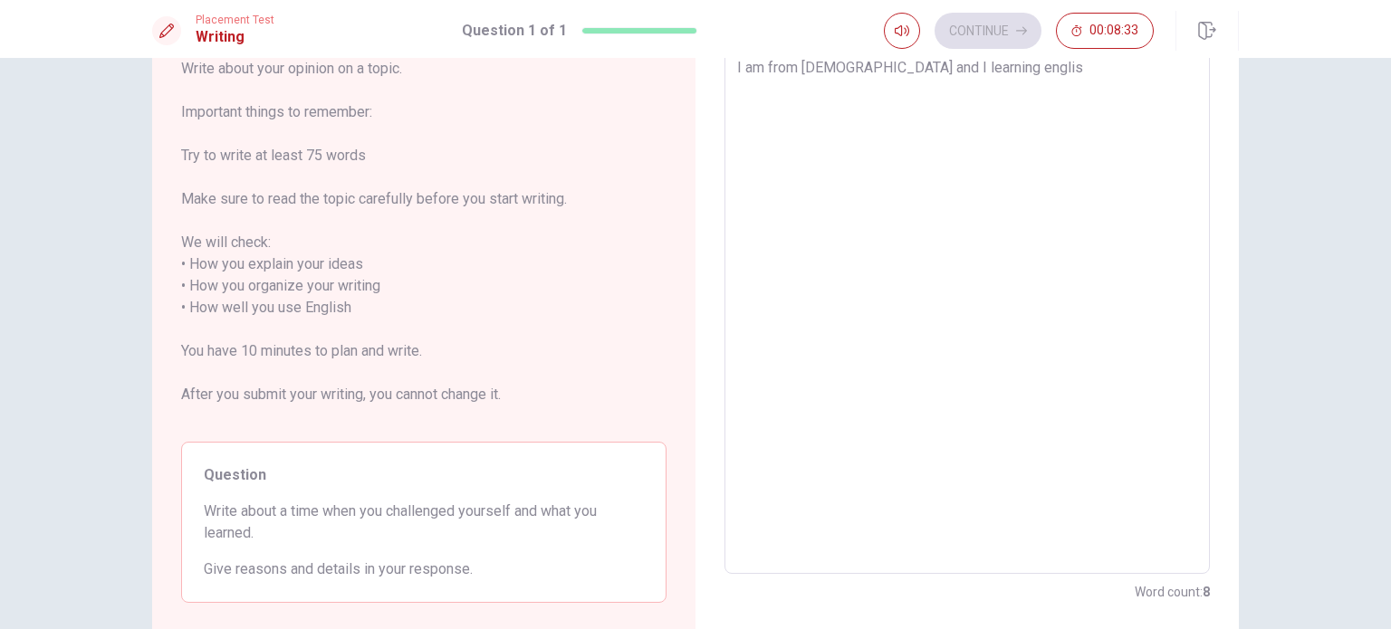
type textarea "I am from [DEMOGRAPHIC_DATA] and I learning english"
type textarea "x"
type textarea "I am from [DEMOGRAPHIC_DATA] and I learning english"
type textarea "x"
type textarea "I am from [DEMOGRAPHIC_DATA] and I learning english a"
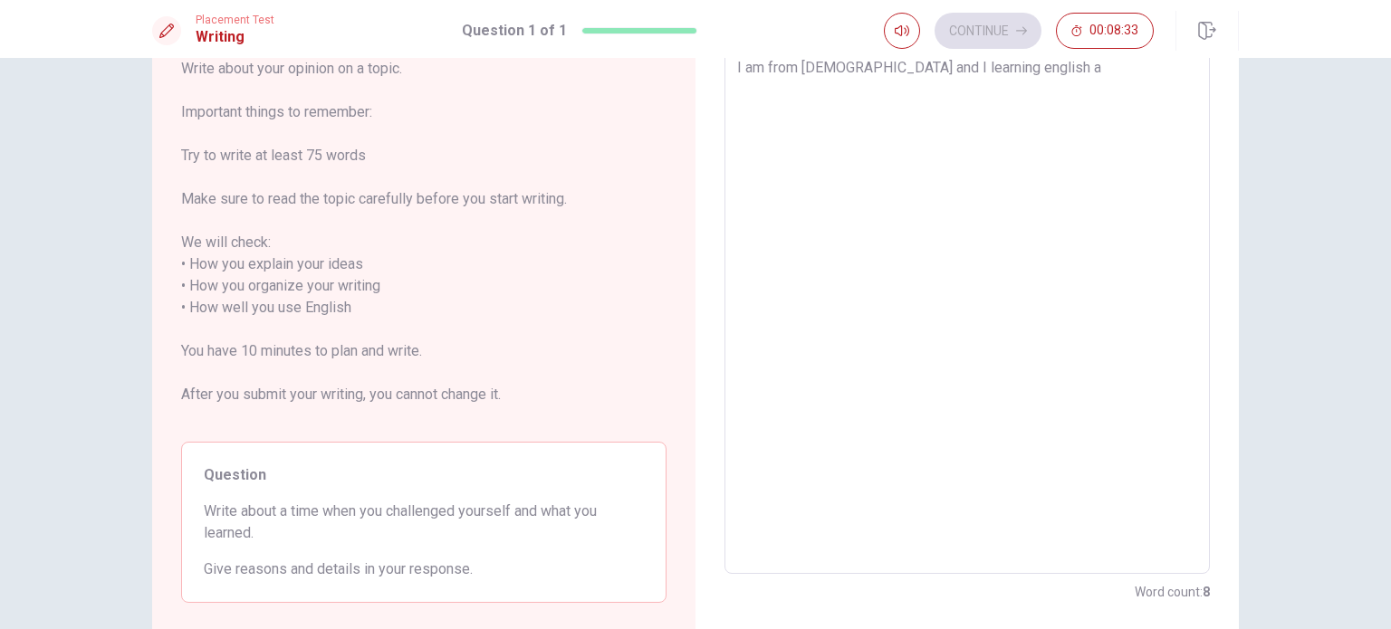
type textarea "x"
type textarea "I am from [DEMOGRAPHIC_DATA] and I learning english al"
type textarea "x"
type textarea "I am from [DEMOGRAPHIC_DATA] and I learning english alo"
type textarea "x"
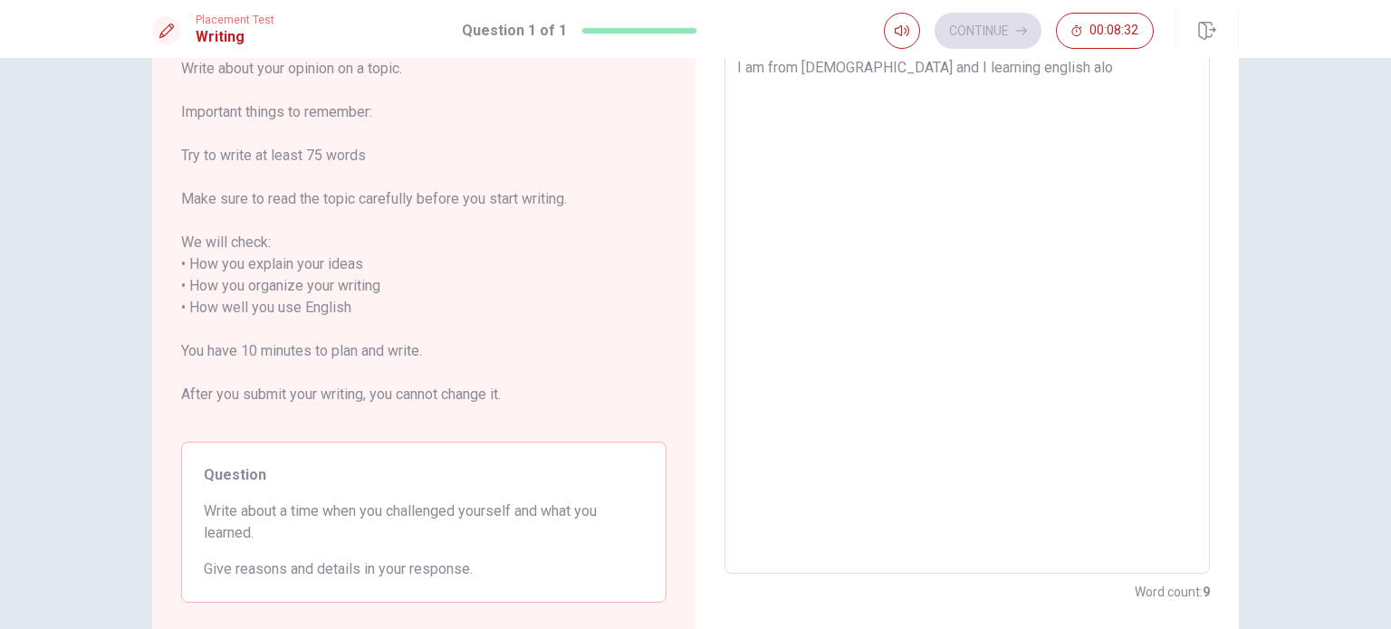
type textarea "I am from [DEMOGRAPHIC_DATA] and I learning english alon"
type textarea "x"
type textarea "I am from [DEMOGRAPHIC_DATA] and I learning english alone"
type textarea "x"
type textarea "I am from [DEMOGRAPHIC_DATA] and I learning english alone,"
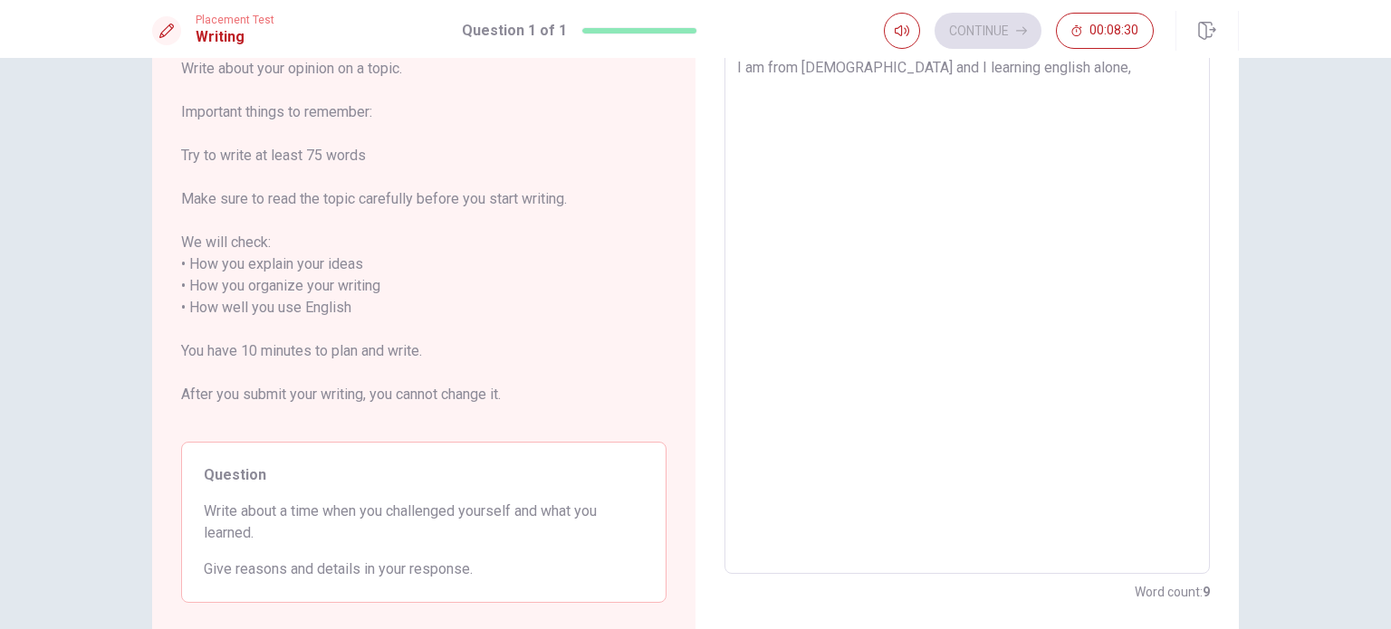
type textarea "x"
type textarea "I am from [DEMOGRAPHIC_DATA] and I learning english alone,"
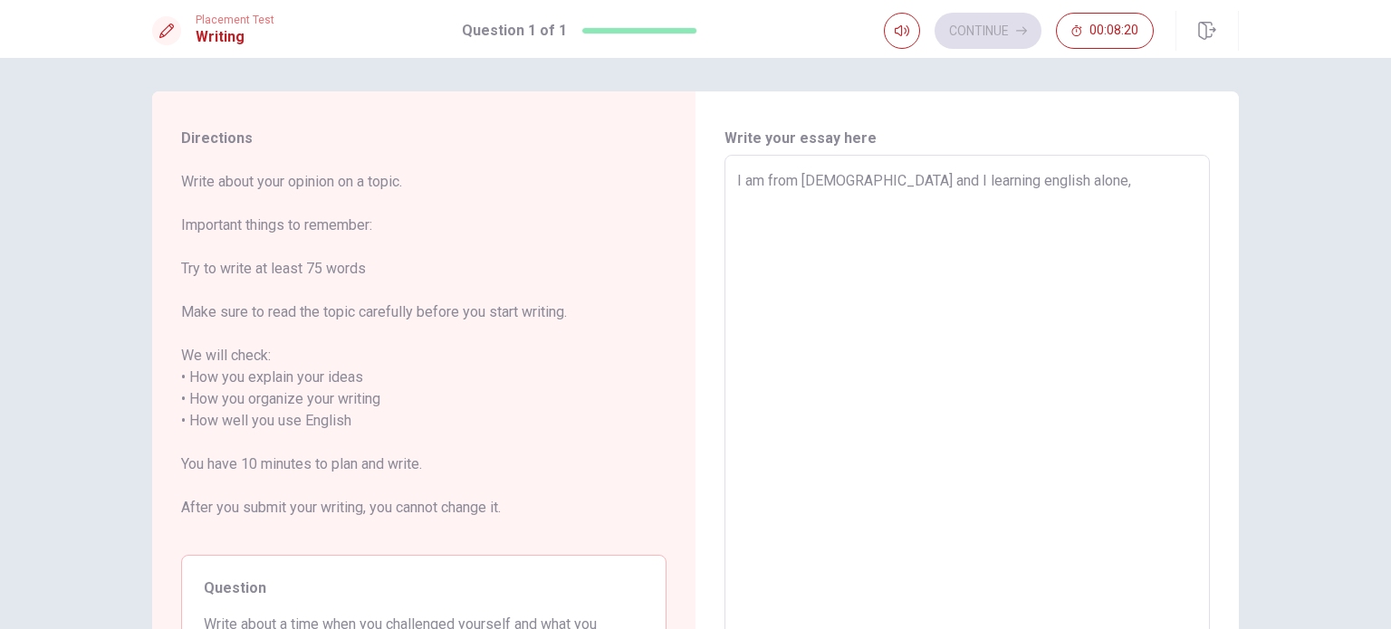
scroll to position [0, 0]
type textarea "x"
type textarea "I am from [DEMOGRAPHIC_DATA] and I learning english alone,"
type textarea "x"
type textarea "I am from [DEMOGRAPHIC_DATA] and I learning english alone"
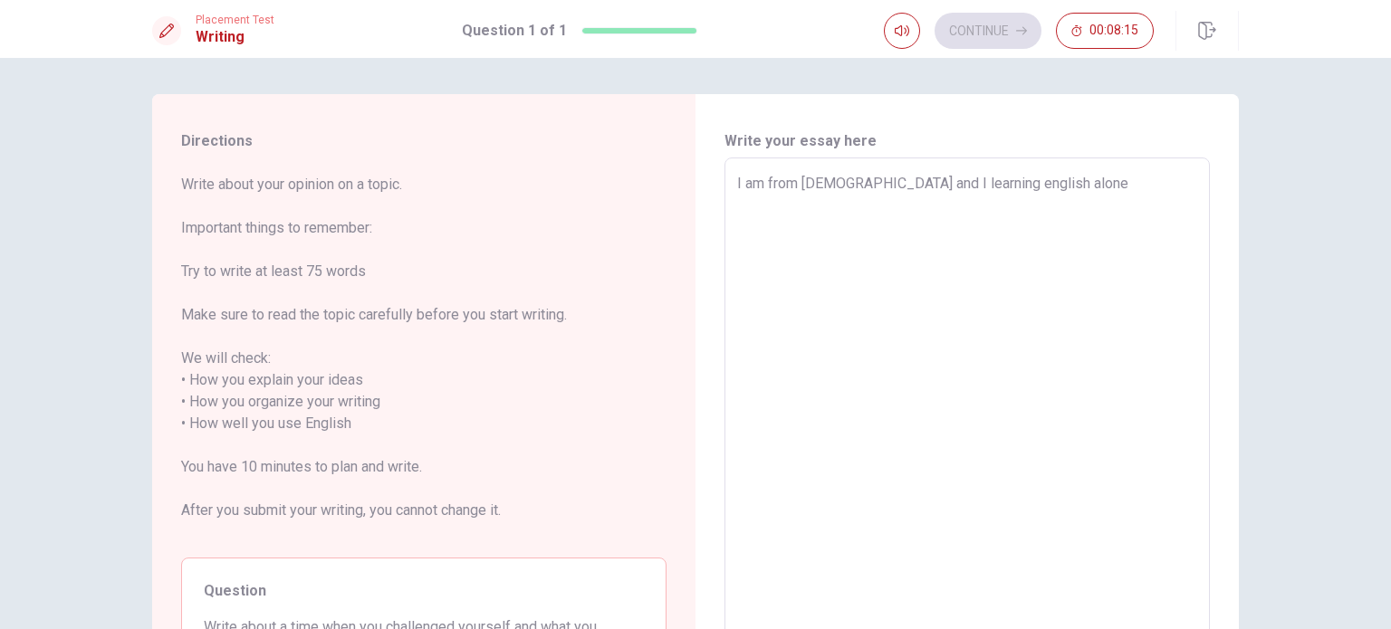
type textarea "x"
type textarea "I am from [DEMOGRAPHIC_DATA] and I learning english alone,"
type textarea "x"
type textarea "I am from [DEMOGRAPHIC_DATA] and I learning english alone,"
type textarea "x"
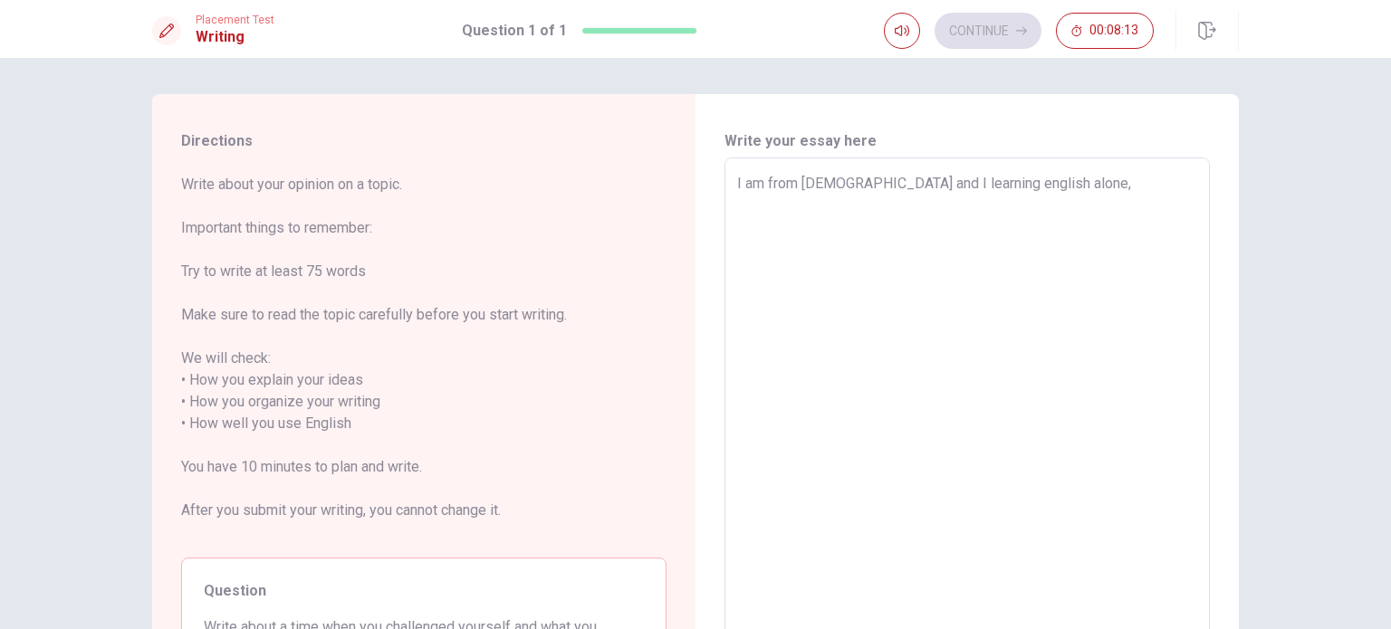
type textarea "I am from [DEMOGRAPHIC_DATA] and I learning english alone, W"
type textarea "x"
type textarea "I am from [DEMOGRAPHIC_DATA] and I learning english alone, Wh"
type textarea "x"
type textarea "I am from [DEMOGRAPHIC_DATA] and I learning english alone, Whe"
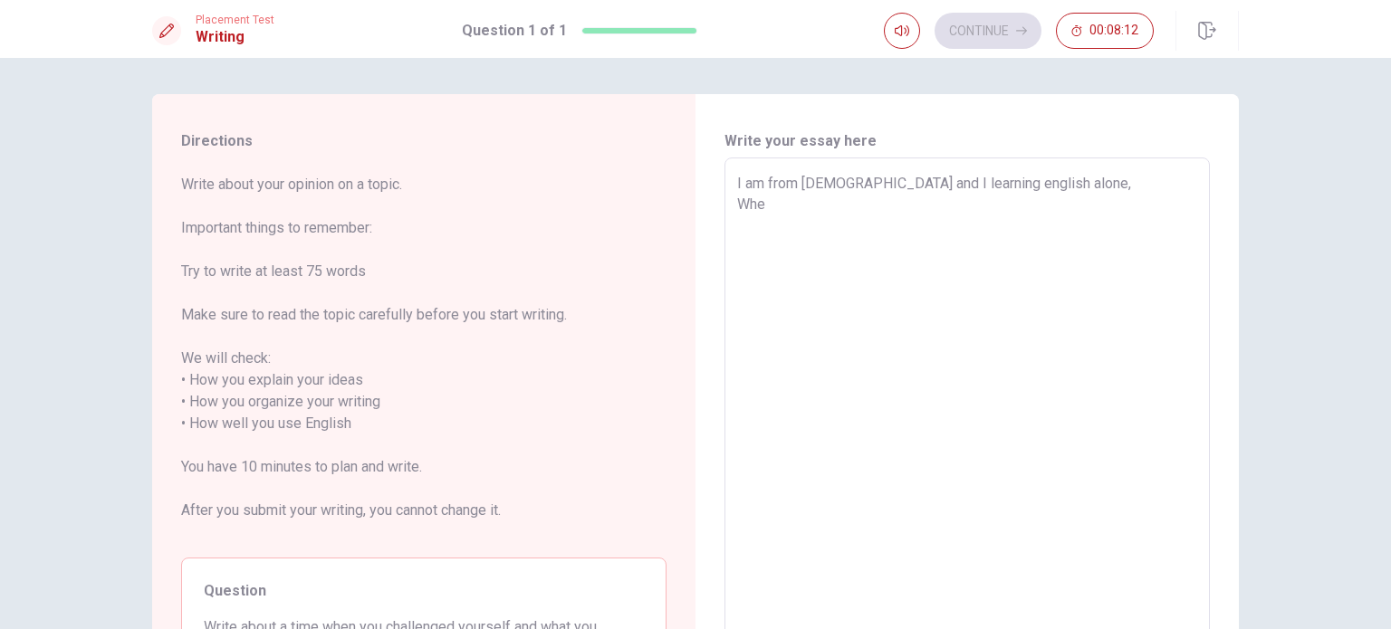
type textarea "x"
type textarea "I am from [DEMOGRAPHIC_DATA] and I learning english alone, When"
type textarea "x"
type textarea "I am from [DEMOGRAPHIC_DATA] and I learning english alone, When"
type textarea "x"
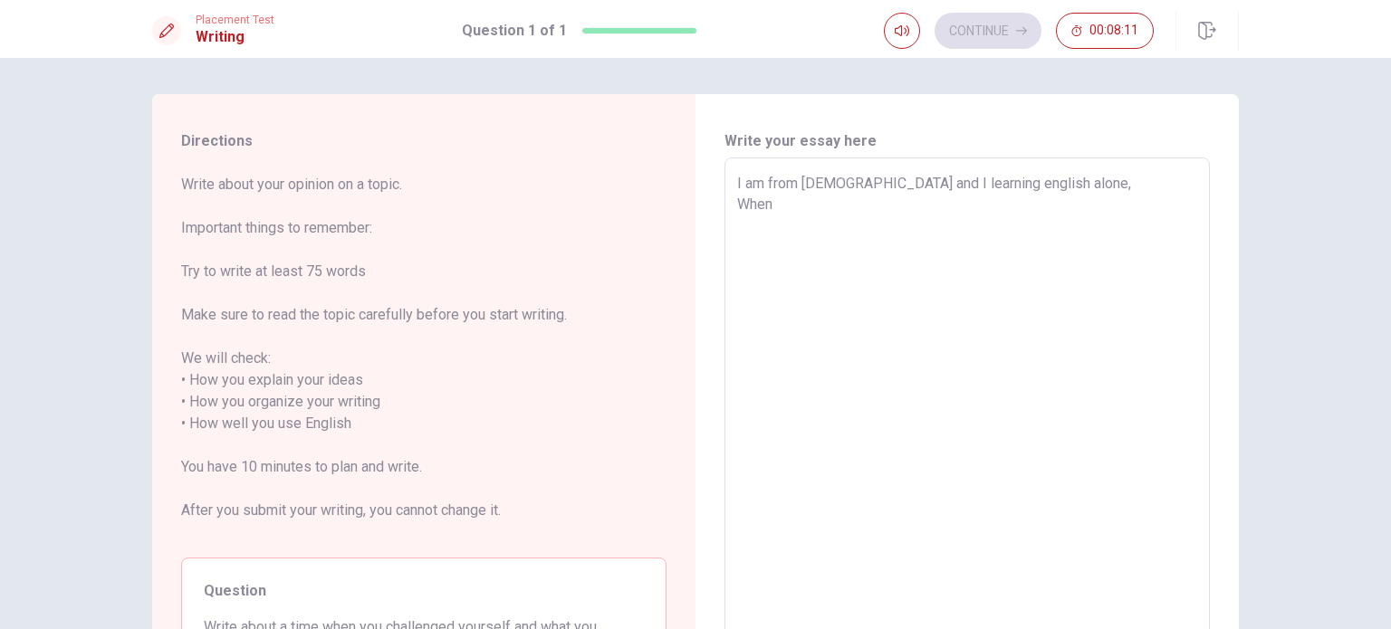
type textarea "I am from [DEMOGRAPHIC_DATA] and I learning english alone, When I"
type textarea "x"
type textarea "I am from [DEMOGRAPHIC_DATA] and I learning english alone, When I"
type textarea "x"
type textarea "I am from [DEMOGRAPHIC_DATA] and I learning english alone, When I a"
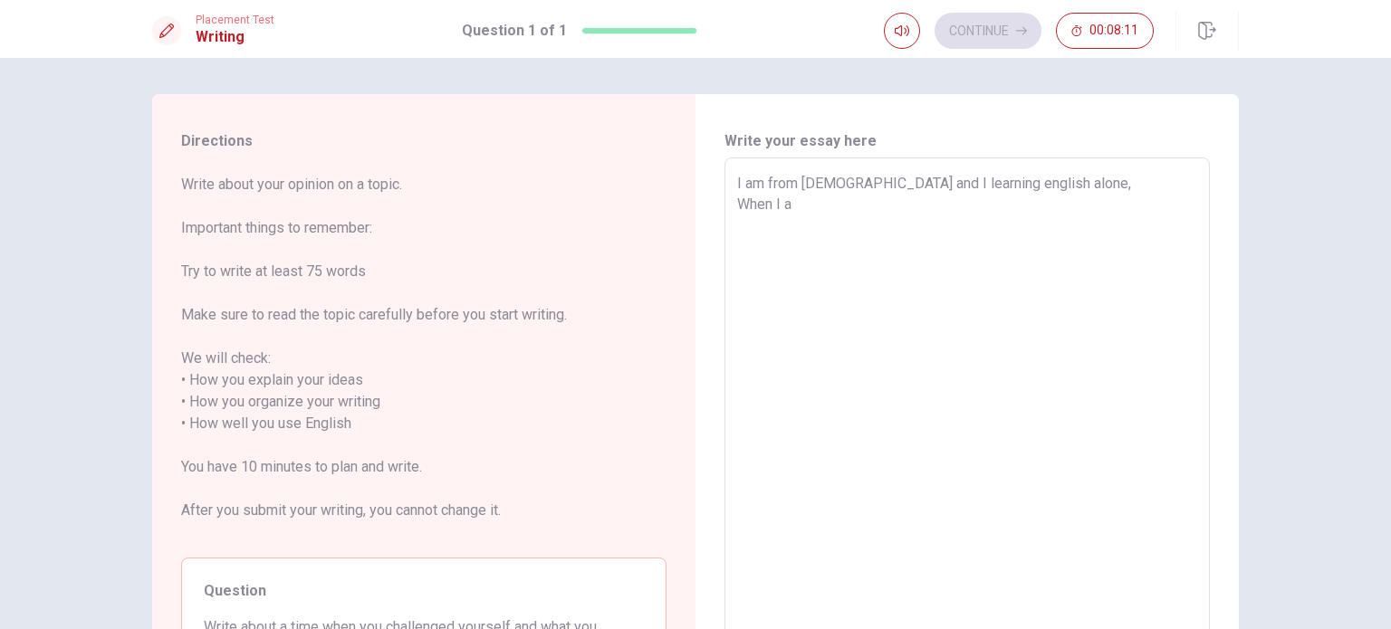
type textarea "x"
type textarea "I am from [DEMOGRAPHIC_DATA] and I learning english alone, When I am"
type textarea "x"
type textarea "I am from [DEMOGRAPHIC_DATA] and I learning english alone, When I am"
type textarea "x"
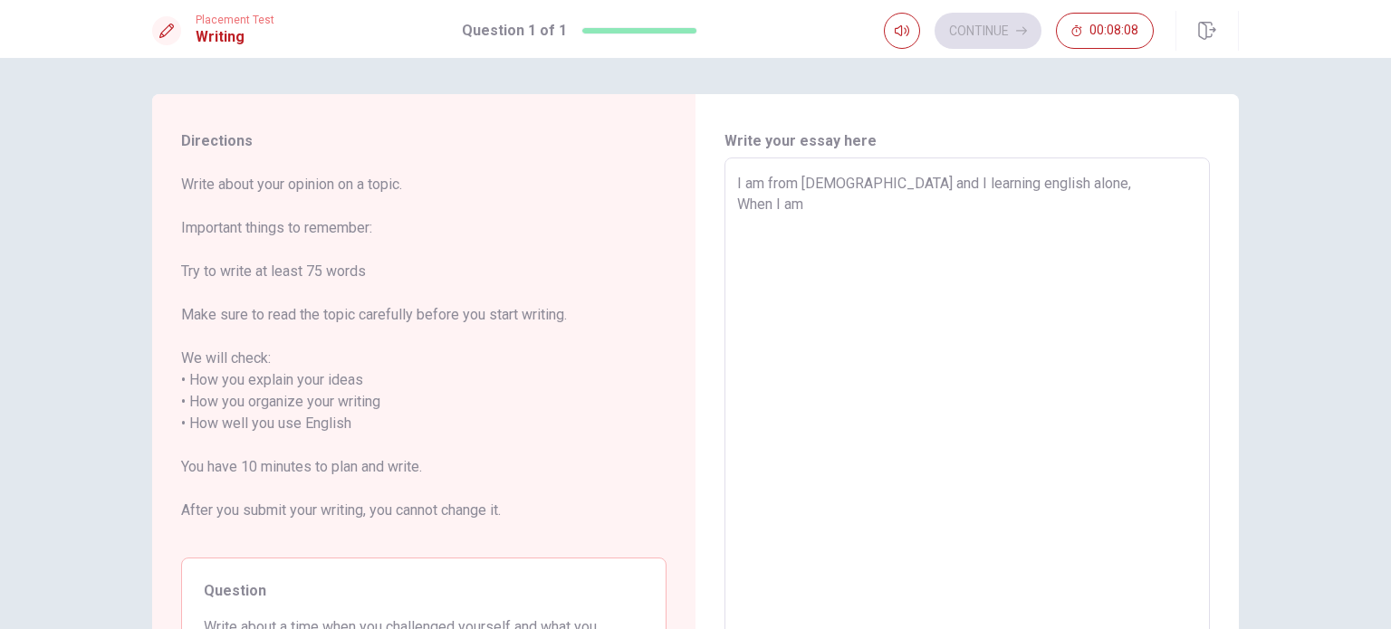
type textarea "I am from [DEMOGRAPHIC_DATA] and I learning english alone, When I am k"
type textarea "x"
type textarea "I am from [DEMOGRAPHIC_DATA] and I learning english alone, When I am ki"
type textarea "x"
type textarea "I am from [DEMOGRAPHIC_DATA] and I learning english alone, When I am kid"
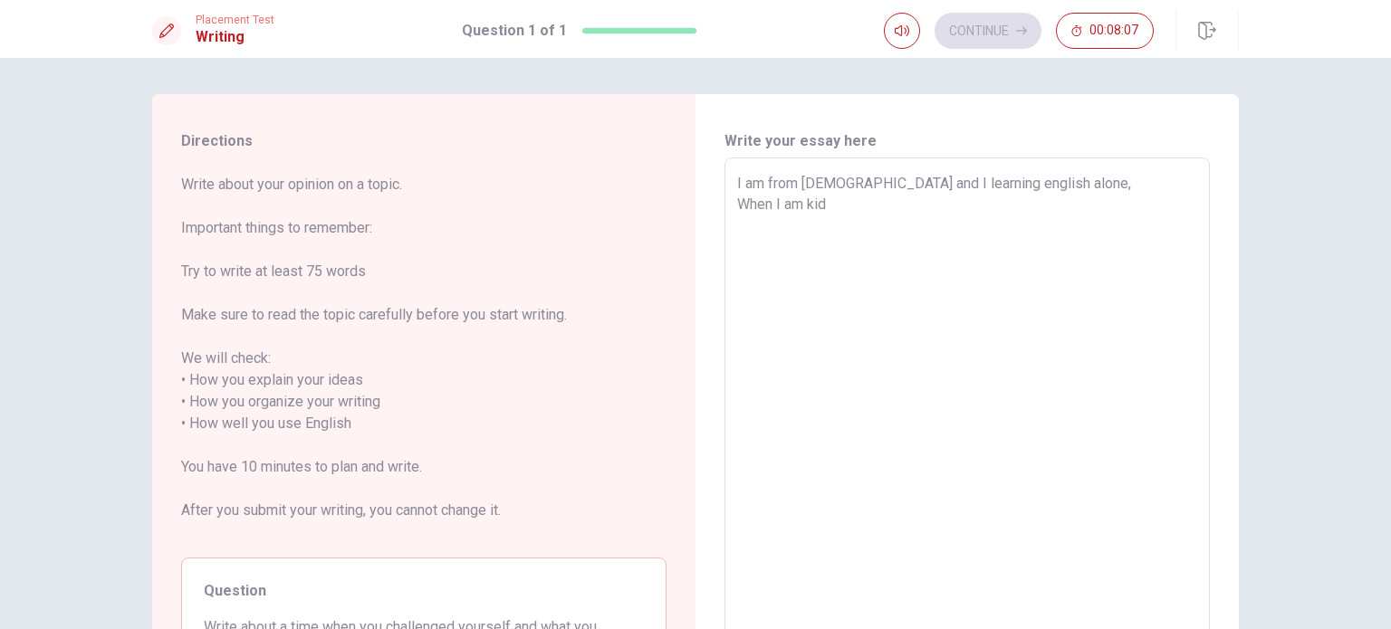
type textarea "x"
type textarea "I am from [DEMOGRAPHIC_DATA] and I learning english alone, When I am kids"
type textarea "x"
type textarea "I am from [DEMOGRAPHIC_DATA] and I learning english alone, When I am kid"
type textarea "x"
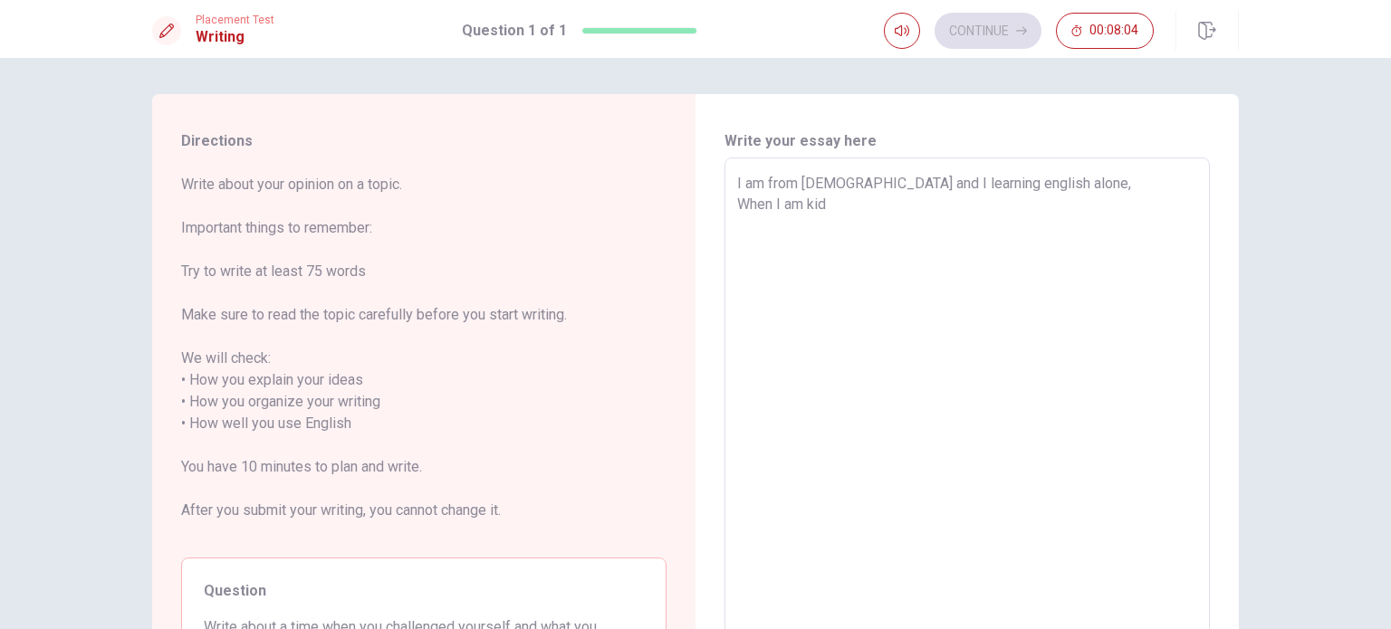
type textarea "I am from [DEMOGRAPHIC_DATA] and I learning english alone, When I am ki"
type textarea "x"
type textarea "I am from [DEMOGRAPHIC_DATA] and I learning english alone, When I am k"
type textarea "x"
type textarea "I am from [DEMOGRAPHIC_DATA] and I learning english alone, When I am"
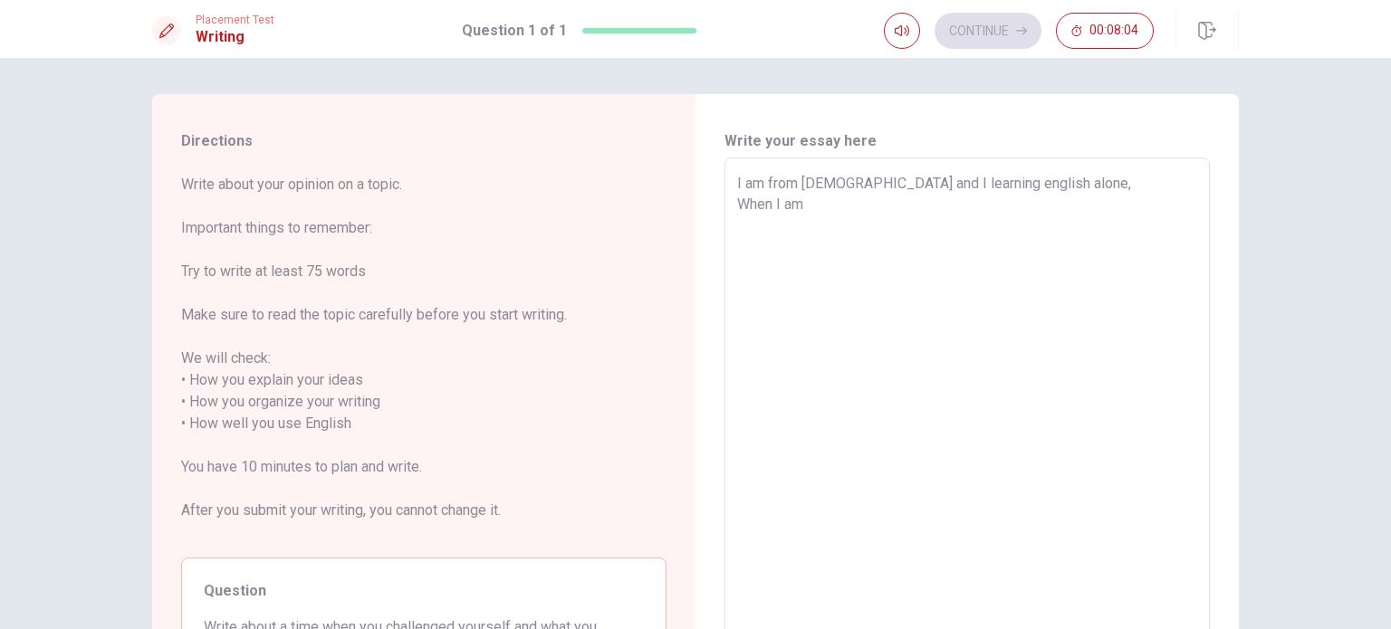
type textarea "x"
type textarea "I am from [DEMOGRAPHIC_DATA] and I learning english alone, When I am c"
type textarea "x"
type textarea "I am from [DEMOGRAPHIC_DATA] and I learning english alone, When I am ch"
type textarea "x"
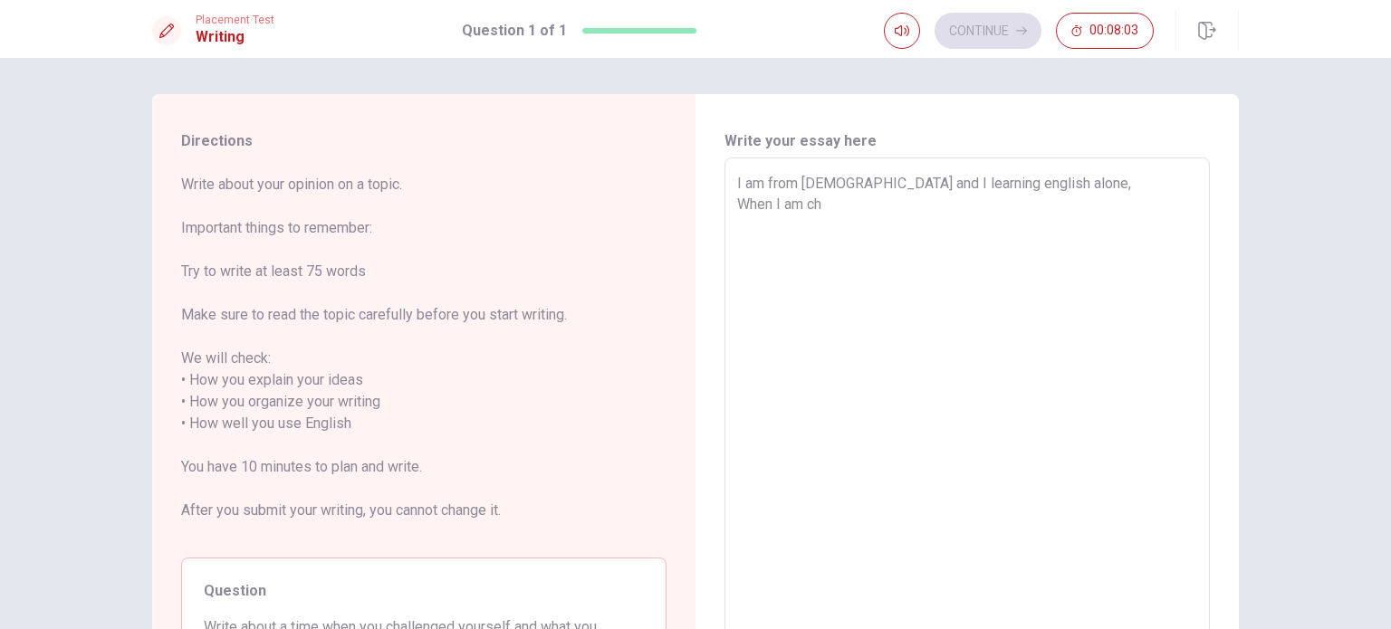
type textarea "I am from [DEMOGRAPHIC_DATA] and I learning english alone, When I am chi"
type textarea "x"
type textarea "I am from [DEMOGRAPHIC_DATA] and I learning english alone, When I am chil"
type textarea "x"
type textarea "I am from [DEMOGRAPHIC_DATA] and I learning english alone, When I am child"
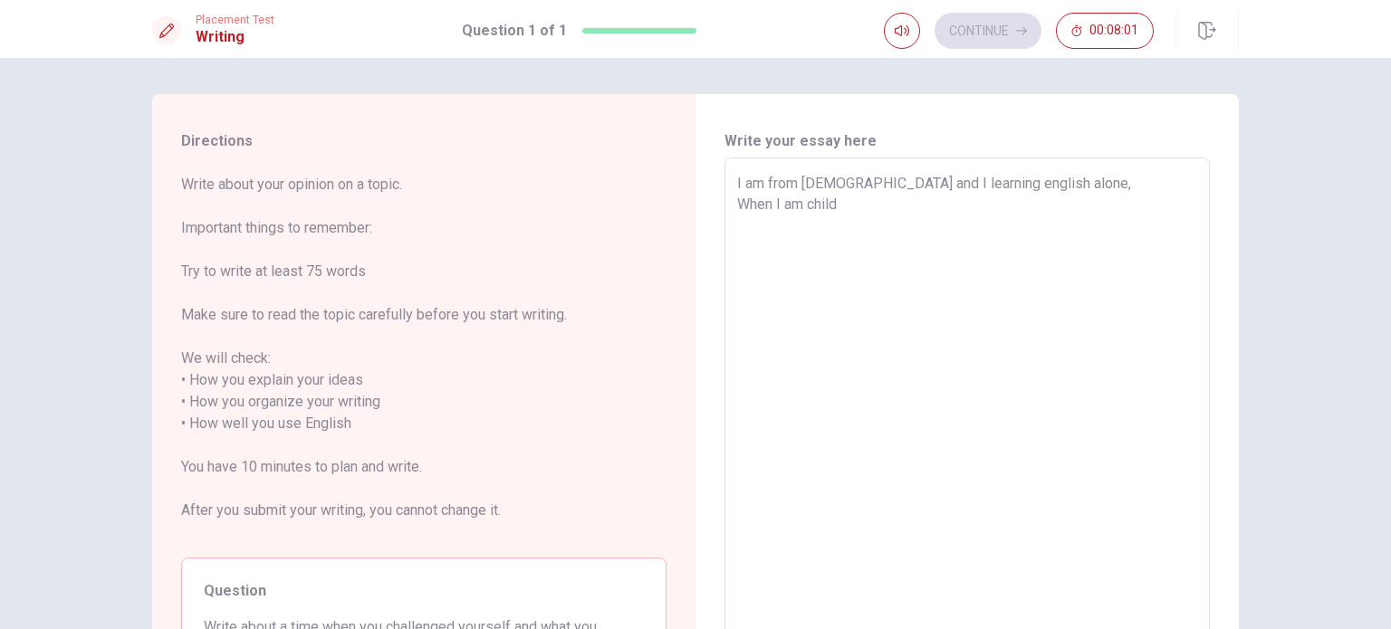
type textarea "x"
type textarea "I am from [DEMOGRAPHIC_DATA] and I learning english alone, When I am childr"
type textarea "x"
type textarea "I am from [DEMOGRAPHIC_DATA] and I learning english alone, When I am childre"
type textarea "x"
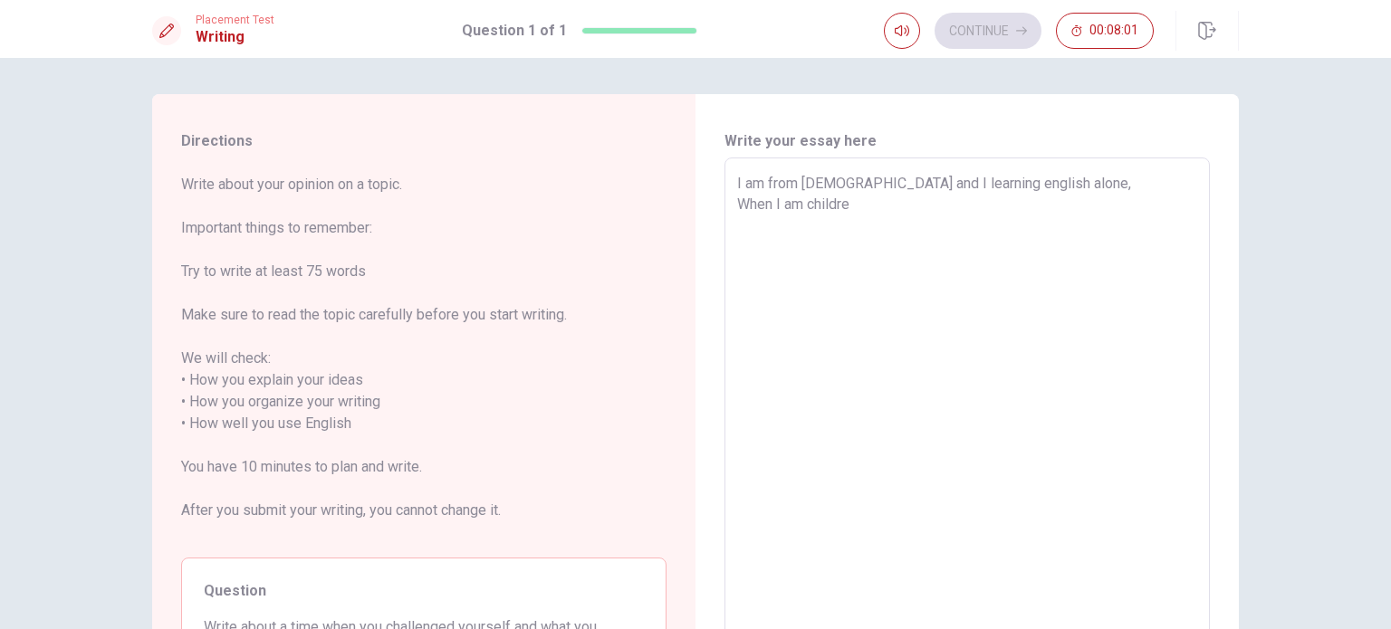
type textarea "I am from [DEMOGRAPHIC_DATA] and I learning english alone, When I am children"
type textarea "x"
type textarea "I am from [DEMOGRAPHIC_DATA] and I learning english alone, When I am children"
type textarea "x"
type textarea "I am from [DEMOGRAPHIC_DATA] and I learning english alone, When I am children a"
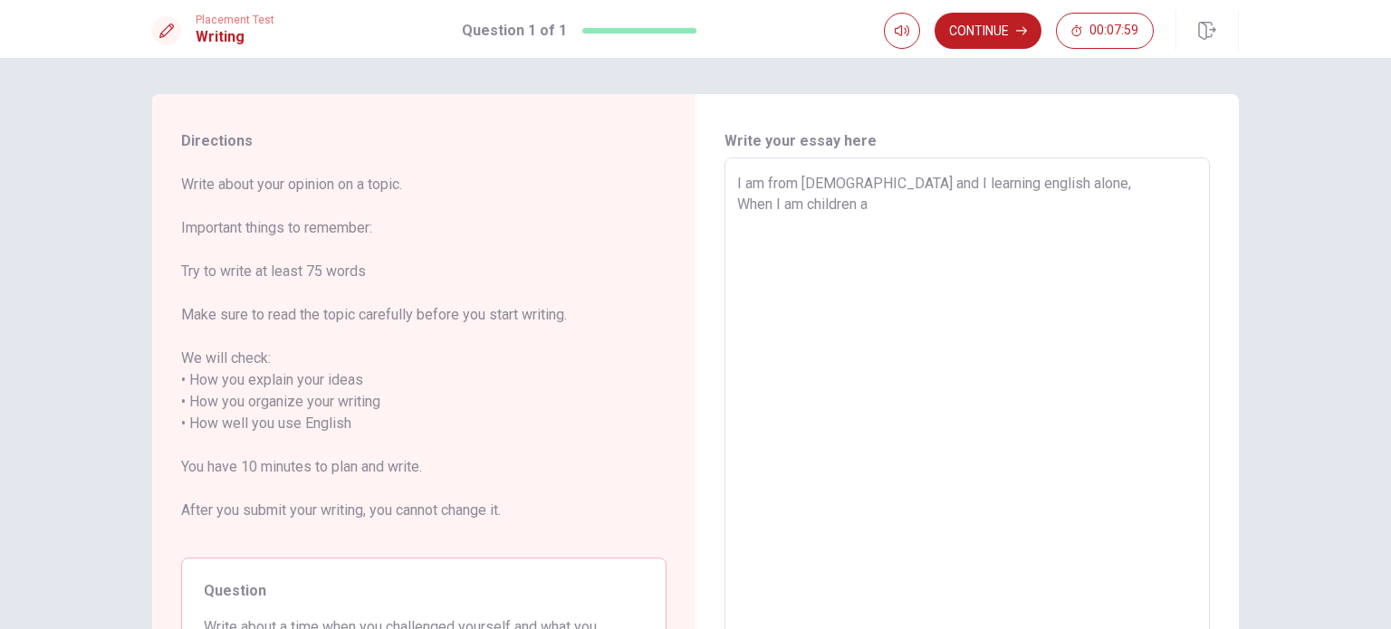
type textarea "x"
type textarea "I am from [DEMOGRAPHIC_DATA] and I learning english alone, When I am children a"
type textarea "x"
type textarea "I am from [DEMOGRAPHIC_DATA] and I learning english alone, When I am children a…"
type textarea "x"
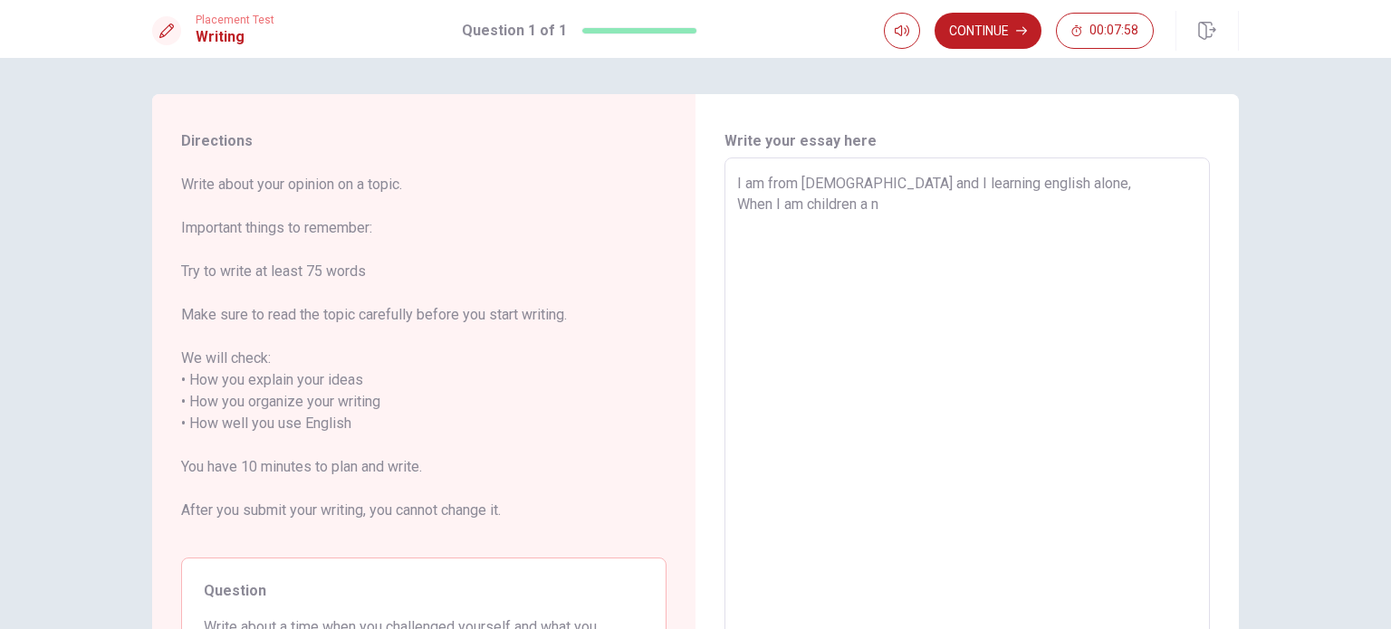
type textarea "I am from [DEMOGRAPHIC_DATA] and I learning english alone, When I am children a"
type textarea "x"
type textarea "I am from [DEMOGRAPHIC_DATA] and I learning english alone, When I am children a…"
type textarea "x"
type textarea "I am from [DEMOGRAPHIC_DATA] and I learning english alone, When I am children a…"
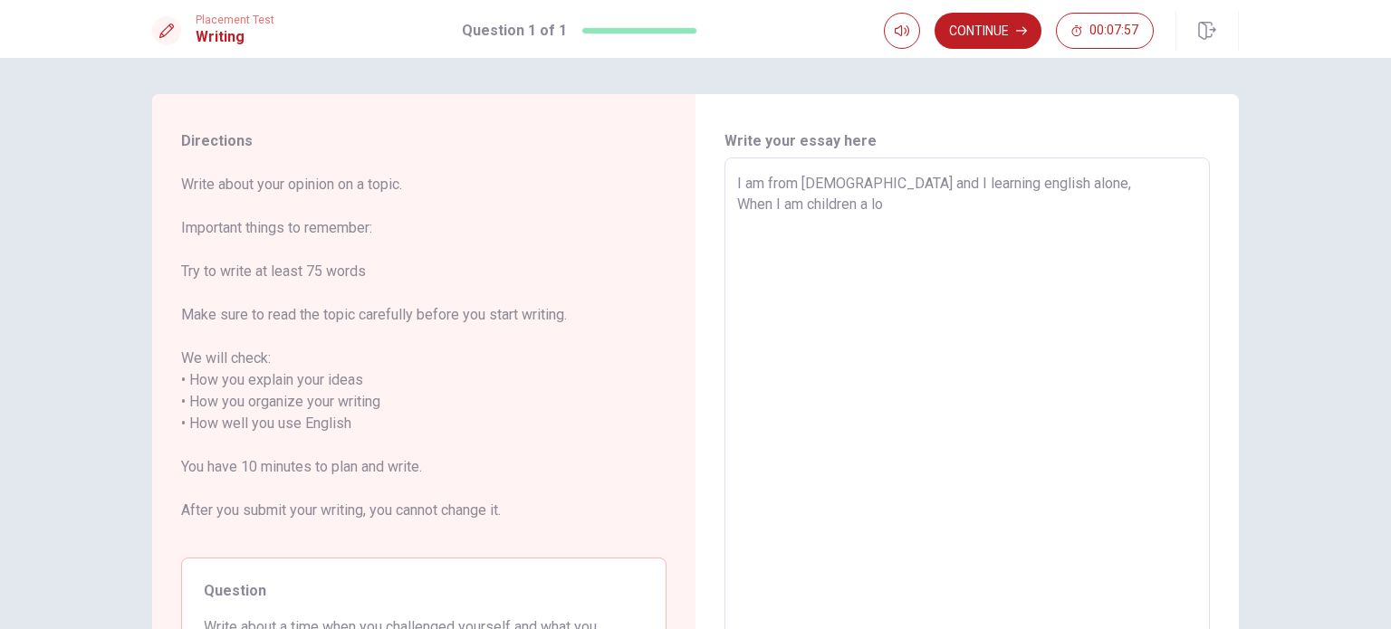
type textarea "x"
type textarea "I am from [DEMOGRAPHIC_DATA] and I learning english alone, When I am children a…"
type textarea "x"
type textarea "I am from [DEMOGRAPHIC_DATA] and I learning english alone, When I am children a…"
type textarea "x"
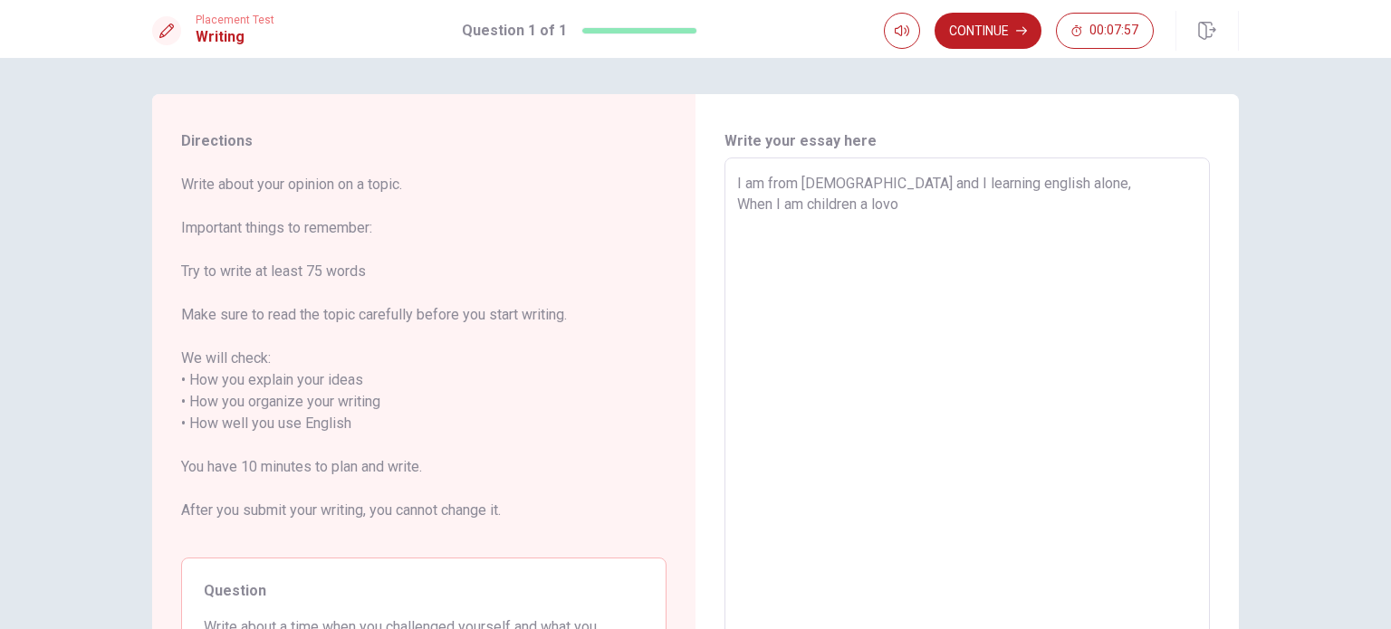
type textarea "I am from [DEMOGRAPHIC_DATA] and I learning english alone, When I am children a…"
type textarea "x"
type textarea "I am from [DEMOGRAPHIC_DATA] and I learning english alone, When I am children a…"
type textarea "x"
type textarea "I am from [DEMOGRAPHIC_DATA] and I learning english alone, When I am children a…"
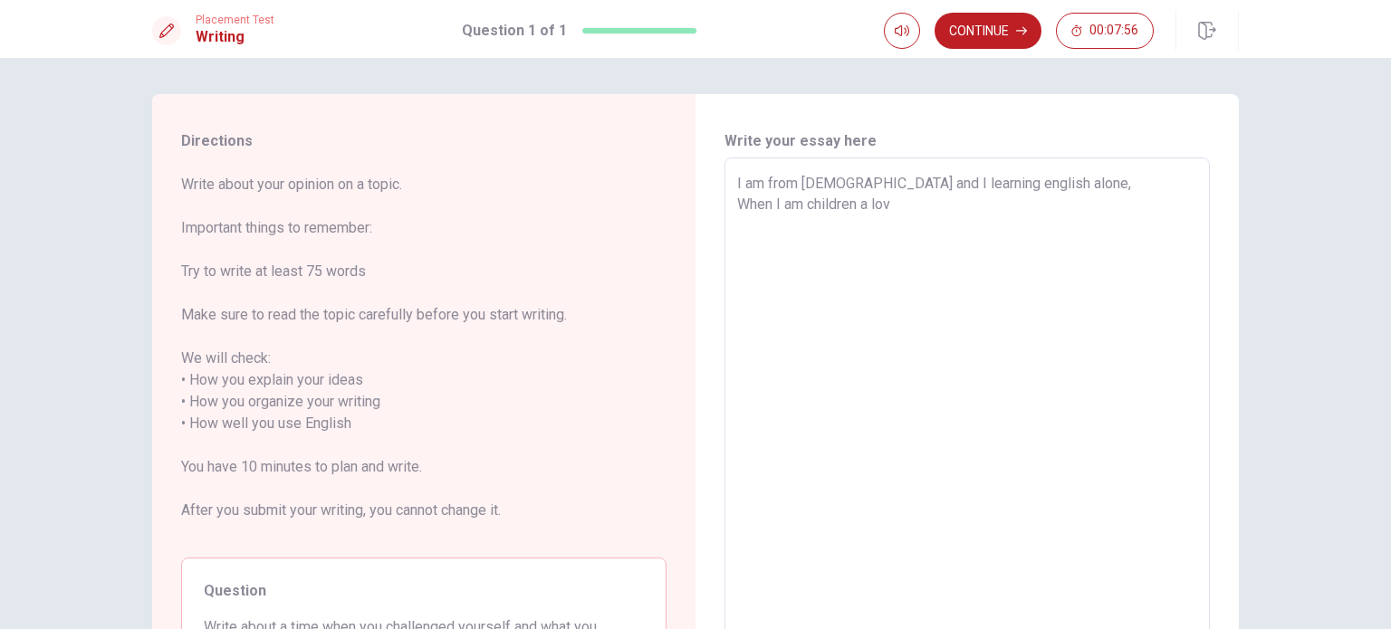
type textarea "x"
type textarea "I am from [DEMOGRAPHIC_DATA] and I learning english alone, When I am children a…"
type textarea "x"
type textarea "I am from [DEMOGRAPHIC_DATA] and I learning english alone, When I am children a…"
type textarea "x"
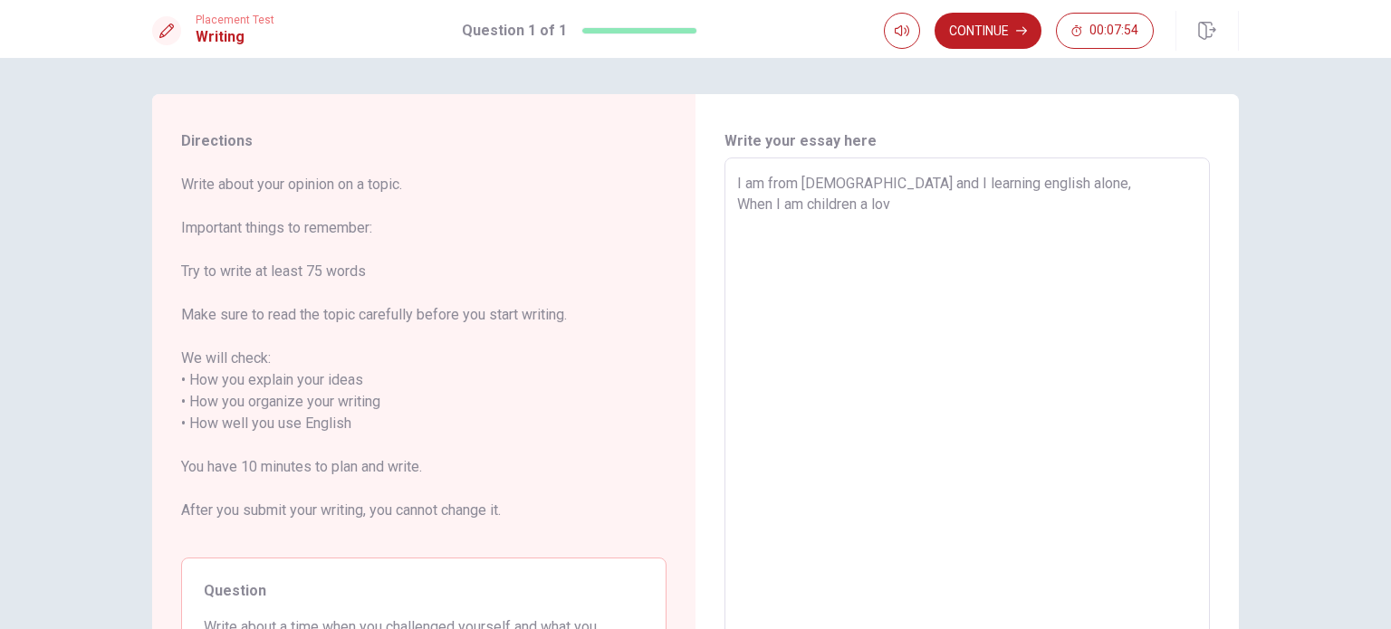
type textarea "I am from [DEMOGRAPHIC_DATA] and I learning english alone, When I am children a…"
type textarea "x"
type textarea "I am from [DEMOGRAPHIC_DATA] and I learning english alone, When I am children a…"
click at [971, 205] on textarea "I am from [DEMOGRAPHIC_DATA] and I learning english alone, When I am children a…" at bounding box center [967, 424] width 460 height 502
click at [1023, 206] on textarea "I am from [DEMOGRAPHIC_DATA] and I learning english alone, When I am children a…" at bounding box center [967, 424] width 460 height 502
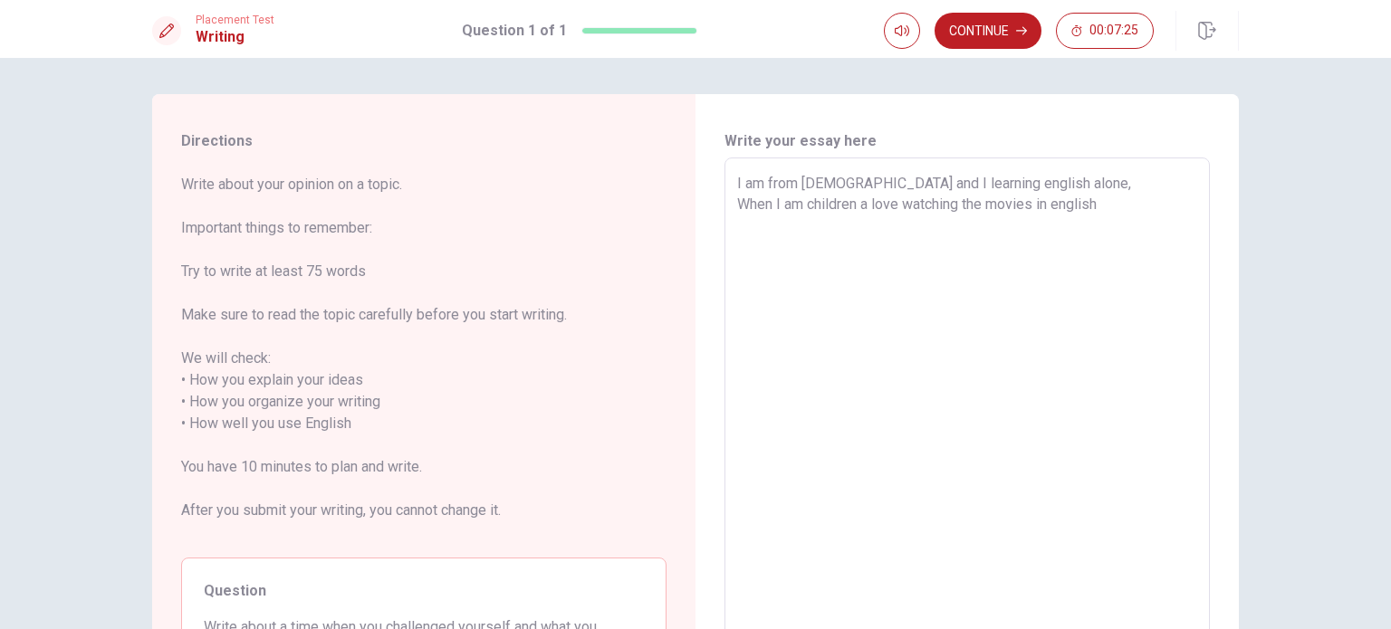
click at [1108, 195] on textarea "I am from [DEMOGRAPHIC_DATA] and I learning english alone, When I am children a…" at bounding box center [967, 424] width 460 height 502
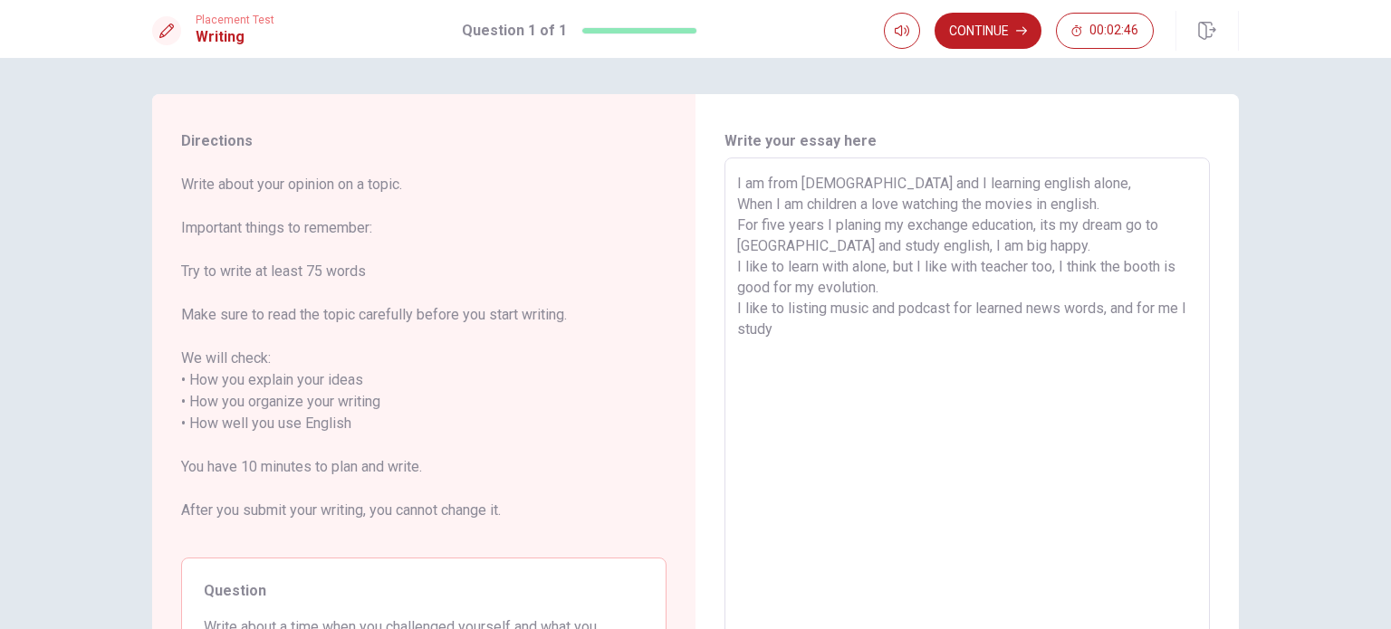
click at [737, 332] on textarea "I am from [DEMOGRAPHIC_DATA] and I learning english alone, When I am children a…" at bounding box center [967, 424] width 460 height 502
click at [991, 30] on button "Continue" at bounding box center [987, 31] width 107 height 36
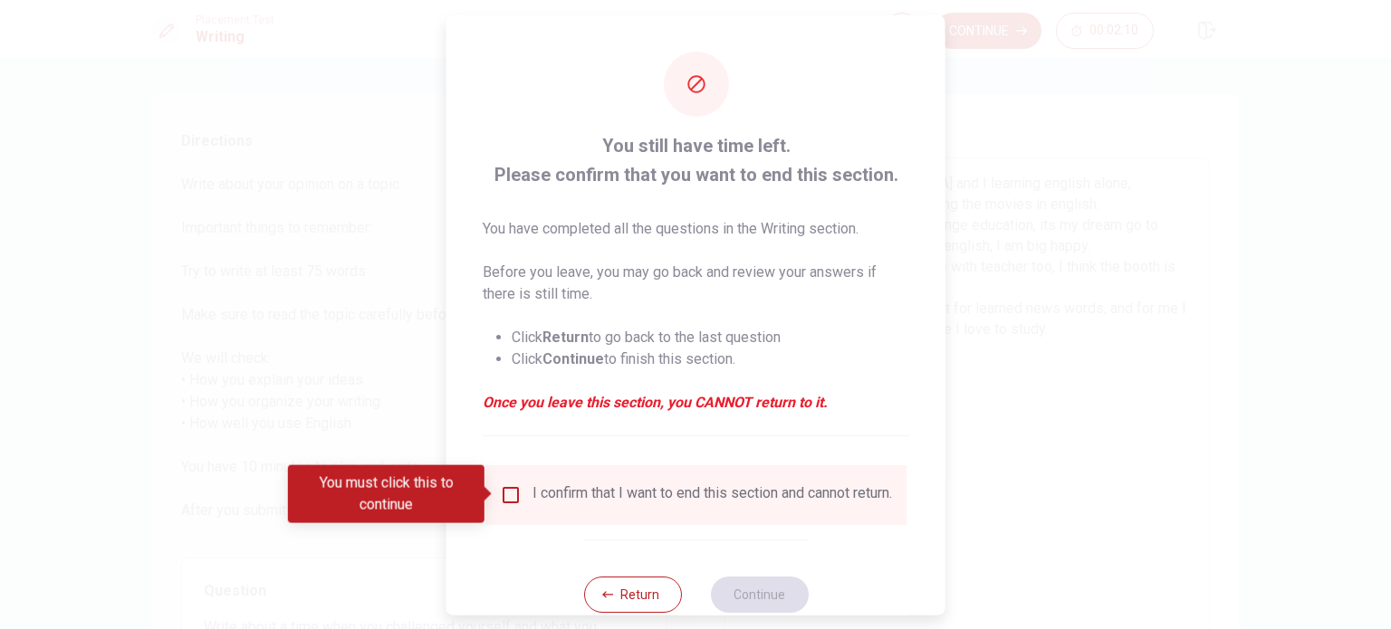
click at [501, 497] on input "You must click this to continue" at bounding box center [511, 494] width 22 height 22
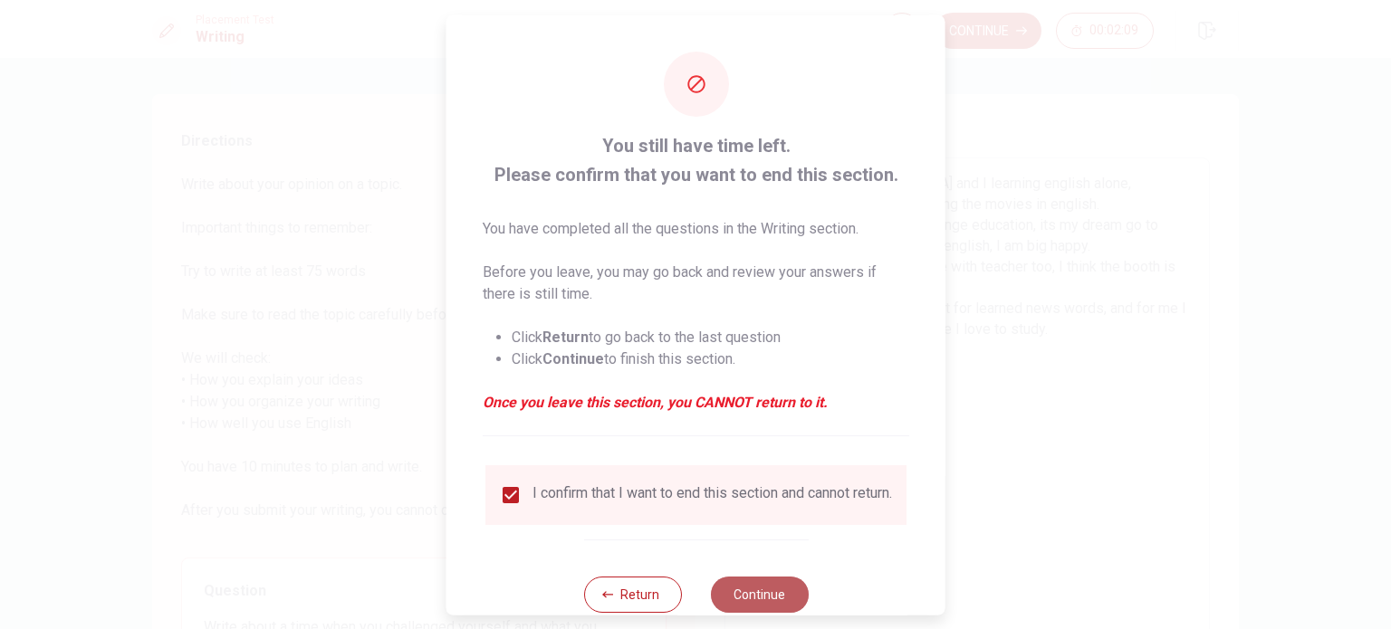
click at [778, 600] on button "Continue" at bounding box center [759, 594] width 98 height 36
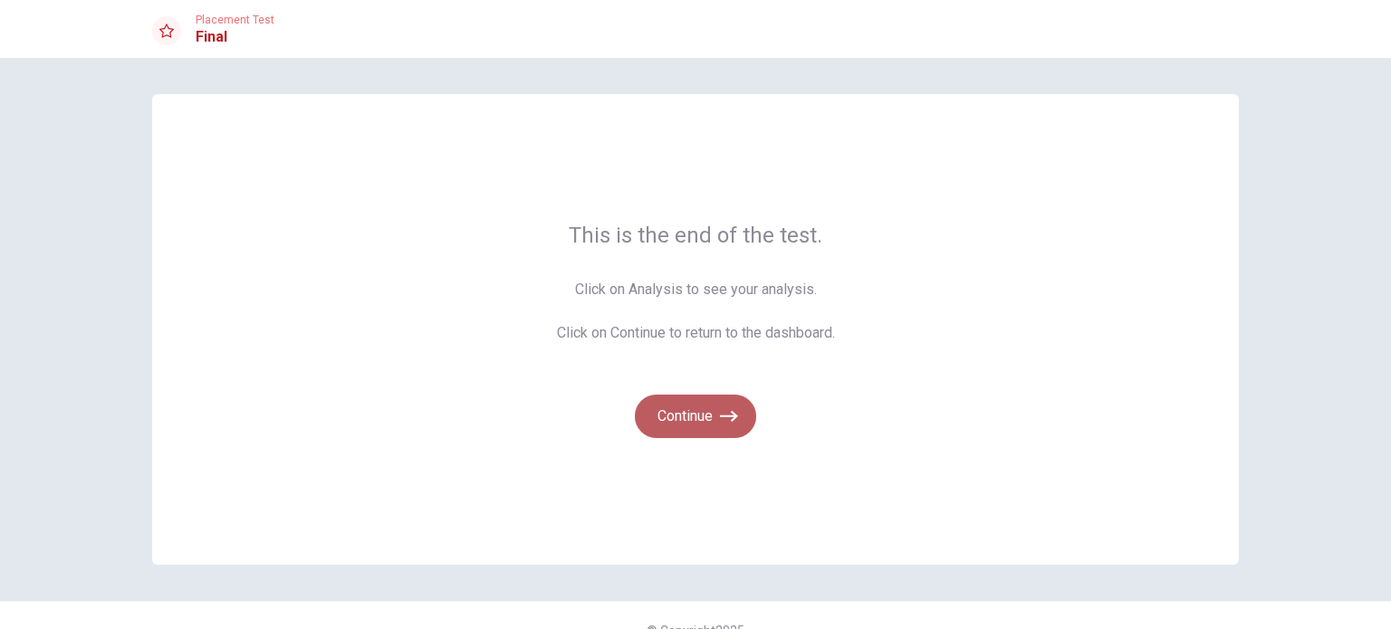
click at [703, 424] on button "Continue" at bounding box center [695, 416] width 121 height 43
